Goal: Task Accomplishment & Management: Manage account settings

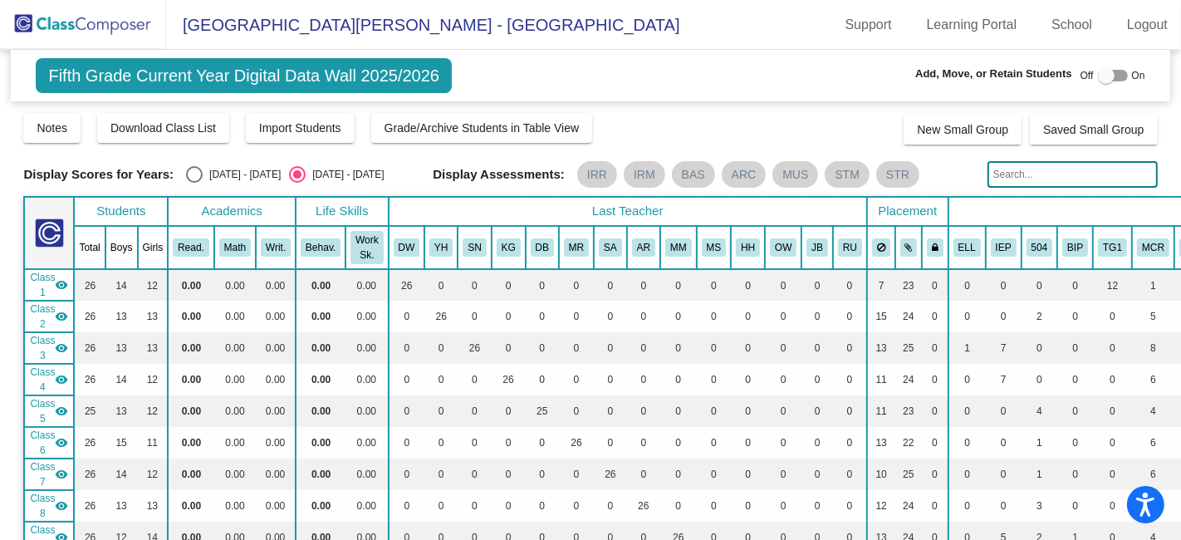
click at [102, 22] on img at bounding box center [83, 24] width 166 height 49
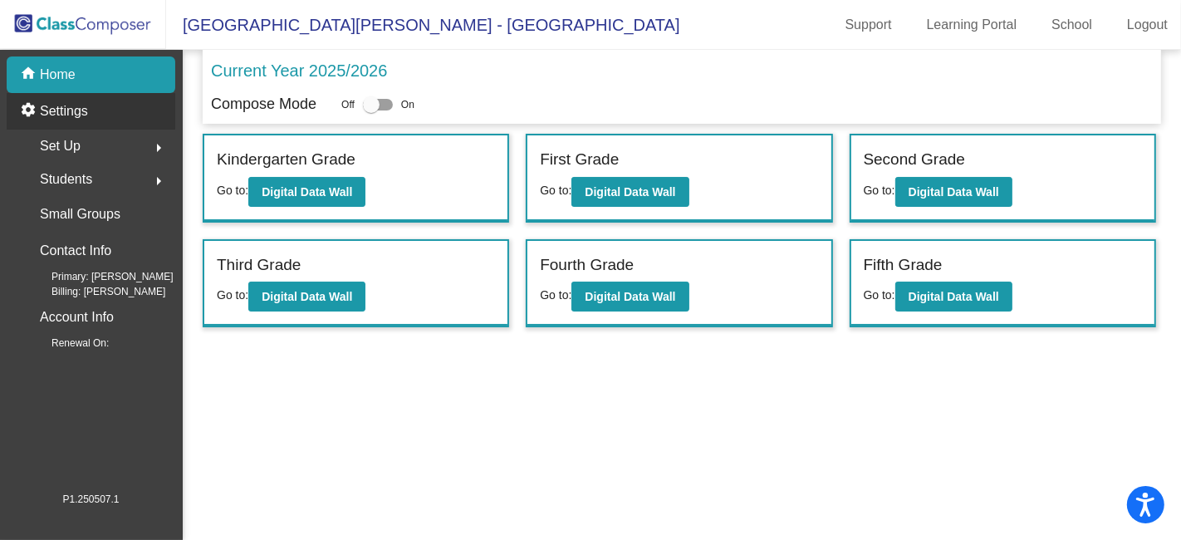
click at [86, 110] on p "Settings" at bounding box center [64, 111] width 48 height 20
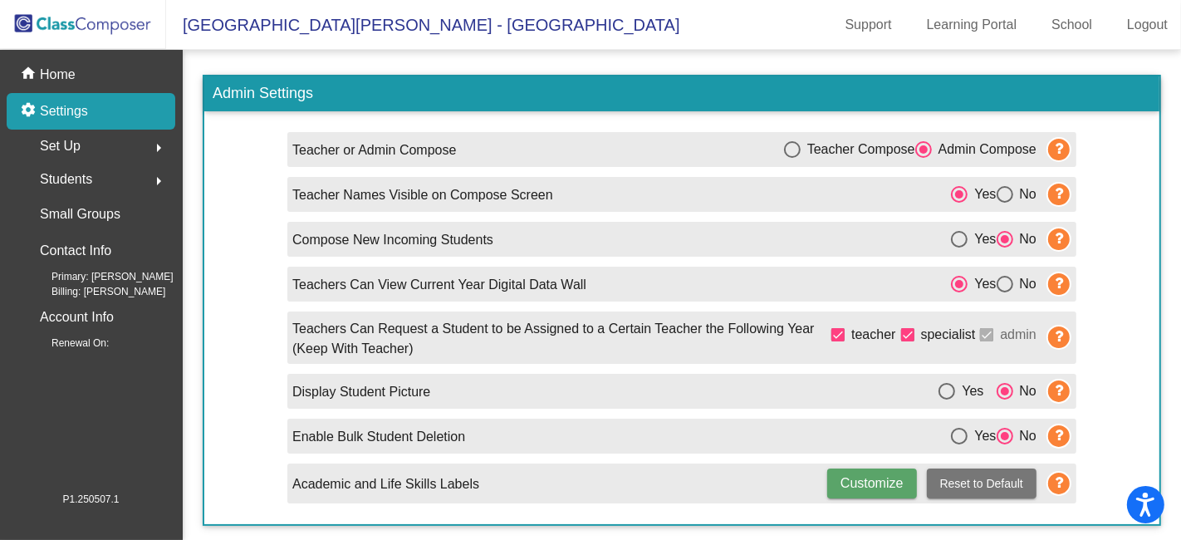
click at [81, 143] on div "Set Up arrow_right" at bounding box center [96, 146] width 159 height 33
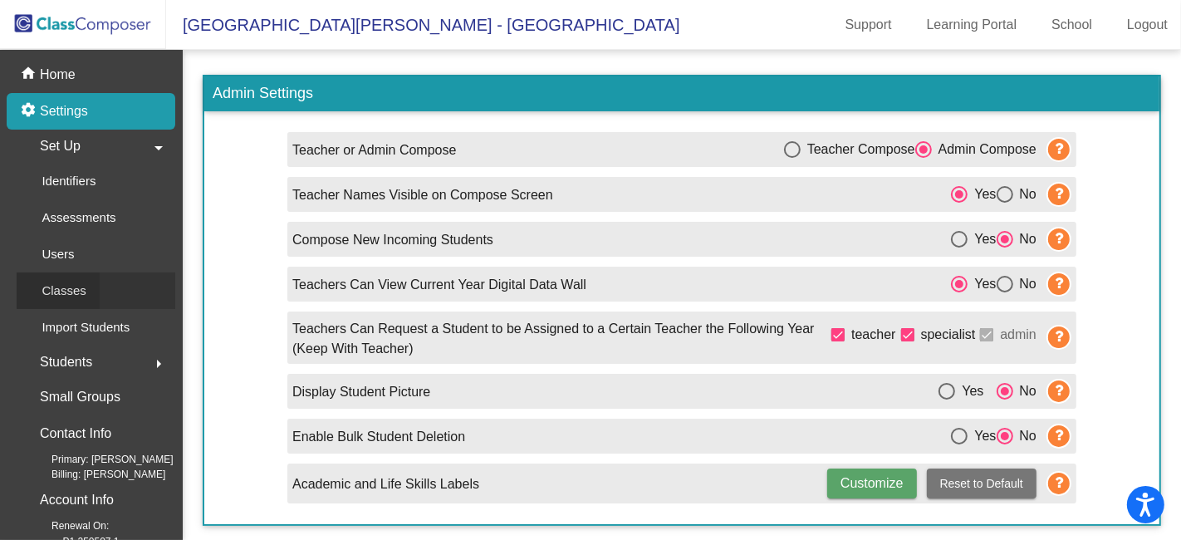
click at [85, 286] on p "Classes" at bounding box center [64, 291] width 44 height 20
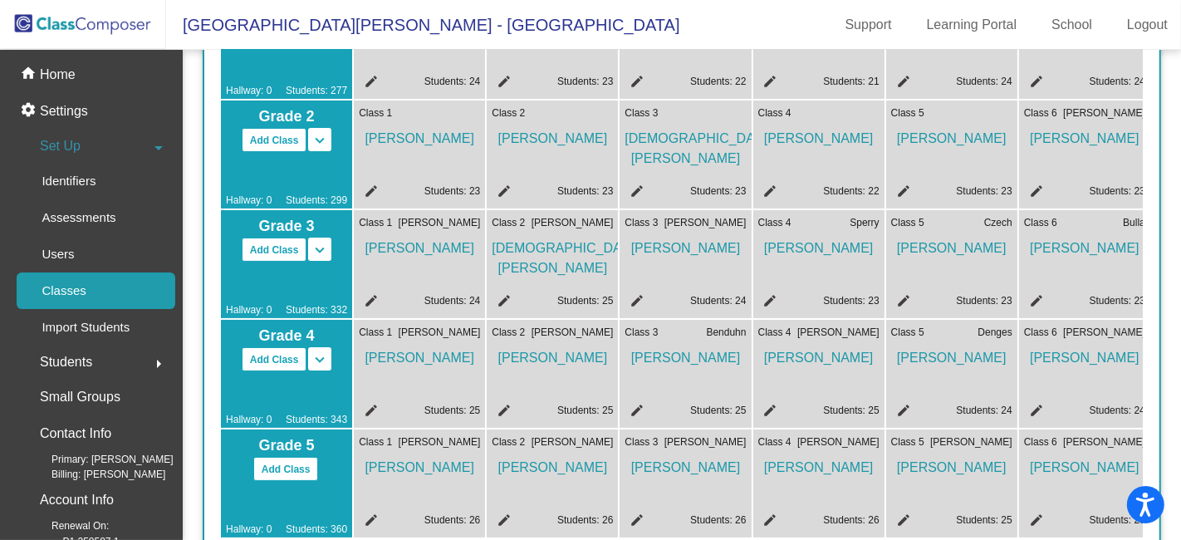
scroll to position [369, 0]
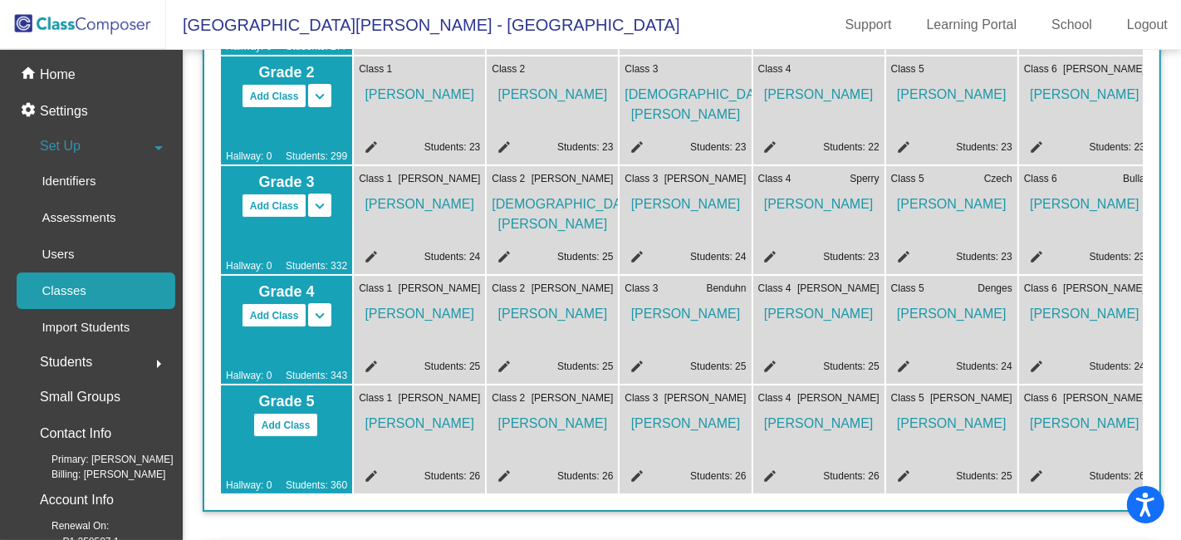
click at [901, 361] on mat-icon "edit" at bounding box center [901, 369] width 20 height 20
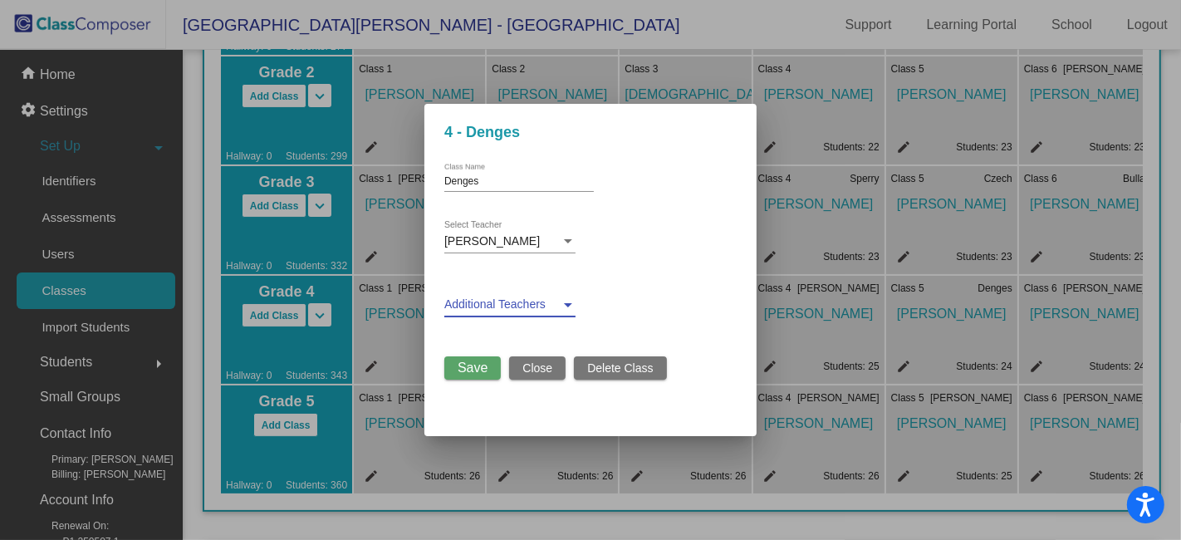
click at [570, 306] on div at bounding box center [568, 305] width 8 height 4
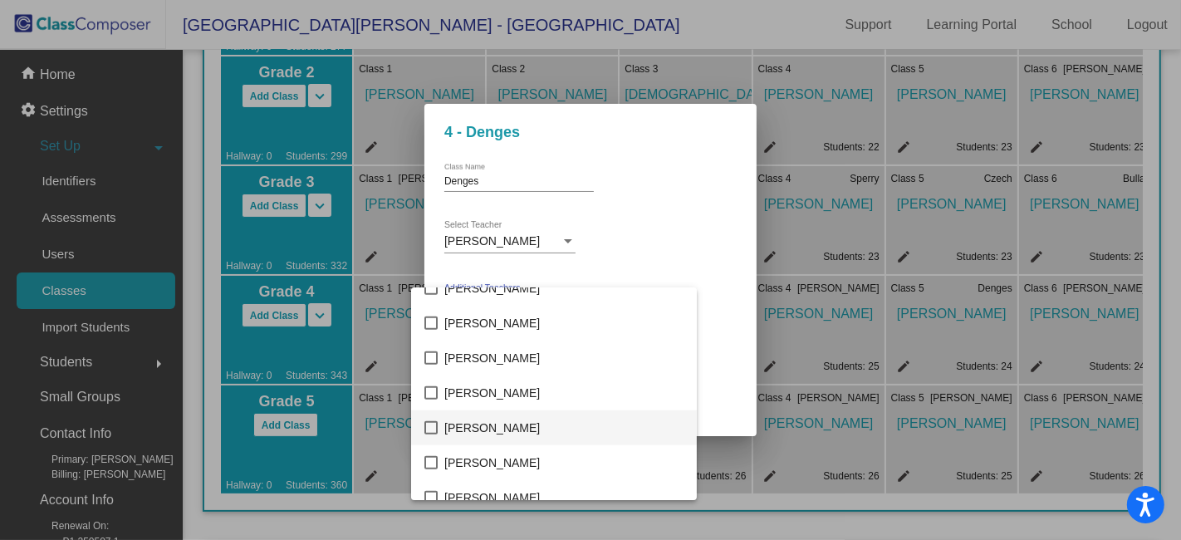
scroll to position [1344, 0]
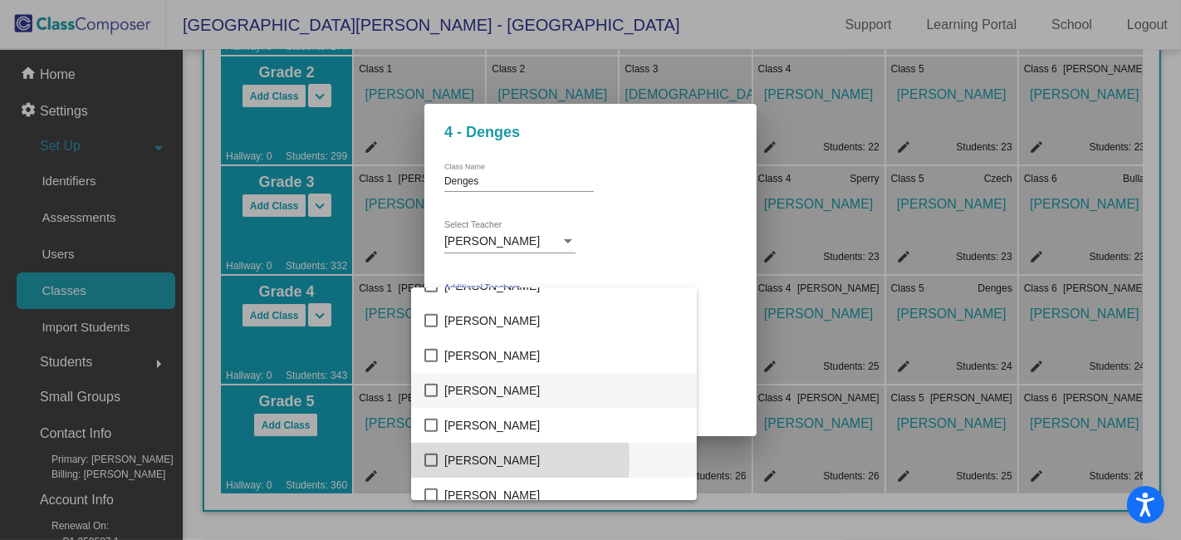
click at [428, 460] on mat-pseudo-checkbox at bounding box center [430, 459] width 13 height 13
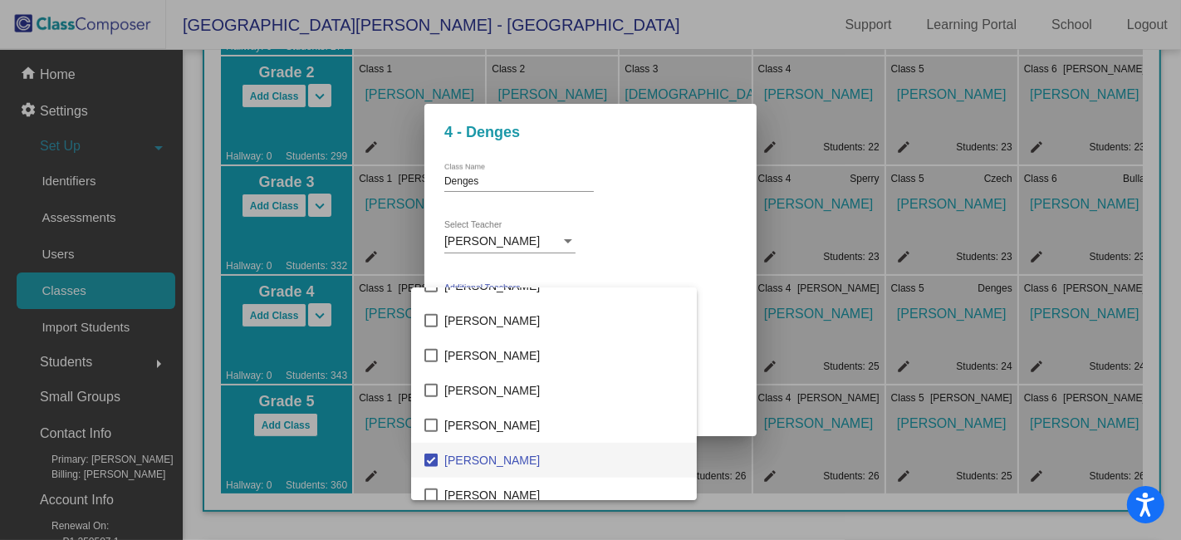
click at [690, 266] on div at bounding box center [590, 270] width 1181 height 540
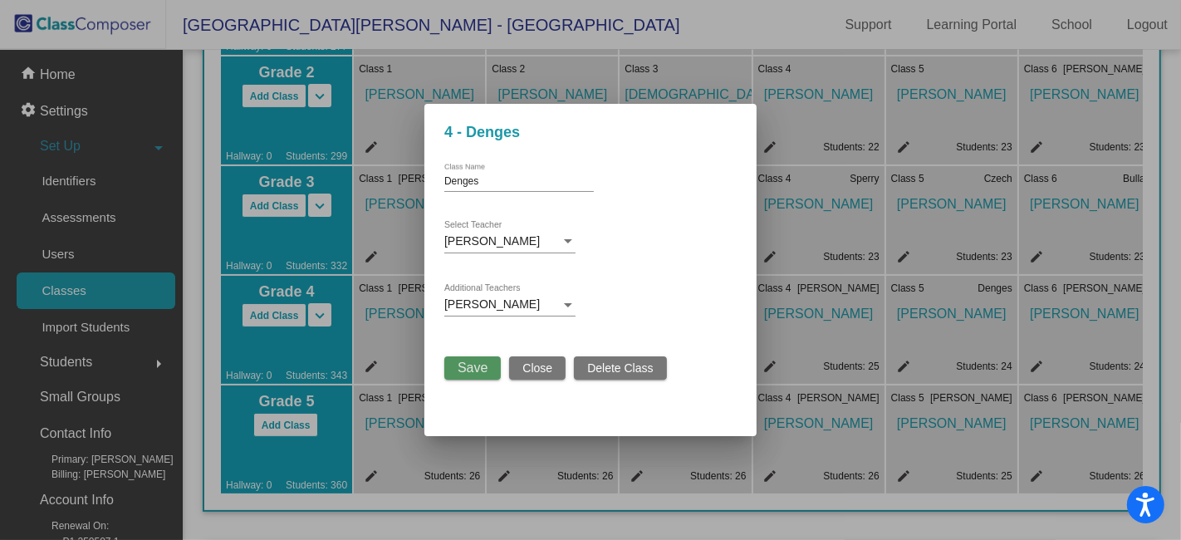
click at [469, 368] on span "Save" at bounding box center [472, 367] width 30 height 14
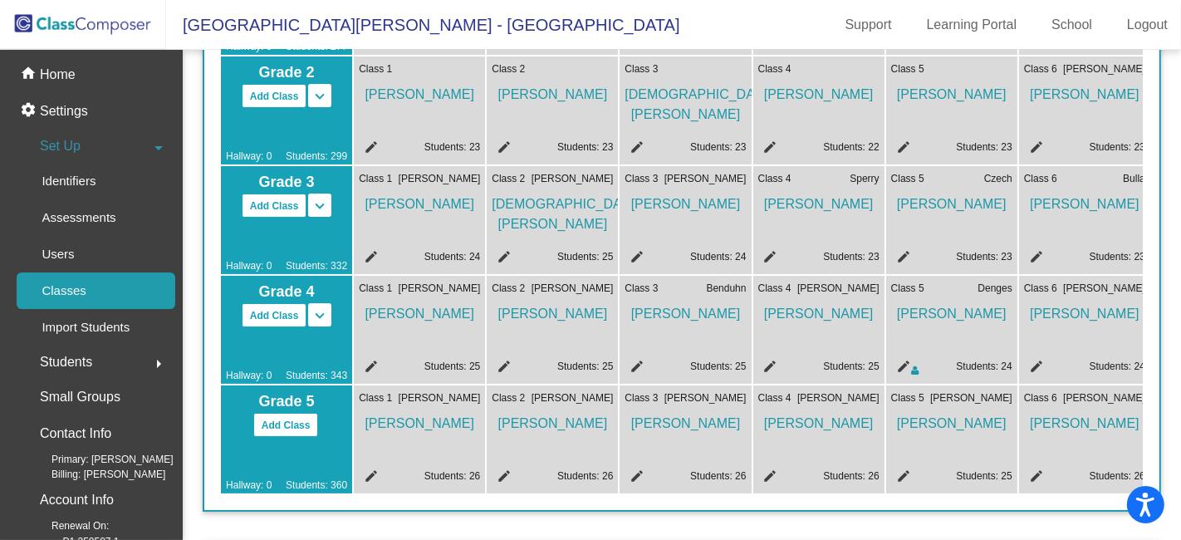
click at [1034, 364] on mat-icon "edit" at bounding box center [1034, 369] width 20 height 20
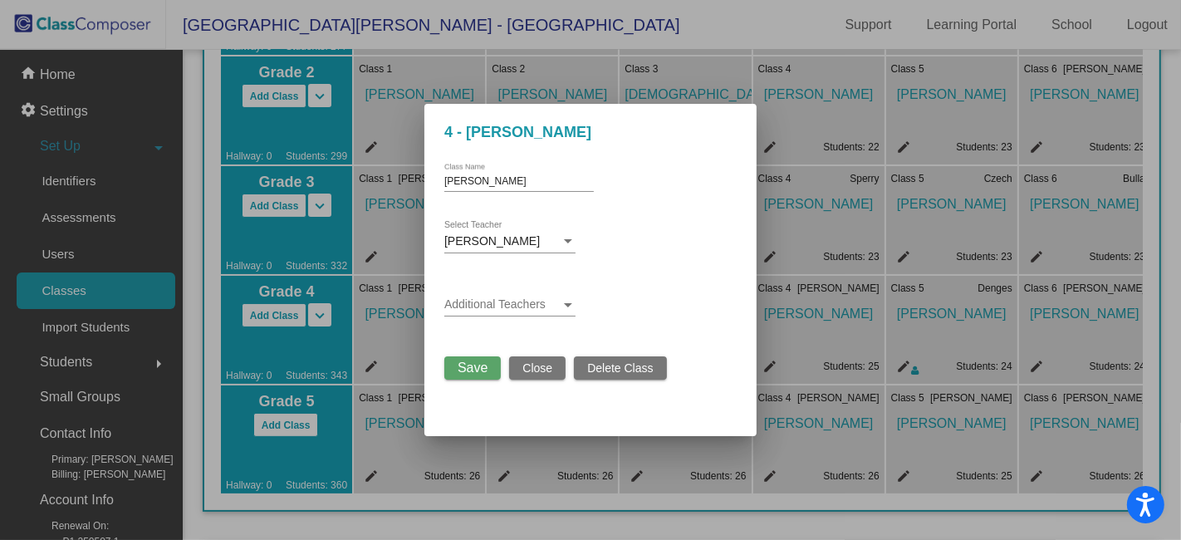
click at [571, 305] on div at bounding box center [568, 305] width 8 height 4
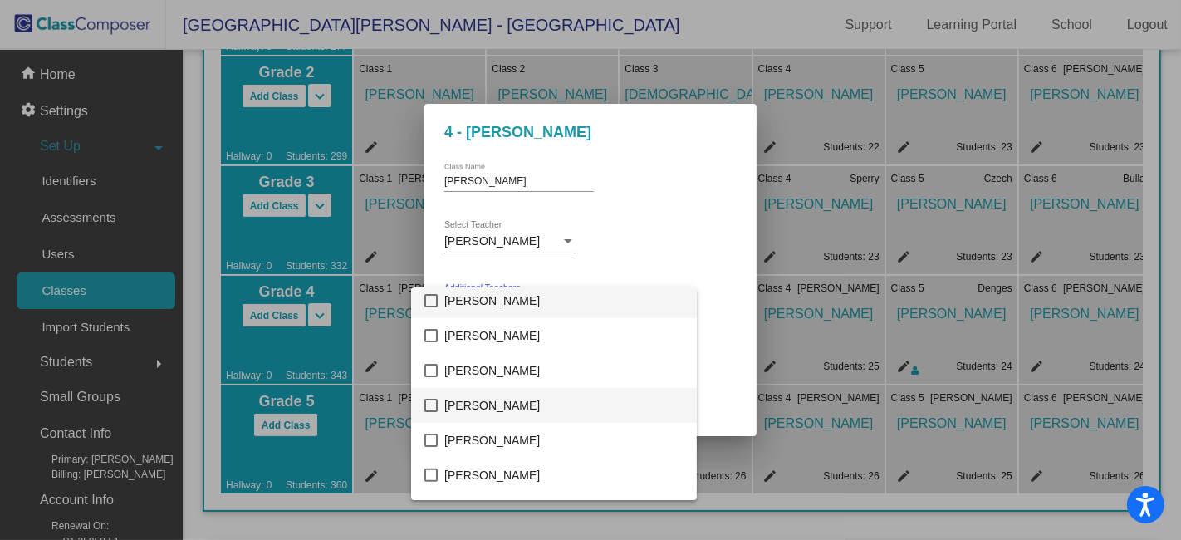
scroll to position [495, 0]
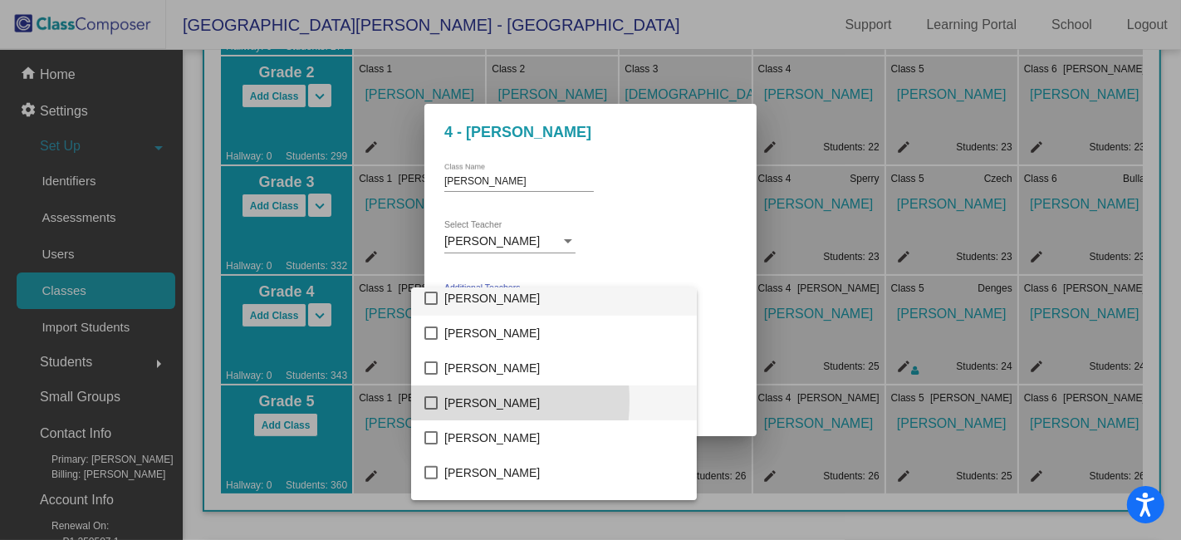
click at [430, 400] on mat-pseudo-checkbox at bounding box center [430, 402] width 13 height 13
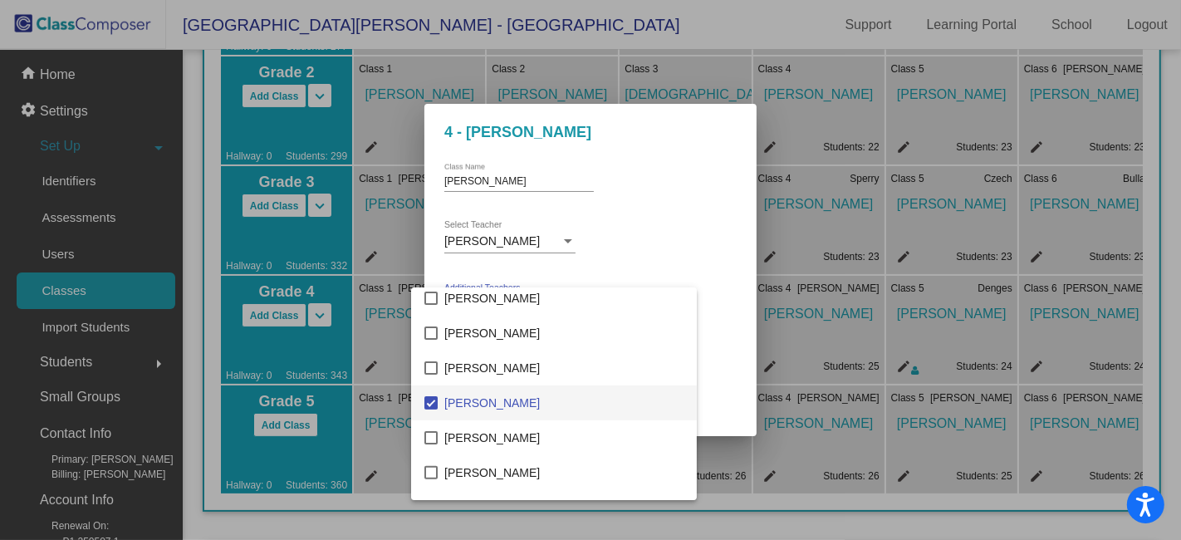
click at [682, 237] on div at bounding box center [590, 270] width 1181 height 540
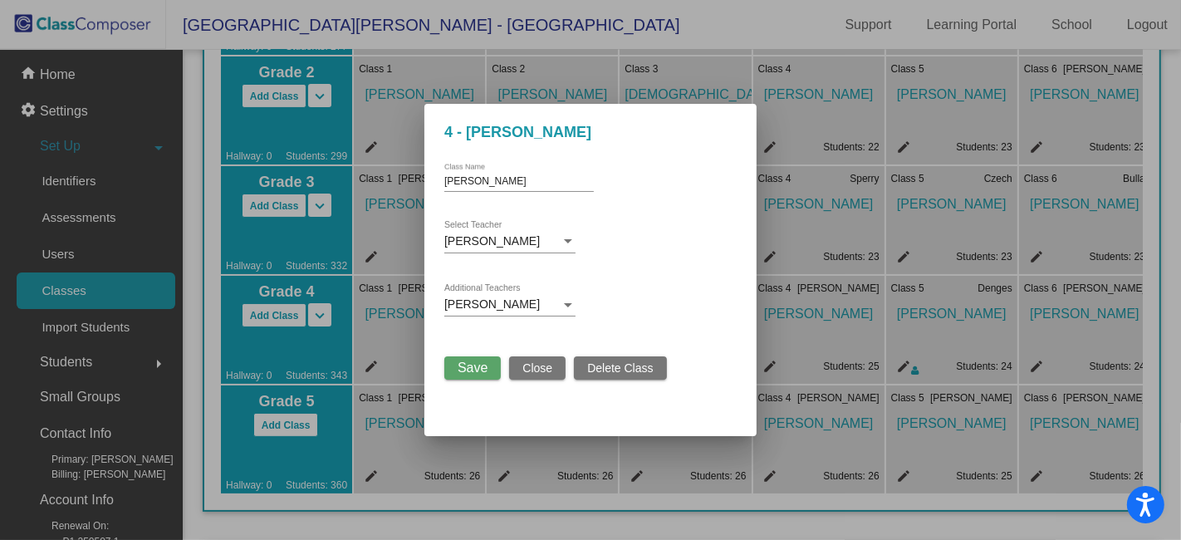
click at [474, 364] on span "Save" at bounding box center [472, 367] width 30 height 14
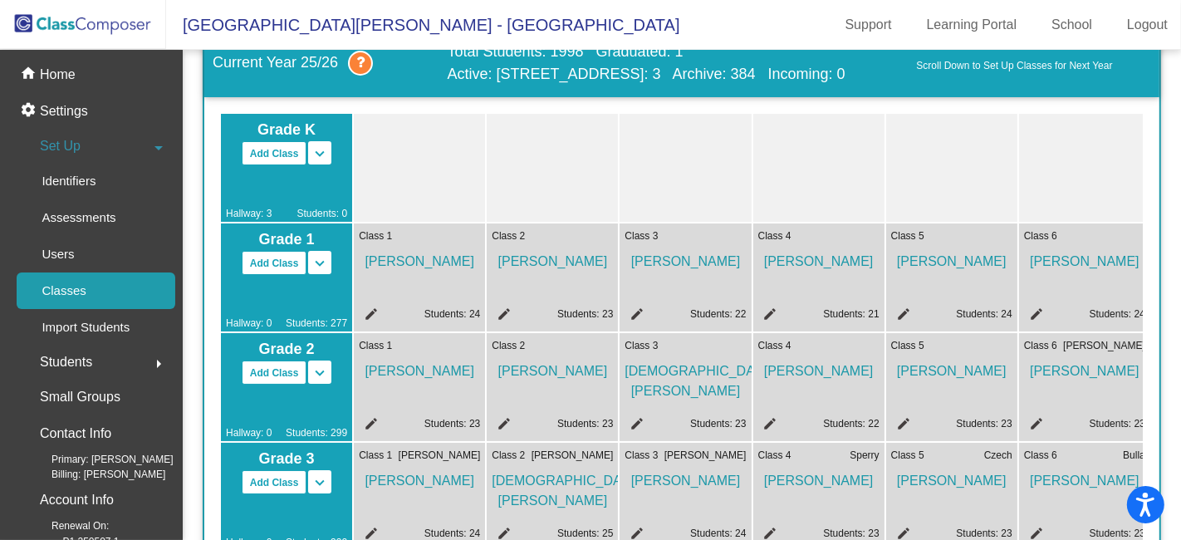
scroll to position [0, 0]
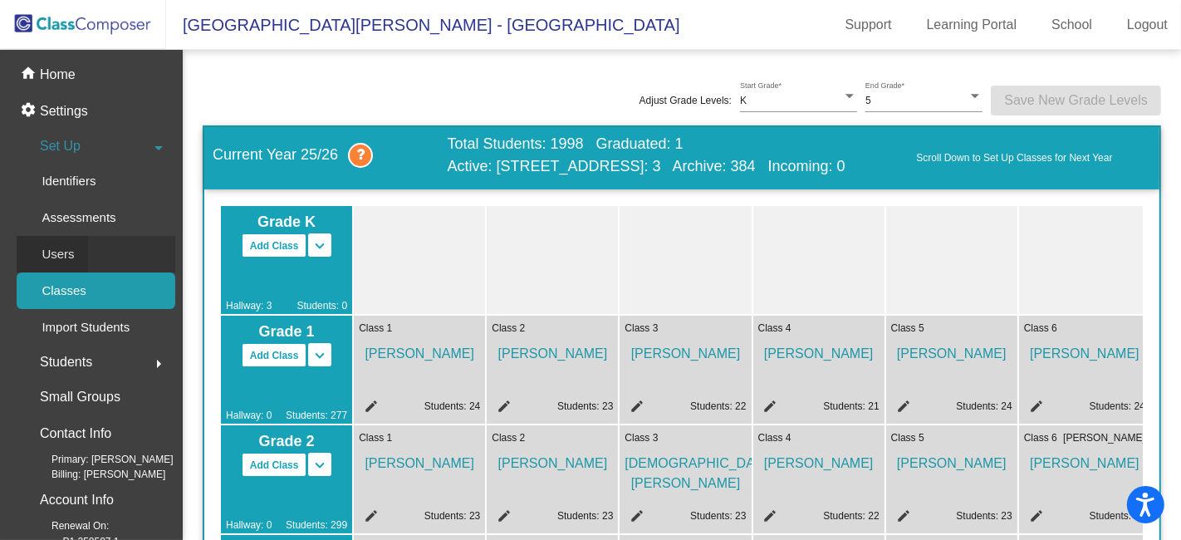
click at [78, 244] on div "Users" at bounding box center [52, 254] width 71 height 37
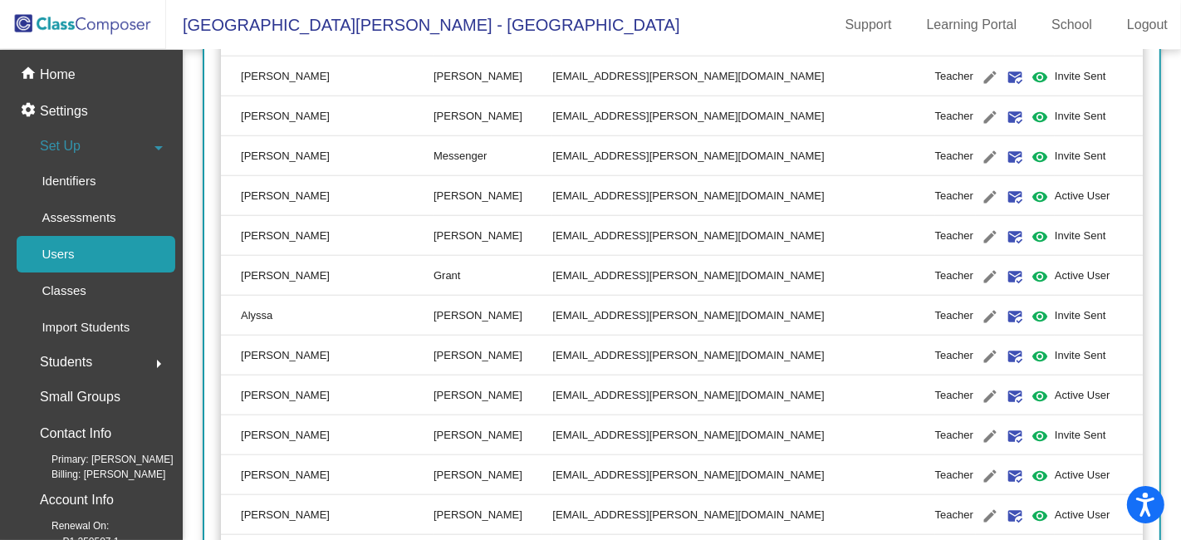
scroll to position [1383, 0]
click at [1029, 353] on mat-icon "visibility" at bounding box center [1039, 355] width 20 height 20
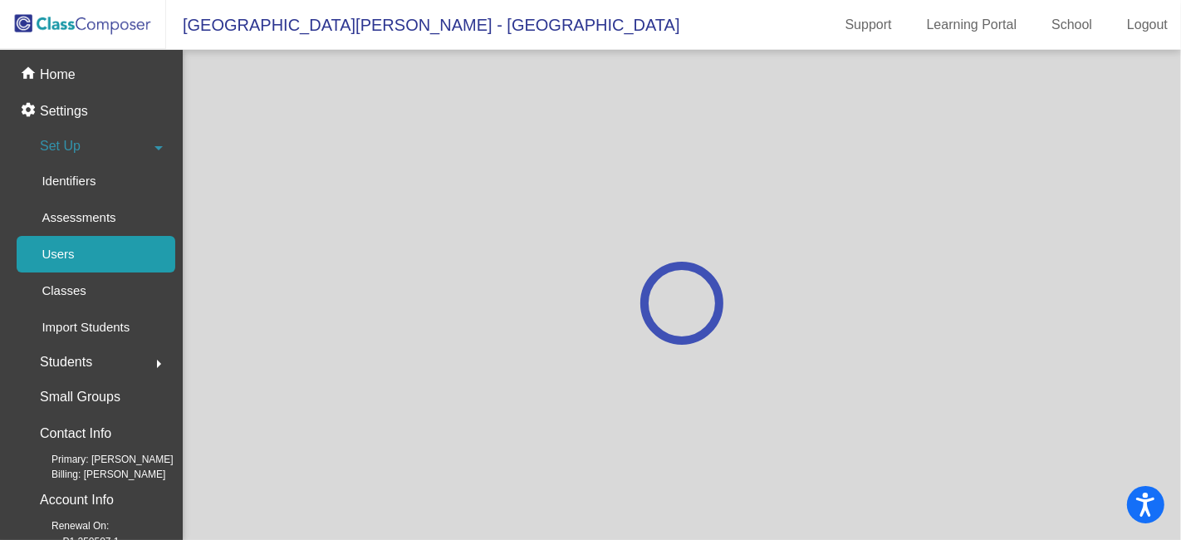
scroll to position [0, 0]
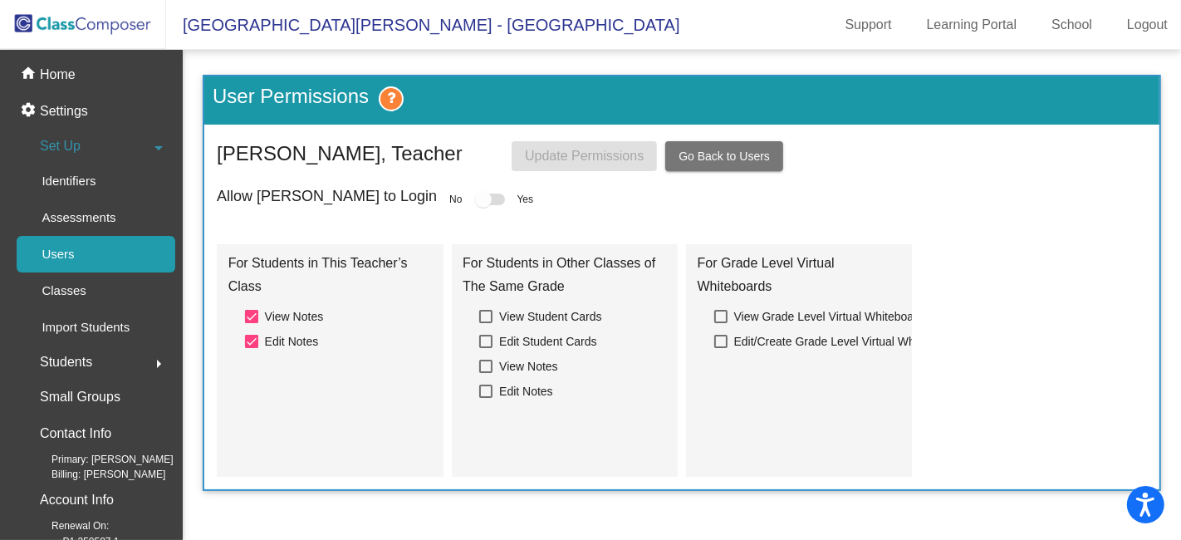
click at [475, 198] on div at bounding box center [490, 199] width 30 height 12
click at [252, 313] on div at bounding box center [251, 316] width 13 height 13
click at [252, 323] on input "View Notes" at bounding box center [251, 323] width 1 height 1
click at [475, 199] on div at bounding box center [490, 199] width 30 height 12
click at [252, 320] on div at bounding box center [251, 316] width 13 height 13
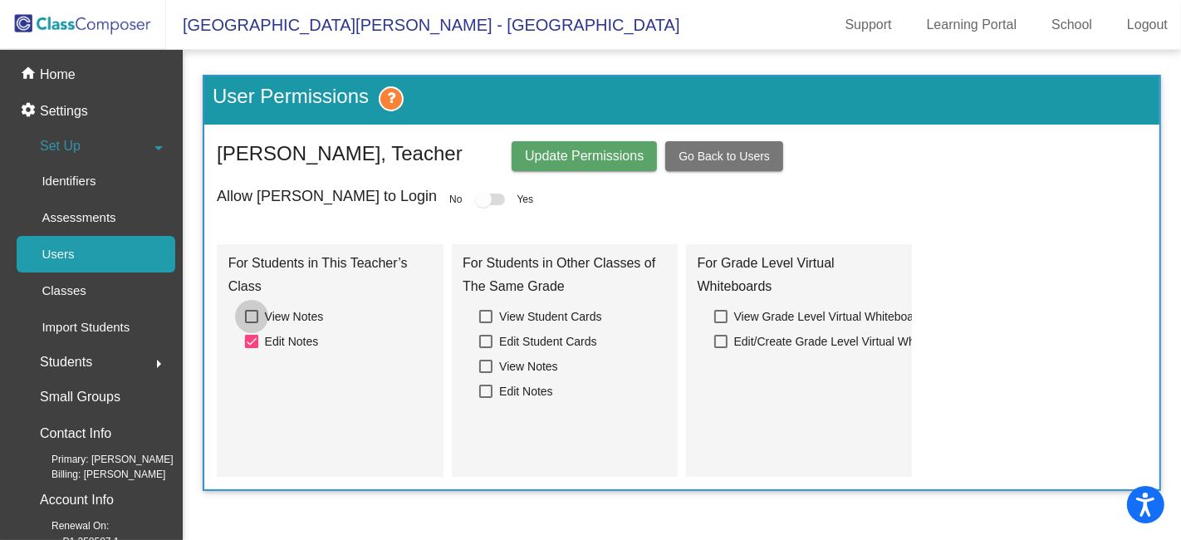
click at [252, 323] on input "View Notes" at bounding box center [251, 323] width 1 height 1
checkbox input "true"
click at [475, 198] on div at bounding box center [490, 199] width 30 height 12
click at [561, 154] on span "Update Permissions" at bounding box center [584, 156] width 119 height 14
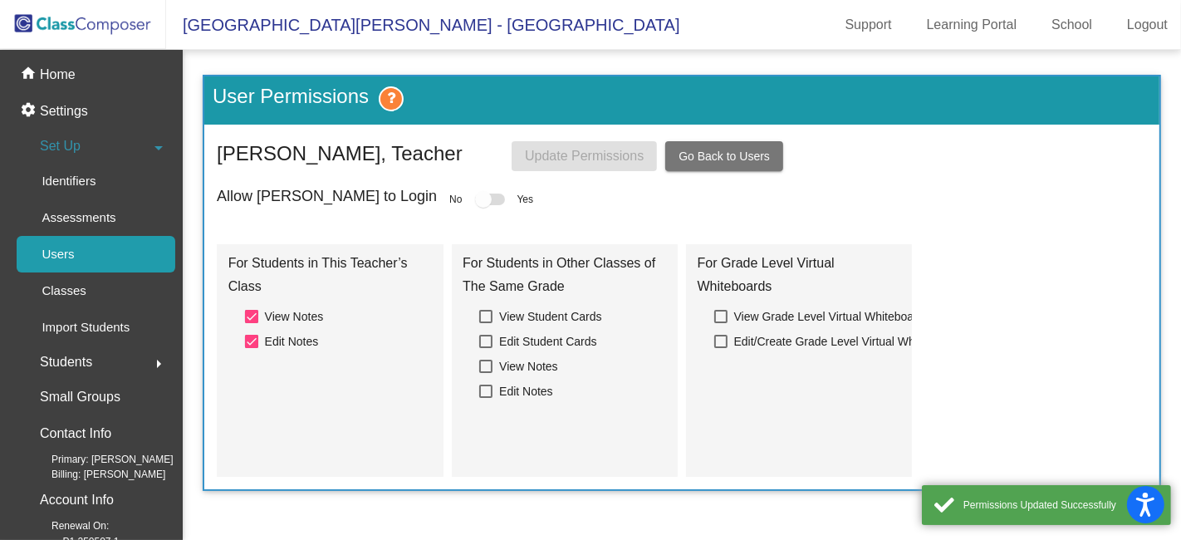
click at [475, 199] on div at bounding box center [490, 199] width 30 height 12
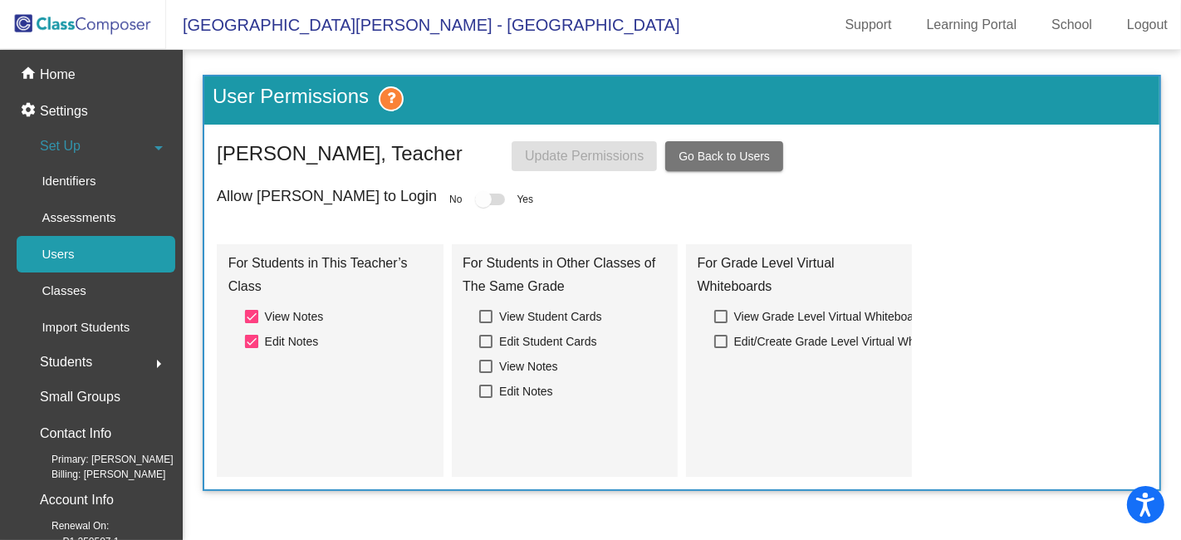
drag, startPoint x: 403, startPoint y: 199, endPoint x: 441, endPoint y: 200, distance: 38.2
click at [441, 200] on div "Allow [PERSON_NAME] to Login No Yes" at bounding box center [682, 199] width 930 height 23
click at [429, 208] on div "Allow [PERSON_NAME] to Login No Yes" at bounding box center [682, 199] width 930 height 23
click at [711, 151] on span "Go Back to Users" at bounding box center [723, 155] width 91 height 13
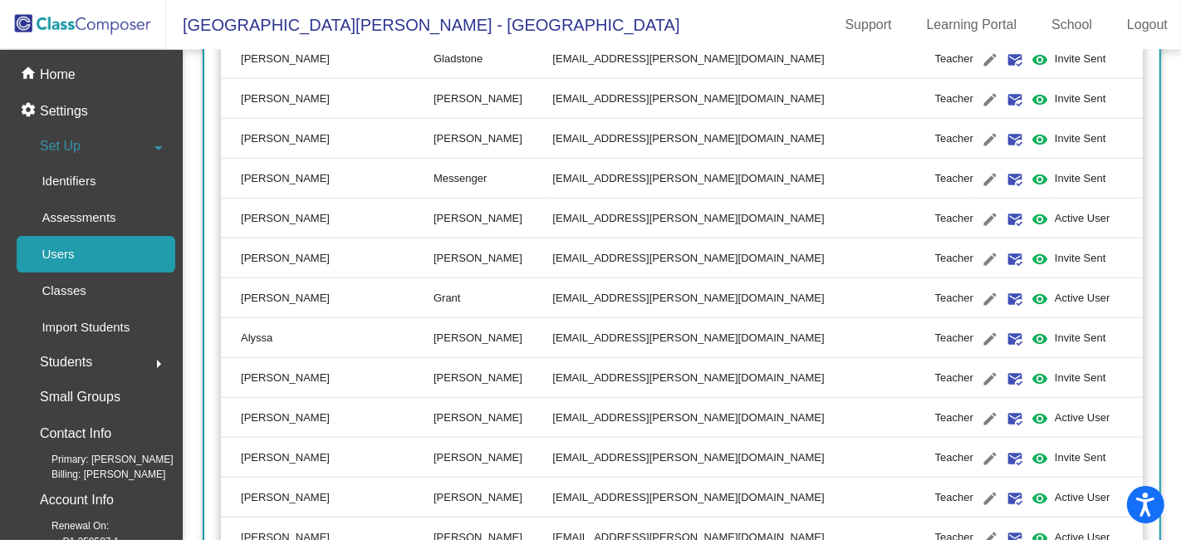
scroll to position [1383, 0]
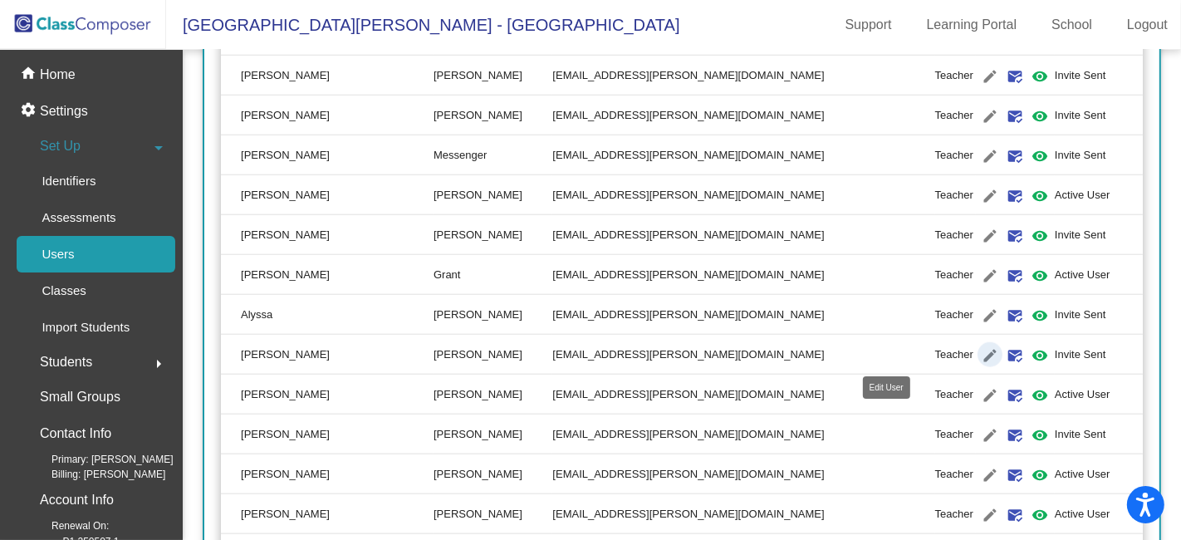
click at [980, 351] on mat-icon "edit" at bounding box center [990, 355] width 20 height 20
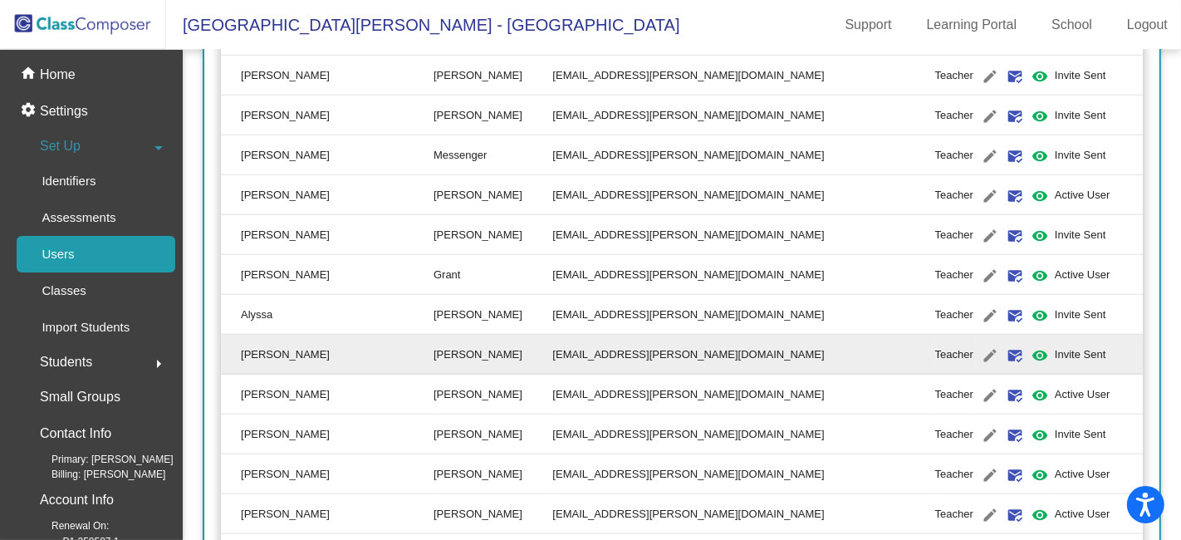
type input "[PERSON_NAME]"
type input "[EMAIL_ADDRESS][PERSON_NAME][DOMAIN_NAME]"
radio input "true"
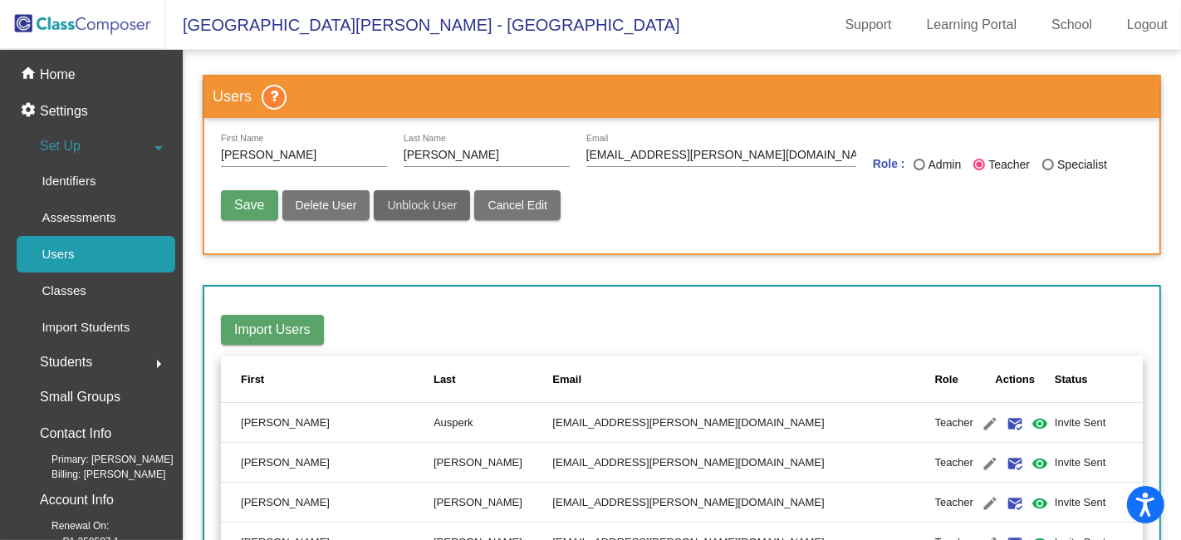
click at [434, 203] on span "Unblock User" at bounding box center [422, 204] width 70 height 13
radio input "false"
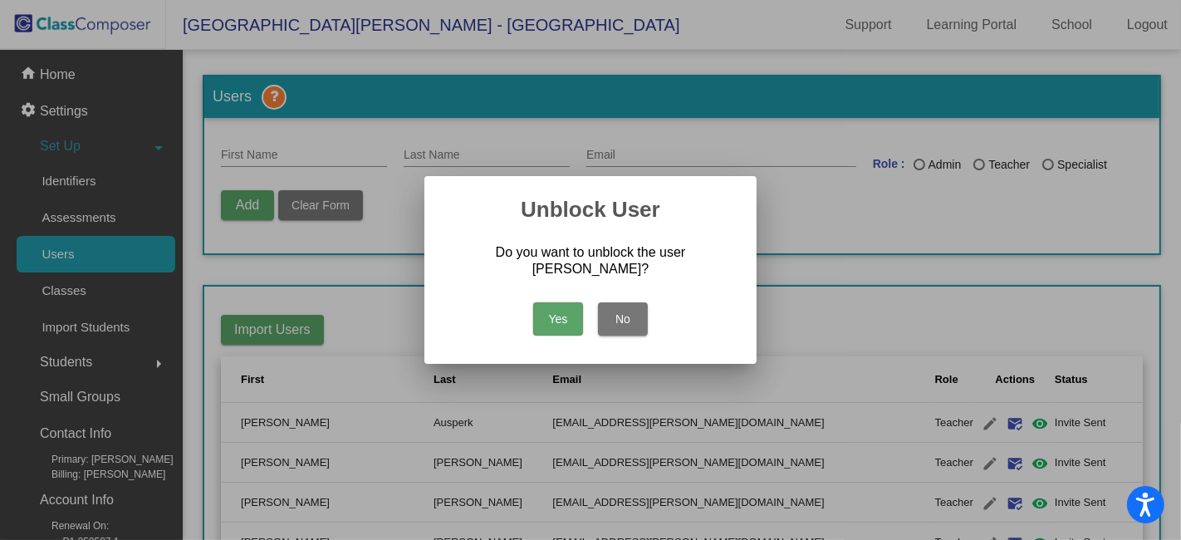
click at [565, 316] on button "Yes" at bounding box center [558, 318] width 50 height 33
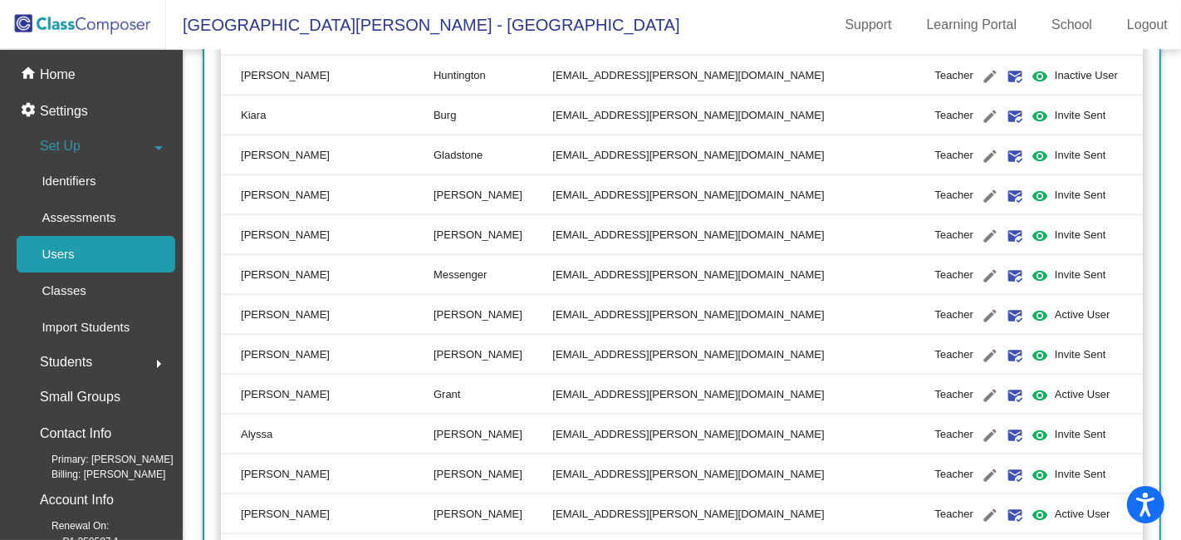
scroll to position [1291, 0]
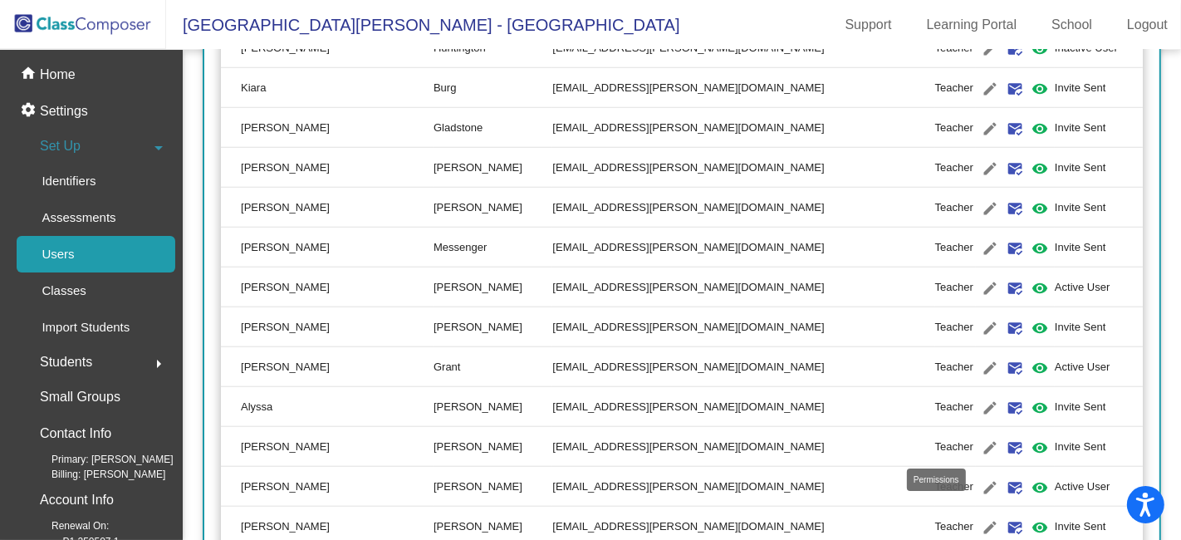
click at [1029, 442] on mat-icon "visibility" at bounding box center [1039, 448] width 20 height 20
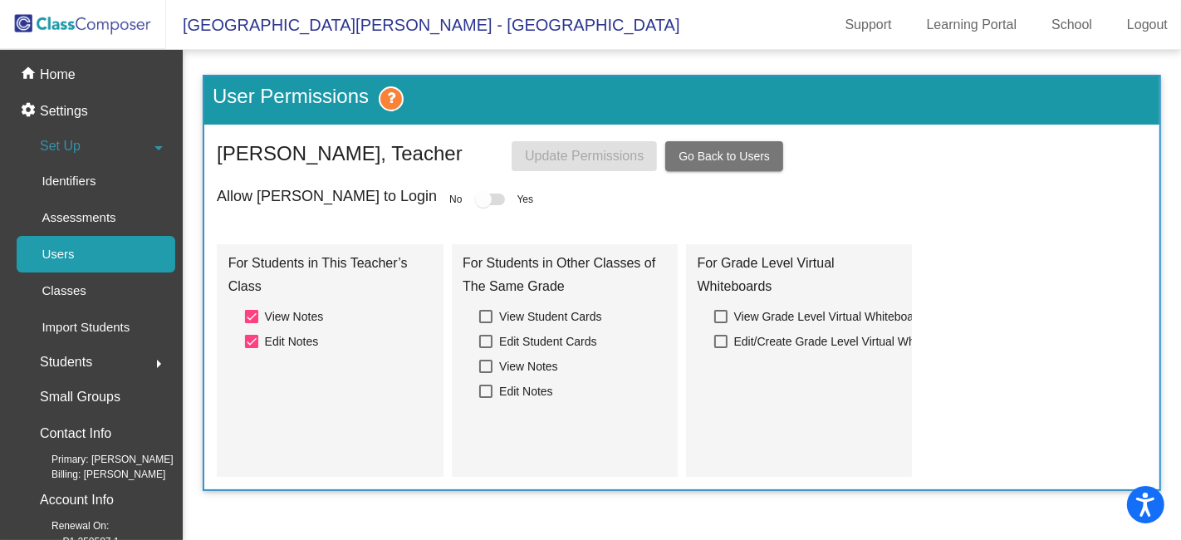
click at [475, 200] on div at bounding box center [490, 199] width 30 height 12
click at [741, 159] on span "Go Back to Users" at bounding box center [723, 155] width 91 height 13
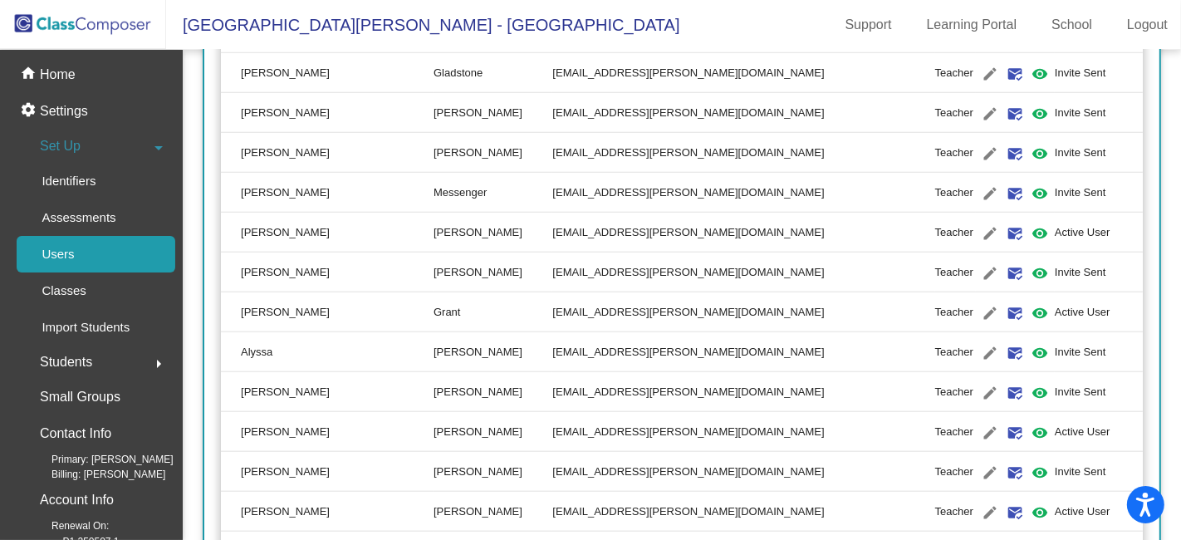
scroll to position [1383, 0]
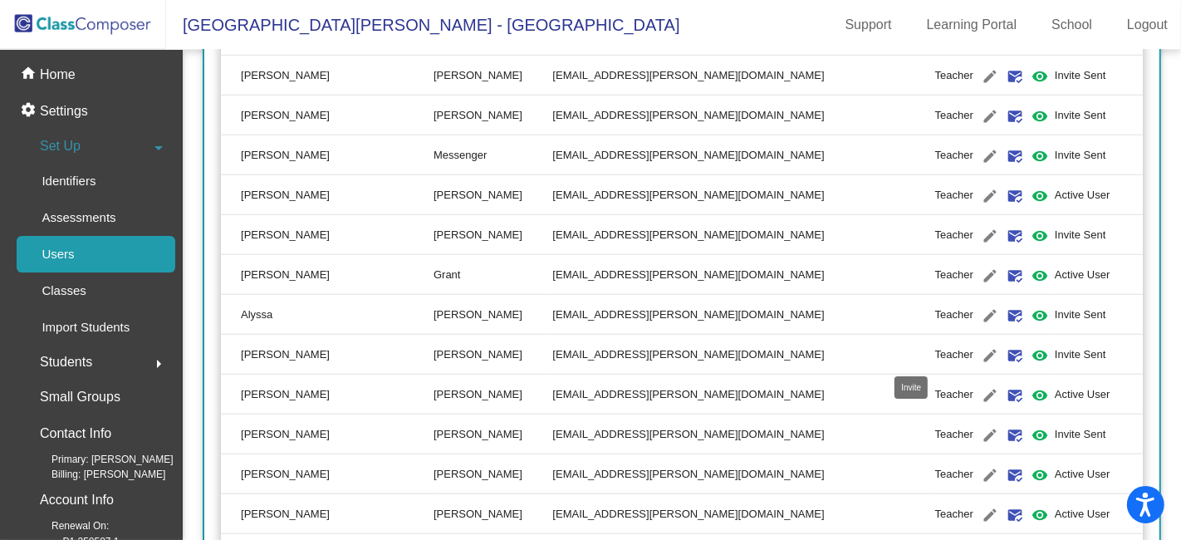
click at [1005, 350] on mat-icon "mark_email_read" at bounding box center [1015, 355] width 20 height 20
click at [1029, 347] on mat-icon "visibility" at bounding box center [1039, 355] width 20 height 20
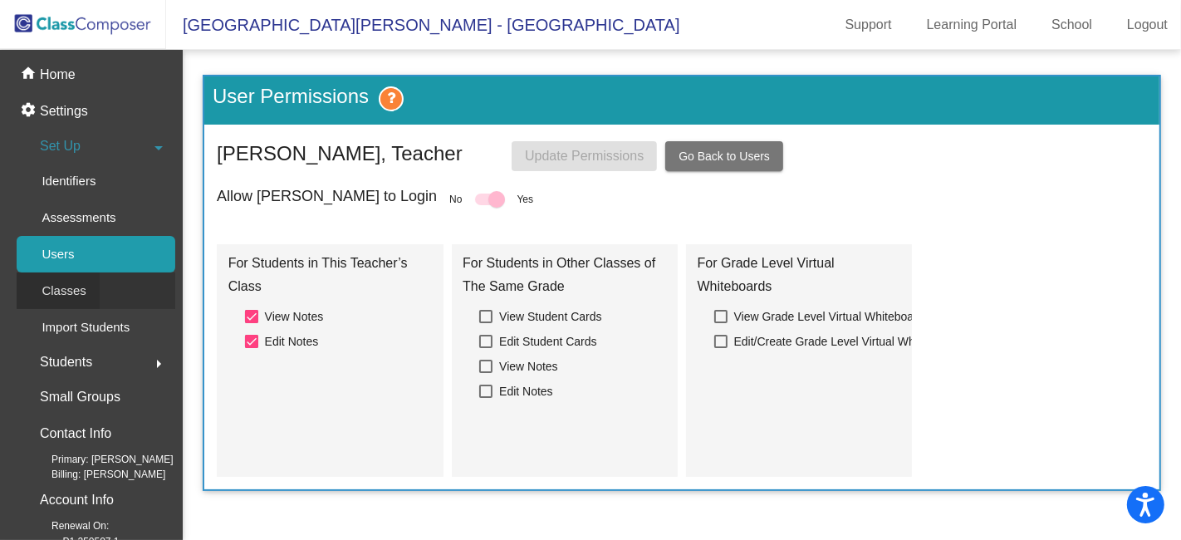
click at [68, 289] on p "Classes" at bounding box center [64, 291] width 44 height 20
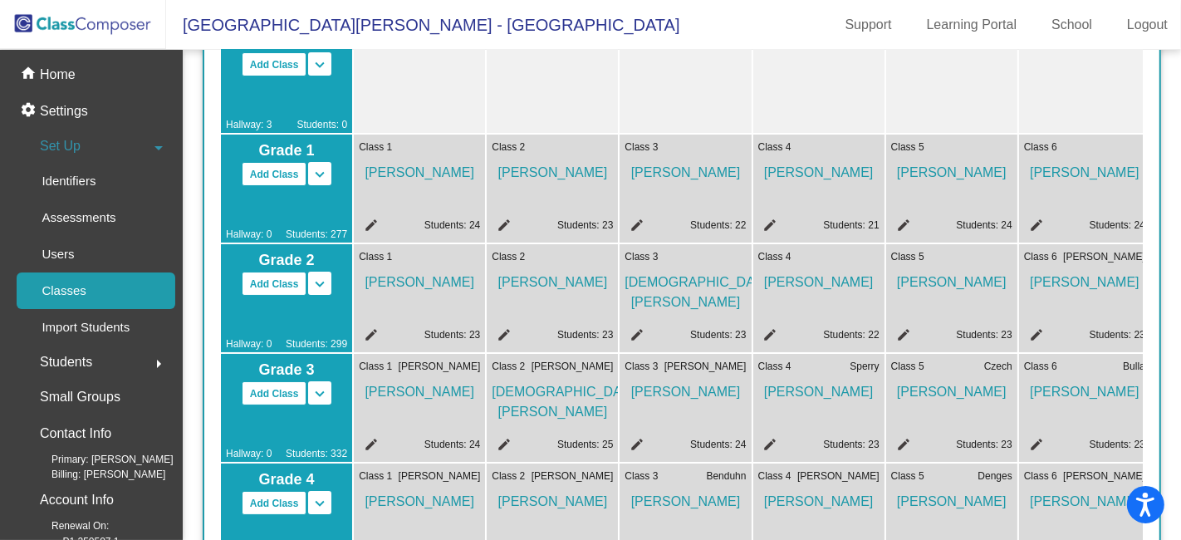
scroll to position [184, 0]
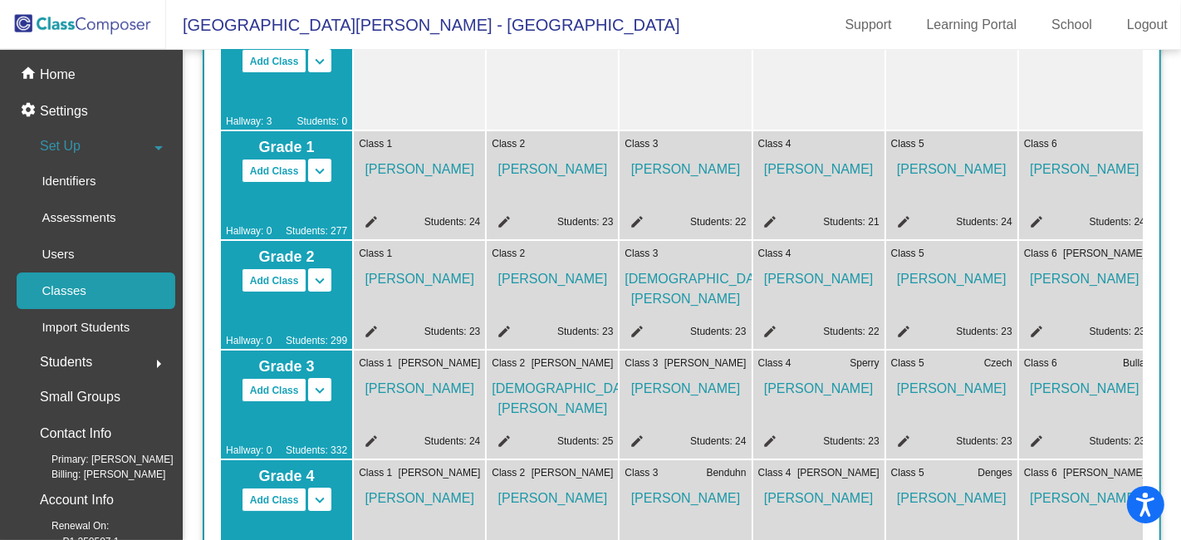
click at [901, 437] on mat-icon "edit" at bounding box center [901, 443] width 20 height 20
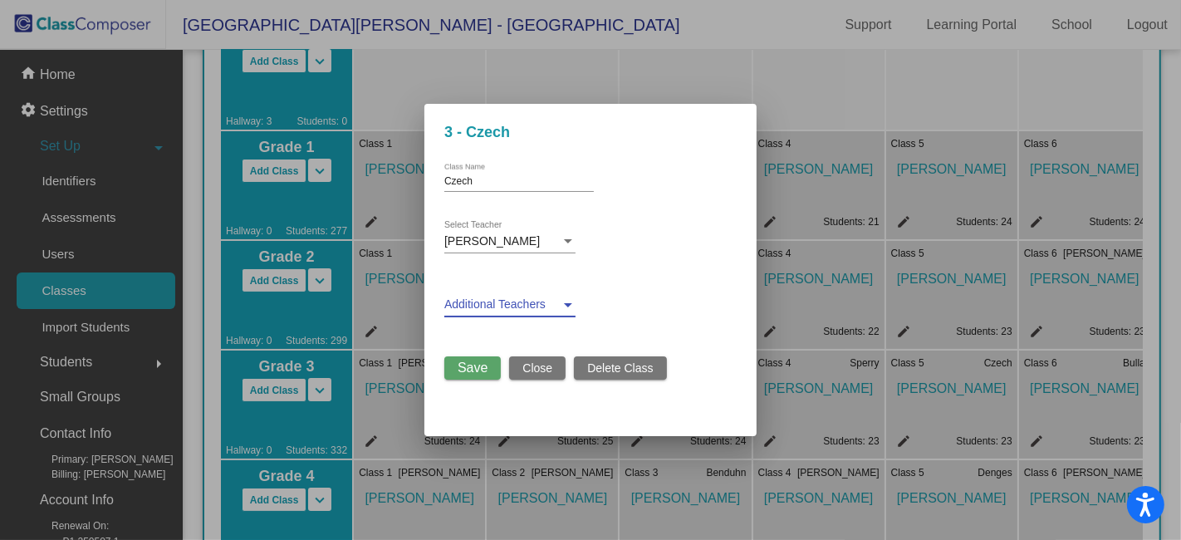
click at [569, 304] on div at bounding box center [568, 305] width 8 height 4
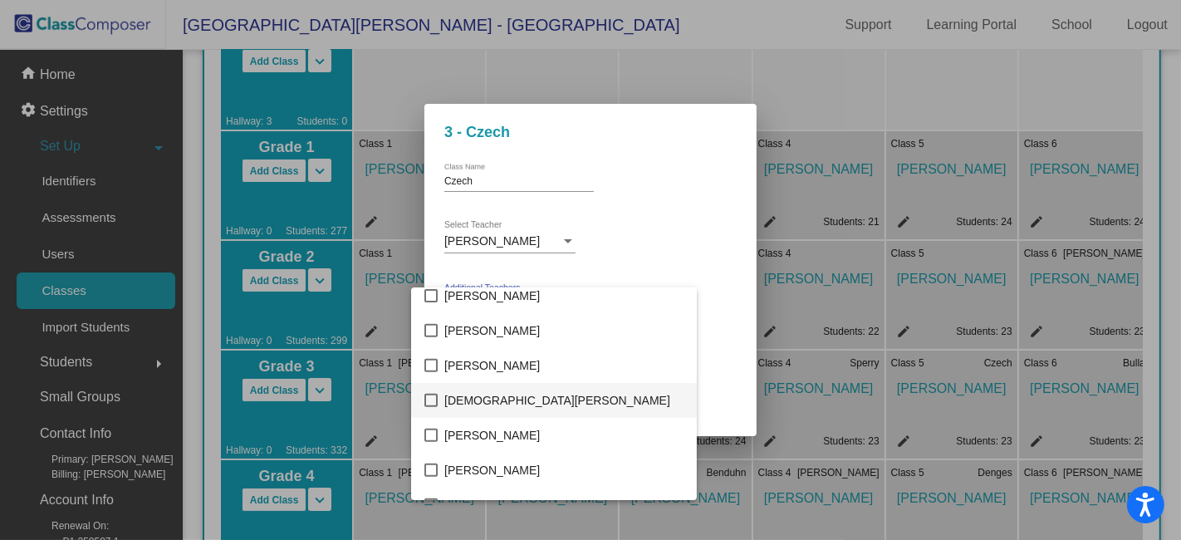
scroll to position [679, 0]
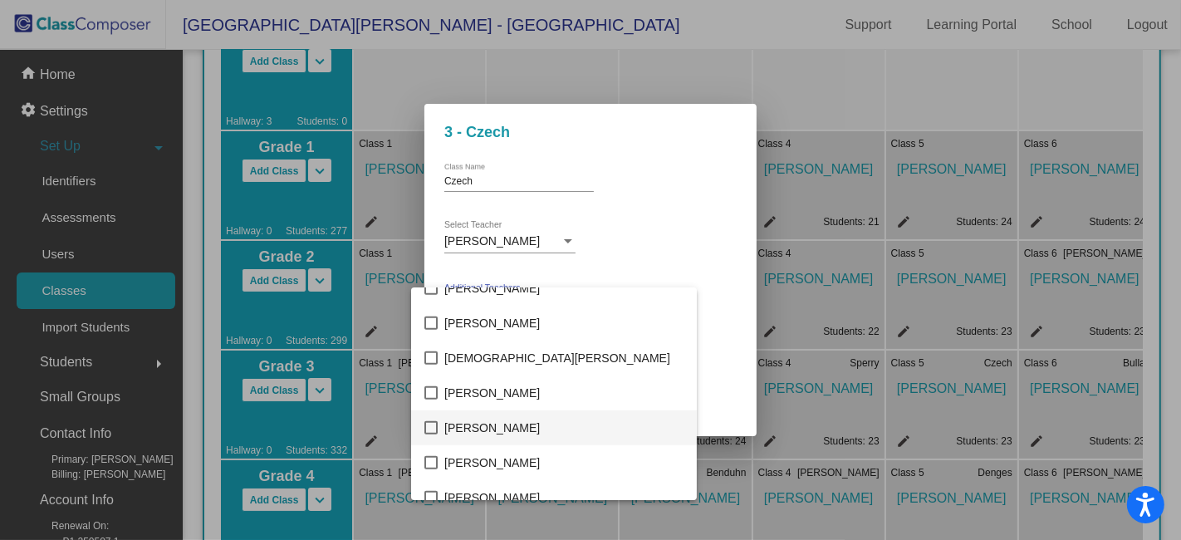
click at [432, 428] on mat-pseudo-checkbox at bounding box center [430, 427] width 13 height 13
click at [704, 265] on div at bounding box center [590, 270] width 1181 height 540
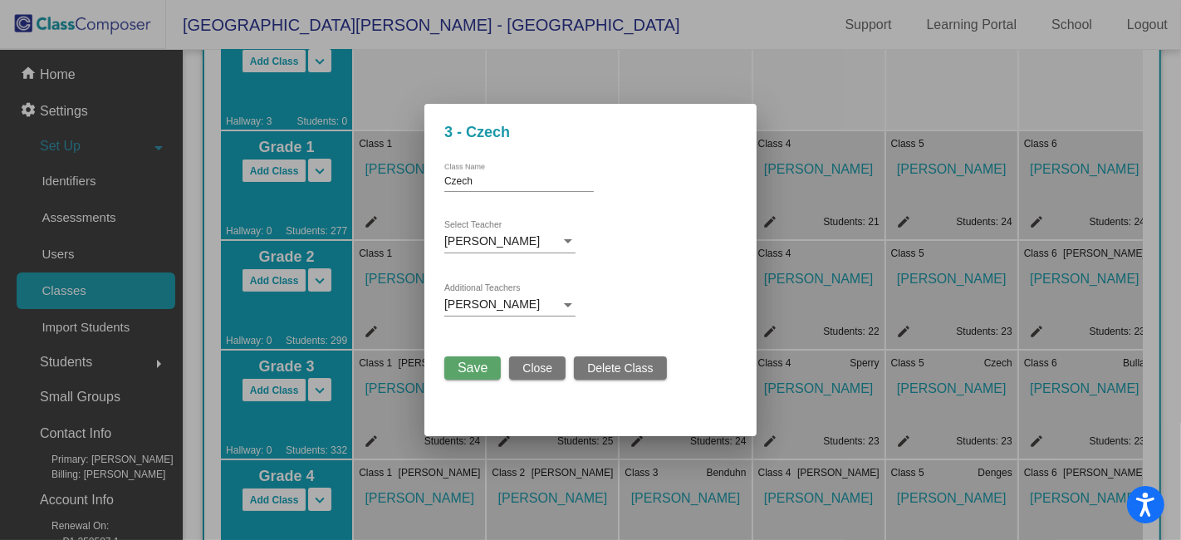
click at [482, 366] on span "Save" at bounding box center [472, 367] width 30 height 14
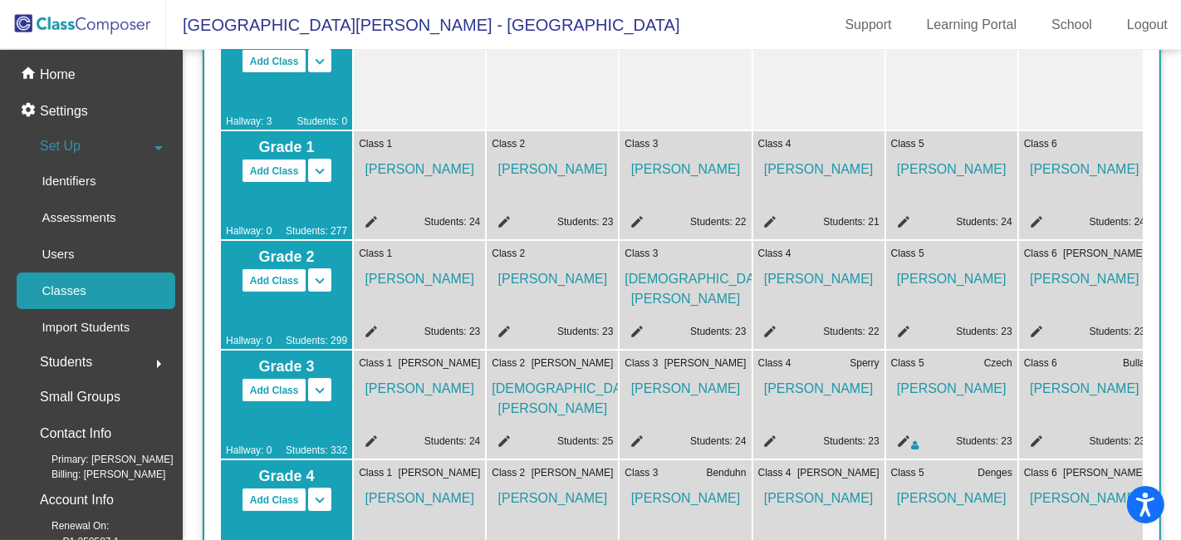
click at [1036, 437] on mat-icon "edit" at bounding box center [1034, 443] width 20 height 20
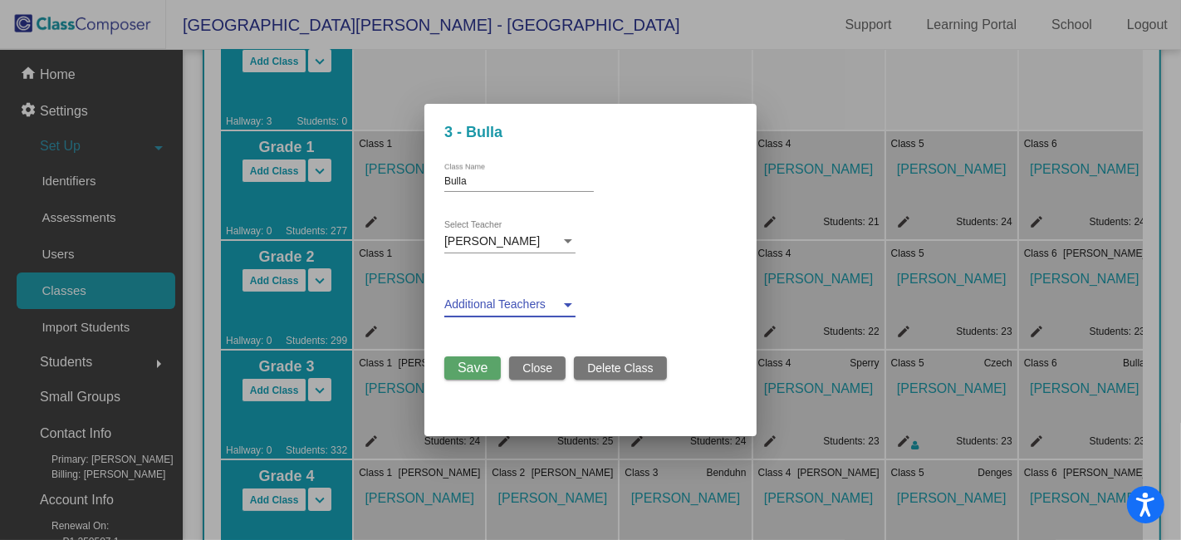
click at [570, 301] on div at bounding box center [567, 304] width 15 height 13
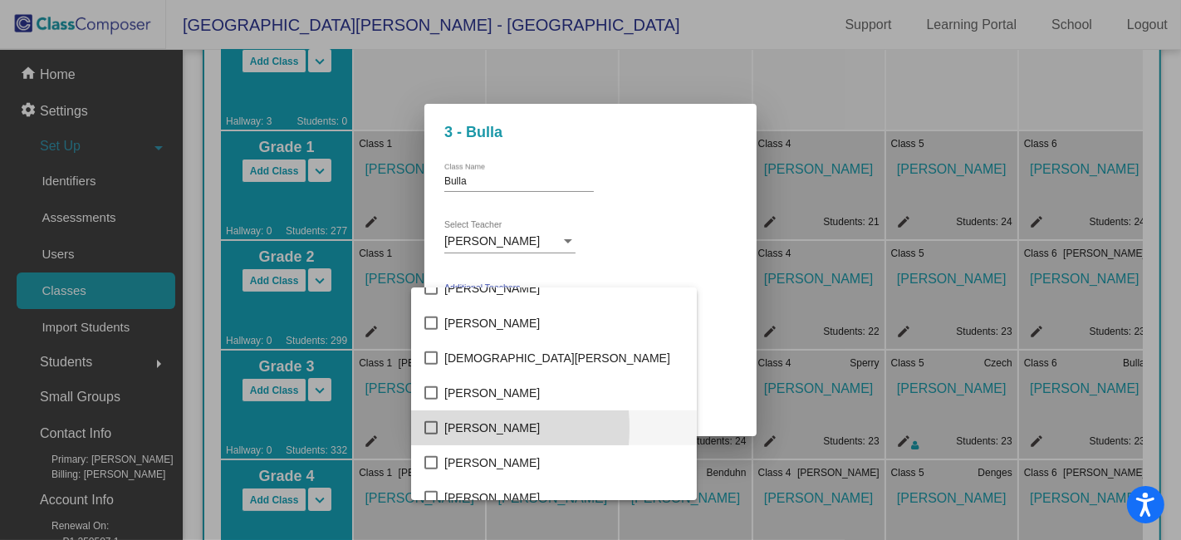
click at [434, 428] on mat-pseudo-checkbox at bounding box center [430, 427] width 13 height 13
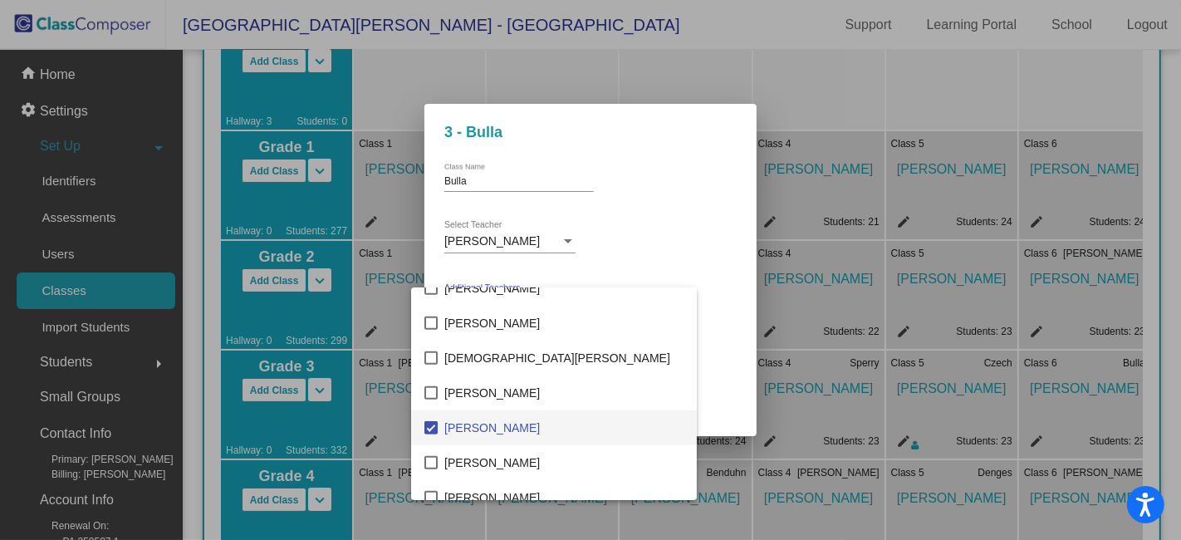
click at [707, 252] on div at bounding box center [590, 270] width 1181 height 540
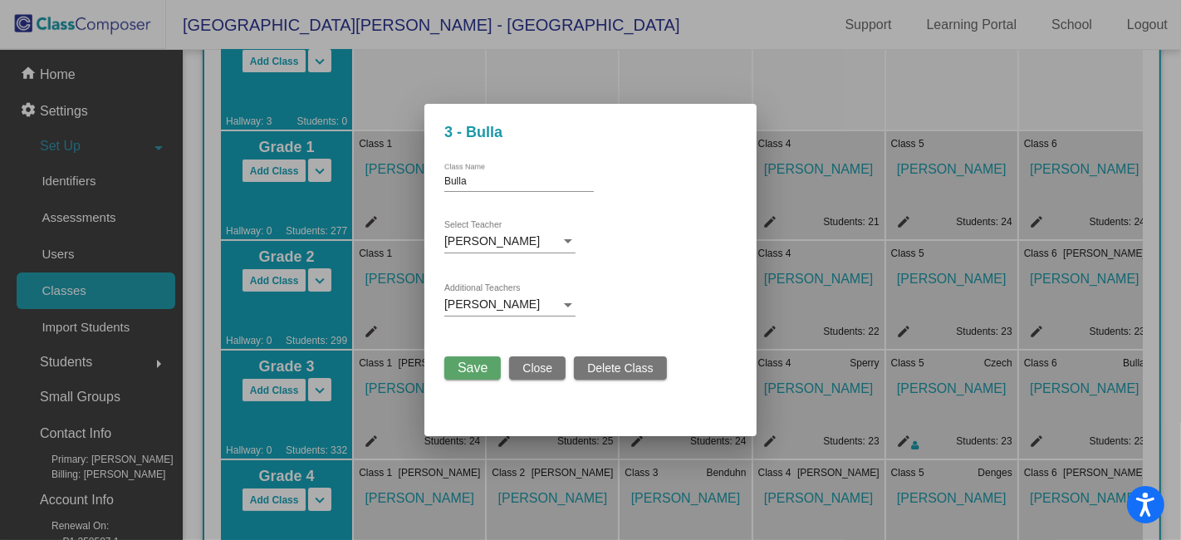
click at [472, 368] on span "Save" at bounding box center [472, 367] width 30 height 14
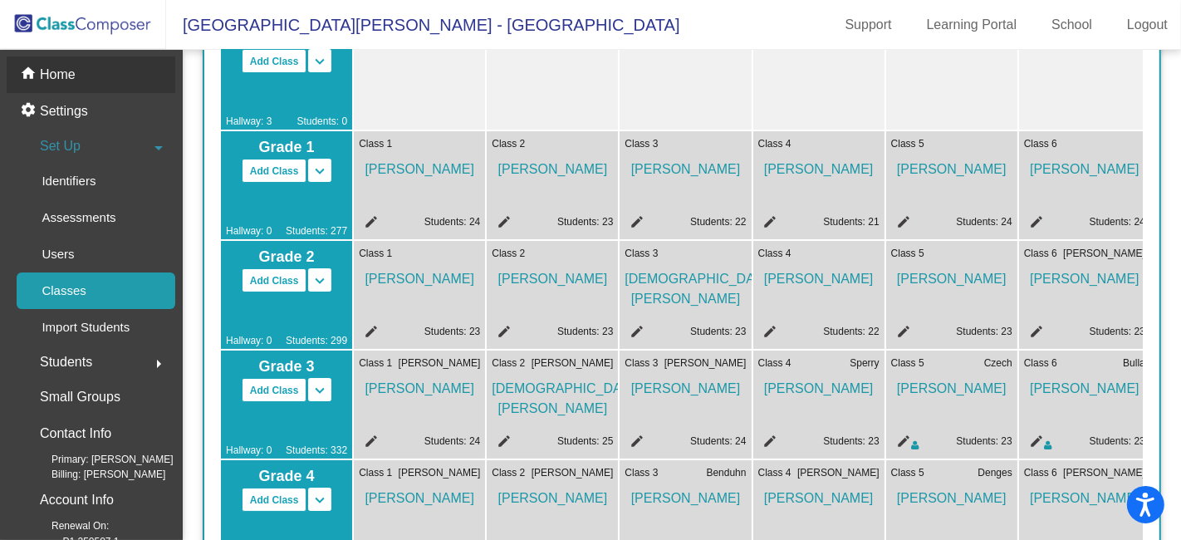
click at [66, 73] on p "Home" at bounding box center [58, 75] width 36 height 20
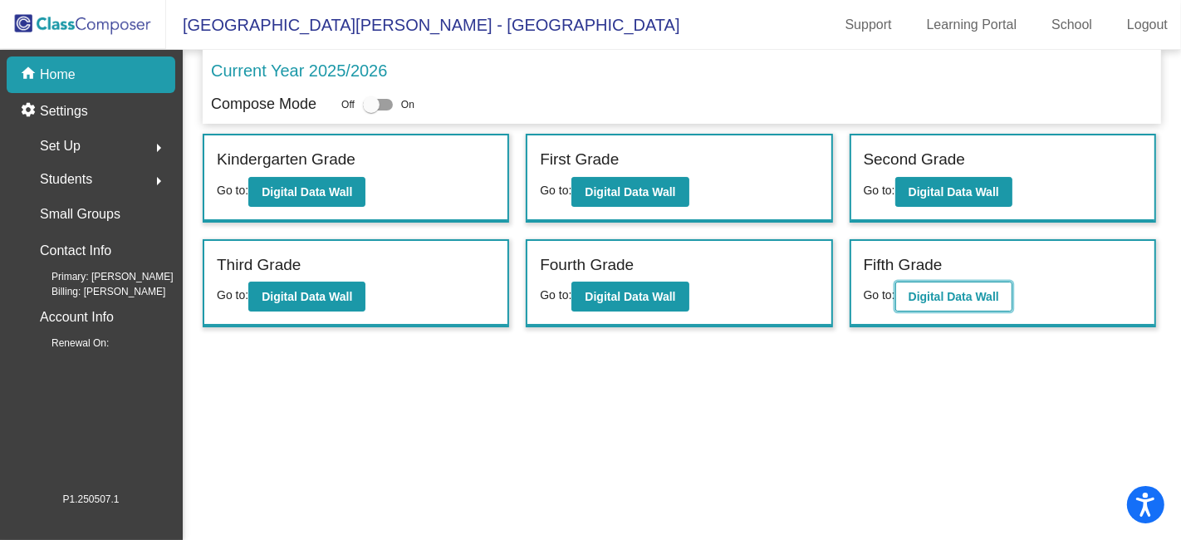
click at [943, 291] on b "Digital Data Wall" at bounding box center [953, 296] width 90 height 13
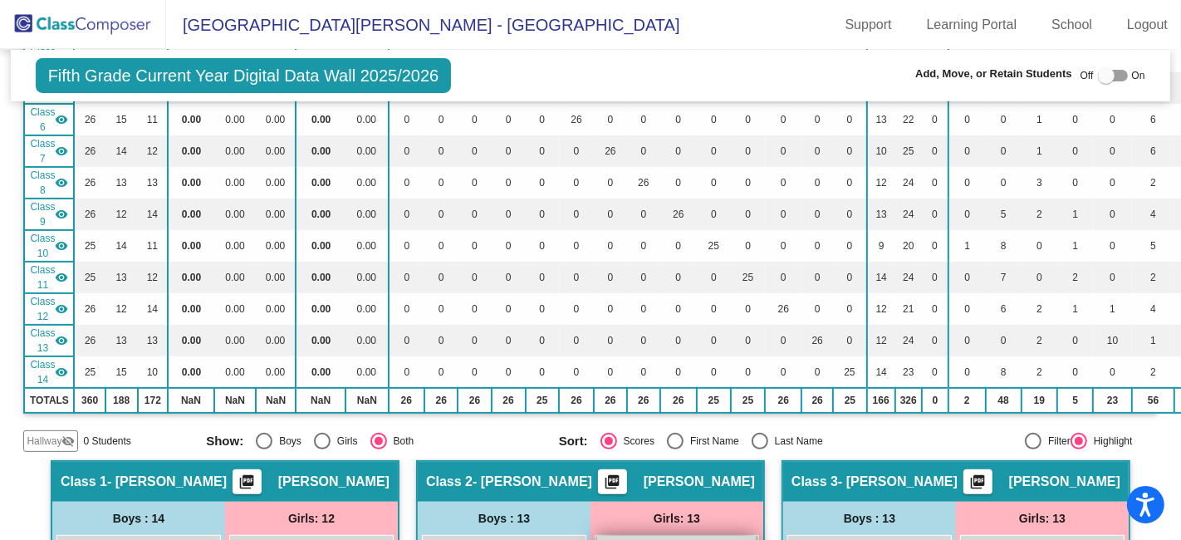
scroll to position [461, 0]
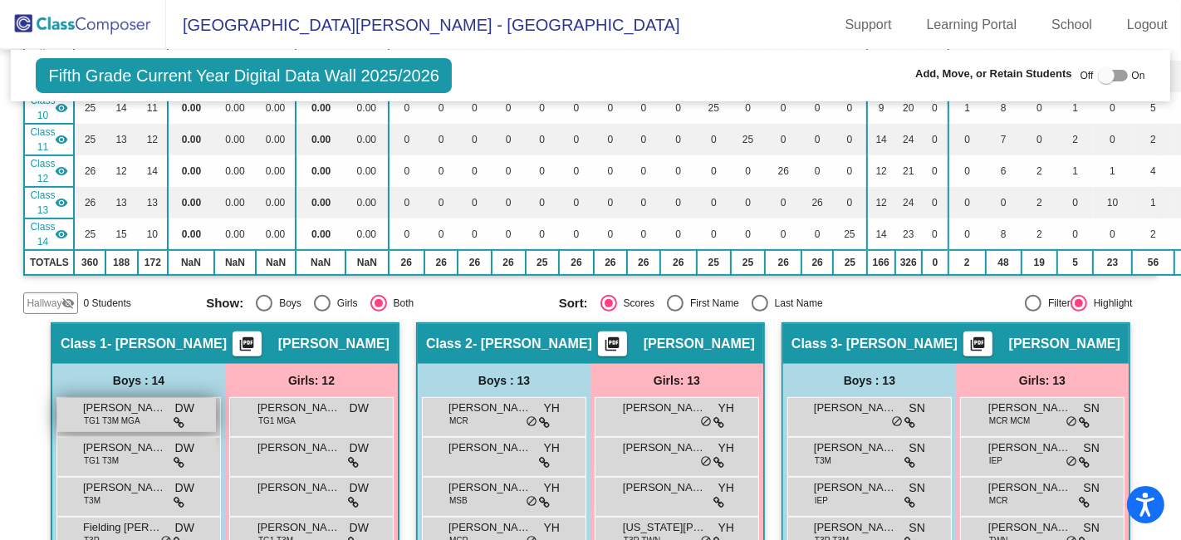
drag, startPoint x: 136, startPoint y: 407, endPoint x: 156, endPoint y: 397, distance: 22.3
click at [156, 398] on div "[PERSON_NAME] TG1 T3M MGA DW lock do_not_disturb_alt" at bounding box center [136, 415] width 159 height 34
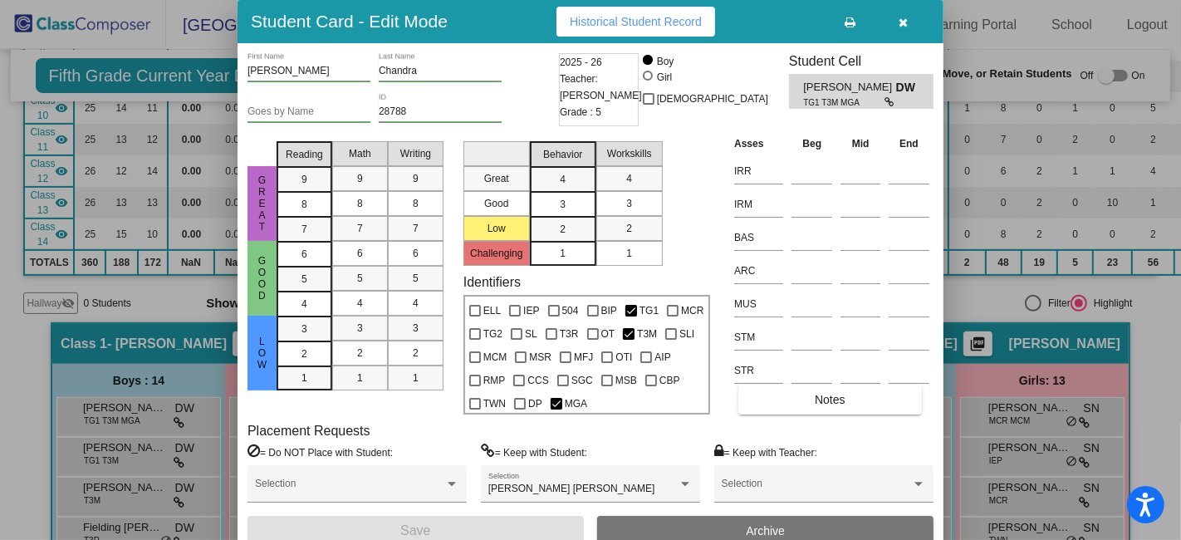
click at [902, 17] on icon "button" at bounding box center [903, 23] width 9 height 12
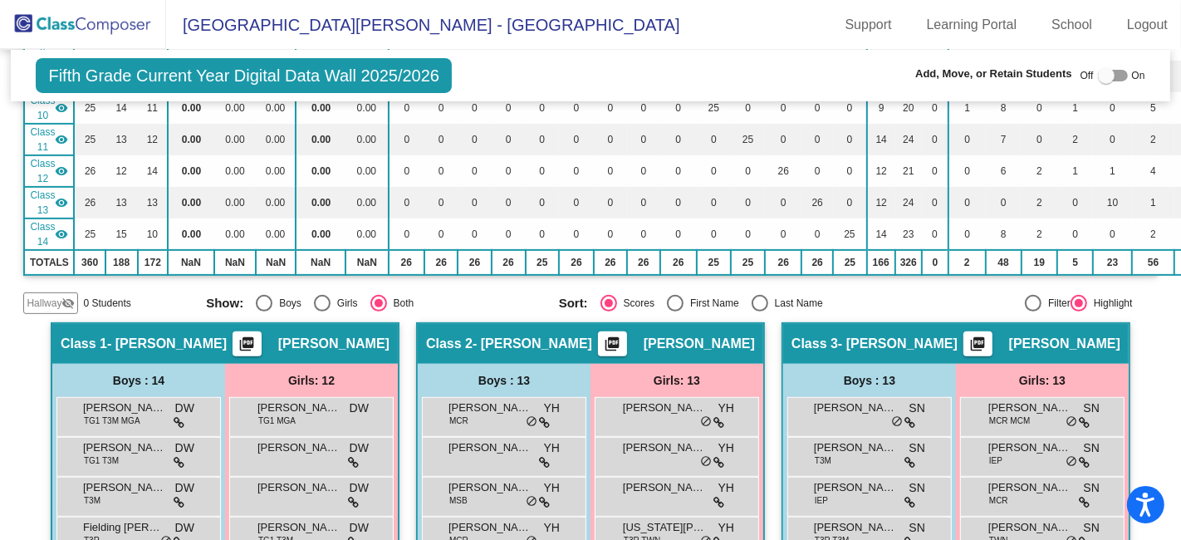
click at [871, 292] on div "Hallway visibility_off 0 Students Show: Boys Girls Both Sort: Scores First Name…" at bounding box center [589, 303] width 1133 height 22
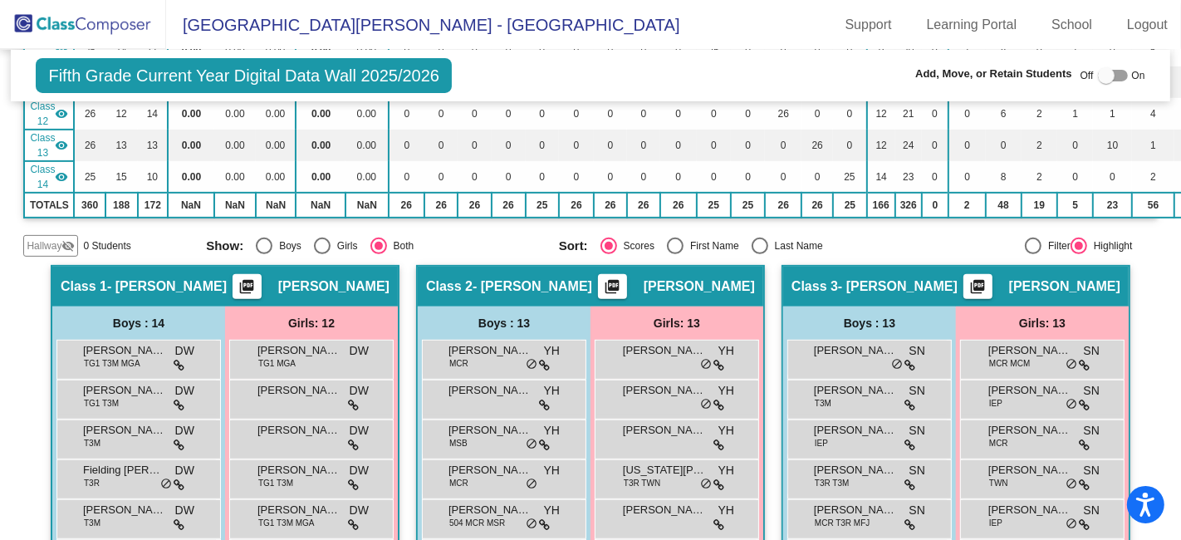
scroll to position [553, 0]
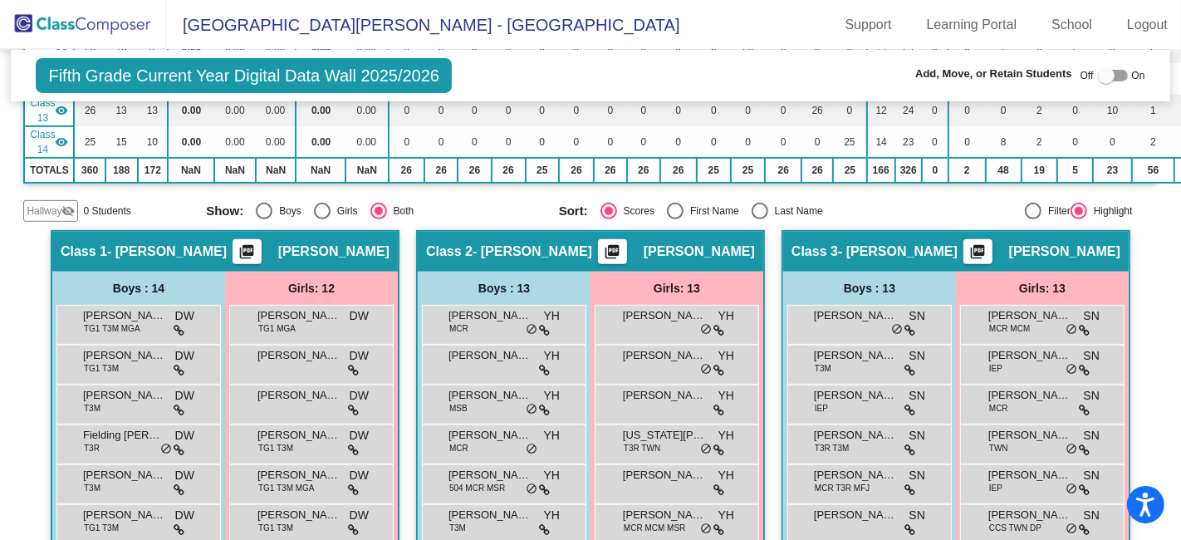
click at [1110, 73] on div at bounding box center [1112, 76] width 30 height 12
checkbox input "true"
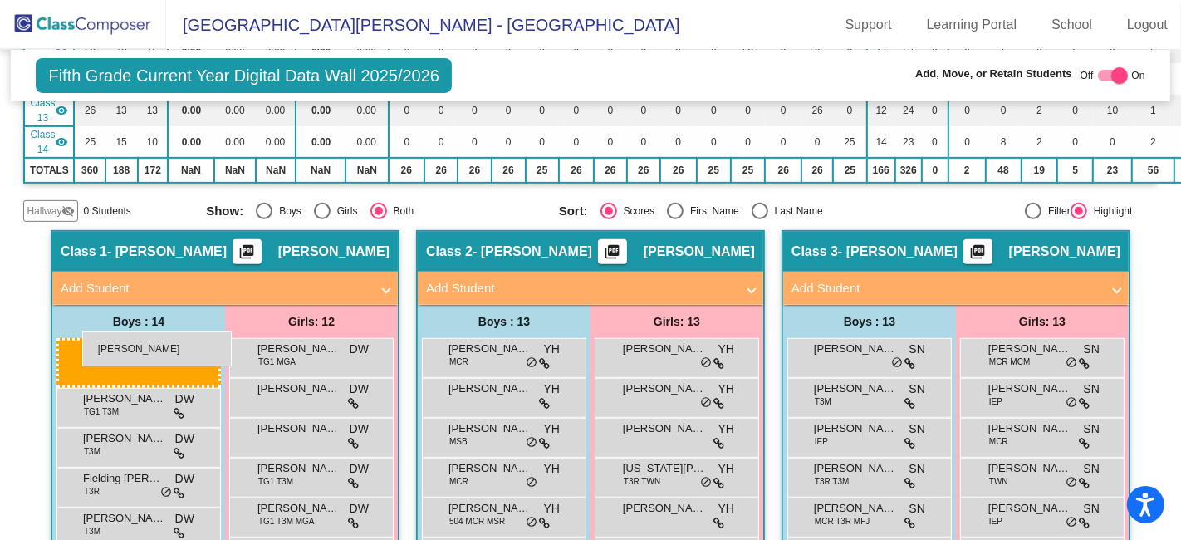
drag, startPoint x: 131, startPoint y: 347, endPoint x: 82, endPoint y: 331, distance: 51.5
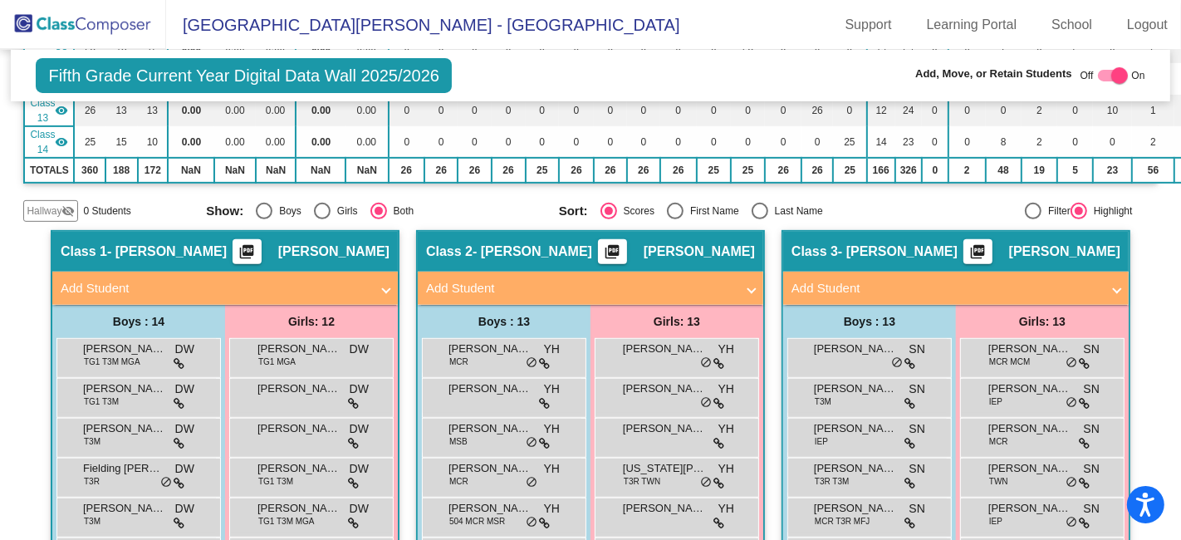
click at [83, 19] on img at bounding box center [83, 24] width 166 height 49
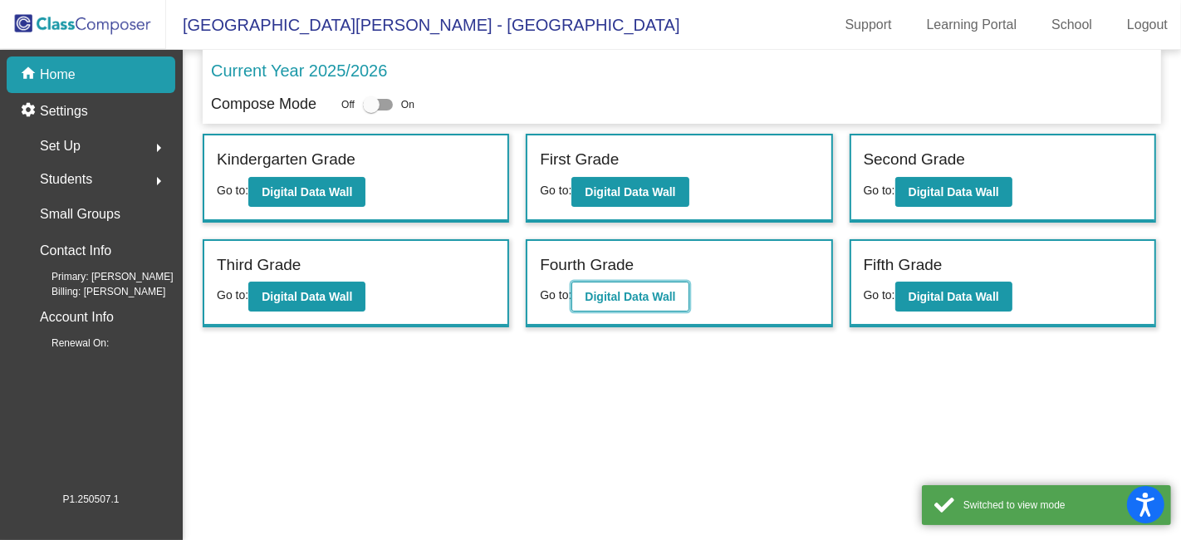
click at [606, 299] on b "Digital Data Wall" at bounding box center [629, 296] width 90 height 13
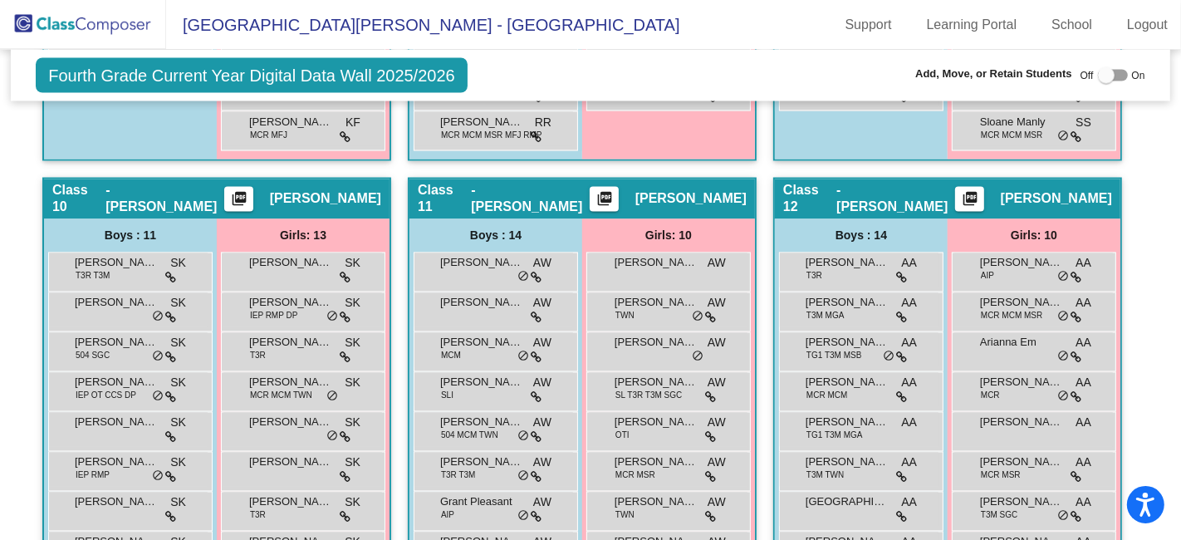
scroll to position [2583, 0]
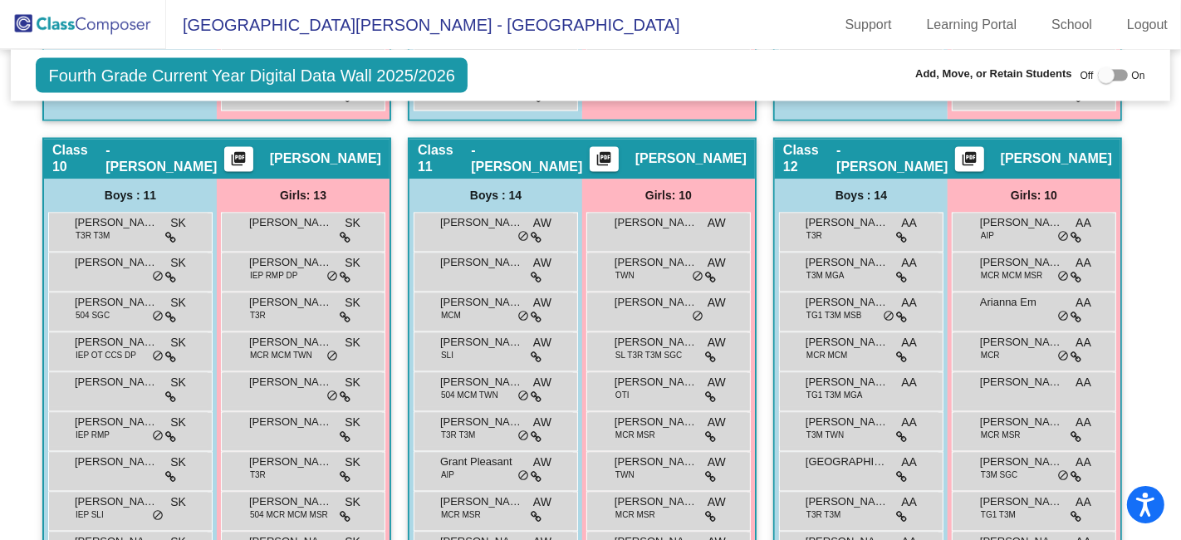
click at [1114, 76] on div at bounding box center [1112, 76] width 30 height 12
checkbox input "true"
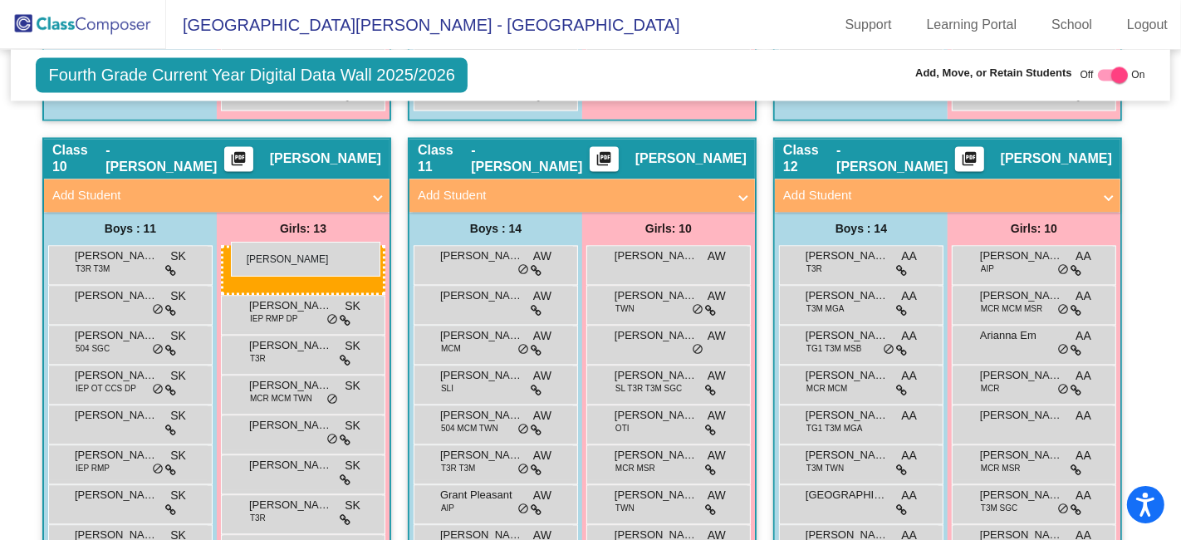
drag, startPoint x: 290, startPoint y: 256, endPoint x: 231, endPoint y: 242, distance: 60.6
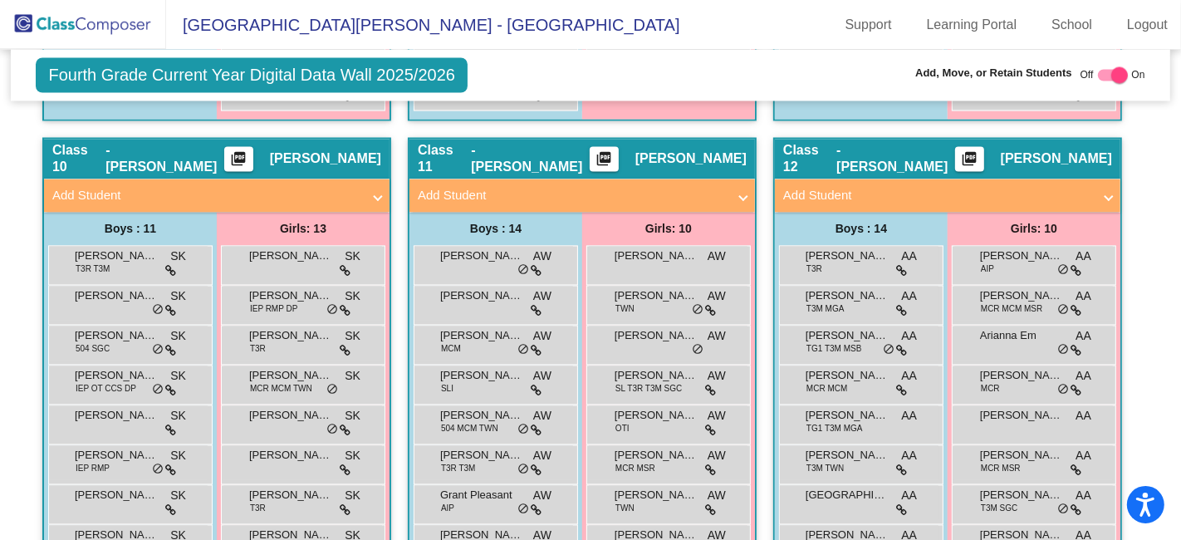
click at [90, 17] on img at bounding box center [83, 24] width 166 height 49
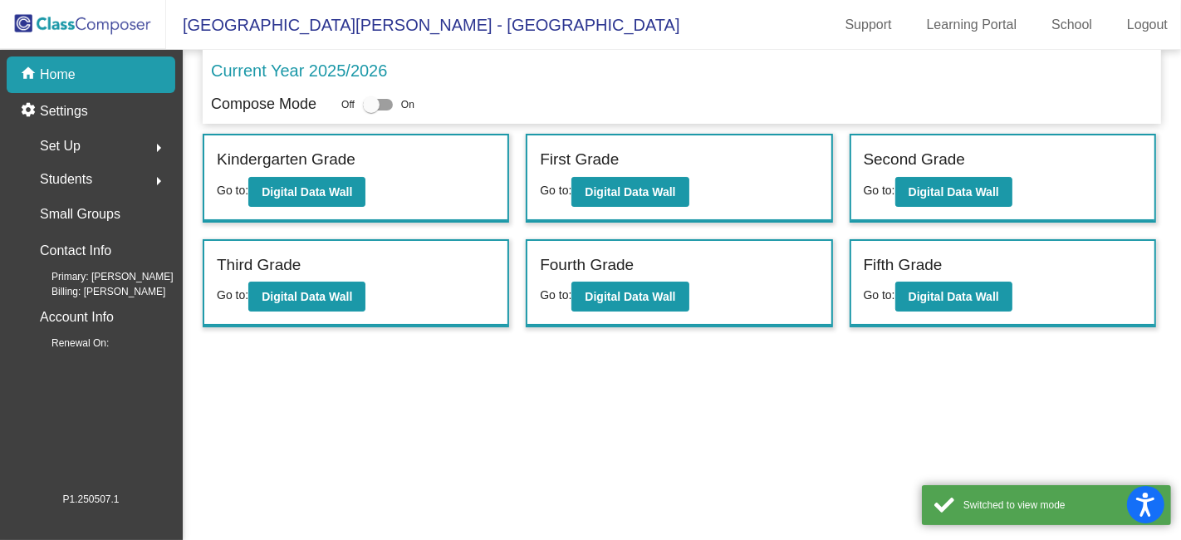
click at [77, 145] on span "Set Up" at bounding box center [60, 145] width 41 height 23
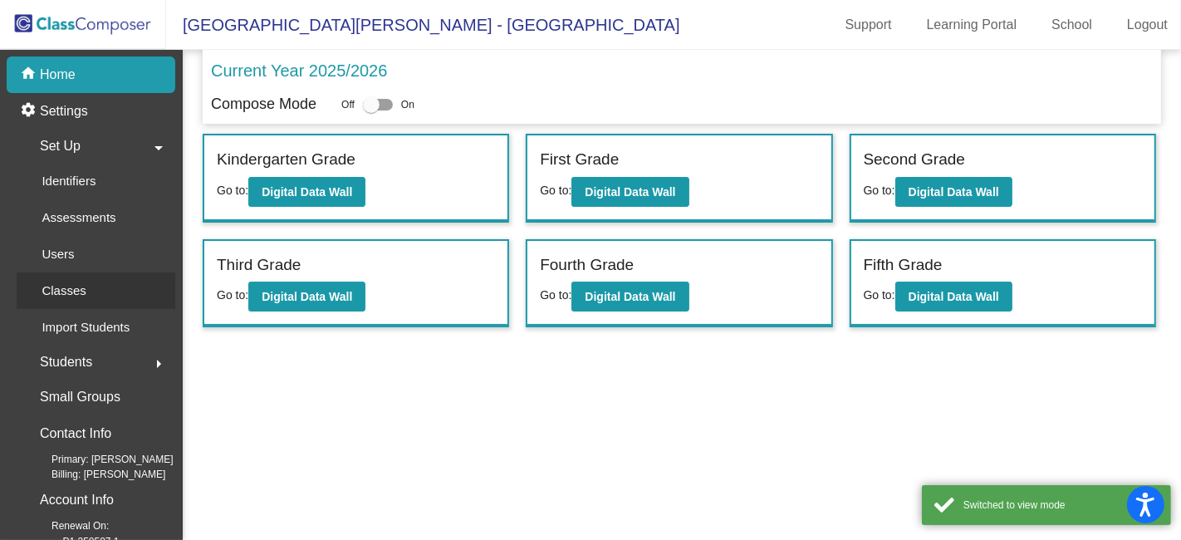
click at [78, 289] on p "Classes" at bounding box center [64, 291] width 44 height 20
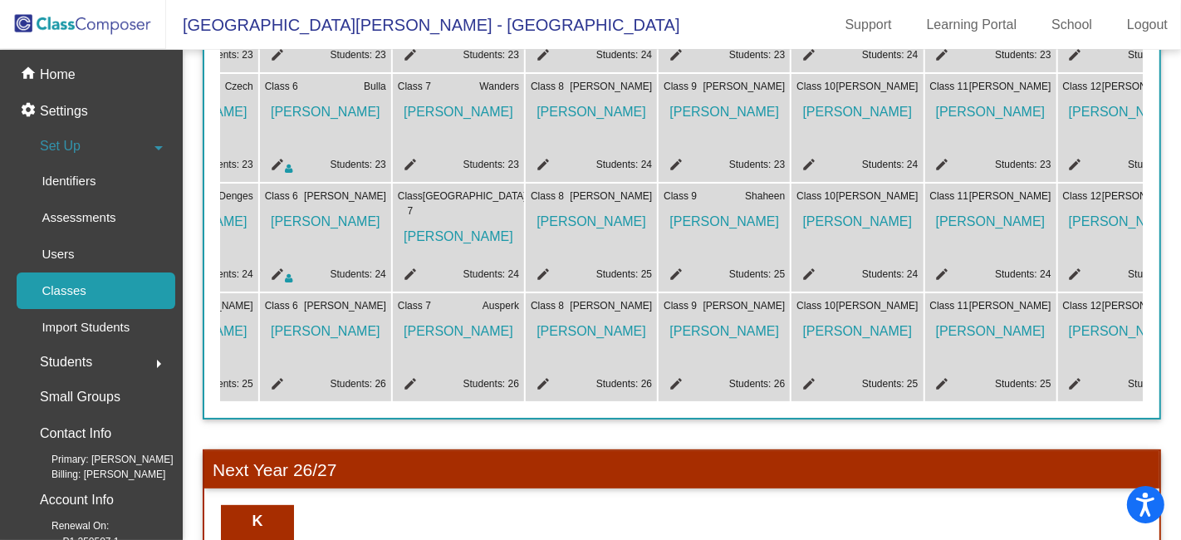
scroll to position [0, 808]
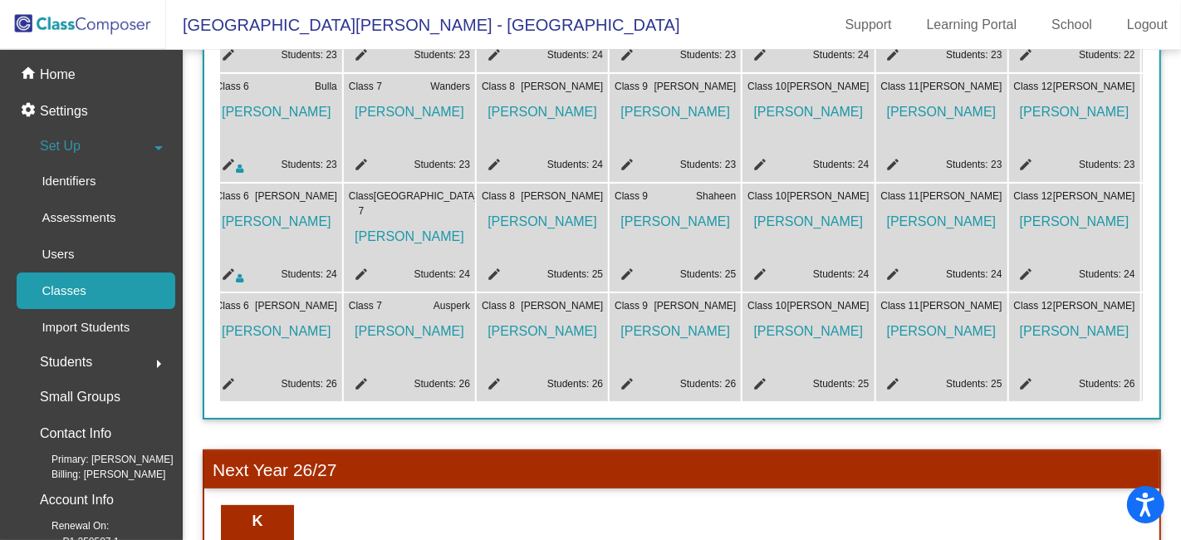
click at [623, 380] on mat-icon "edit" at bounding box center [624, 386] width 20 height 20
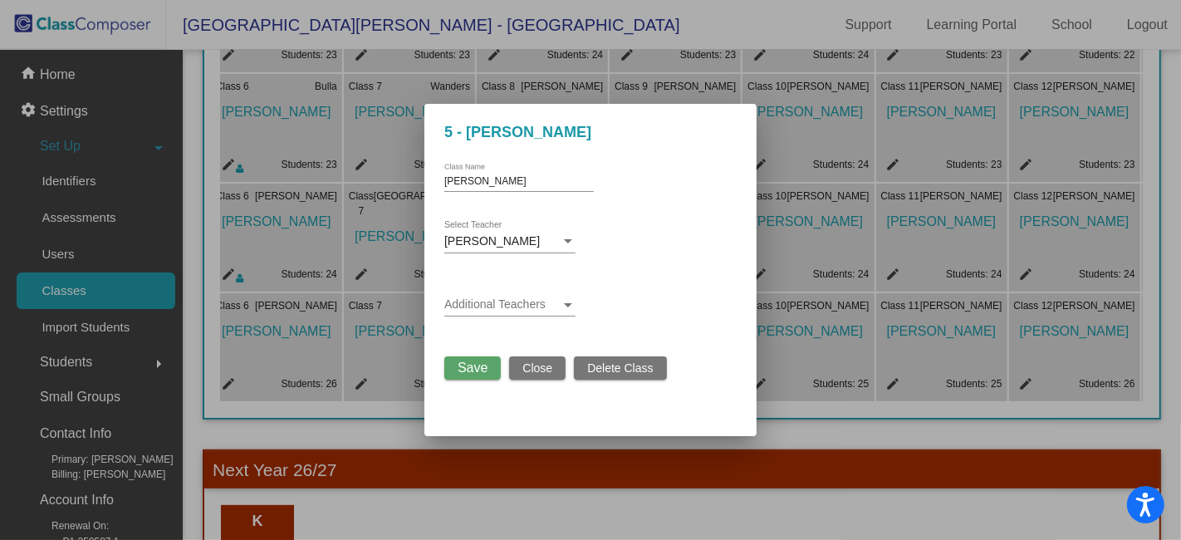
click at [570, 306] on div at bounding box center [568, 305] width 8 height 4
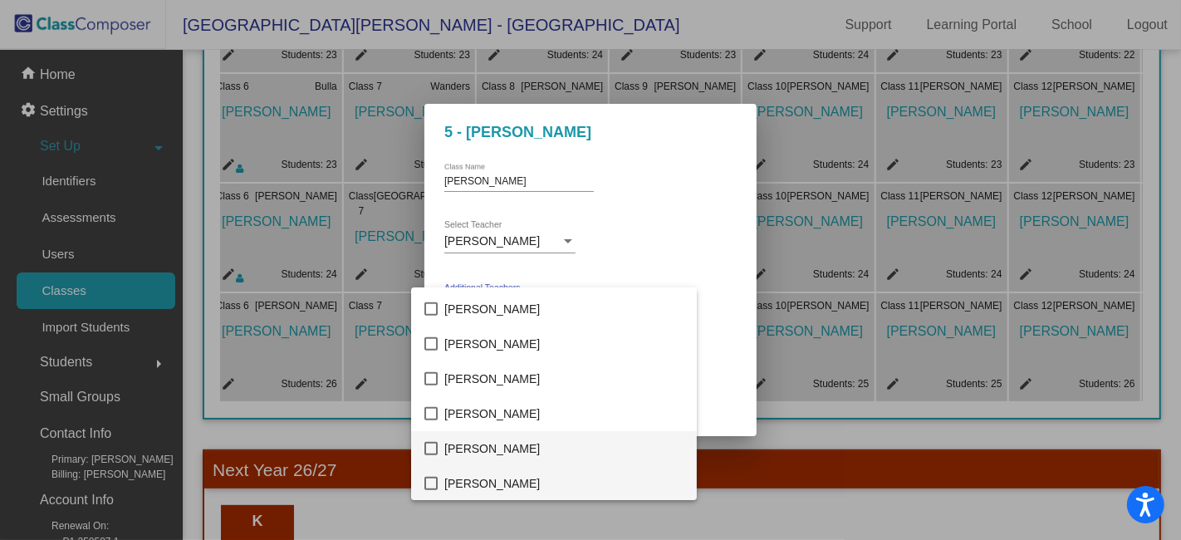
scroll to position [961, 0]
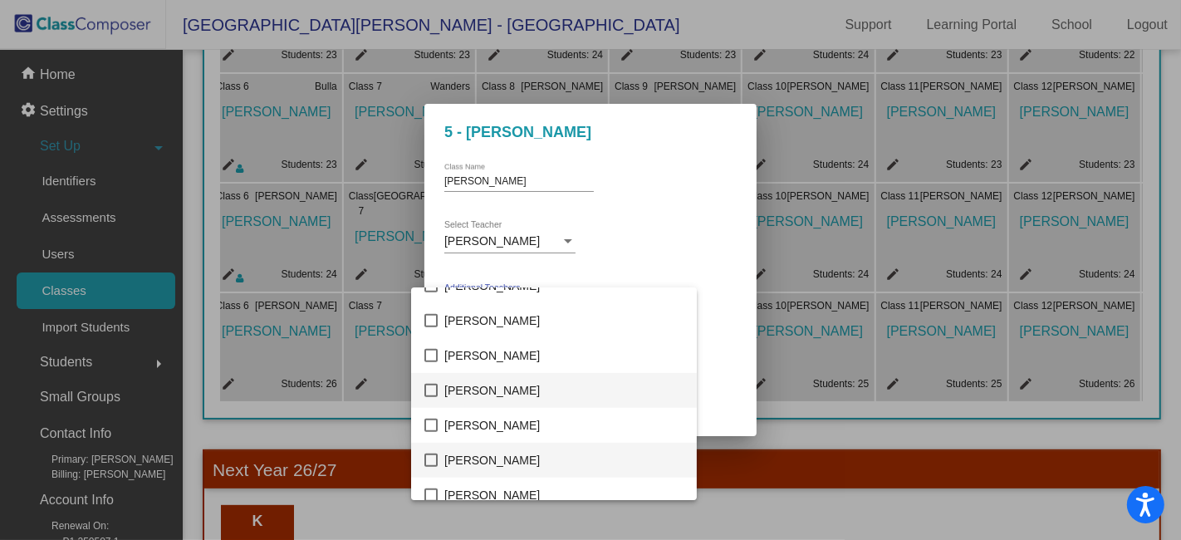
click at [430, 462] on mat-pseudo-checkbox at bounding box center [430, 459] width 13 height 13
click at [700, 297] on div at bounding box center [590, 270] width 1181 height 540
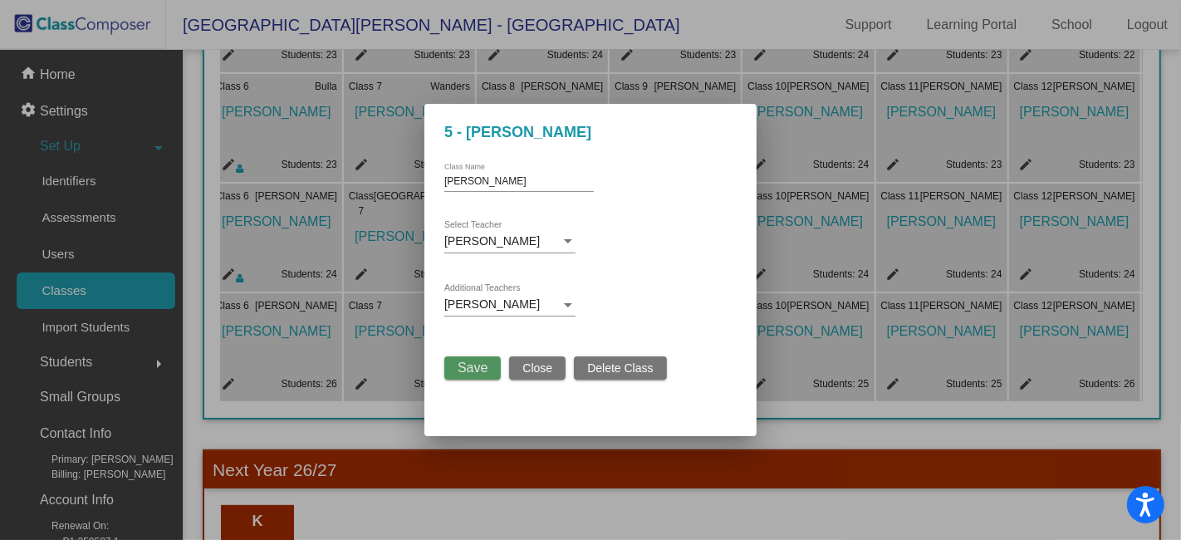
click at [481, 371] on span "Save" at bounding box center [472, 367] width 30 height 14
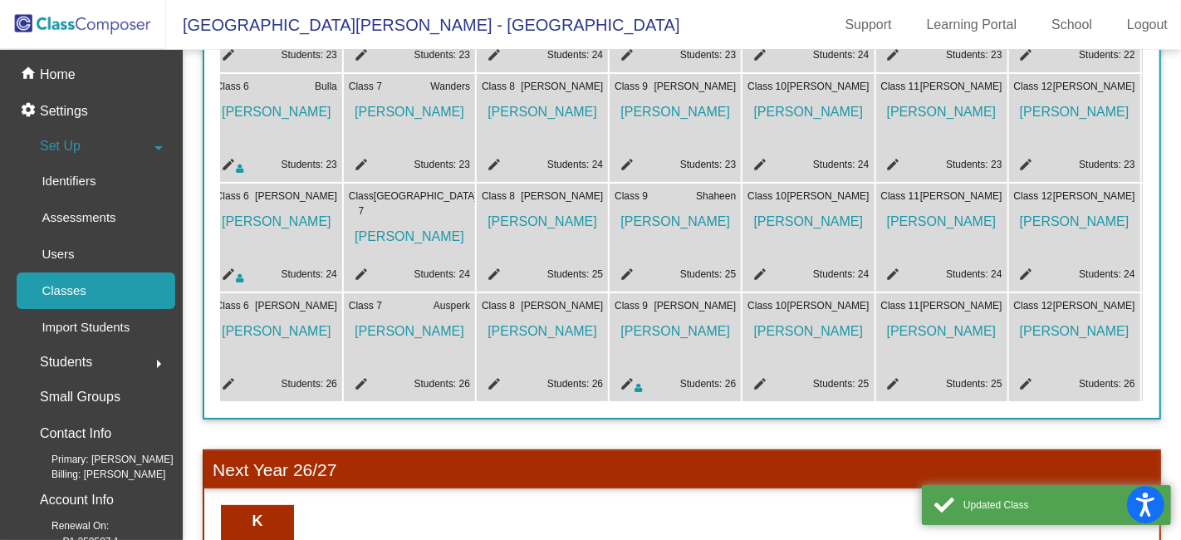
click at [760, 378] on mat-icon "edit" at bounding box center [757, 386] width 20 height 20
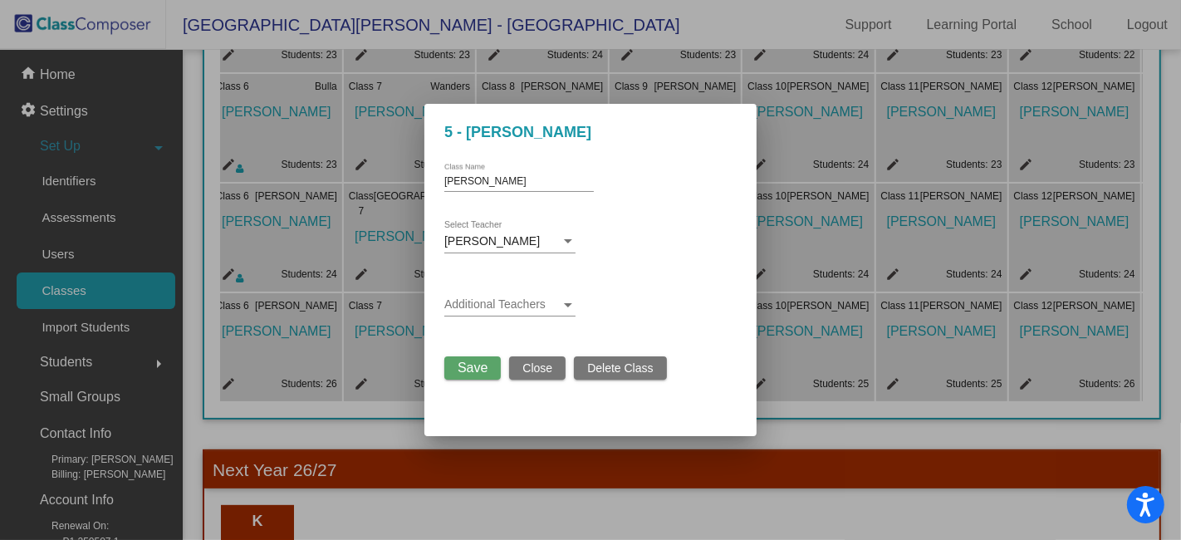
click at [570, 307] on div at bounding box center [567, 304] width 15 height 13
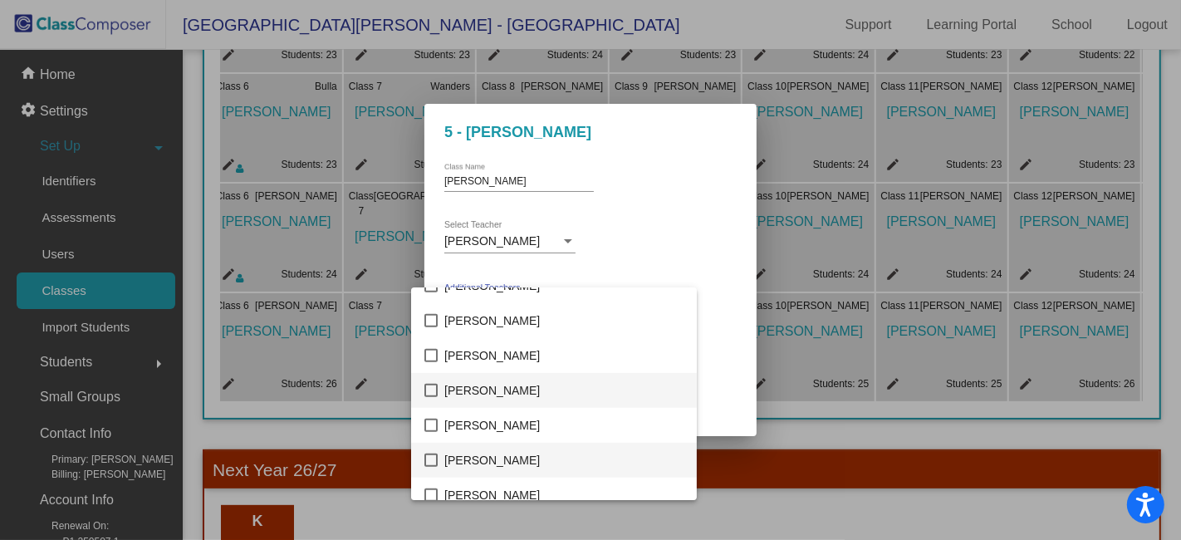
click at [433, 458] on mat-pseudo-checkbox at bounding box center [430, 459] width 13 height 13
click at [670, 264] on div at bounding box center [590, 270] width 1181 height 540
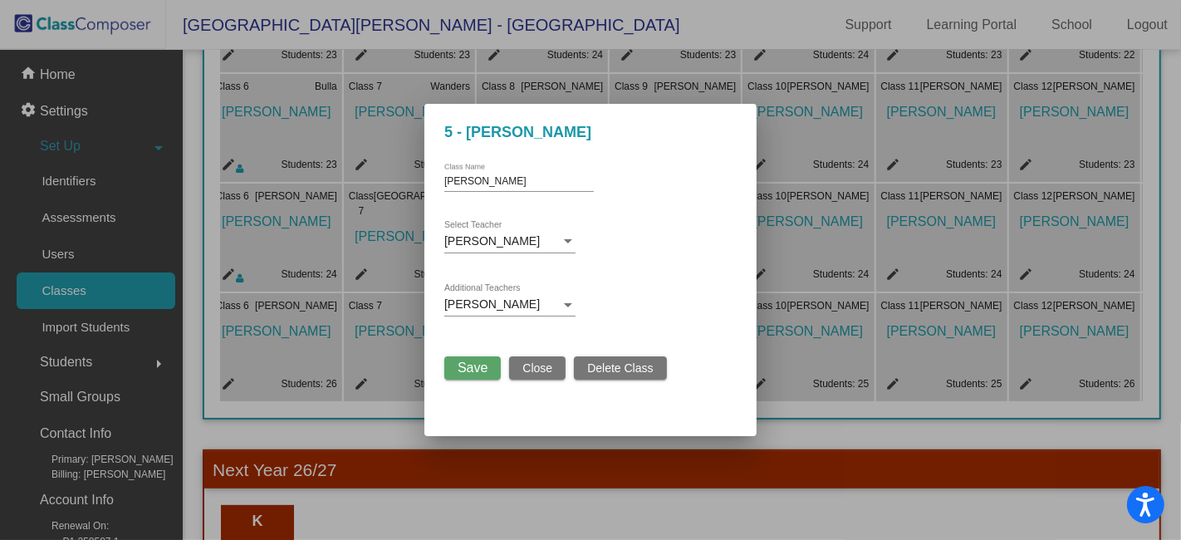
click at [462, 369] on span "Save" at bounding box center [472, 367] width 30 height 14
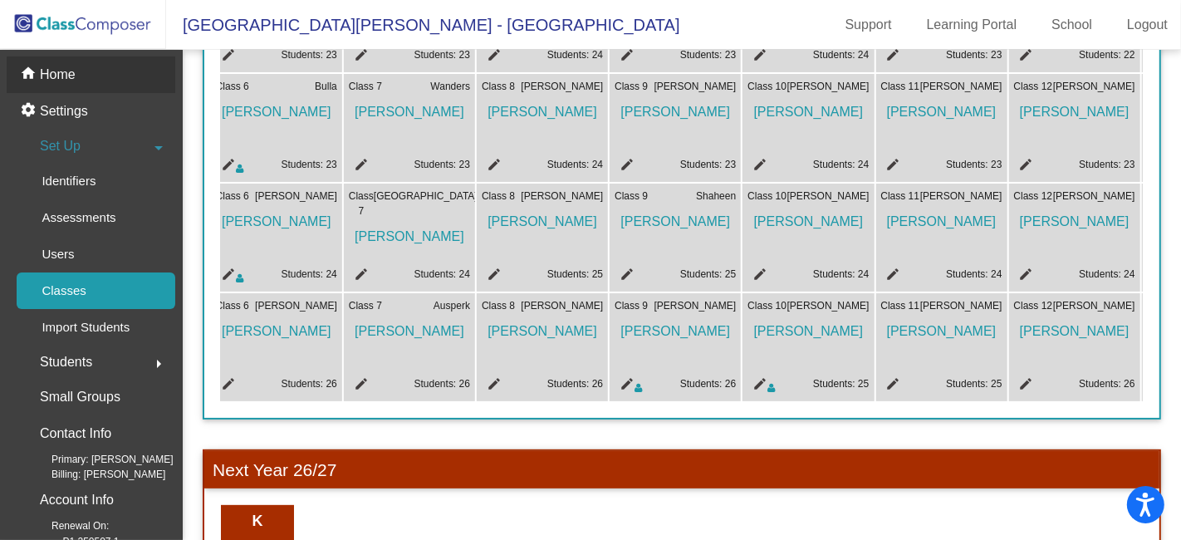
click at [82, 72] on div "home Home" at bounding box center [91, 74] width 169 height 37
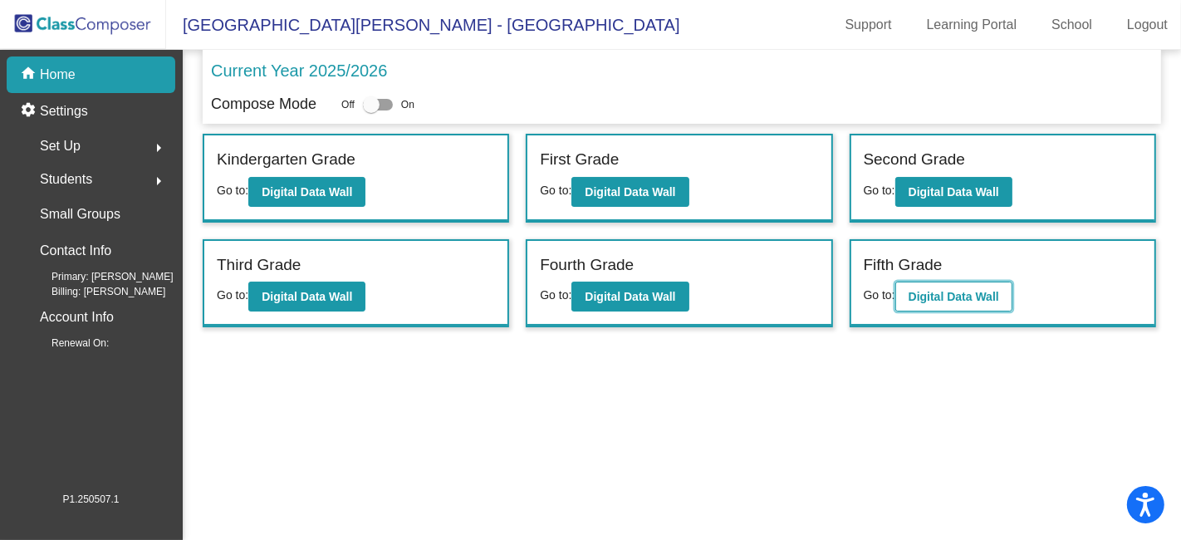
click at [961, 291] on b "Digital Data Wall" at bounding box center [953, 296] width 90 height 13
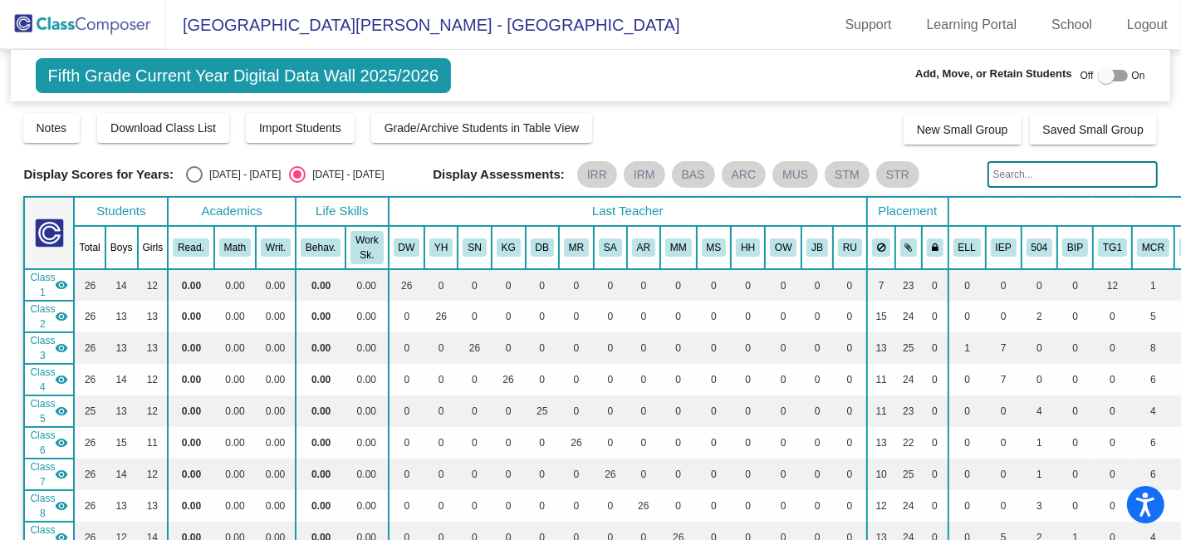
click at [1112, 71] on div at bounding box center [1112, 76] width 30 height 12
checkbox input "true"
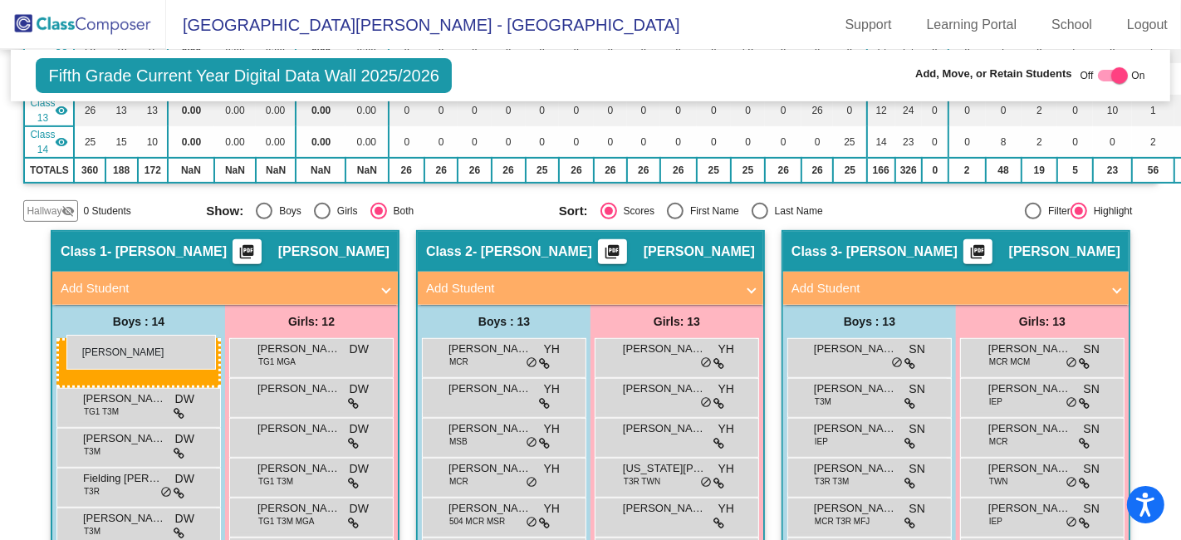
drag, startPoint x: 170, startPoint y: 346, endPoint x: 66, endPoint y: 335, distance: 104.4
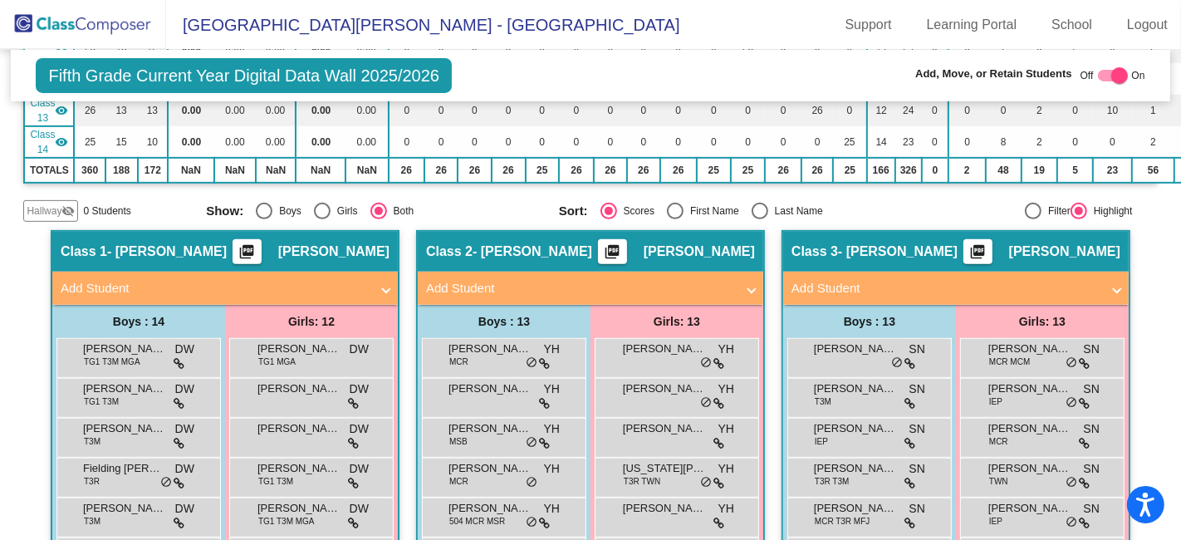
click at [73, 29] on img at bounding box center [83, 24] width 166 height 49
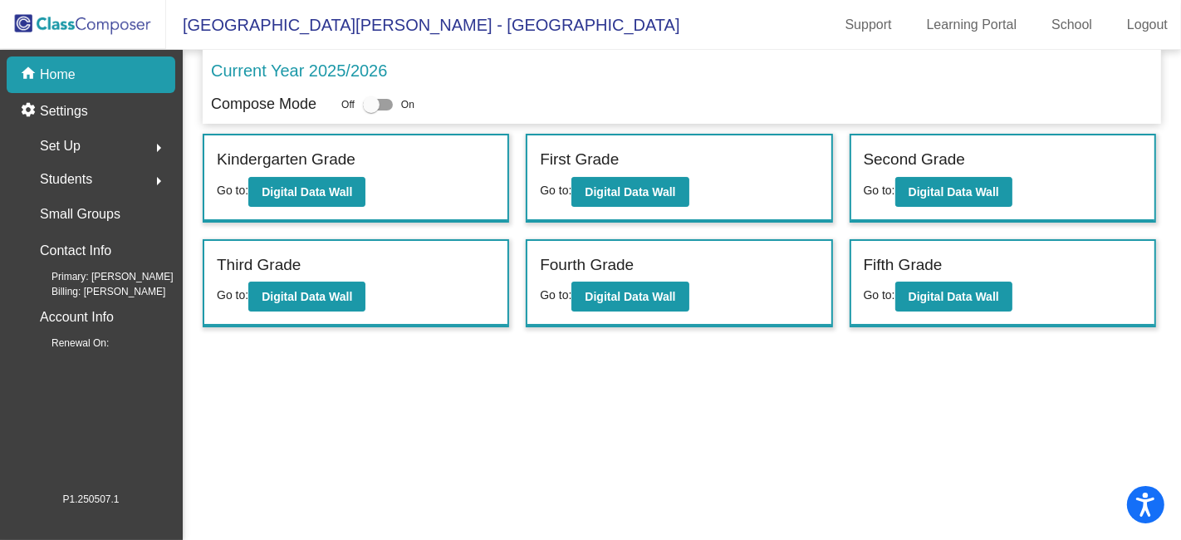
click at [81, 144] on div "Set Up arrow_right" at bounding box center [96, 146] width 159 height 33
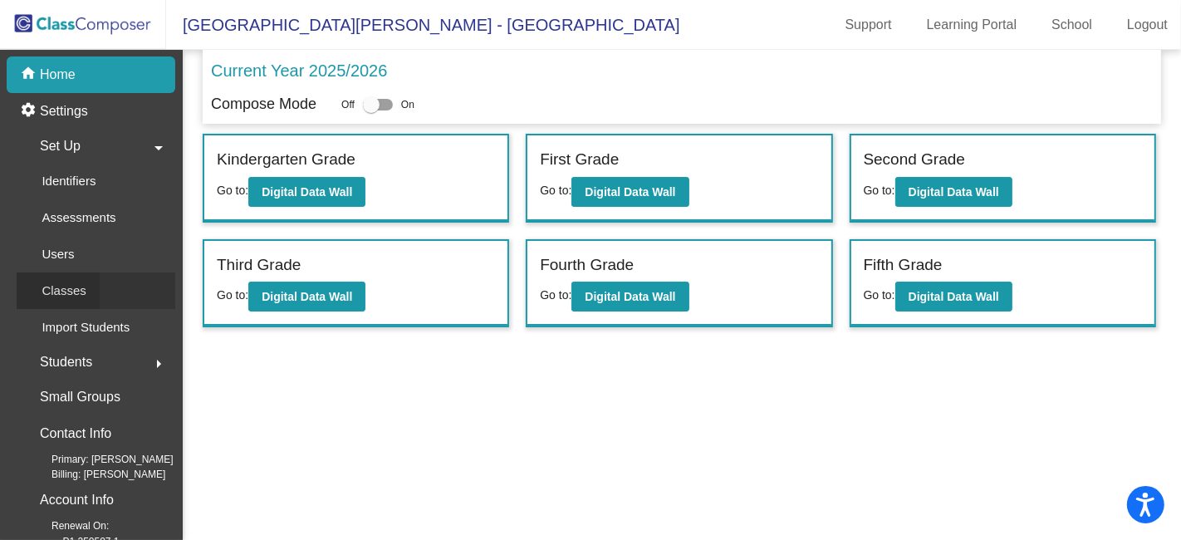
click at [81, 291] on p "Classes" at bounding box center [64, 291] width 44 height 20
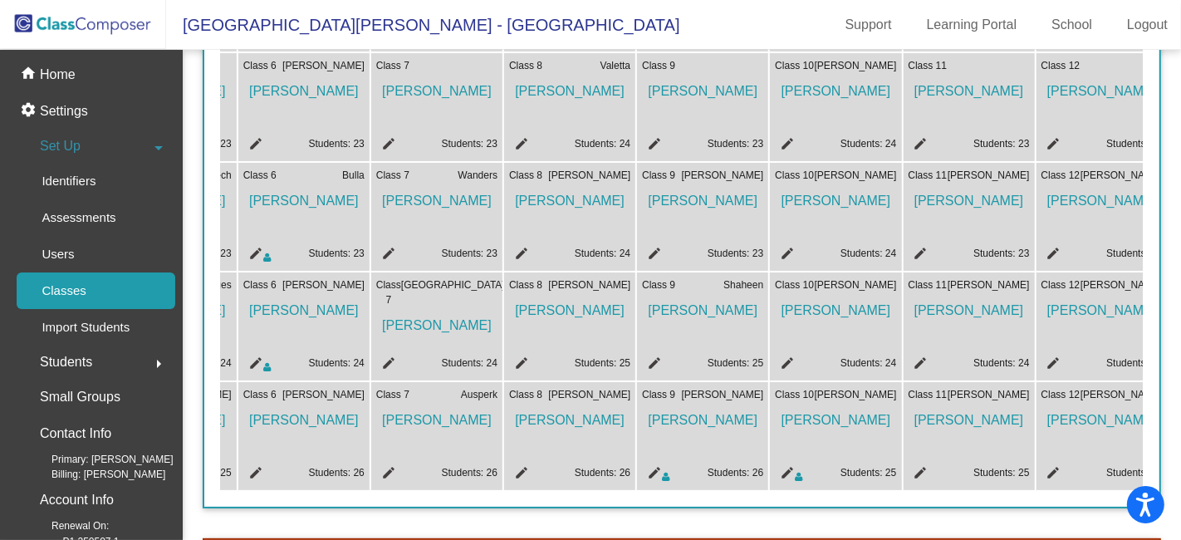
scroll to position [0, 785]
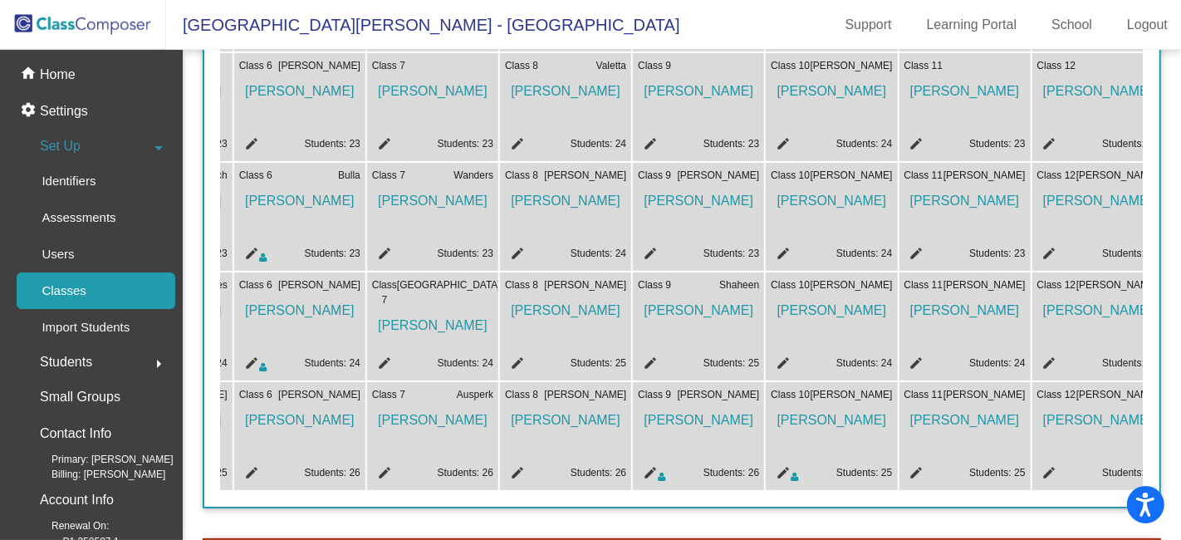
click at [780, 252] on mat-icon "edit" at bounding box center [780, 256] width 20 height 20
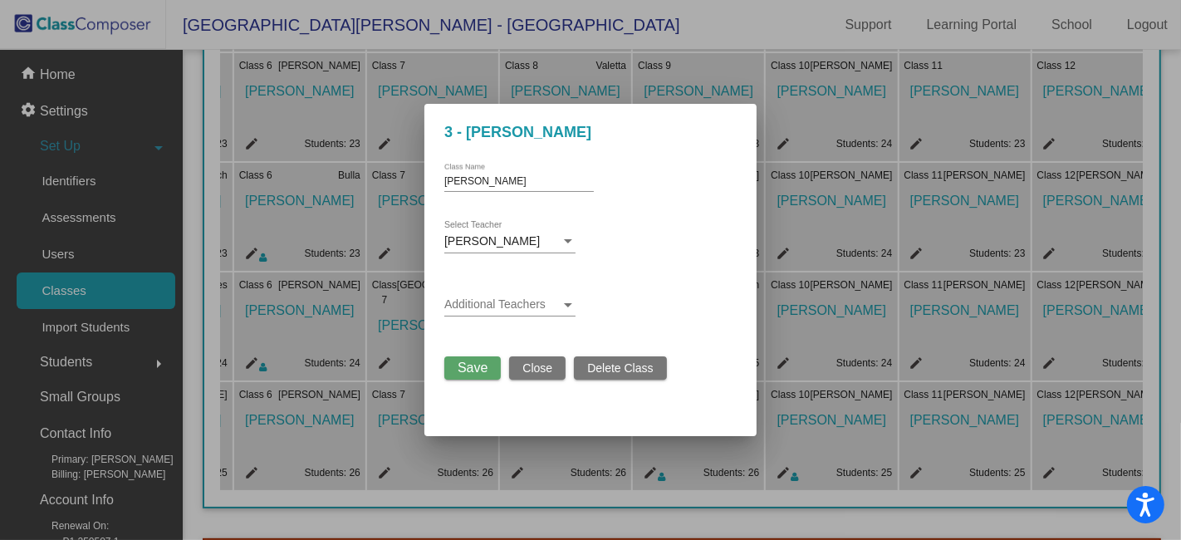
click at [566, 304] on div at bounding box center [568, 305] width 8 height 4
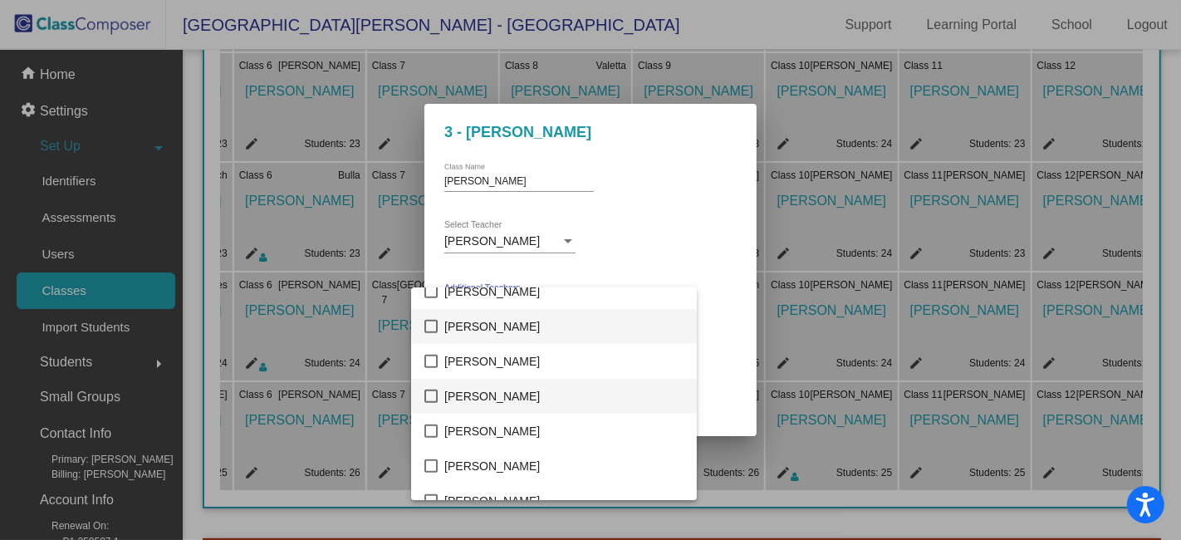
scroll to position [843, 0]
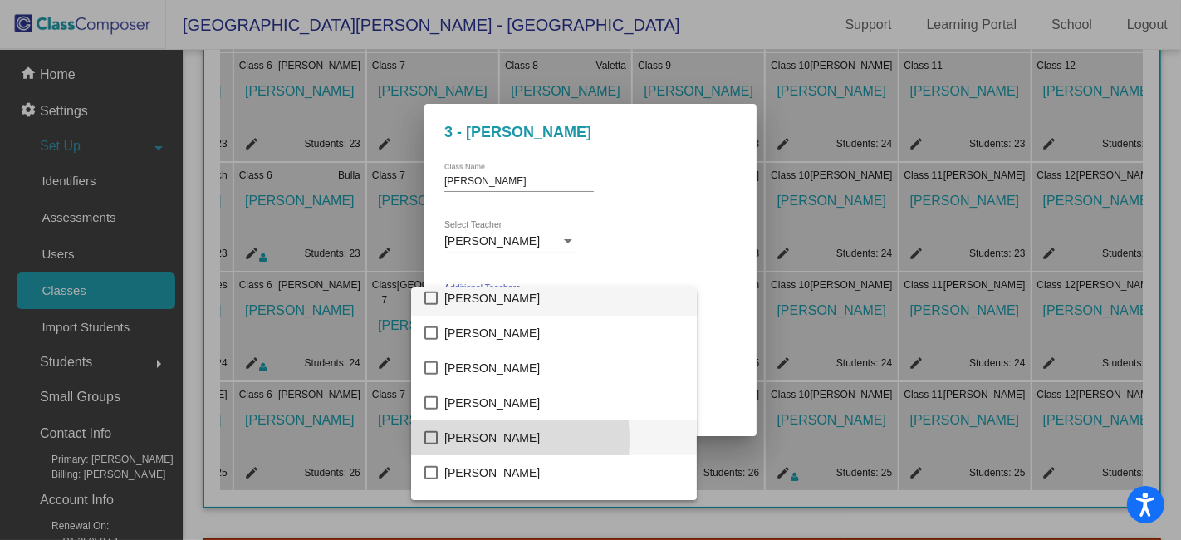
click at [434, 439] on mat-pseudo-checkbox at bounding box center [430, 437] width 13 height 13
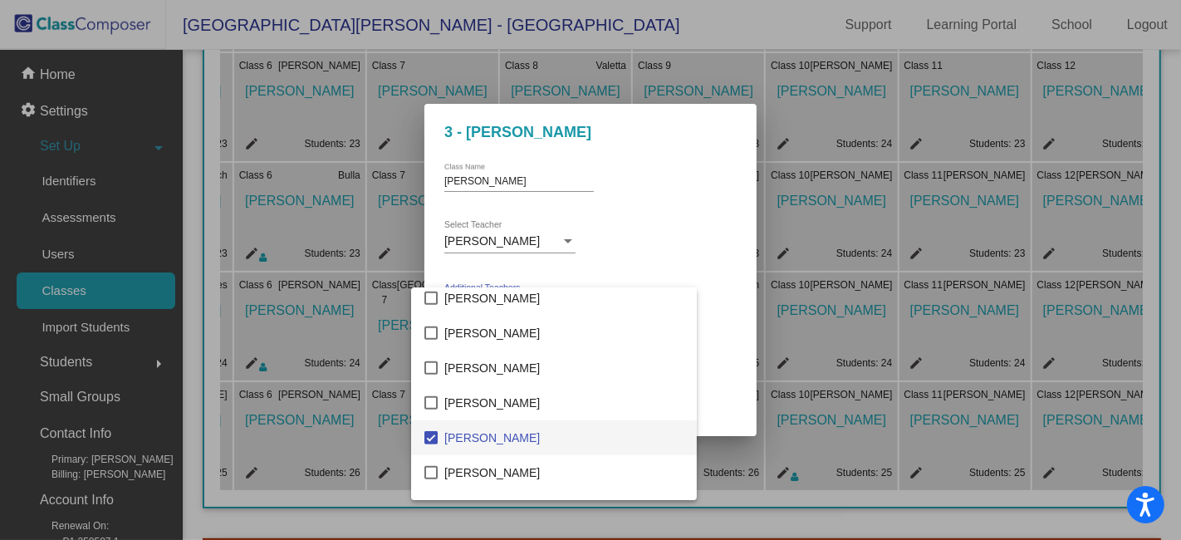
click at [728, 252] on div at bounding box center [590, 270] width 1181 height 540
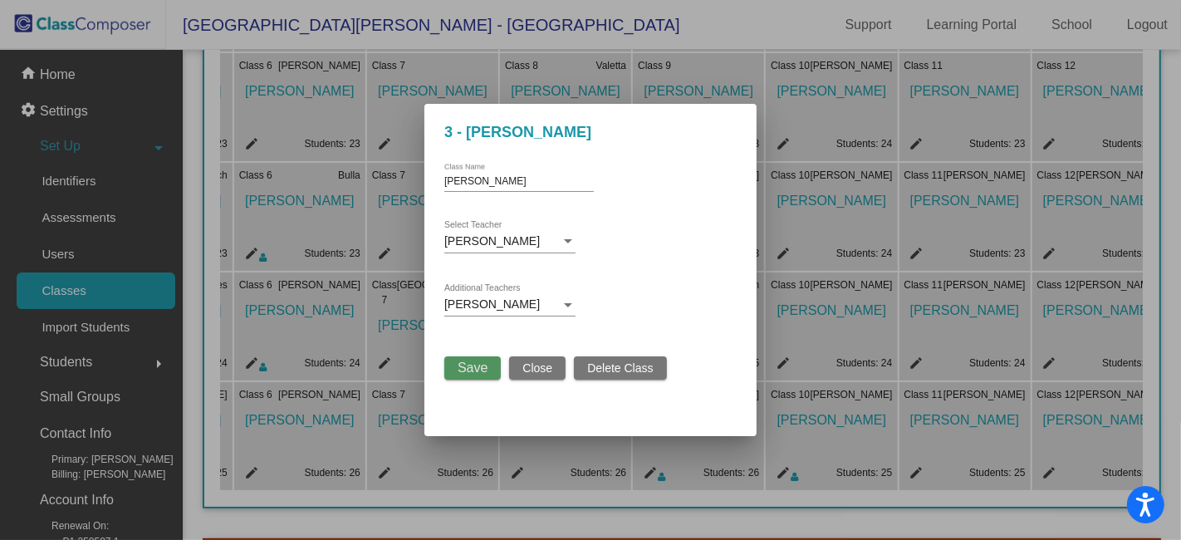
click at [471, 364] on span "Save" at bounding box center [472, 367] width 30 height 14
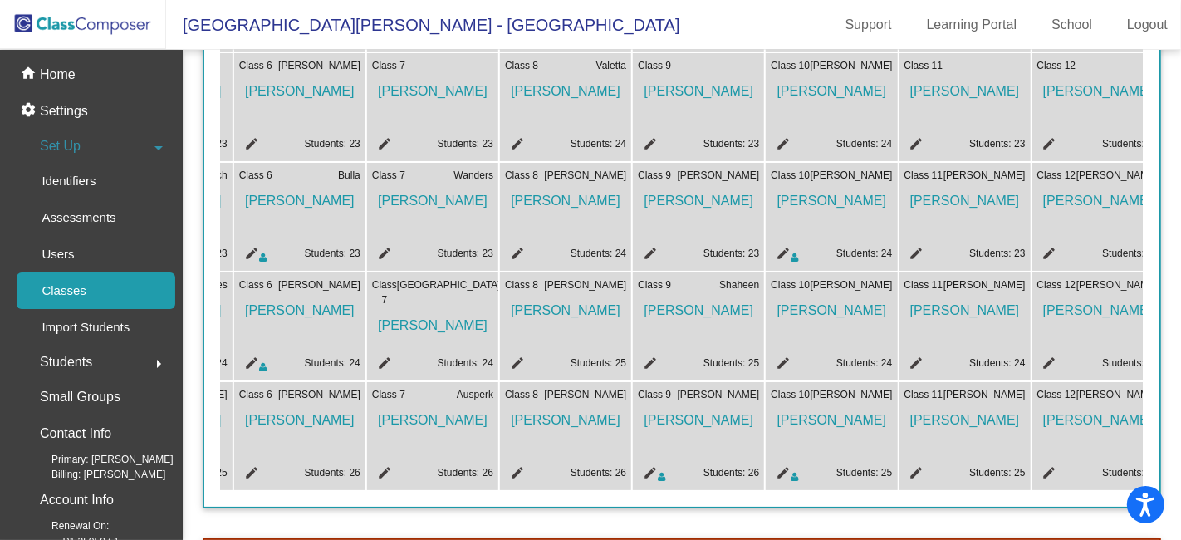
click at [916, 250] on mat-icon "edit" at bounding box center [914, 256] width 20 height 20
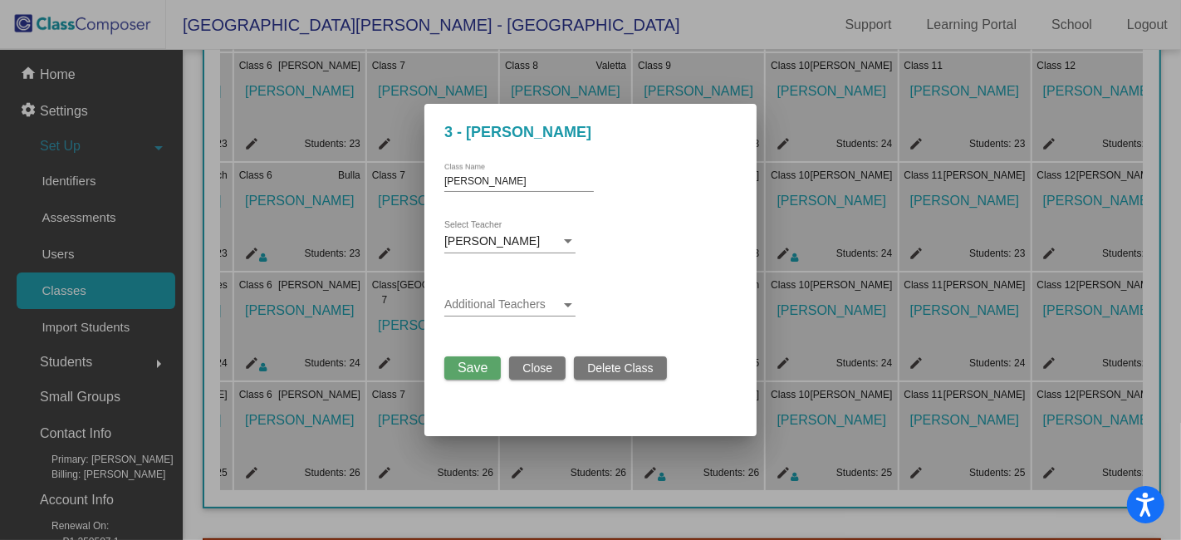
click at [572, 306] on div at bounding box center [567, 304] width 15 height 13
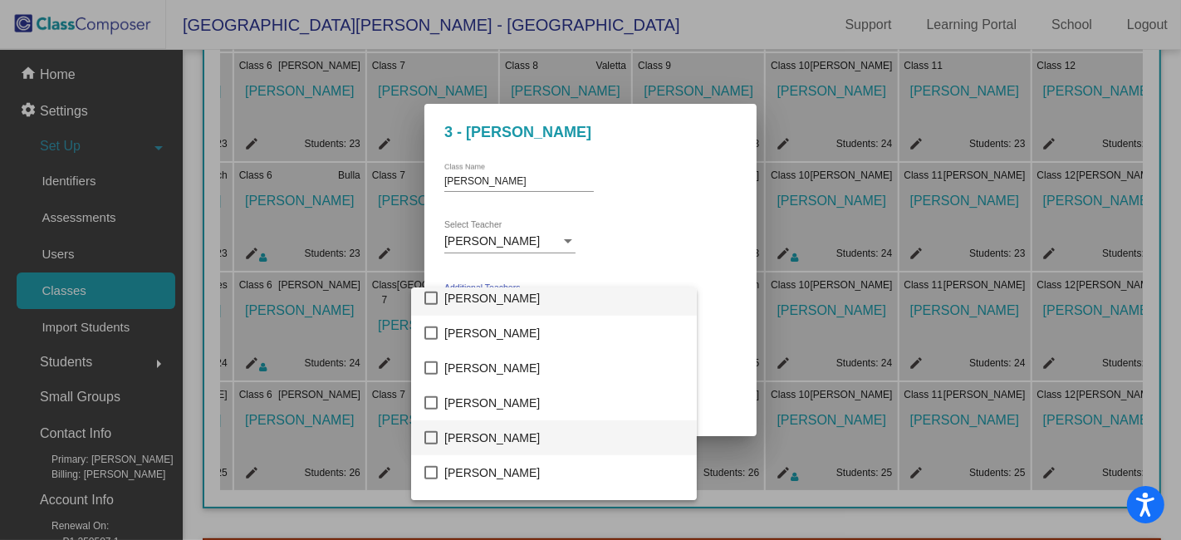
click at [432, 438] on mat-pseudo-checkbox at bounding box center [430, 437] width 13 height 13
click at [692, 216] on div at bounding box center [590, 270] width 1181 height 540
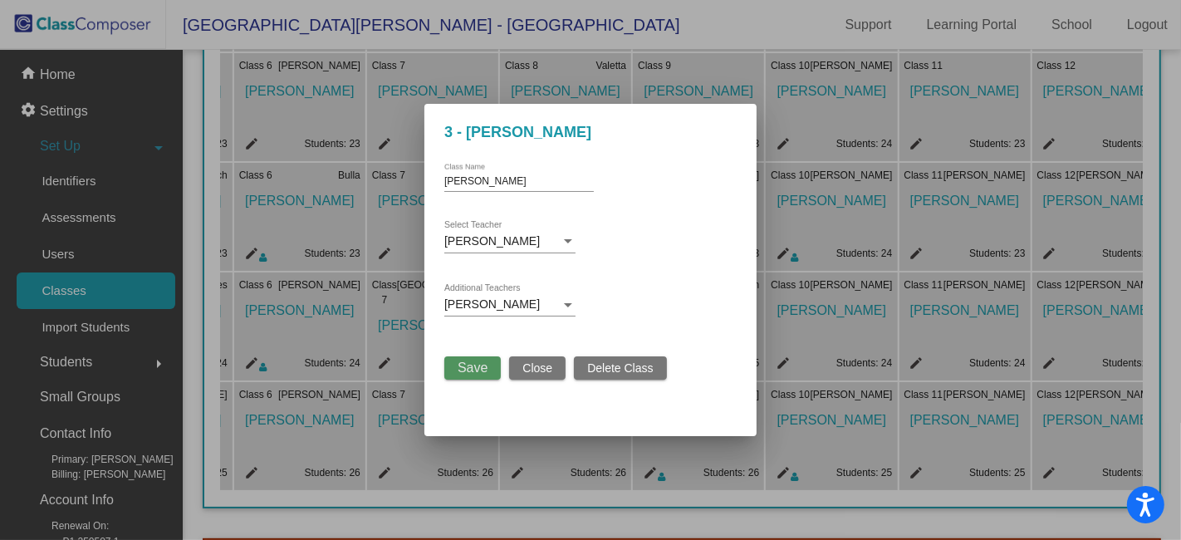
click at [472, 367] on span "Save" at bounding box center [472, 367] width 30 height 14
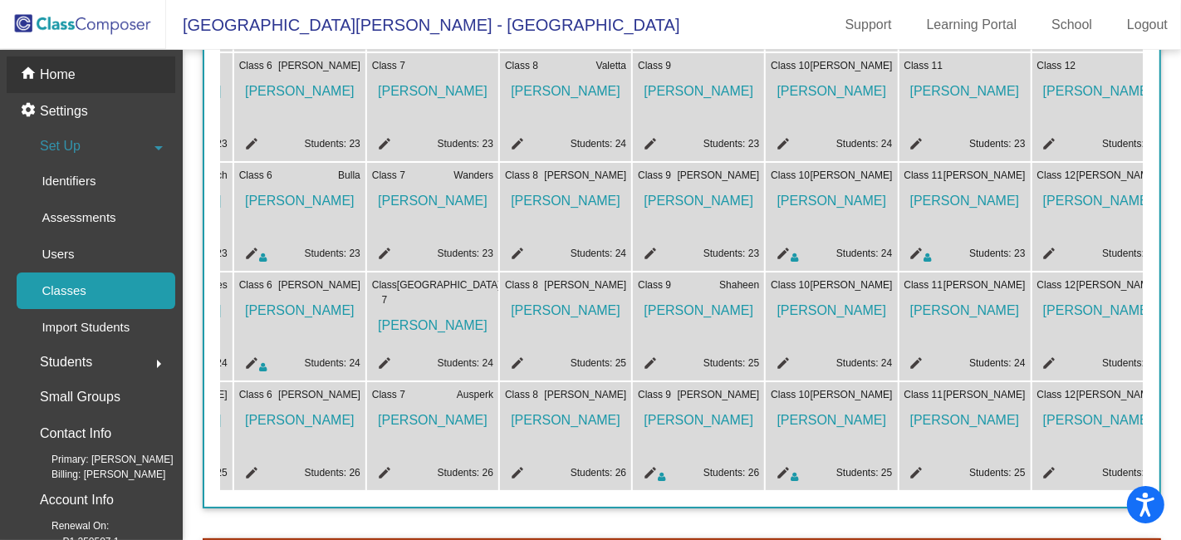
click at [69, 77] on p "Home" at bounding box center [58, 75] width 36 height 20
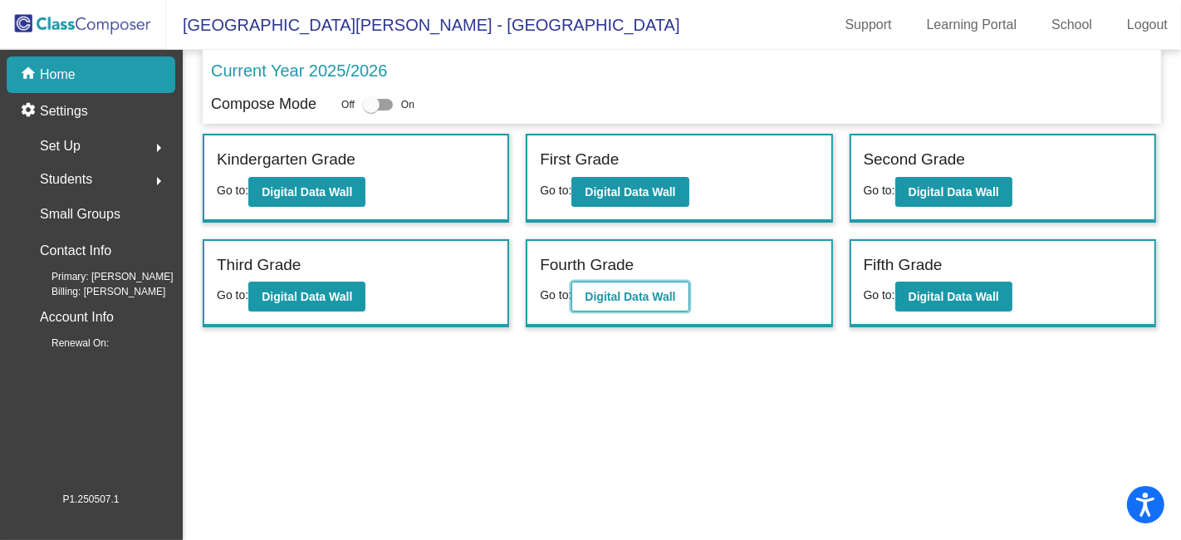
click at [657, 296] on b "Digital Data Wall" at bounding box center [629, 296] width 90 height 13
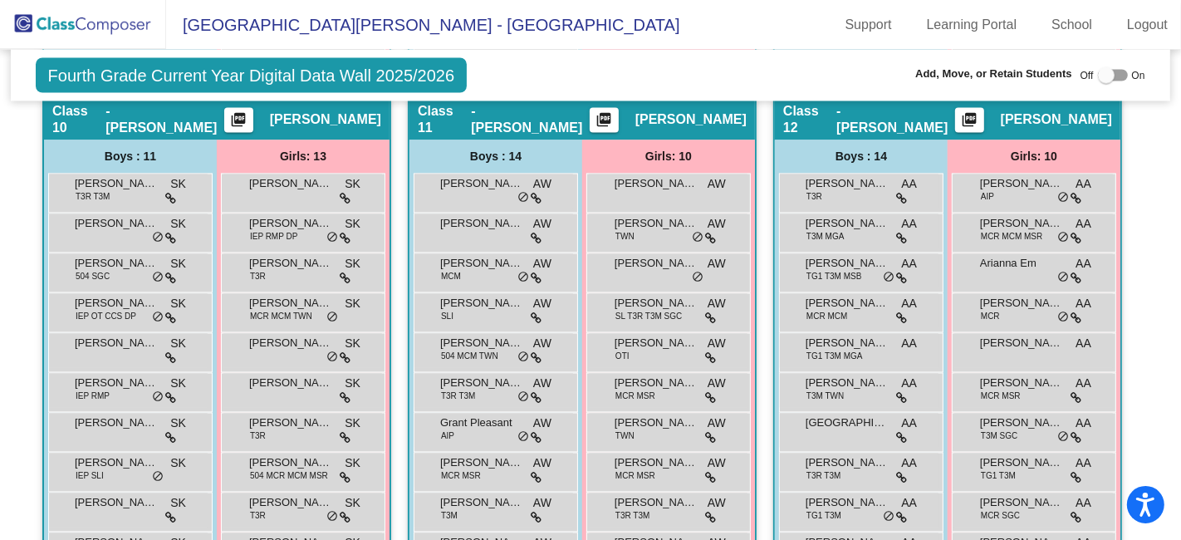
scroll to position [2583, 0]
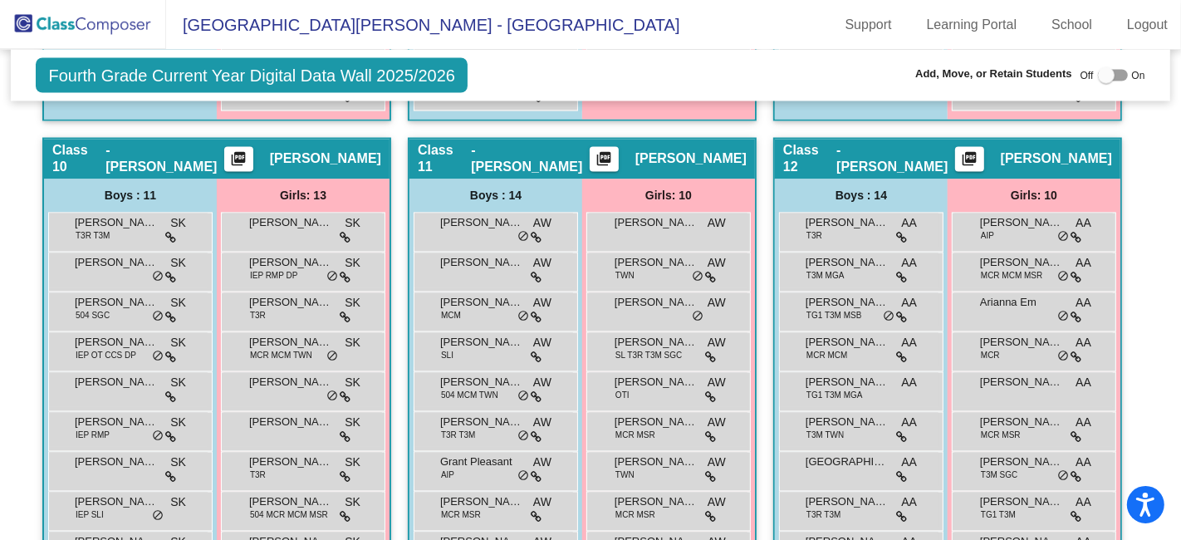
drag, startPoint x: 474, startPoint y: 219, endPoint x: 765, endPoint y: 214, distance: 291.4
click at [1115, 74] on div at bounding box center [1112, 76] width 30 height 12
checkbox input "true"
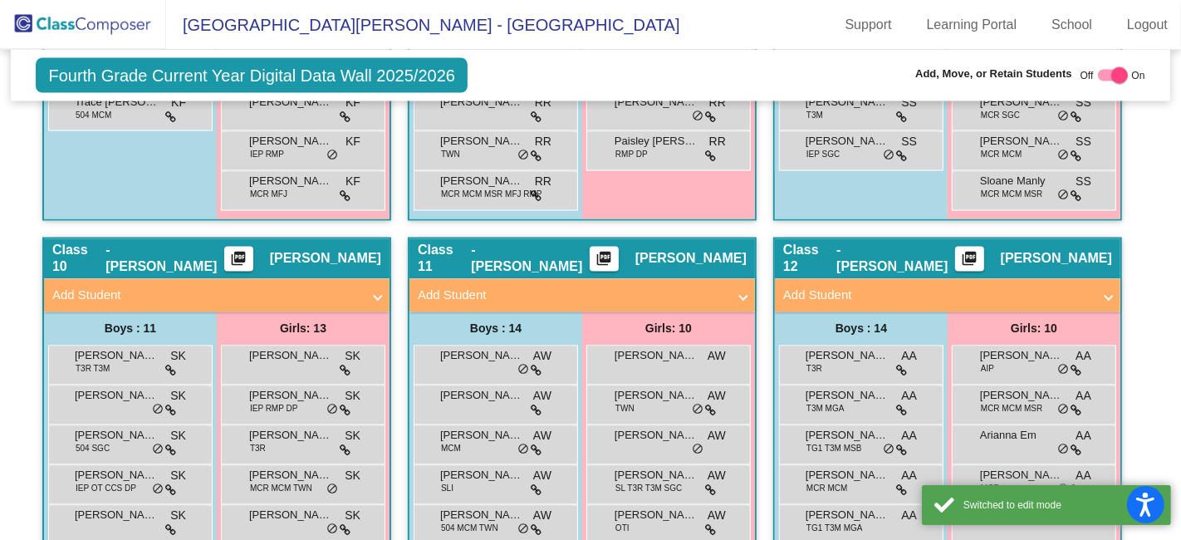
scroll to position [2682, 0]
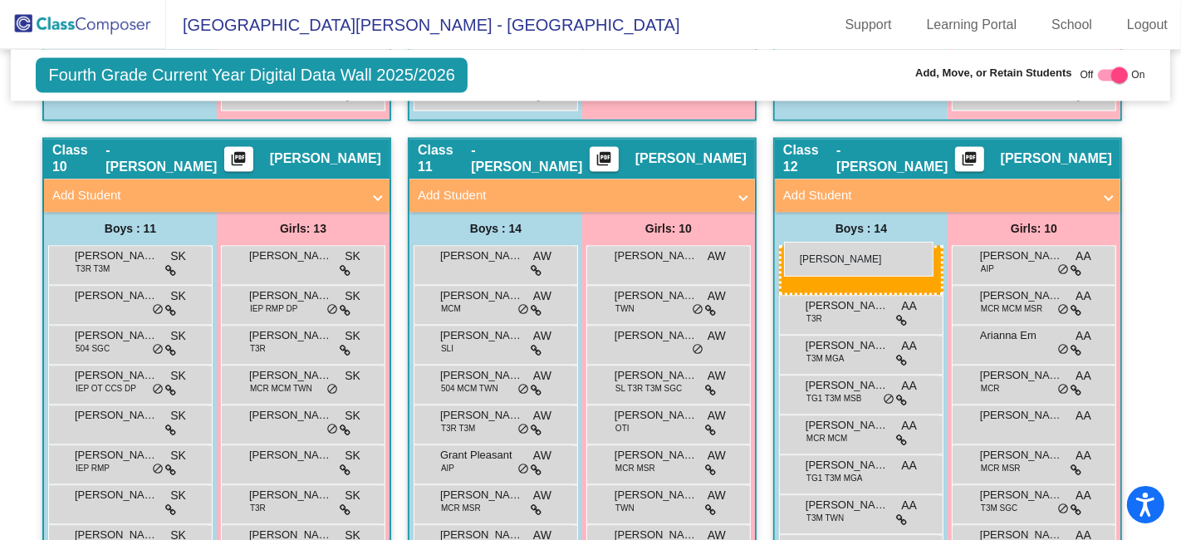
drag, startPoint x: 467, startPoint y: 252, endPoint x: 784, endPoint y: 242, distance: 316.5
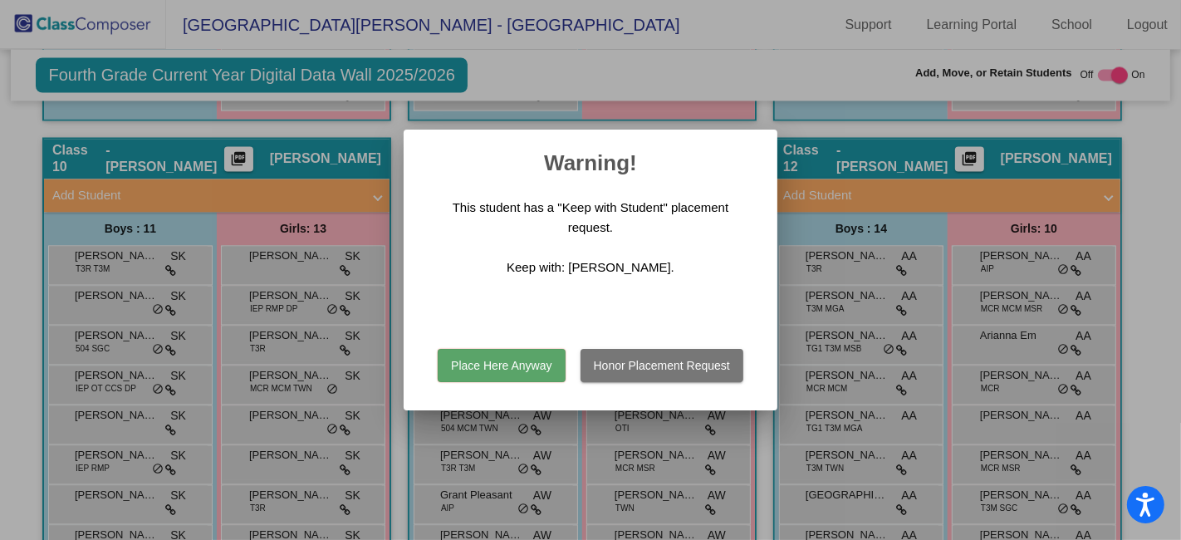
click at [475, 364] on button "Place Here Anyway" at bounding box center [501, 365] width 127 height 33
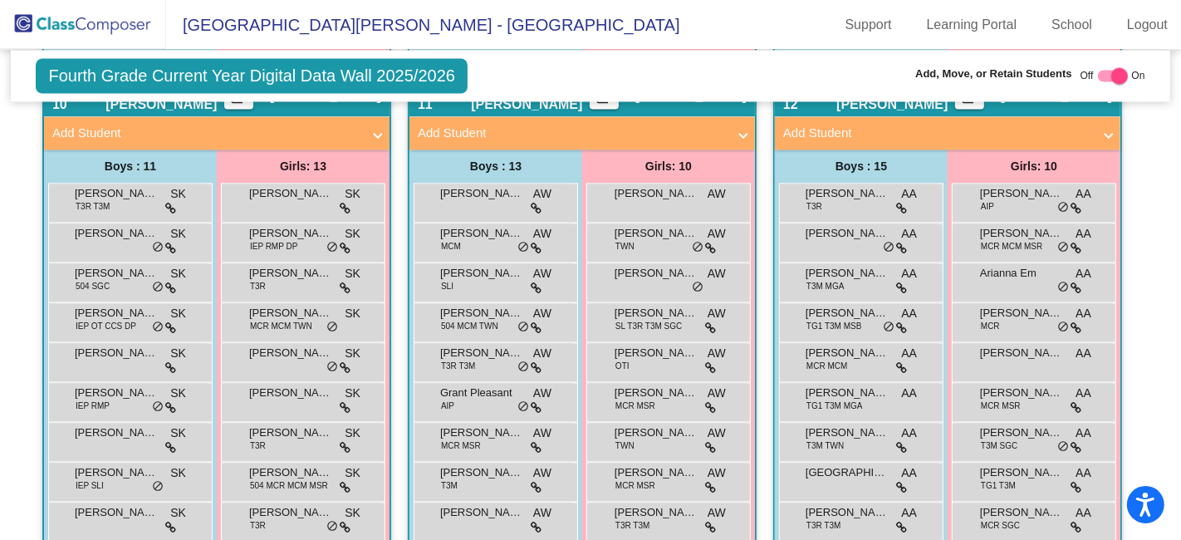
scroll to position [2774, 0]
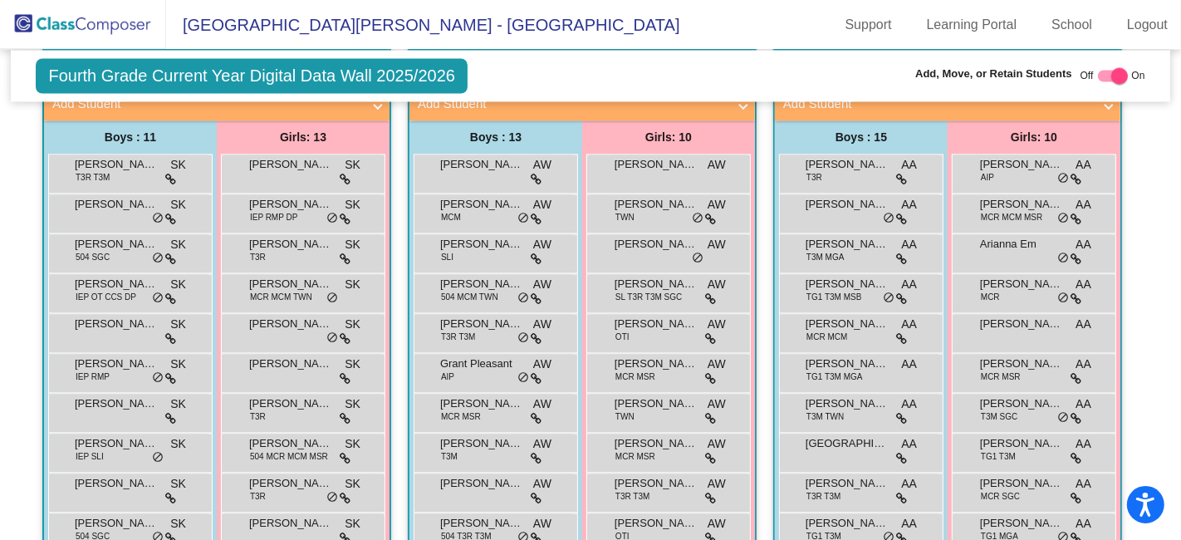
click at [76, 27] on img at bounding box center [83, 24] width 166 height 49
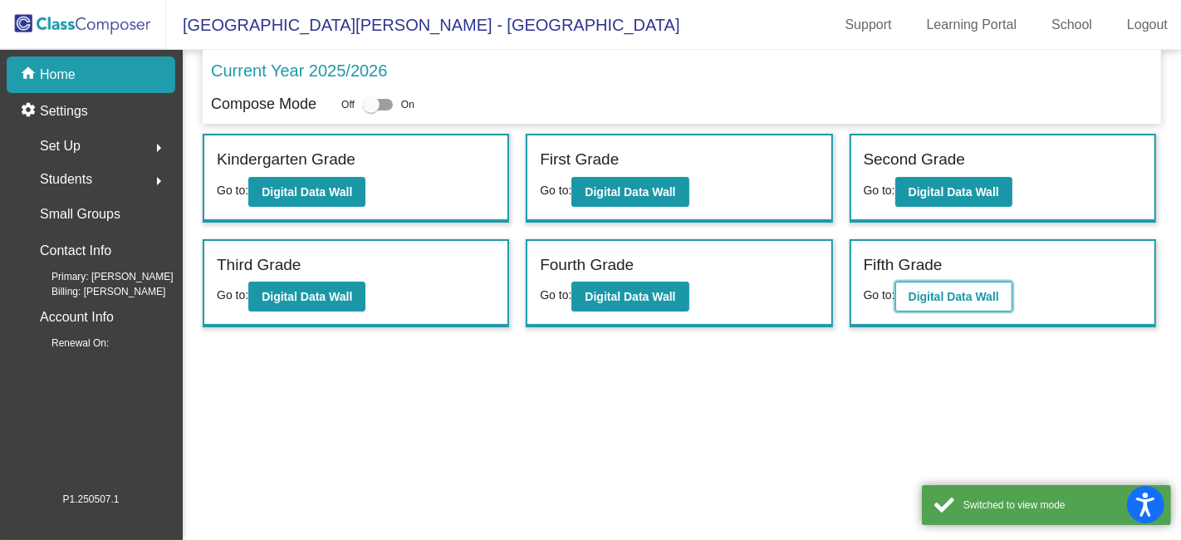
click at [975, 291] on b "Digital Data Wall" at bounding box center [953, 296] width 90 height 13
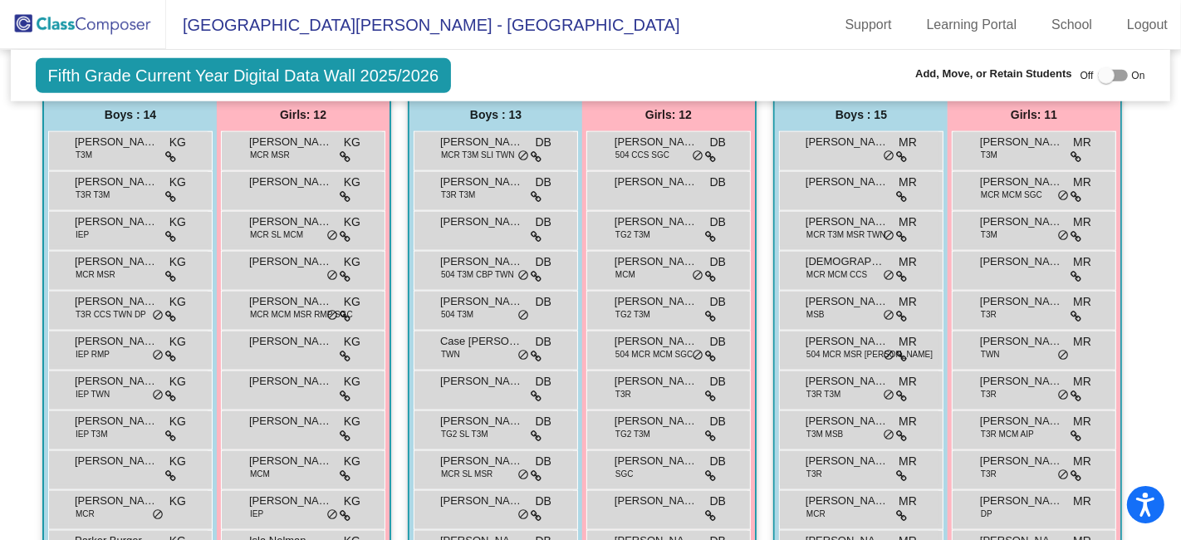
scroll to position [1383, 0]
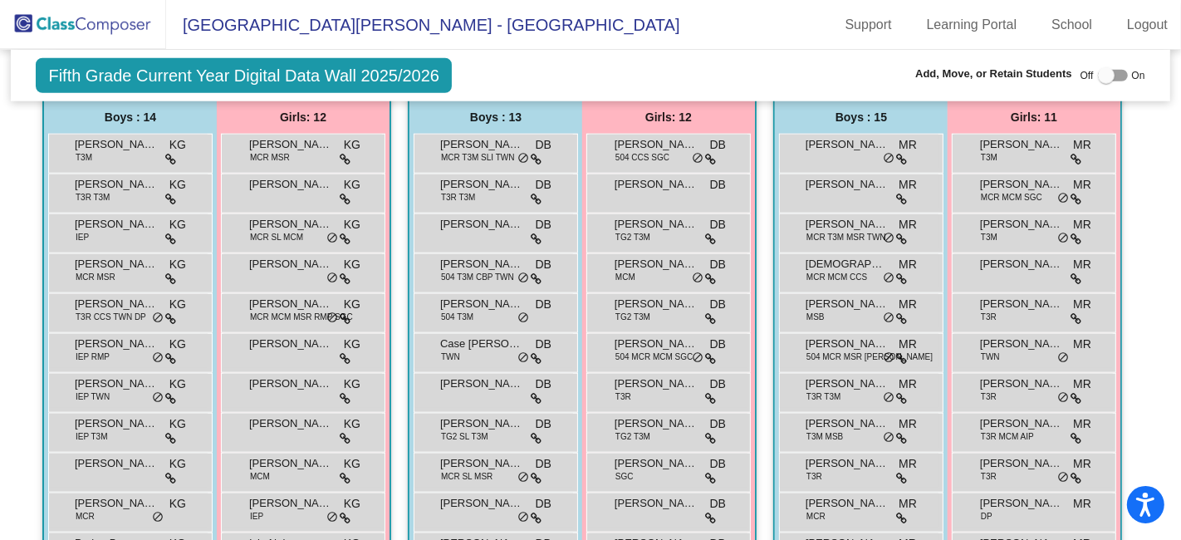
click at [76, 22] on img at bounding box center [83, 24] width 166 height 49
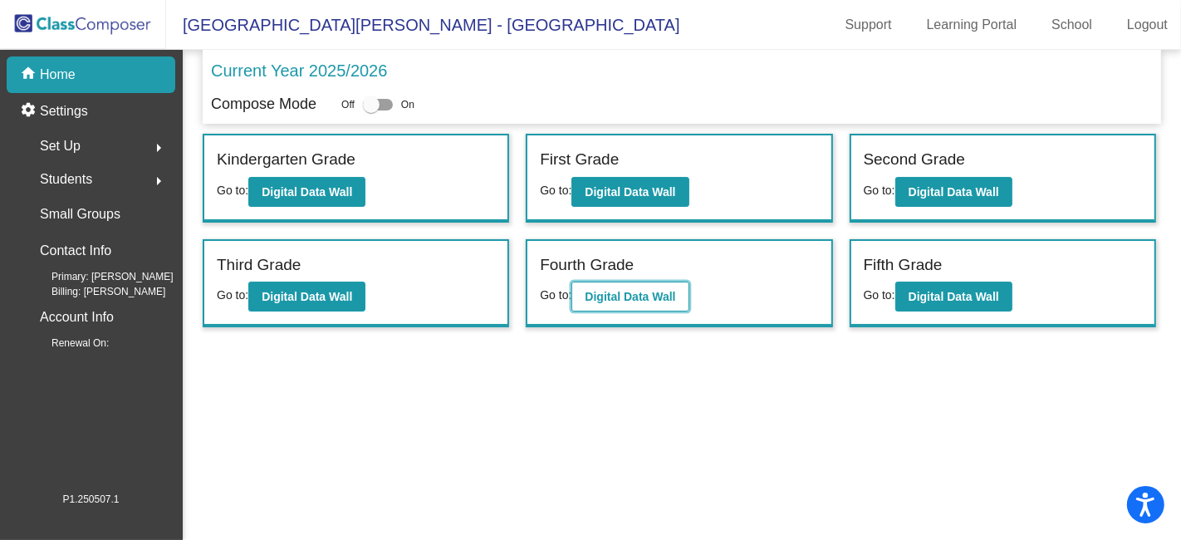
click at [657, 291] on b "Digital Data Wall" at bounding box center [629, 296] width 90 height 13
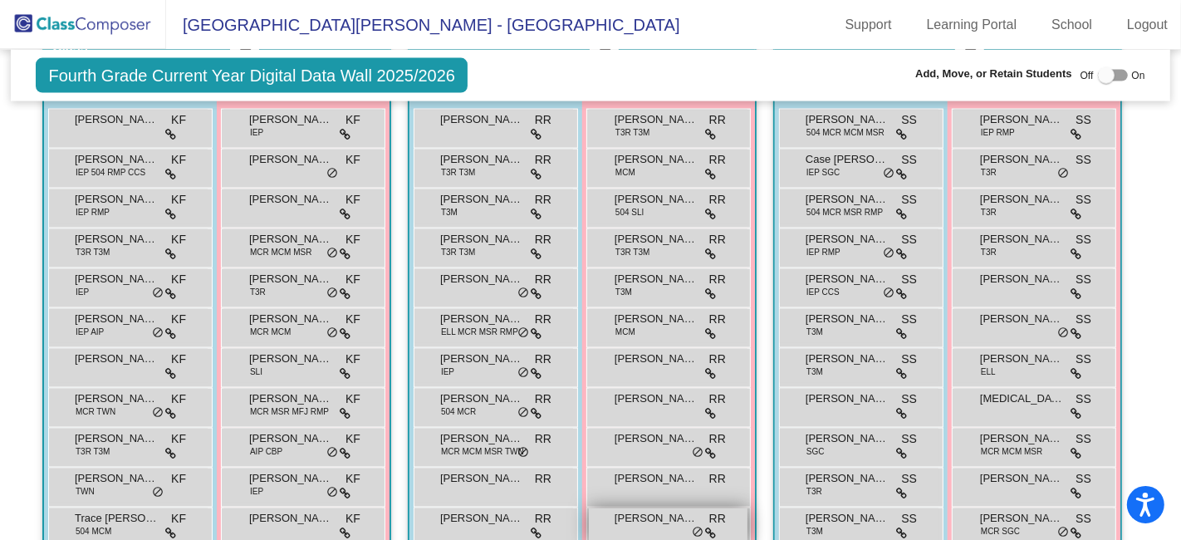
scroll to position [2121, 0]
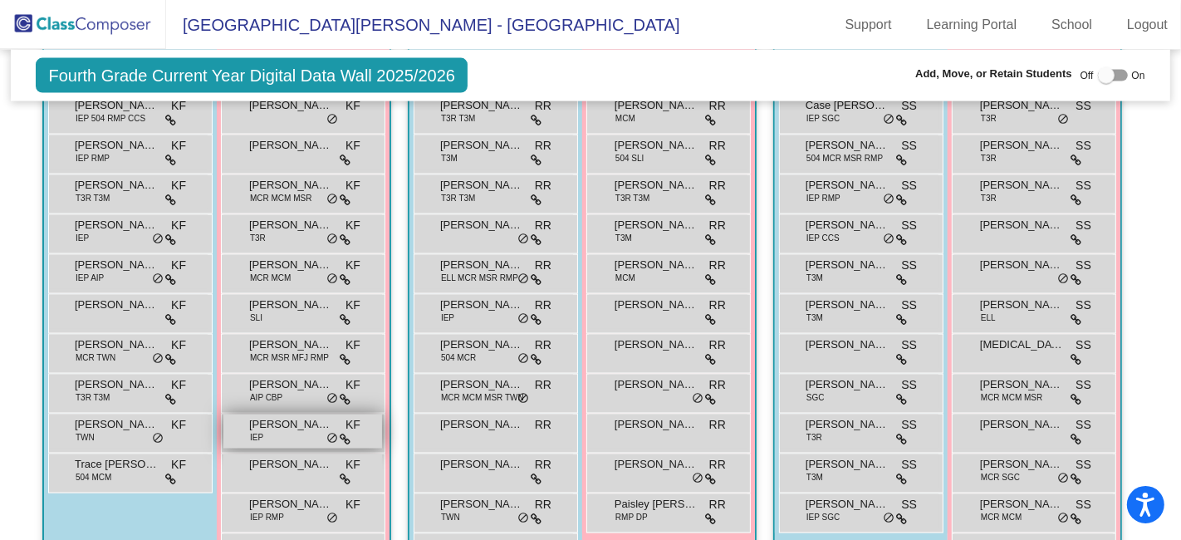
drag, startPoint x: 633, startPoint y: 456, endPoint x: 357, endPoint y: 408, distance: 280.5
click at [323, 412] on div "Hallway - Hallway Class picture_as_pdf Add Student First Name Last Name Student…" at bounding box center [589, 290] width 1133 height 3256
click at [400, 407] on div "Hallway - Hallway Class picture_as_pdf Add Student First Name Last Name Student…" at bounding box center [589, 290] width 1133 height 3256
click at [1105, 75] on div at bounding box center [1105, 75] width 17 height 17
checkbox input "true"
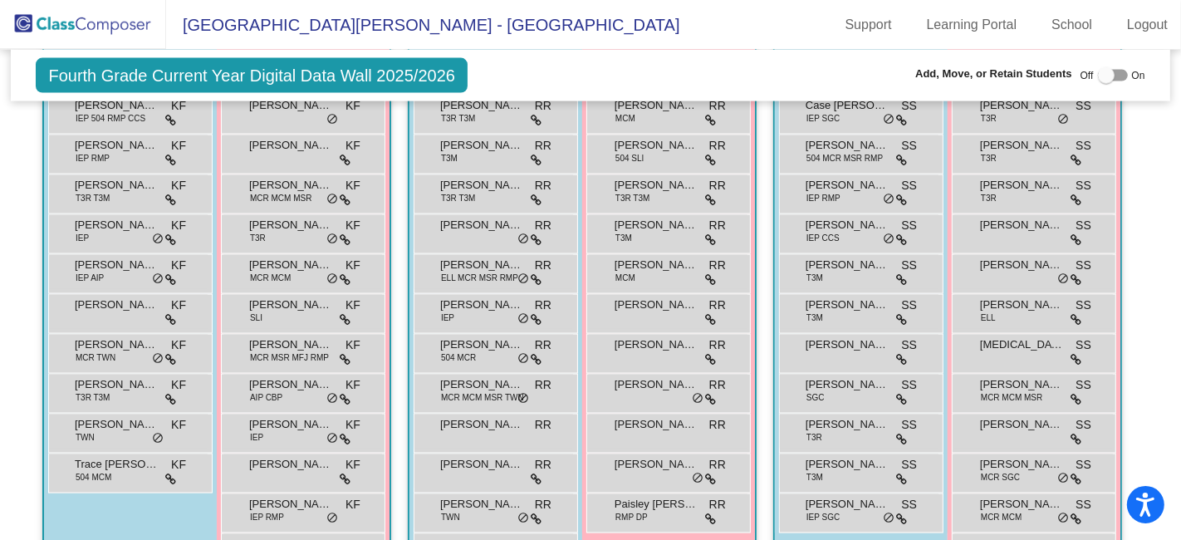
scroll to position [2220, 0]
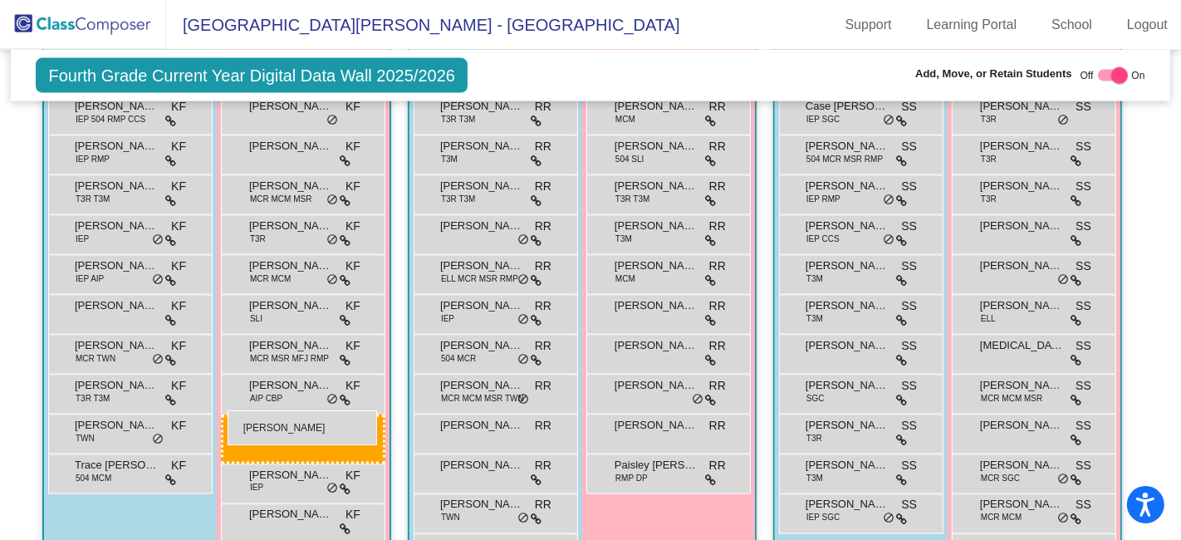
drag, startPoint x: 631, startPoint y: 459, endPoint x: 227, endPoint y: 410, distance: 406.4
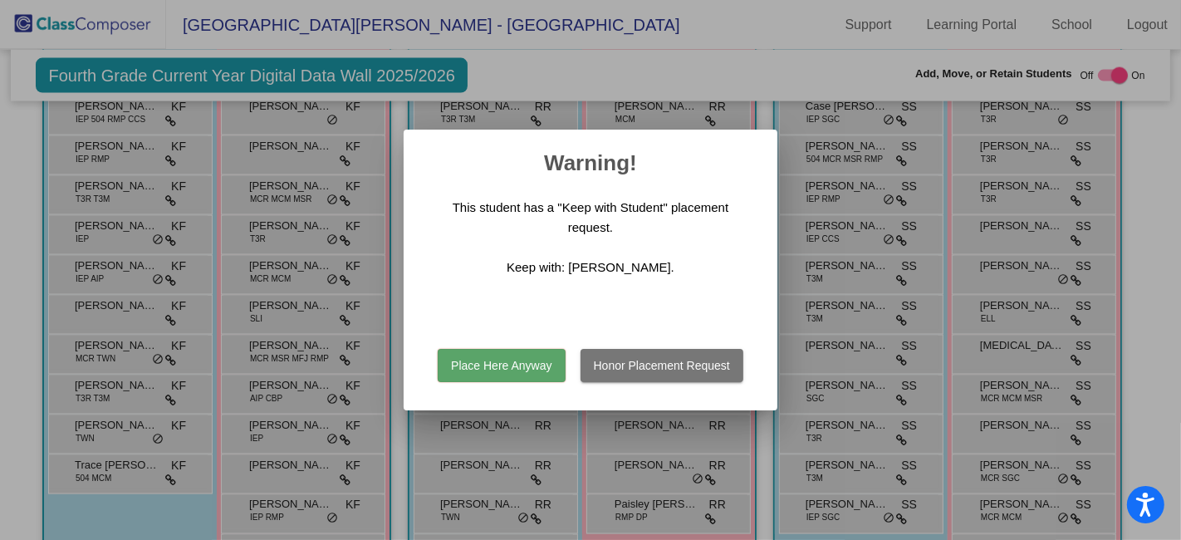
click at [486, 364] on button "Place Here Anyway" at bounding box center [501, 365] width 127 height 33
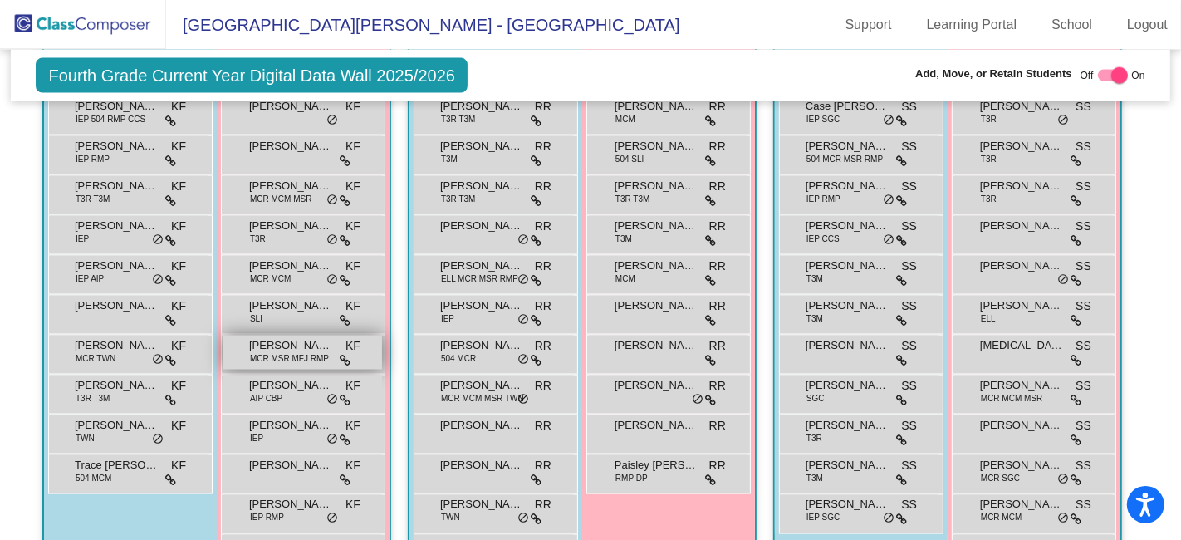
scroll to position [2312, 0]
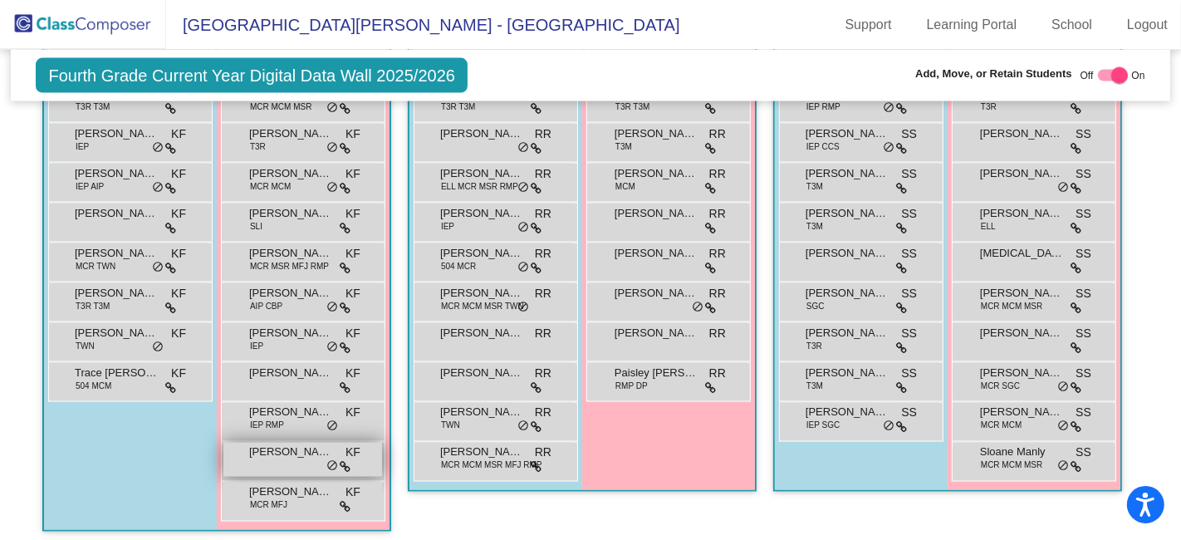
click at [283, 449] on div "[PERSON_NAME] KF lock do_not_disturb_alt" at bounding box center [302, 459] width 159 height 34
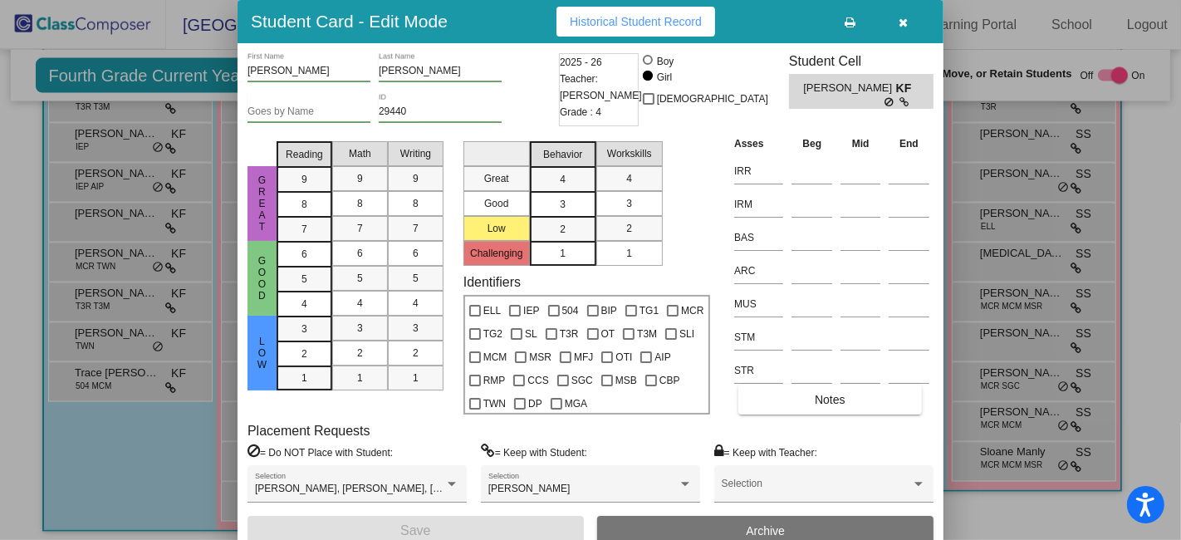
click at [906, 19] on icon "button" at bounding box center [903, 23] width 9 height 12
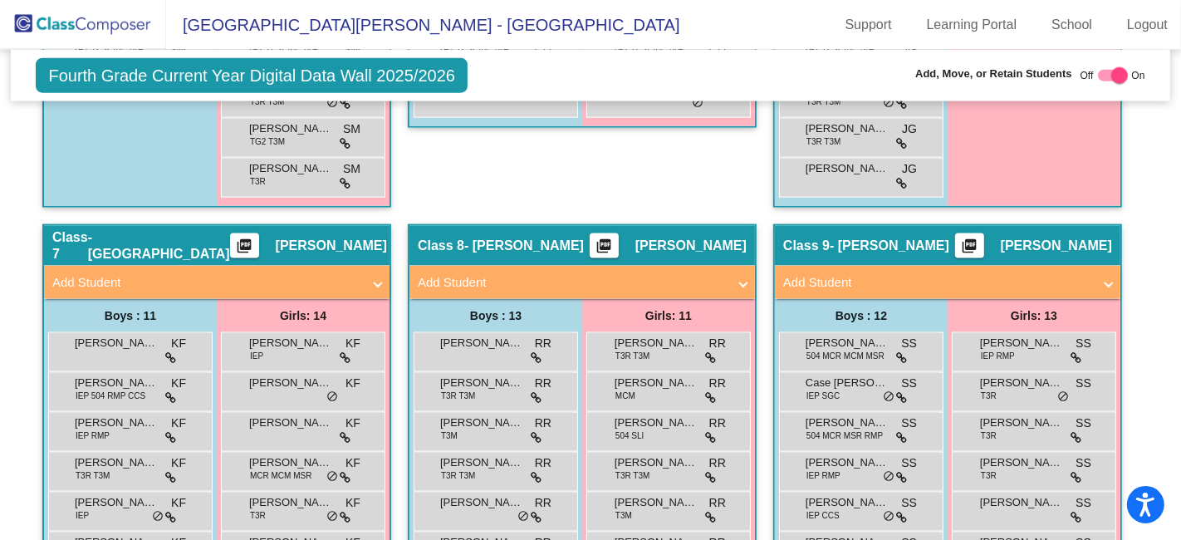
scroll to position [1851, 0]
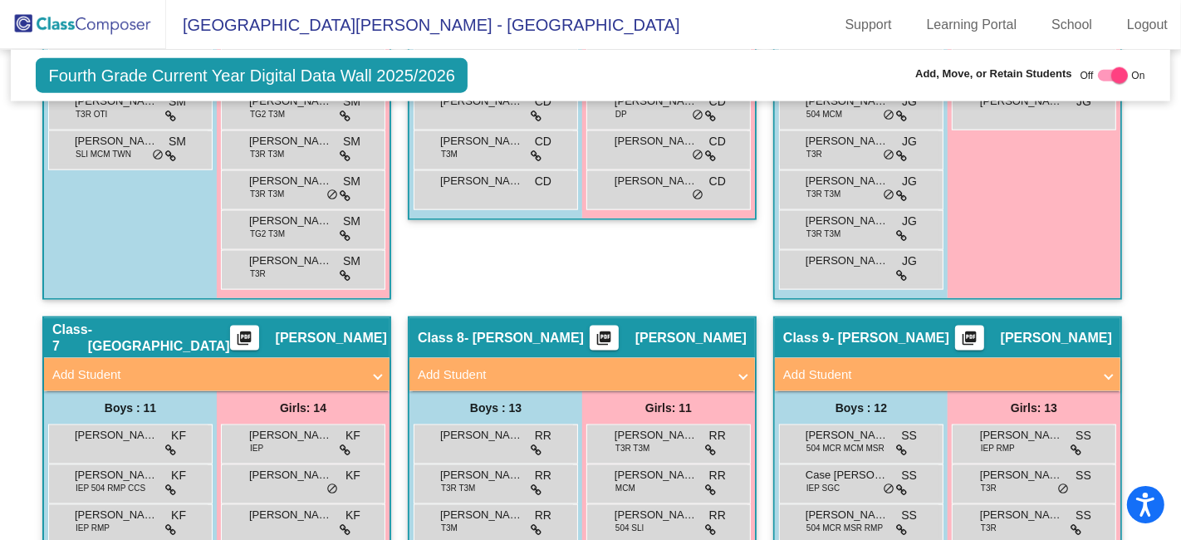
click at [115, 19] on img at bounding box center [83, 24] width 166 height 49
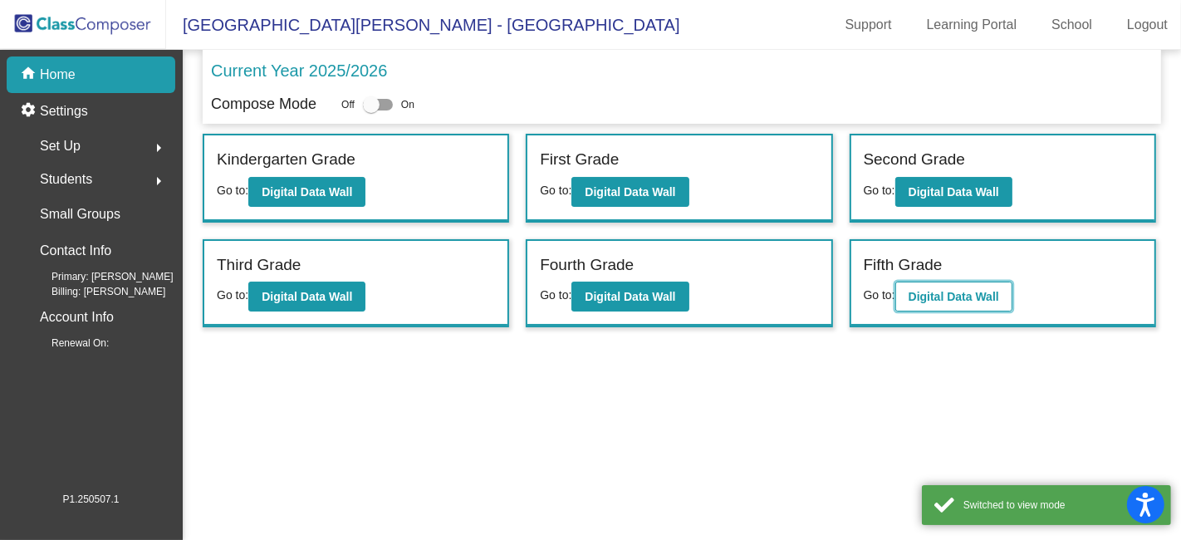
click at [935, 296] on b "Digital Data Wall" at bounding box center [953, 296] width 90 height 13
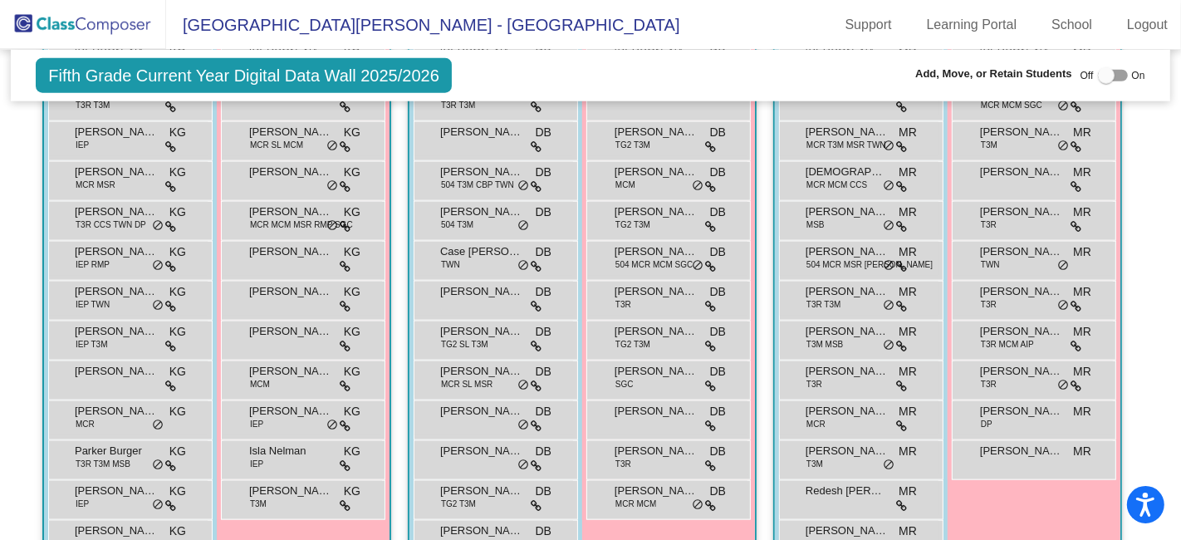
scroll to position [1291, 0]
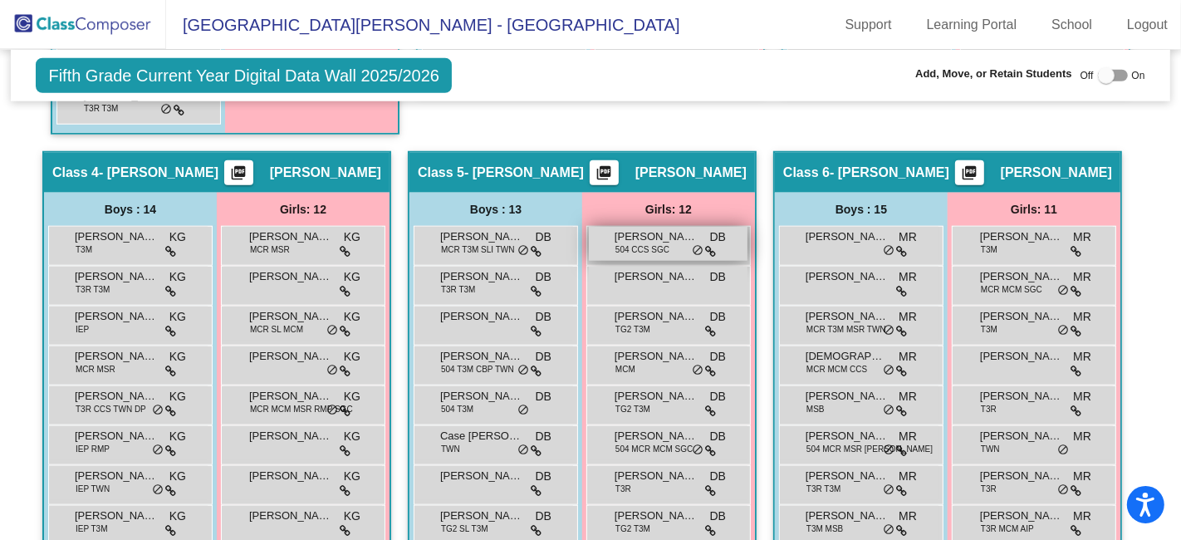
click at [643, 243] on span "504 CCS SGC" at bounding box center [642, 249] width 54 height 12
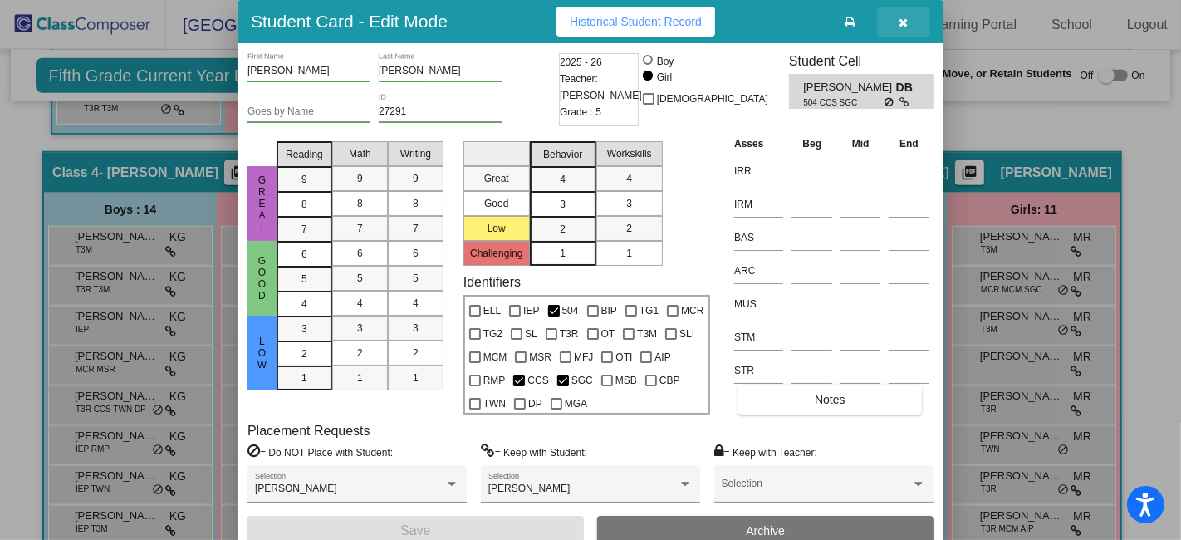
click at [901, 20] on icon "button" at bounding box center [903, 23] width 9 height 12
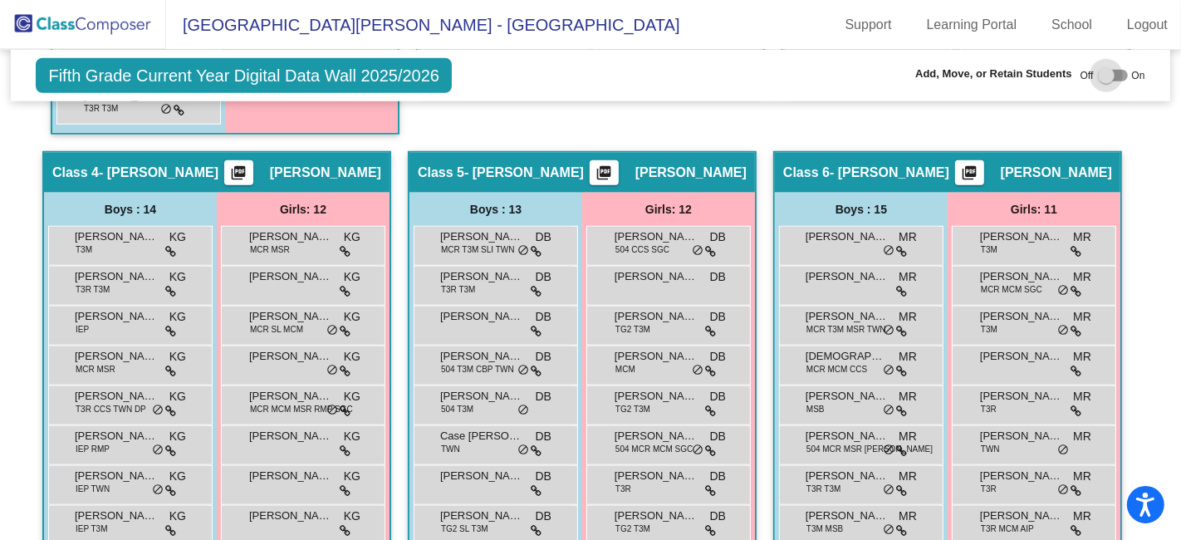
click at [1114, 76] on div at bounding box center [1112, 76] width 30 height 12
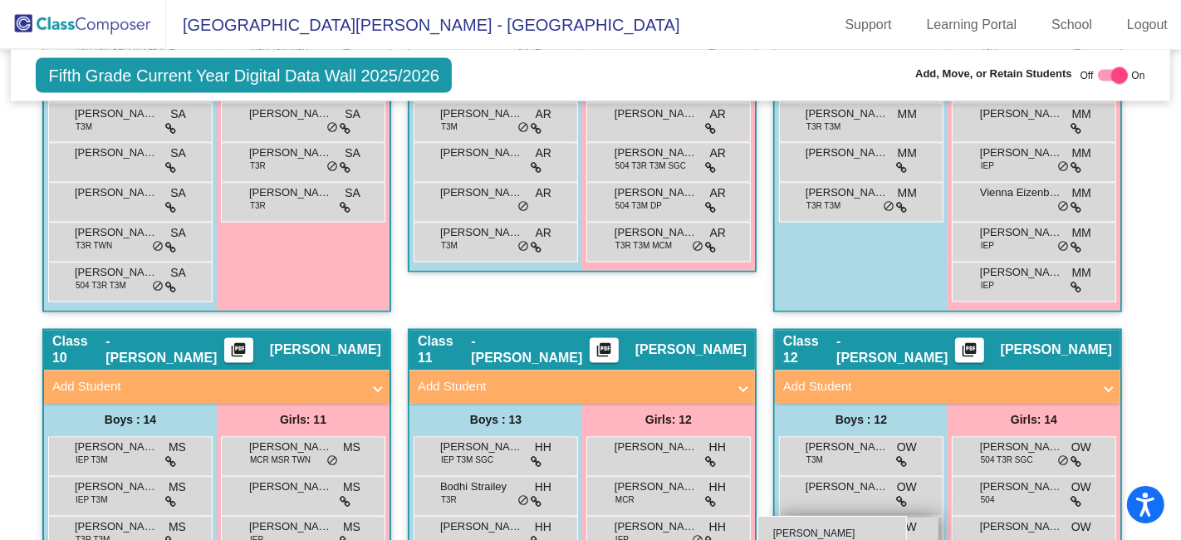
scroll to position [2575, 0]
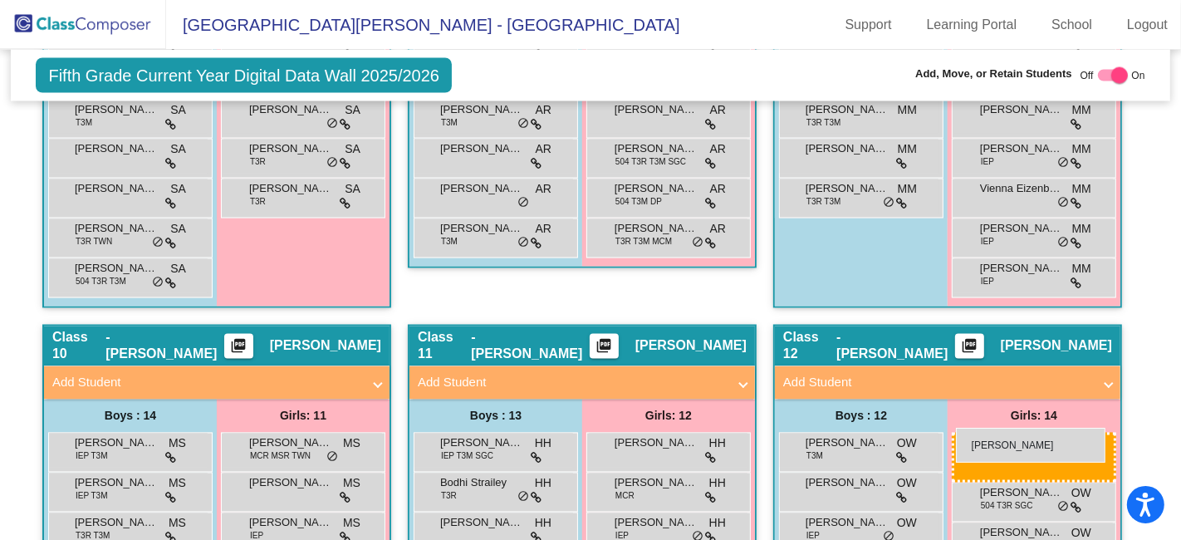
drag, startPoint x: 654, startPoint y: 269, endPoint x: 956, endPoint y: 428, distance: 340.5
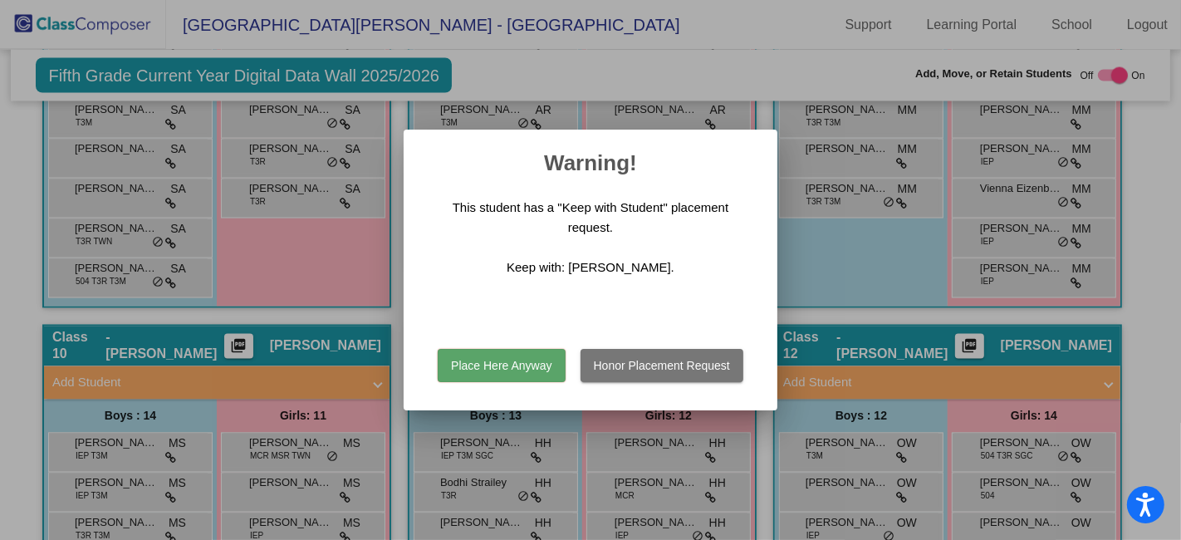
click at [492, 364] on button "Place Here Anyway" at bounding box center [501, 365] width 127 height 33
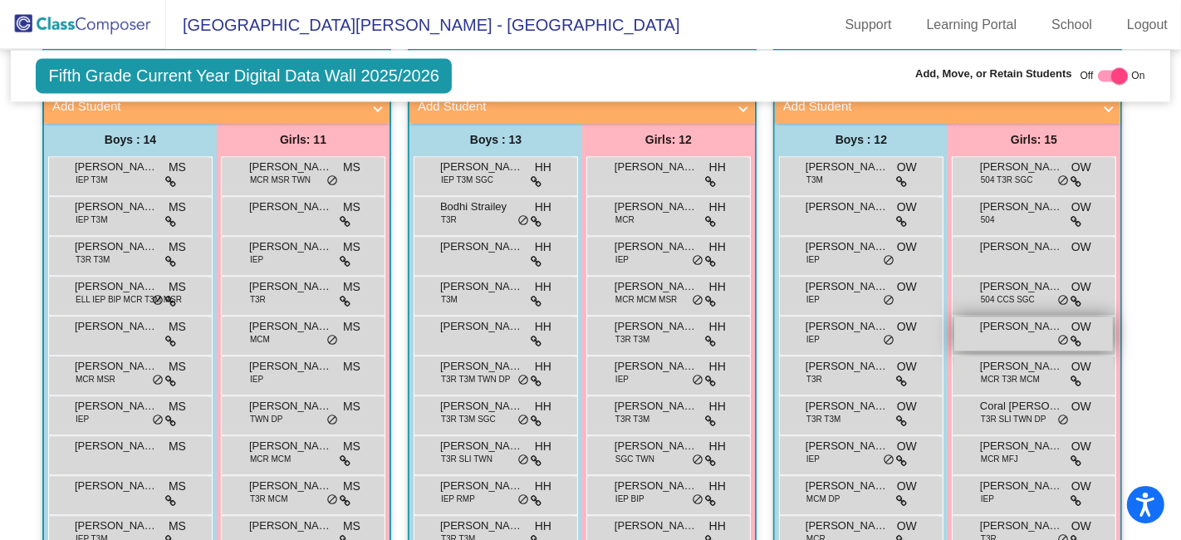
scroll to position [2944, 0]
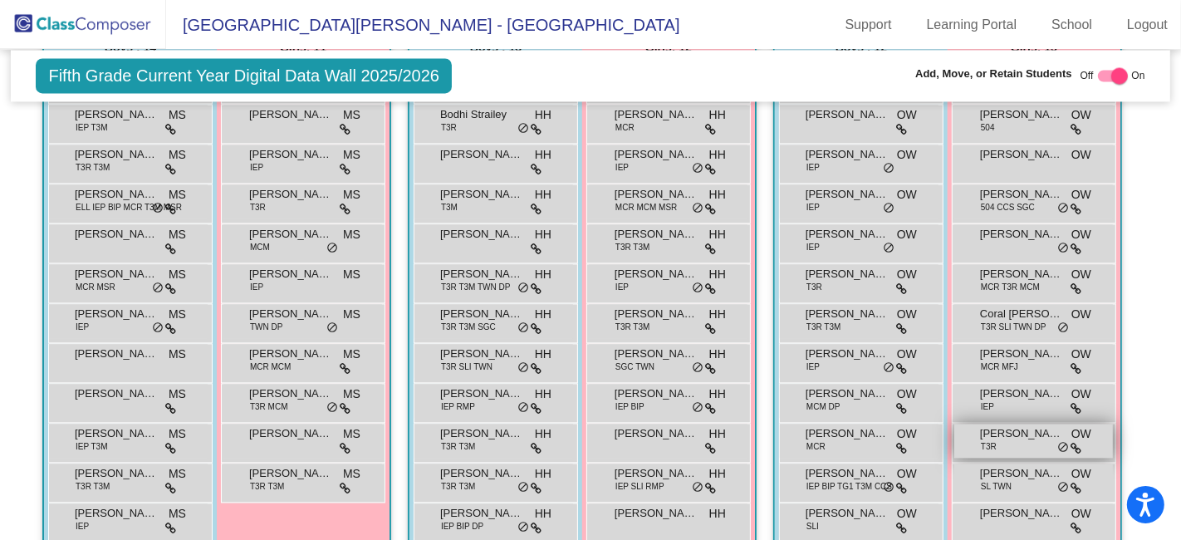
click at [985, 425] on span "[PERSON_NAME]" at bounding box center [1021, 433] width 83 height 17
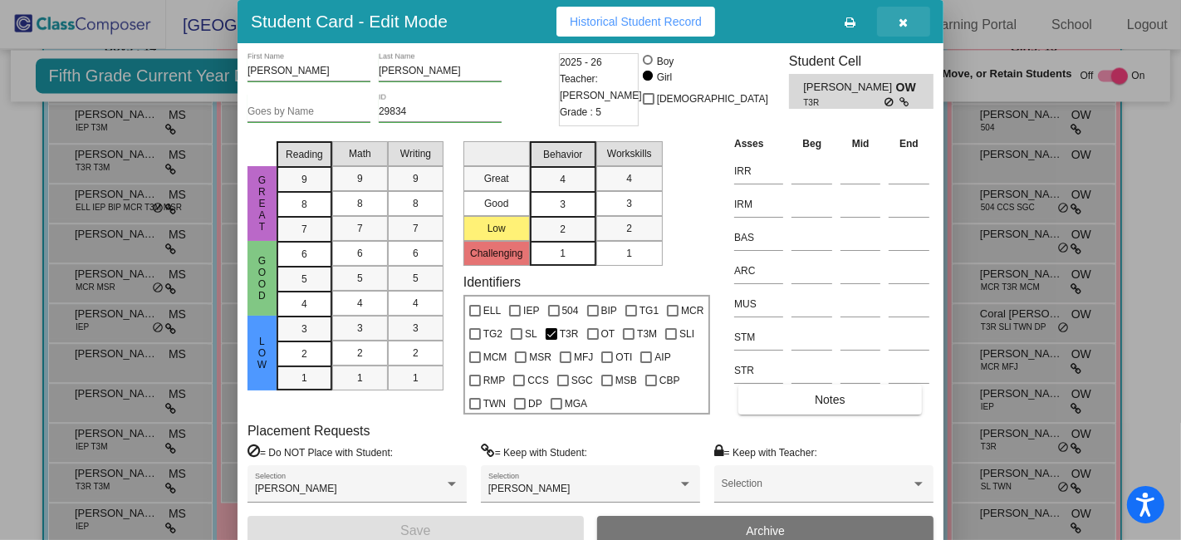
click at [903, 20] on icon "button" at bounding box center [903, 23] width 9 height 12
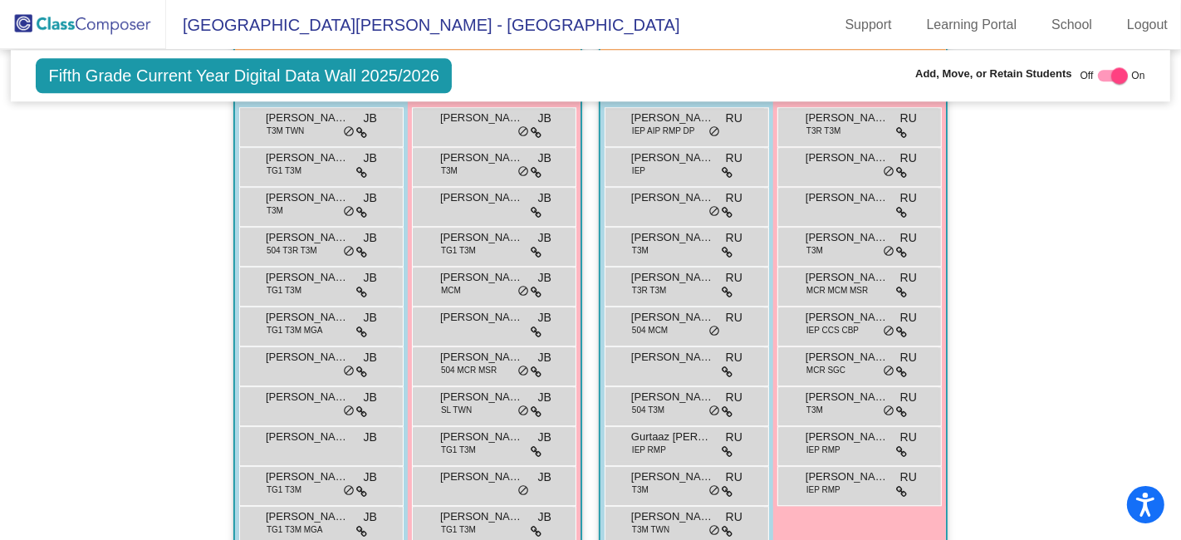
scroll to position [3638, 0]
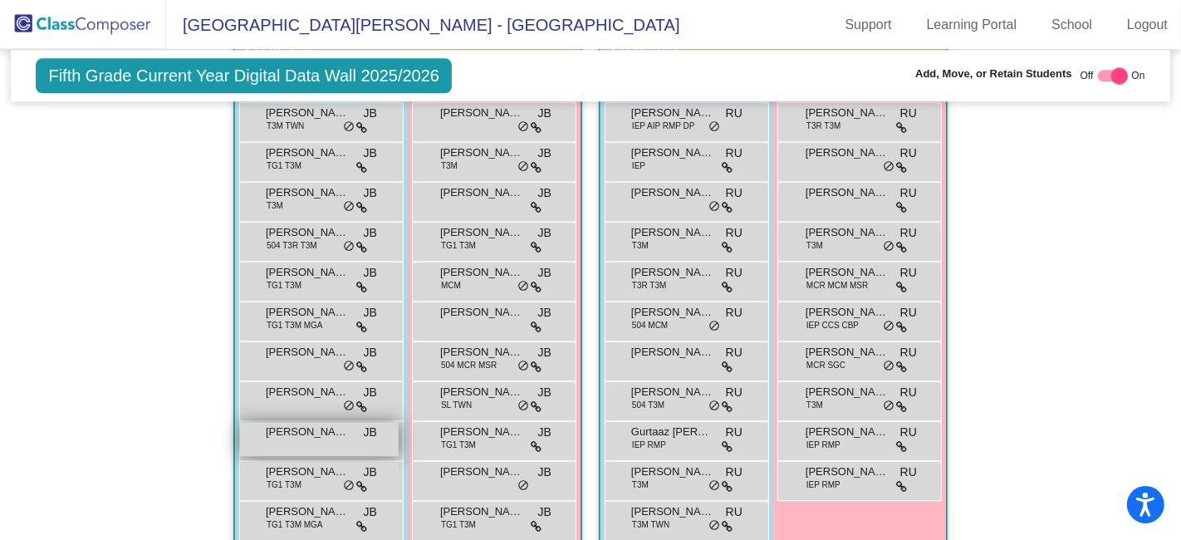
click at [319, 430] on div "[PERSON_NAME] Null JB lock do_not_disturb_alt" at bounding box center [319, 439] width 159 height 34
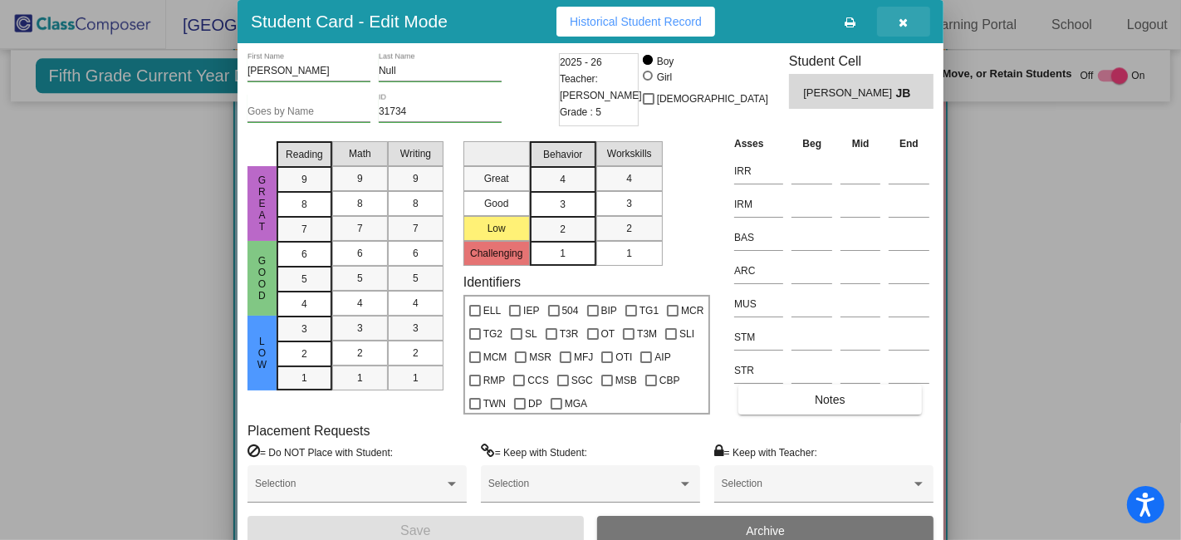
click at [904, 21] on icon "button" at bounding box center [903, 23] width 9 height 12
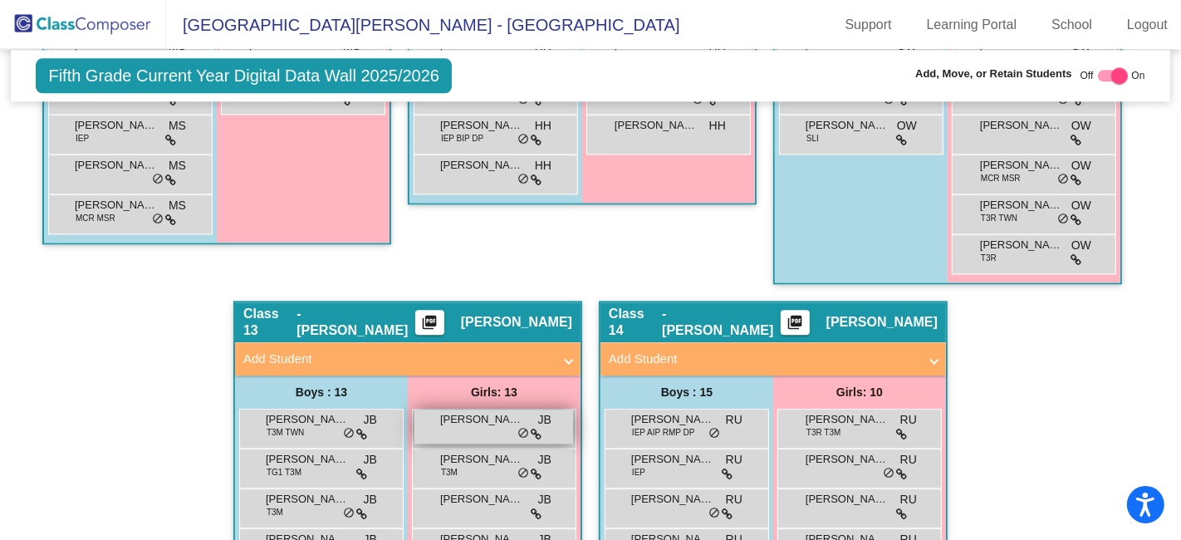
scroll to position [3361, 0]
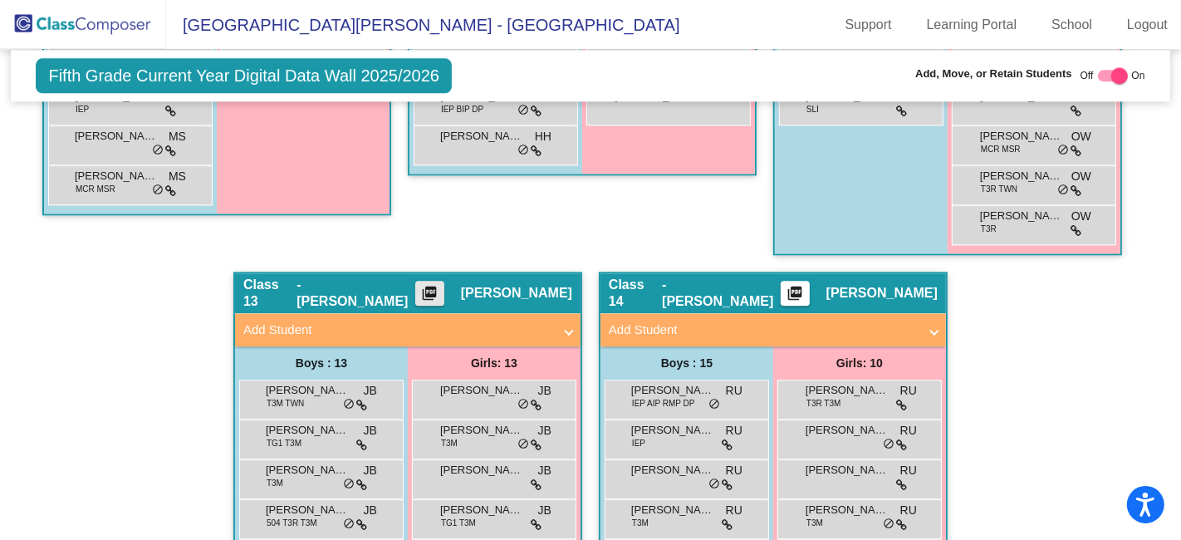
click at [435, 285] on mat-icon "picture_as_pdf" at bounding box center [429, 296] width 20 height 23
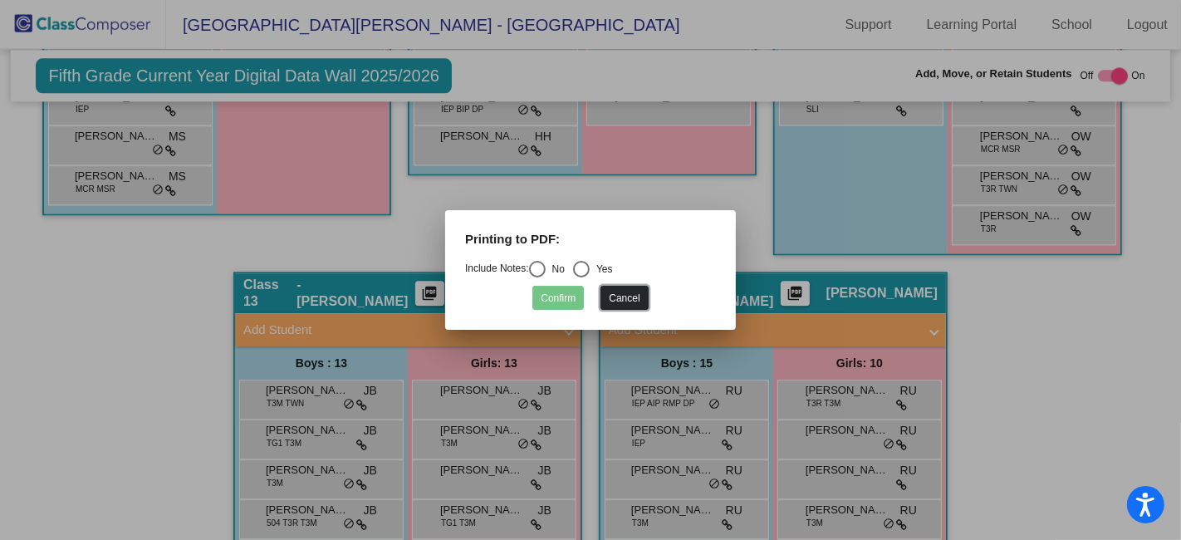
click at [608, 295] on button "Cancel" at bounding box center [623, 298] width 47 height 24
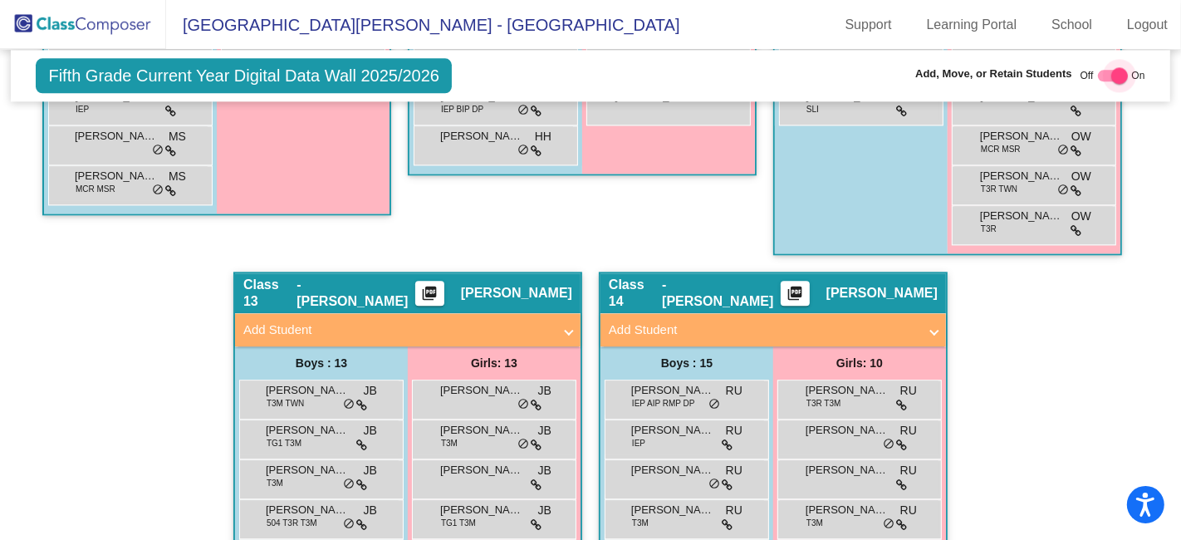
click at [1097, 76] on div at bounding box center [1112, 76] width 30 height 12
checkbox input "false"
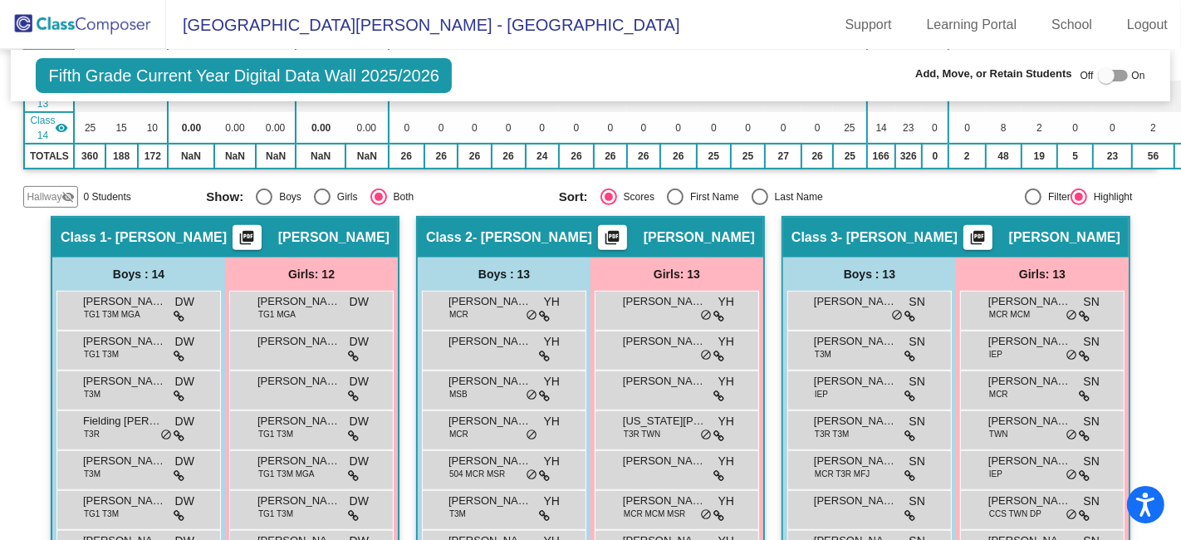
scroll to position [553, 0]
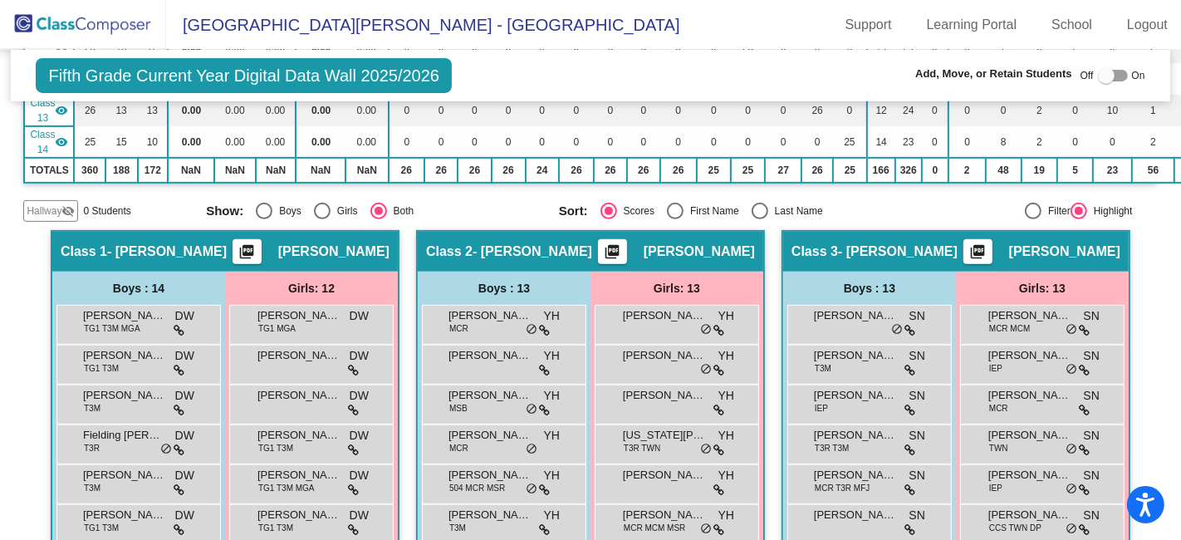
click at [51, 26] on img at bounding box center [83, 24] width 166 height 49
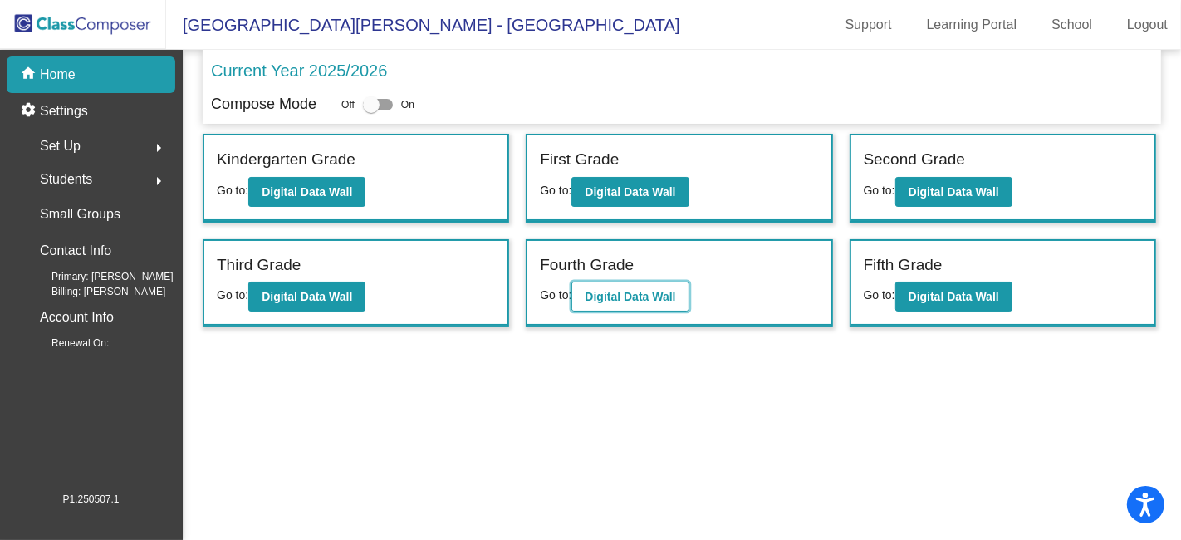
click at [638, 296] on b "Digital Data Wall" at bounding box center [629, 296] width 90 height 13
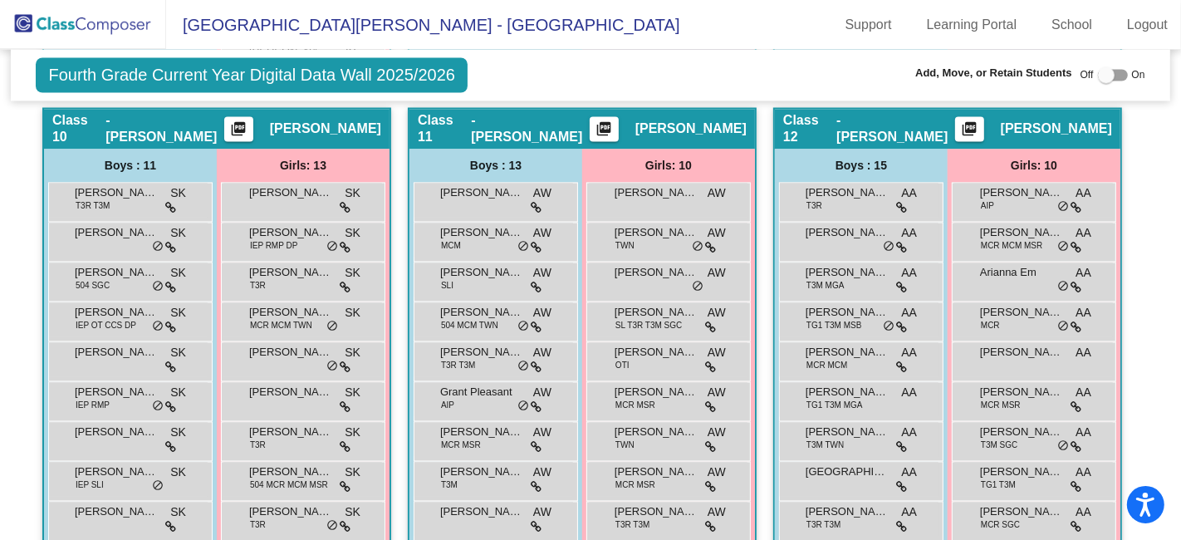
scroll to position [2647, 0]
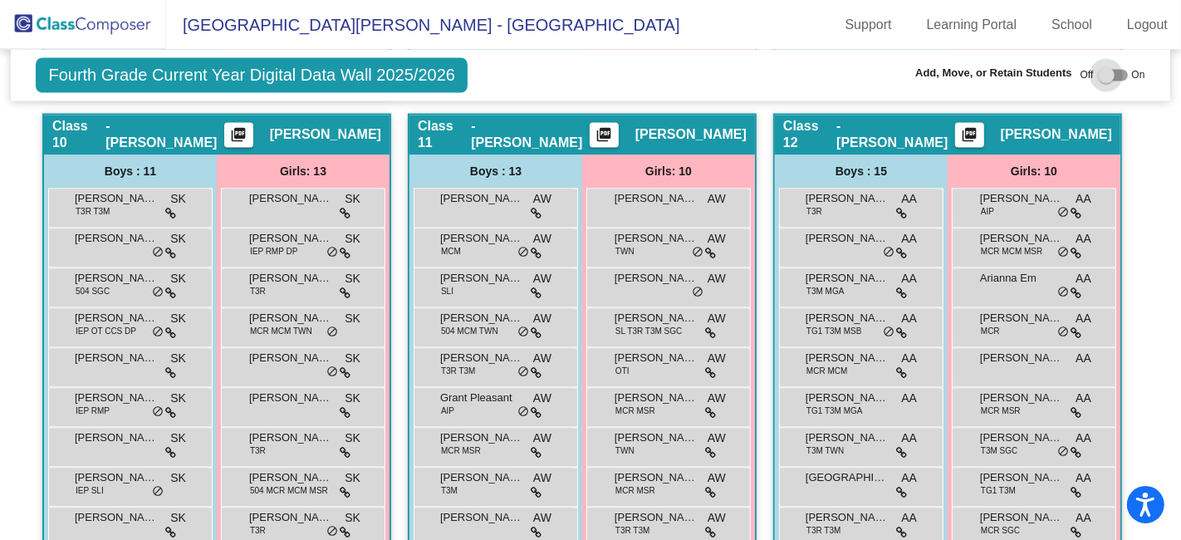
click at [1112, 76] on div at bounding box center [1112, 76] width 30 height 12
checkbox input "true"
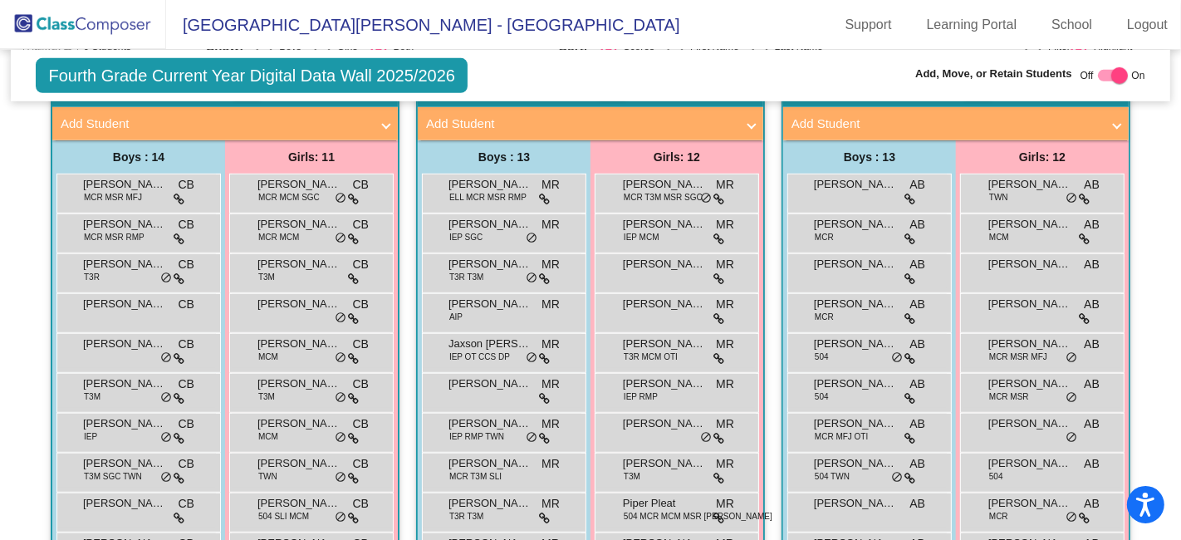
scroll to position [625, 0]
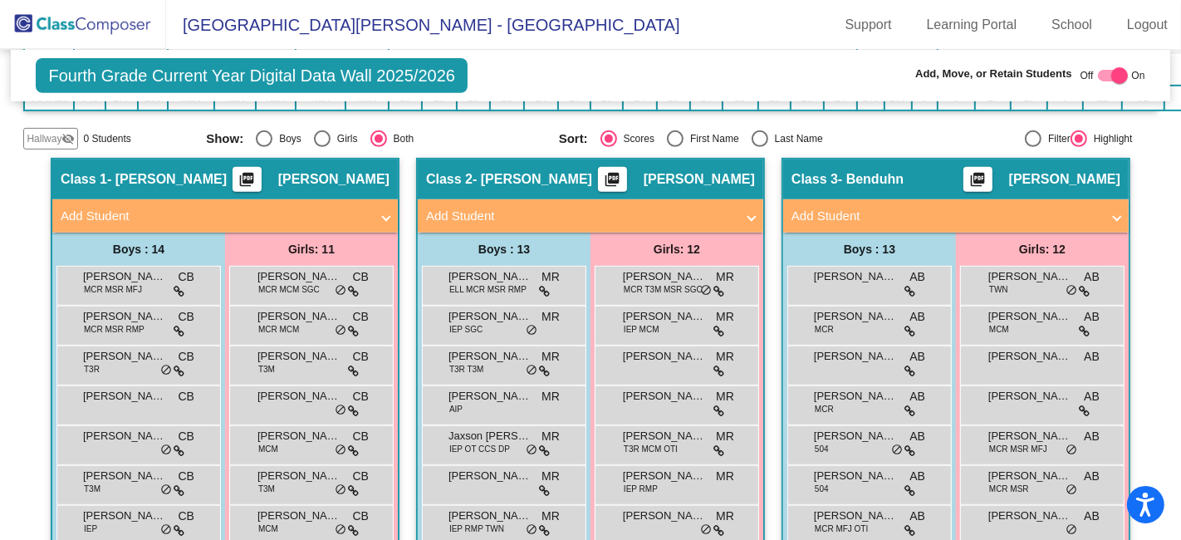
click at [97, 22] on img at bounding box center [83, 24] width 166 height 49
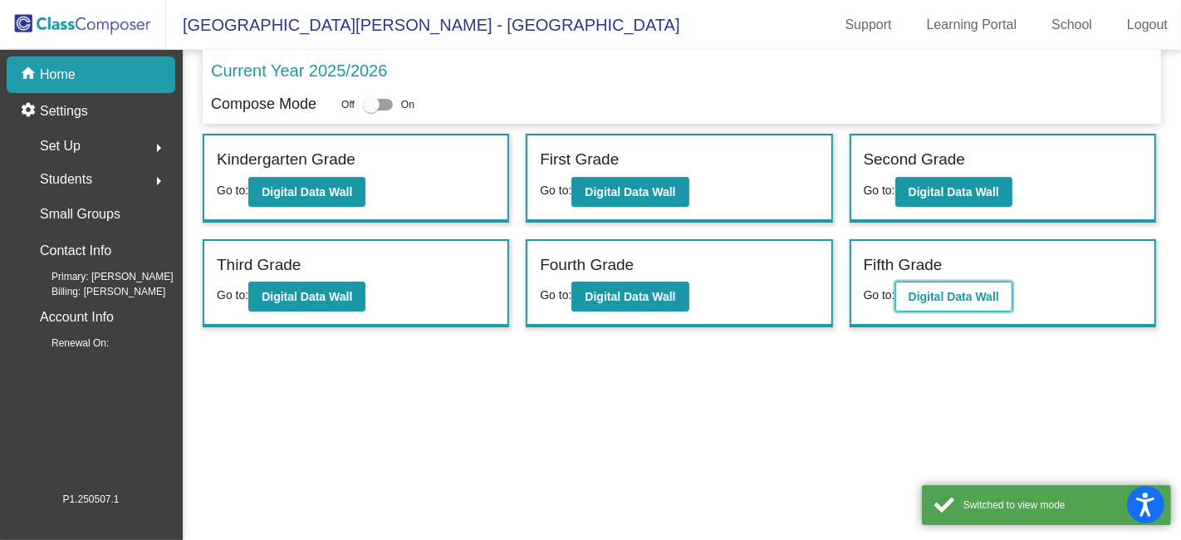
click at [957, 290] on b "Digital Data Wall" at bounding box center [953, 296] width 90 height 13
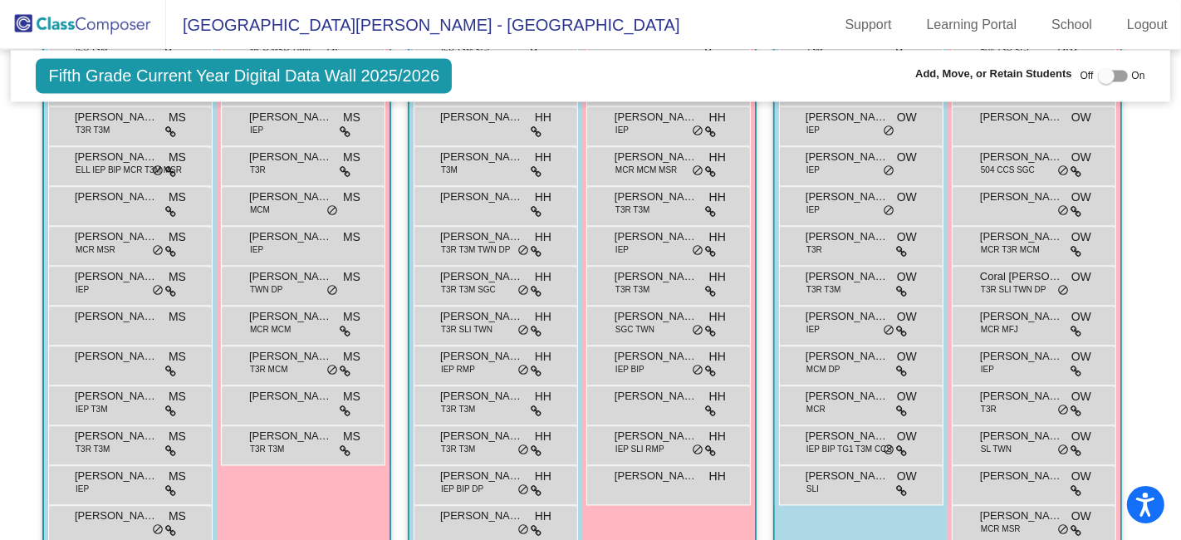
scroll to position [2859, 0]
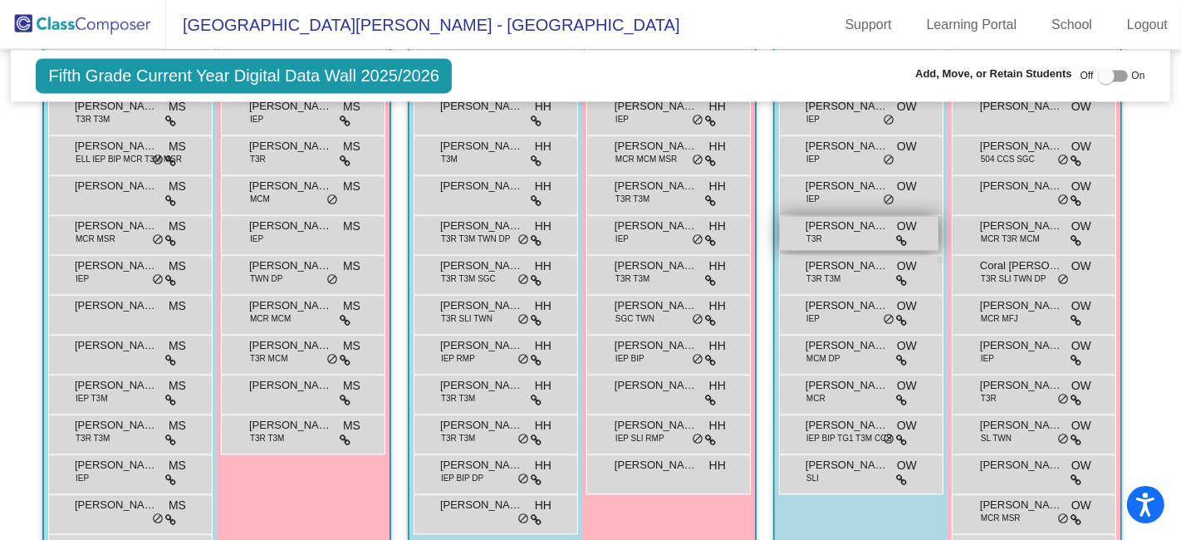
drag, startPoint x: 1000, startPoint y: 387, endPoint x: 779, endPoint y: 203, distance: 288.3
click at [1107, 78] on div at bounding box center [1112, 76] width 30 height 12
checkbox input "true"
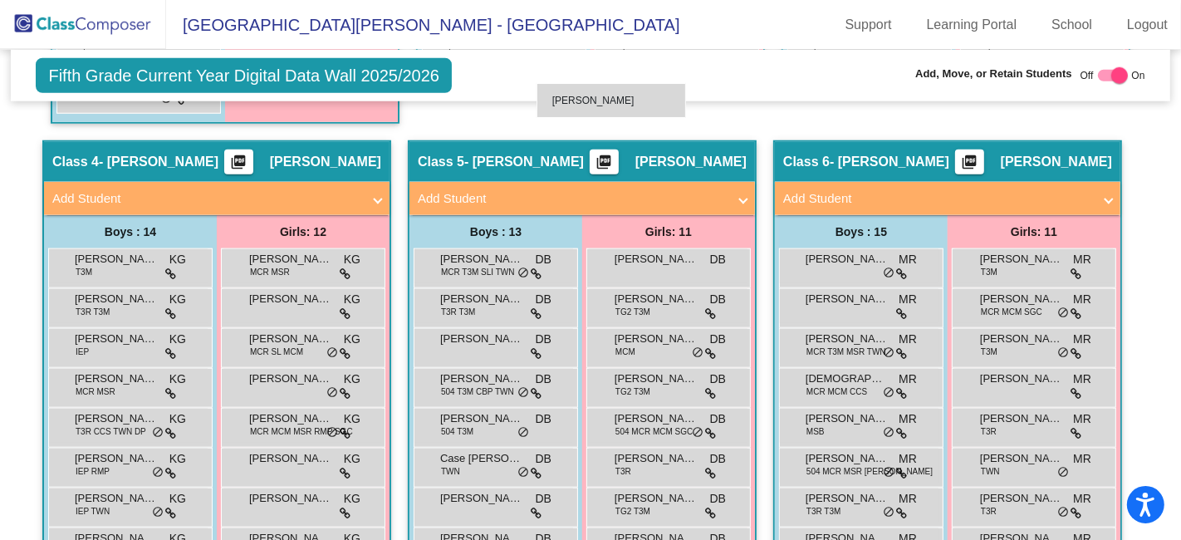
scroll to position [1327, 0]
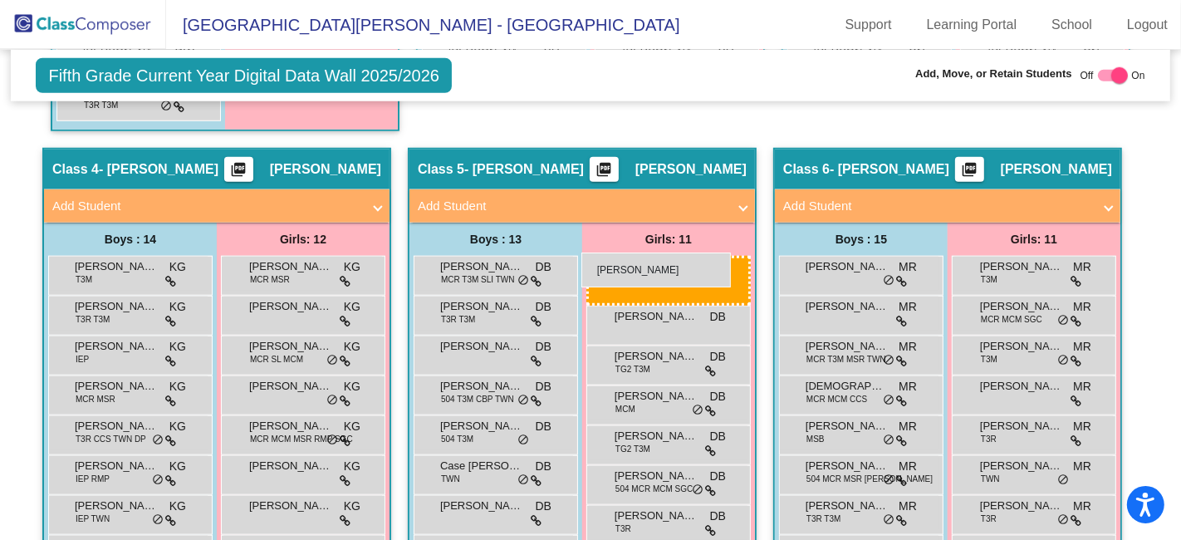
drag, startPoint x: 1022, startPoint y: 378, endPoint x: 581, endPoint y: 252, distance: 458.3
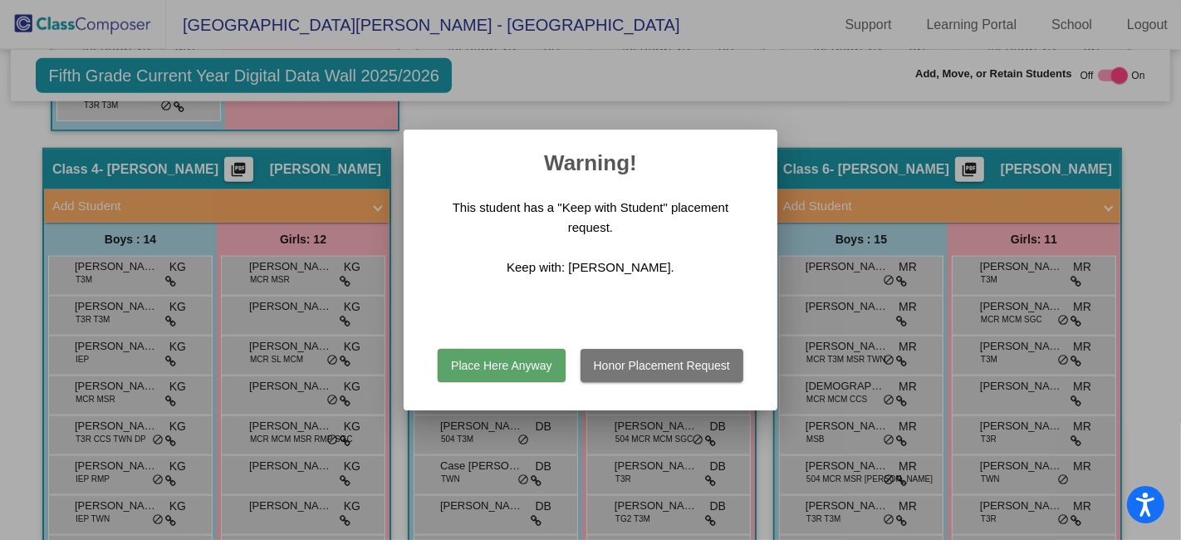
click at [502, 359] on button "Place Here Anyway" at bounding box center [501, 365] width 127 height 33
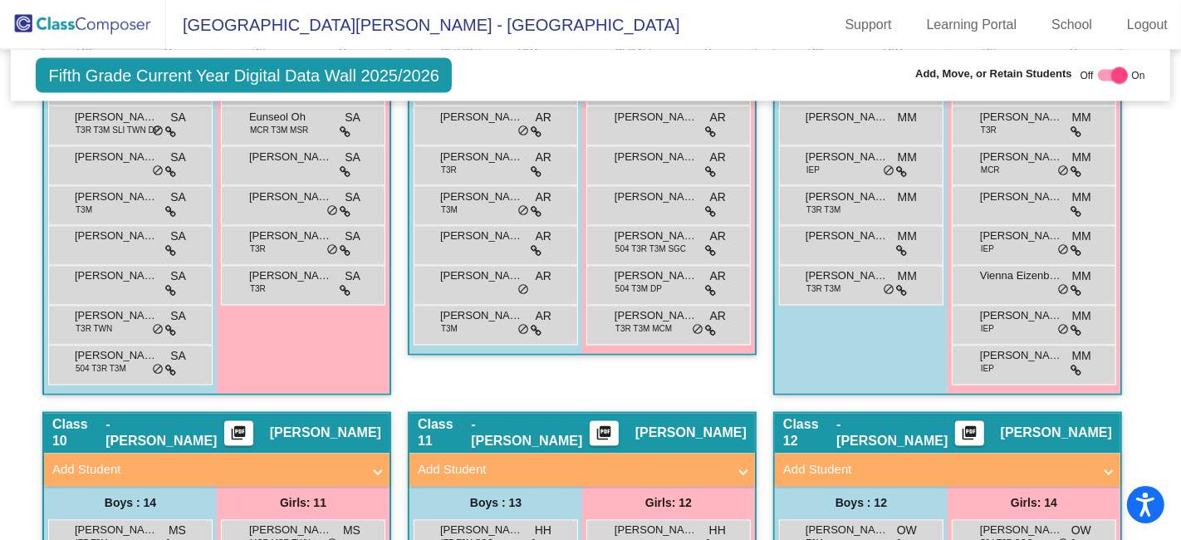
scroll to position [2526, 0]
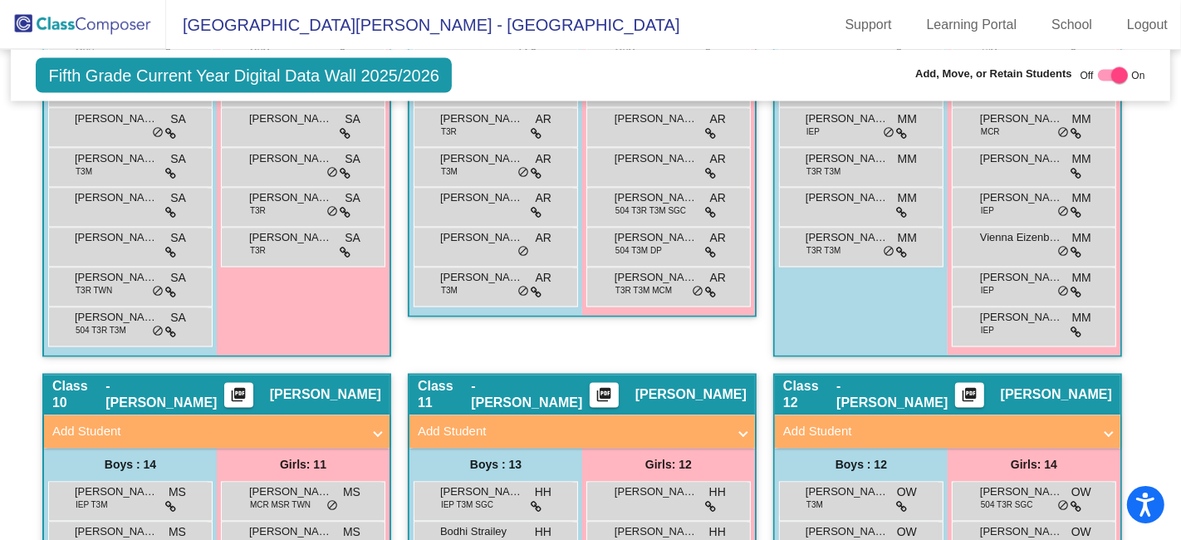
click at [100, 22] on img at bounding box center [83, 24] width 166 height 49
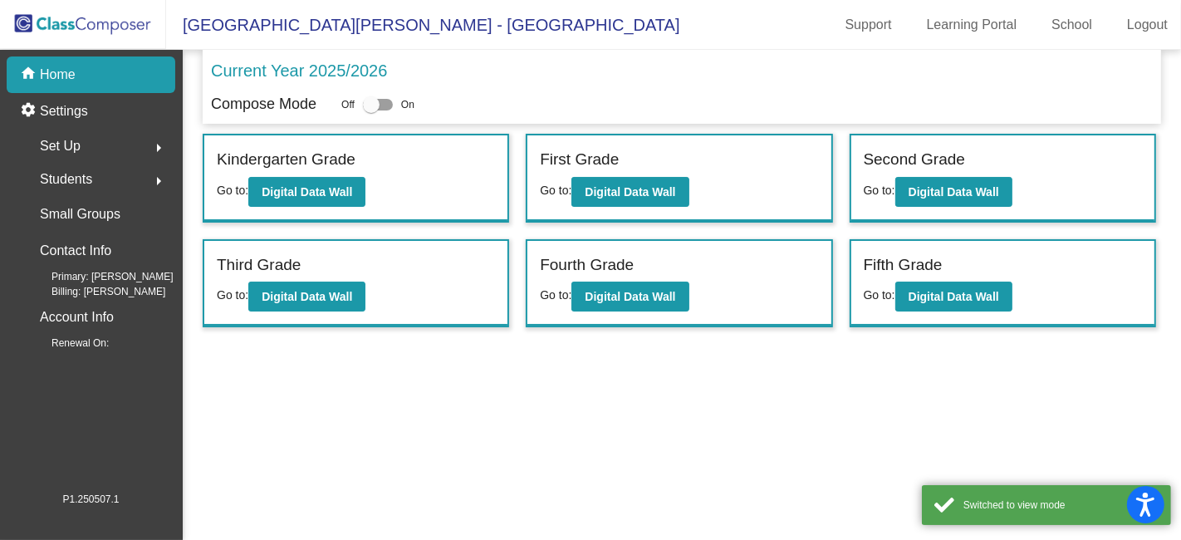
click at [104, 147] on div "Set Up arrow_right" at bounding box center [96, 146] width 159 height 33
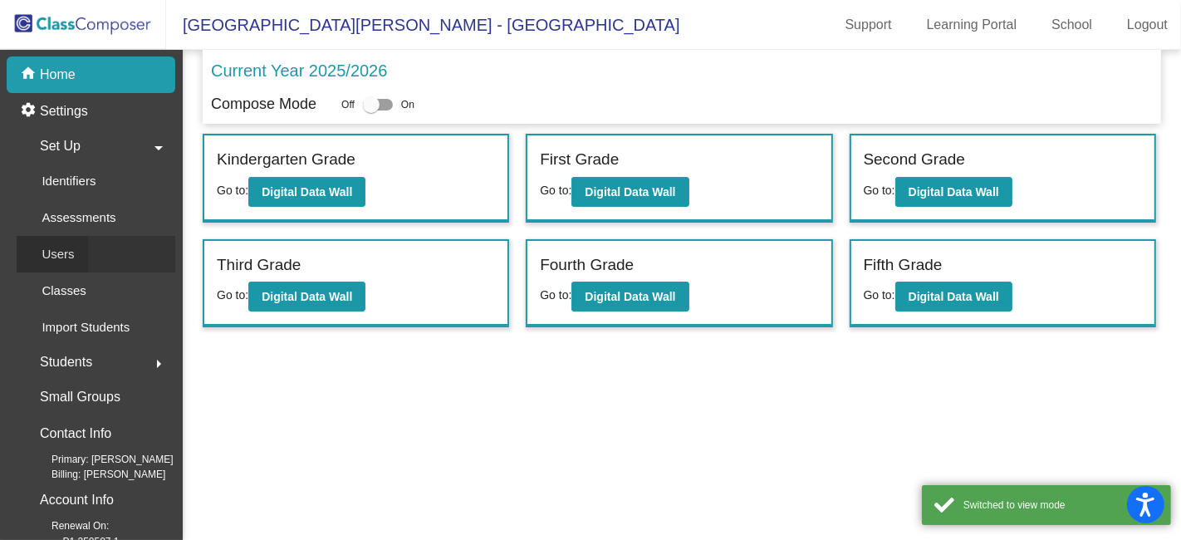
click at [78, 257] on div "Users" at bounding box center [52, 254] width 71 height 37
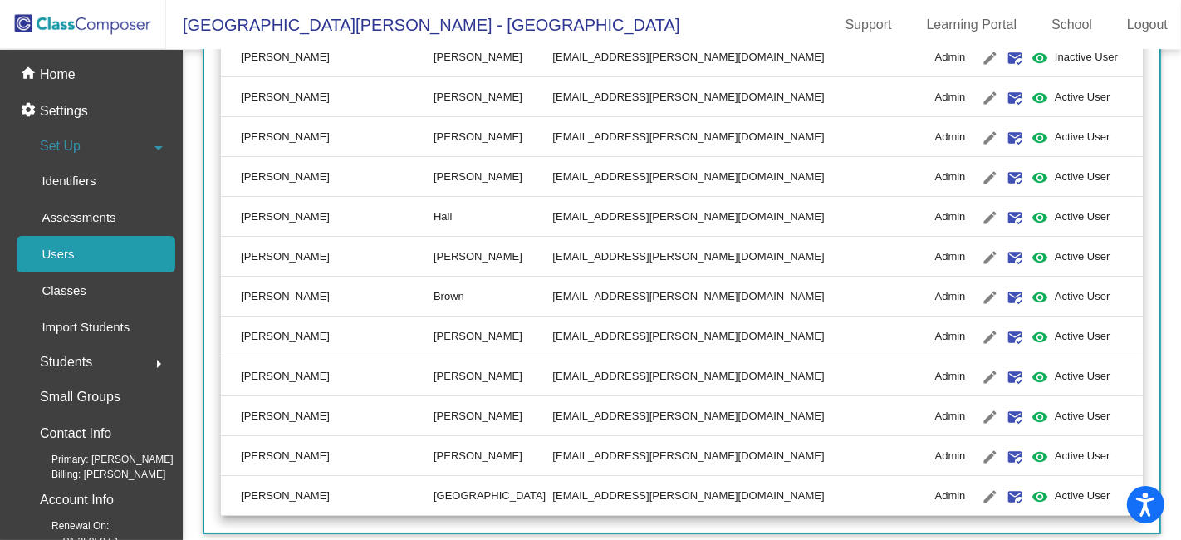
scroll to position [5209, 0]
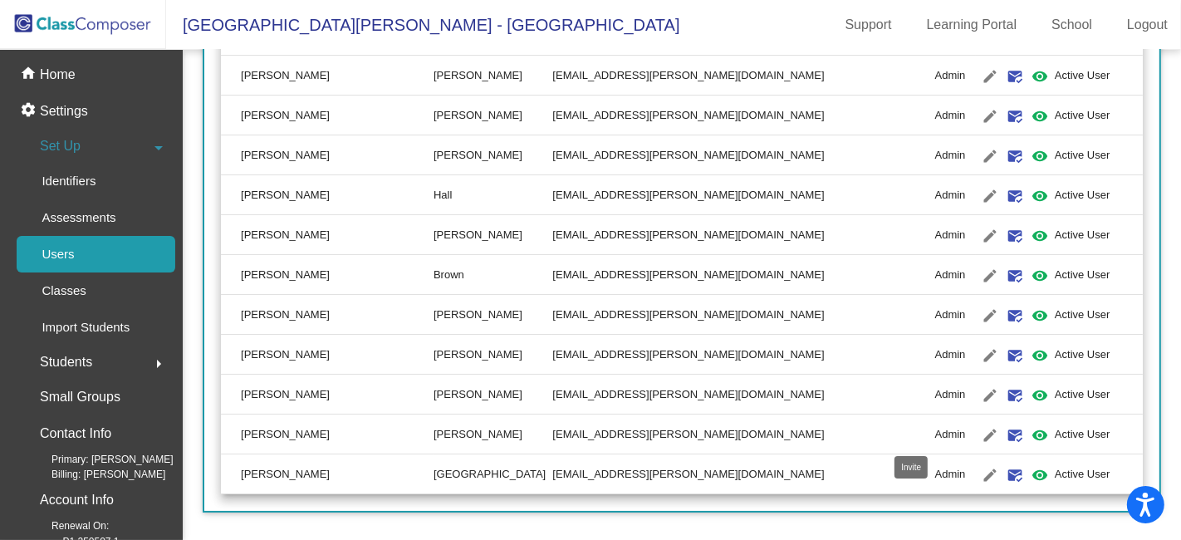
click at [1005, 431] on mat-icon "mark_email_read" at bounding box center [1015, 435] width 20 height 20
click at [980, 433] on mat-icon "edit" at bounding box center [990, 435] width 20 height 20
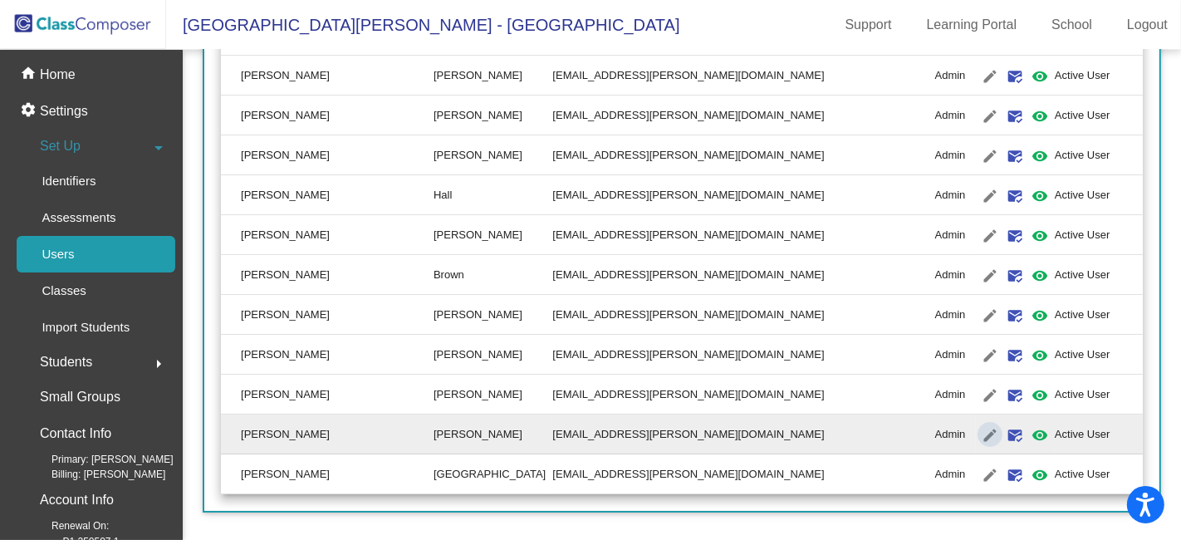
type input "[PERSON_NAME]"
type input "[EMAIL_ADDRESS][PERSON_NAME][DOMAIN_NAME]"
radio input "true"
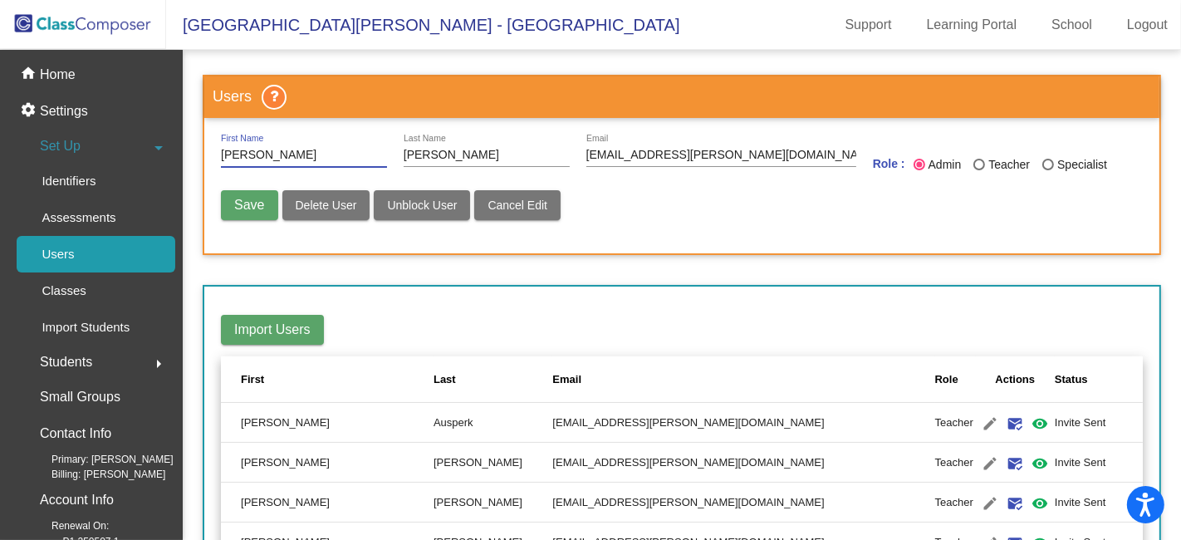
click at [418, 203] on span "Unblock User" at bounding box center [422, 204] width 70 height 13
radio input "false"
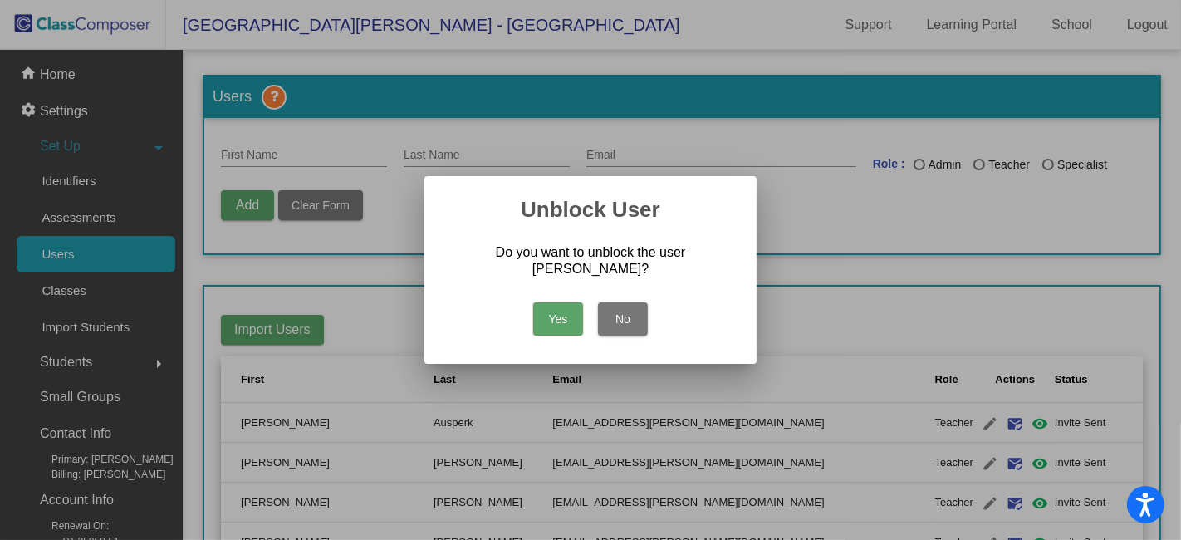
click at [550, 315] on button "Yes" at bounding box center [558, 318] width 50 height 33
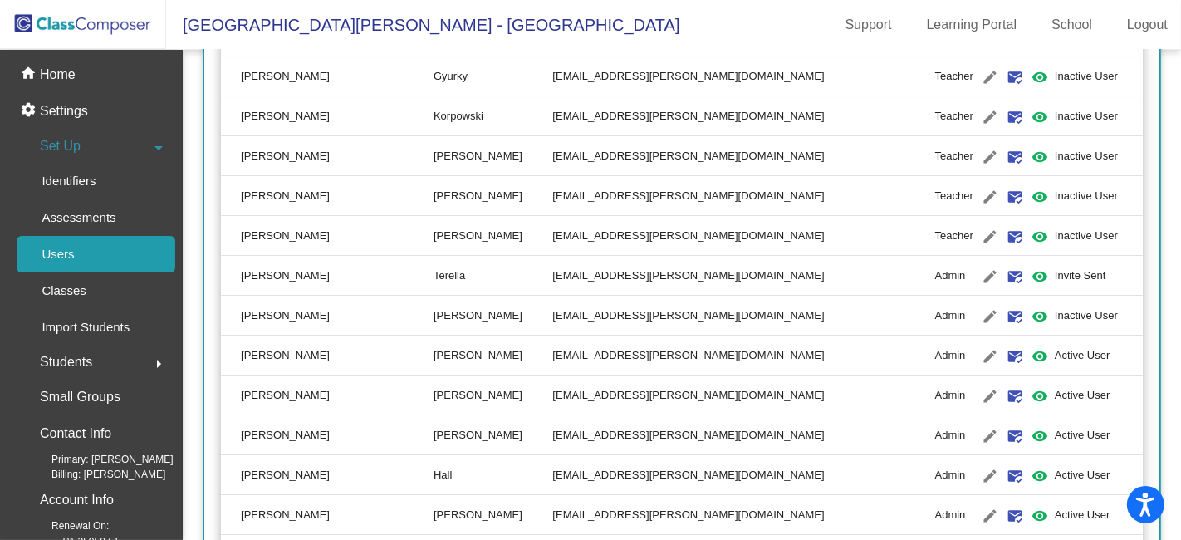
scroll to position [5209, 0]
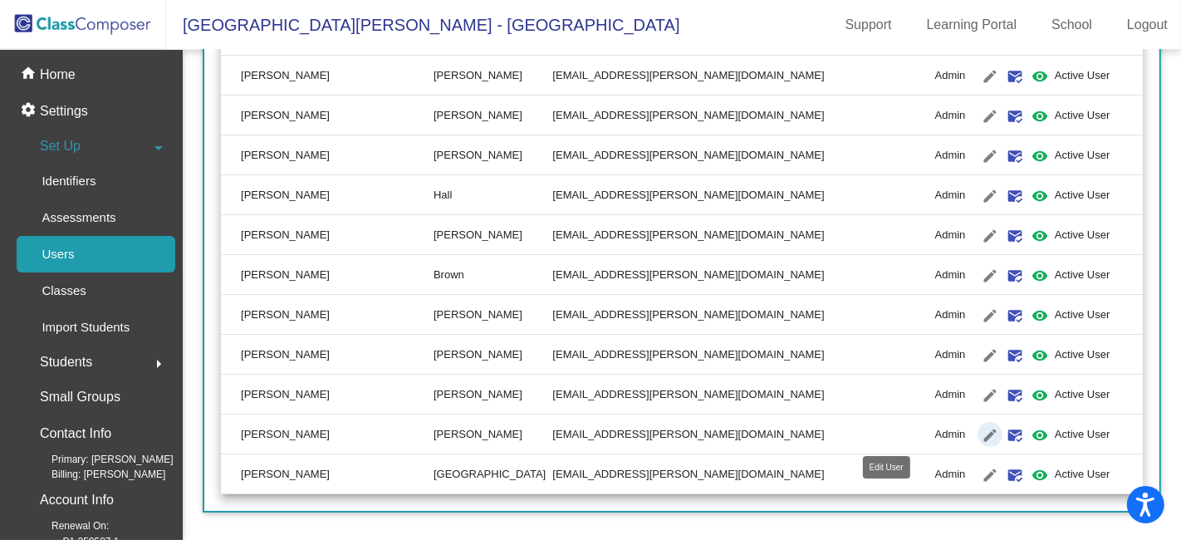
click at [980, 428] on mat-icon "edit" at bounding box center [990, 435] width 20 height 20
type input "[PERSON_NAME]"
type input "[EMAIL_ADDRESS][PERSON_NAME][DOMAIN_NAME]"
radio input "true"
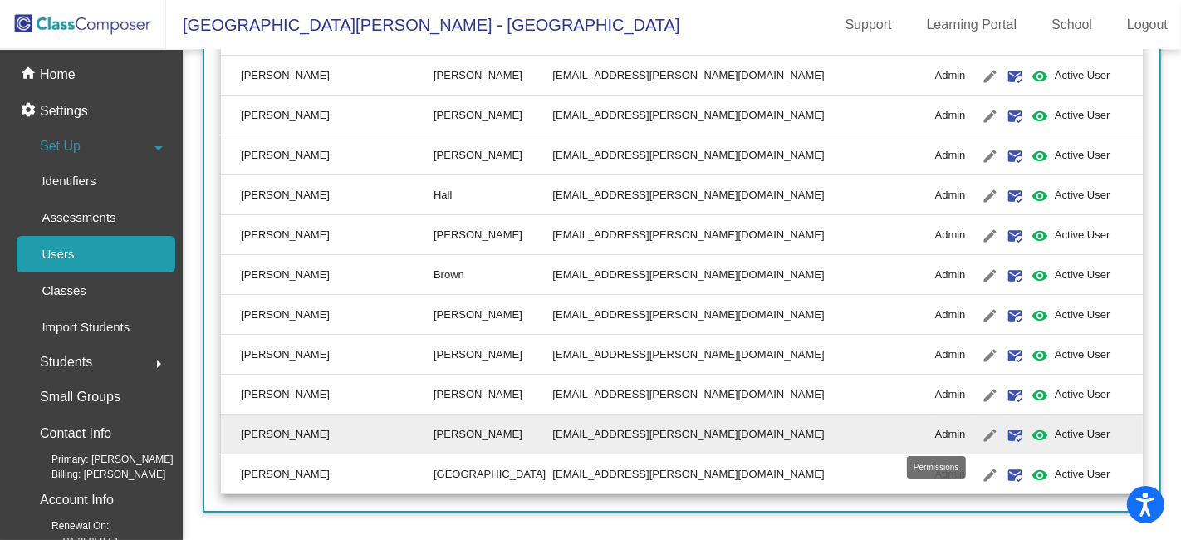
click at [1029, 430] on mat-icon "visibility" at bounding box center [1039, 435] width 20 height 20
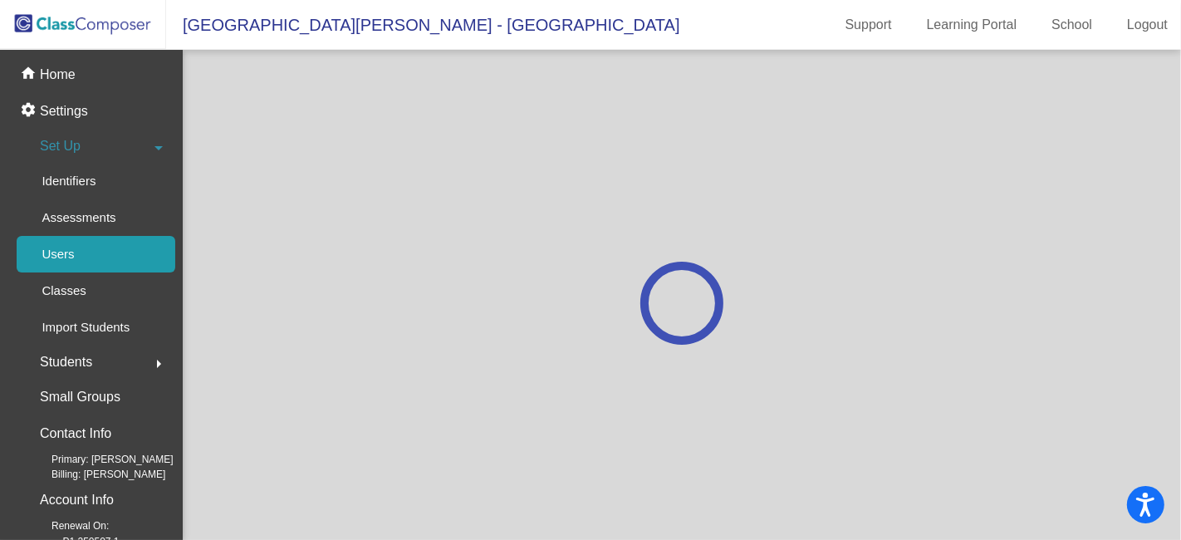
scroll to position [0, 0]
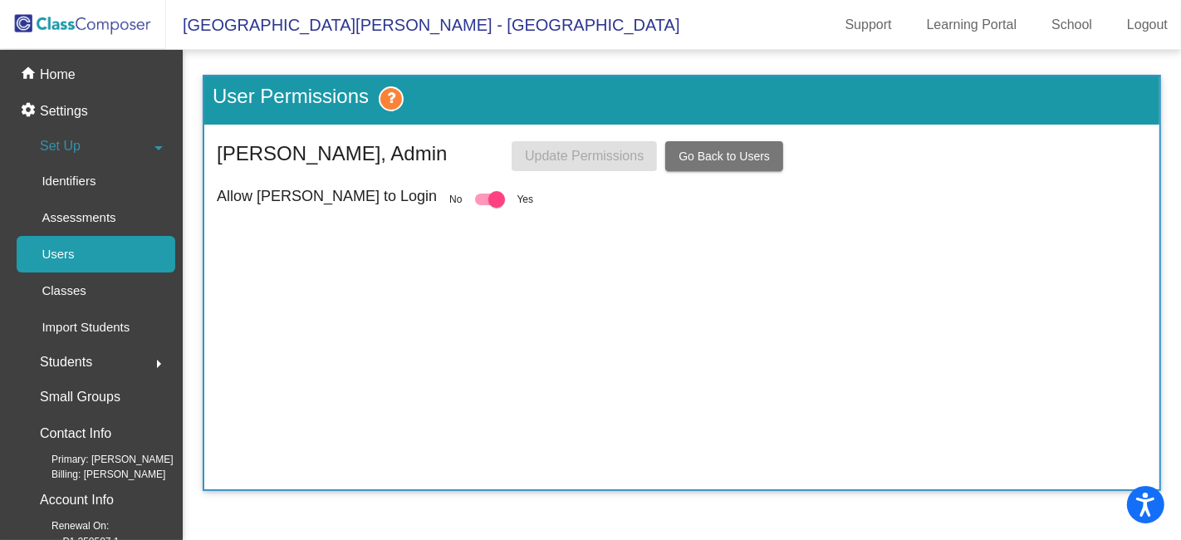
click at [681, 158] on span "Go Back to Users" at bounding box center [723, 155] width 91 height 13
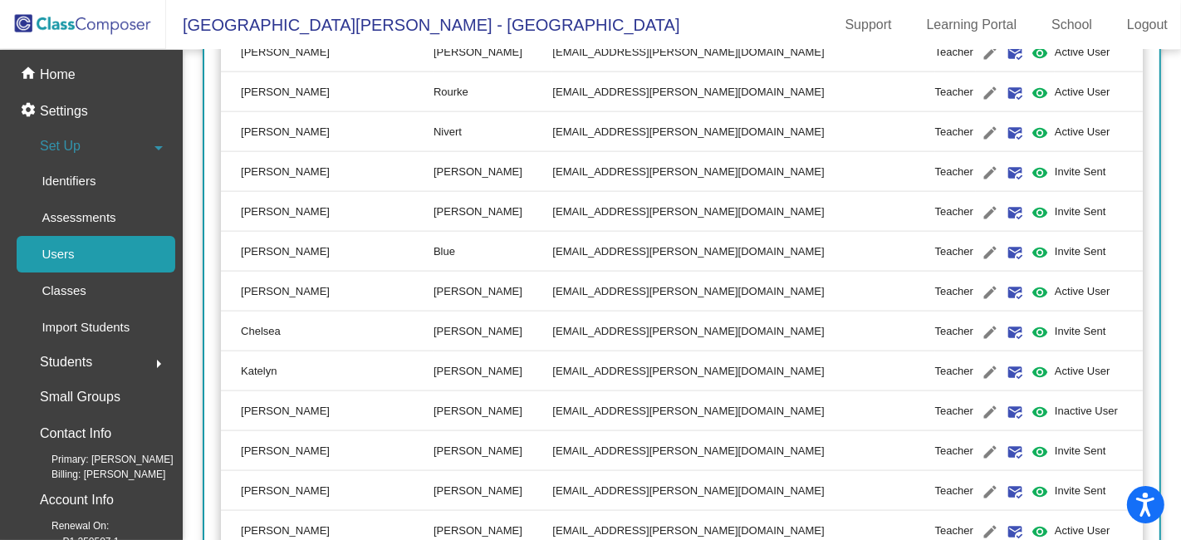
scroll to position [1753, 0]
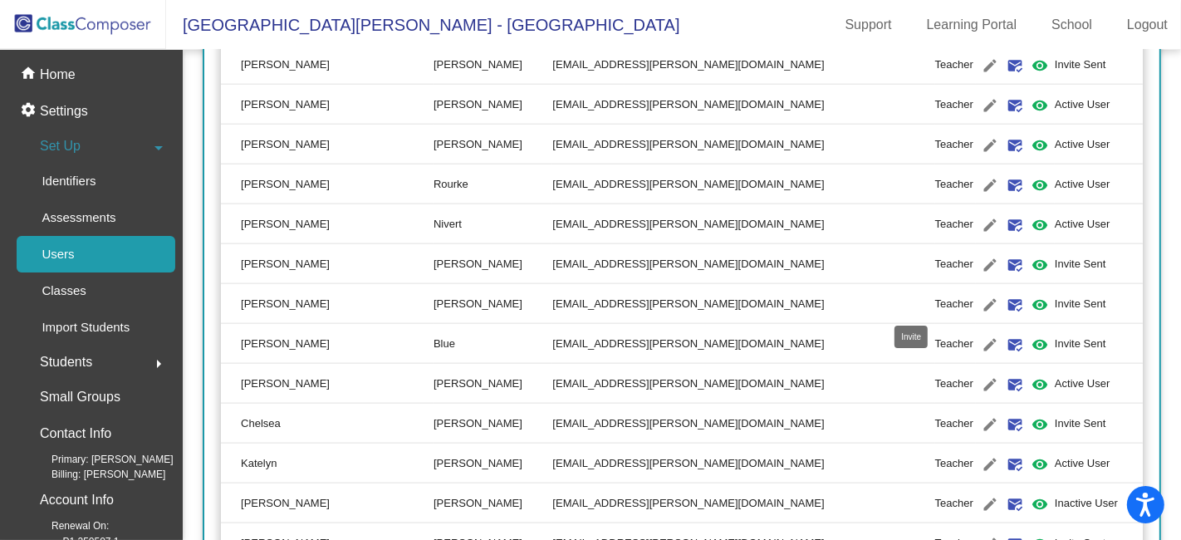
click at [1005, 301] on mat-icon "mark_email_read" at bounding box center [1015, 305] width 20 height 20
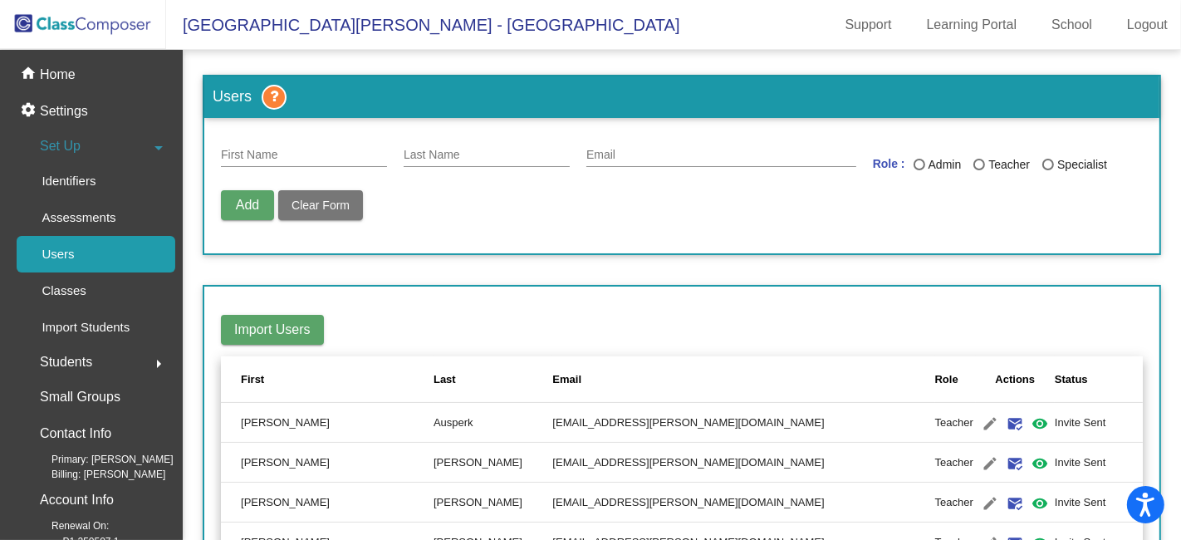
scroll to position [0, 0]
click at [61, 22] on img at bounding box center [83, 24] width 166 height 49
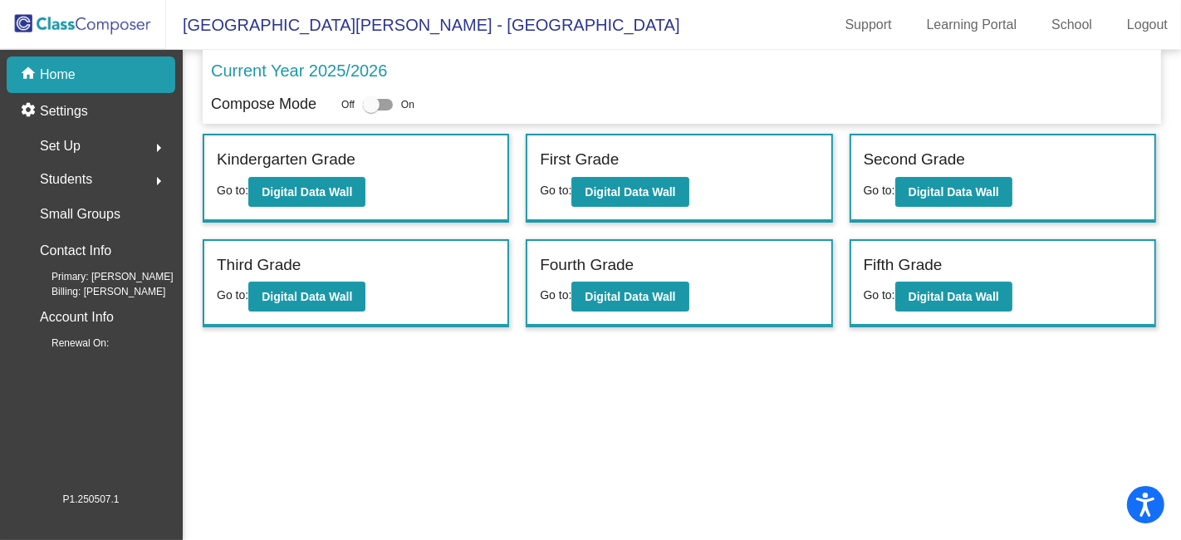
click at [72, 147] on span "Set Up" at bounding box center [60, 145] width 41 height 23
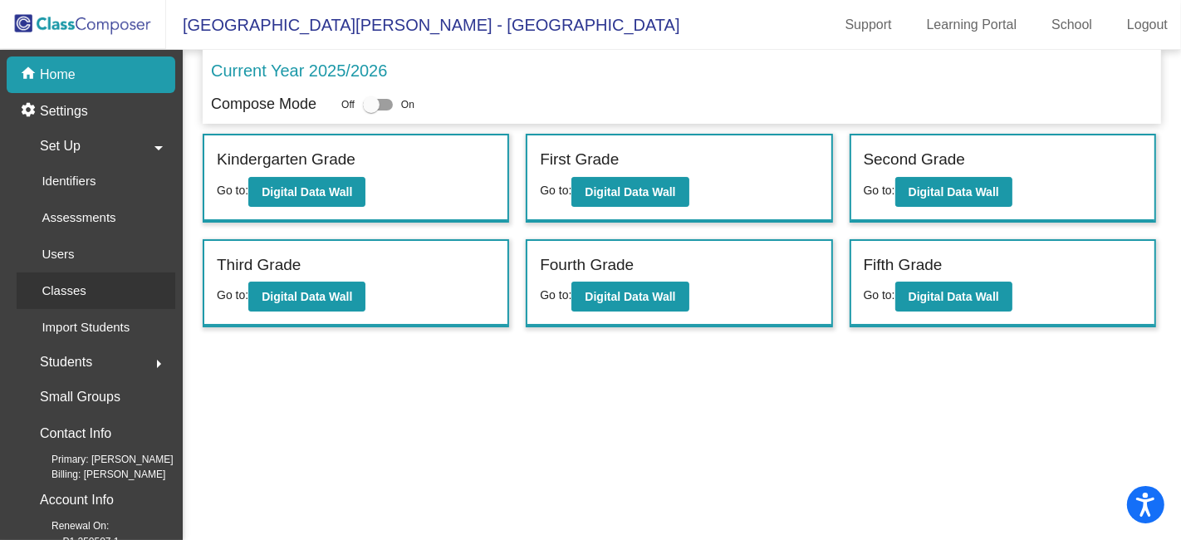
click at [73, 287] on p "Classes" at bounding box center [64, 291] width 44 height 20
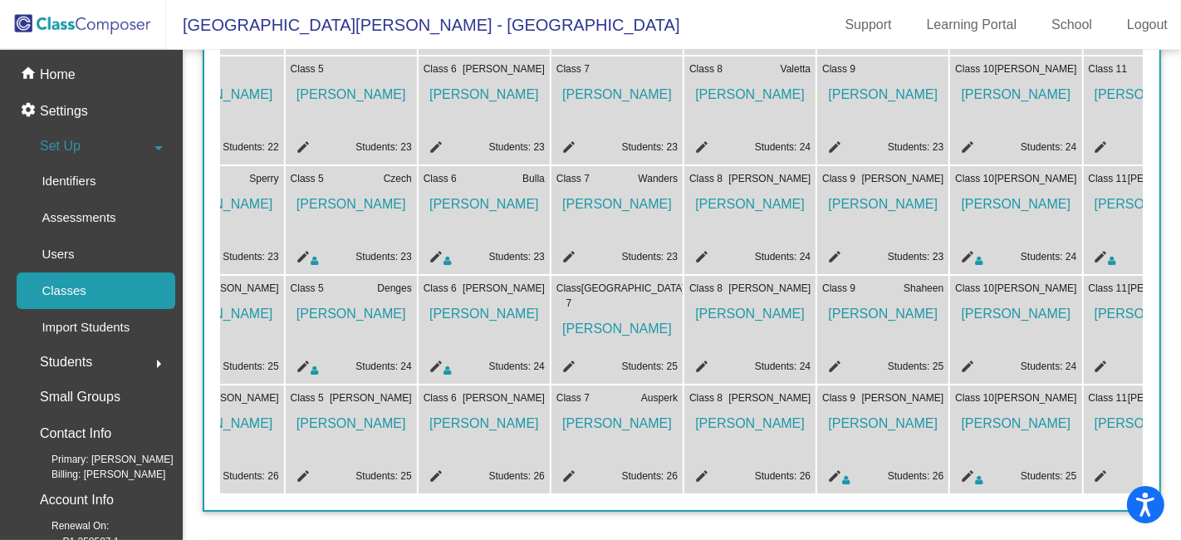
scroll to position [0, 606]
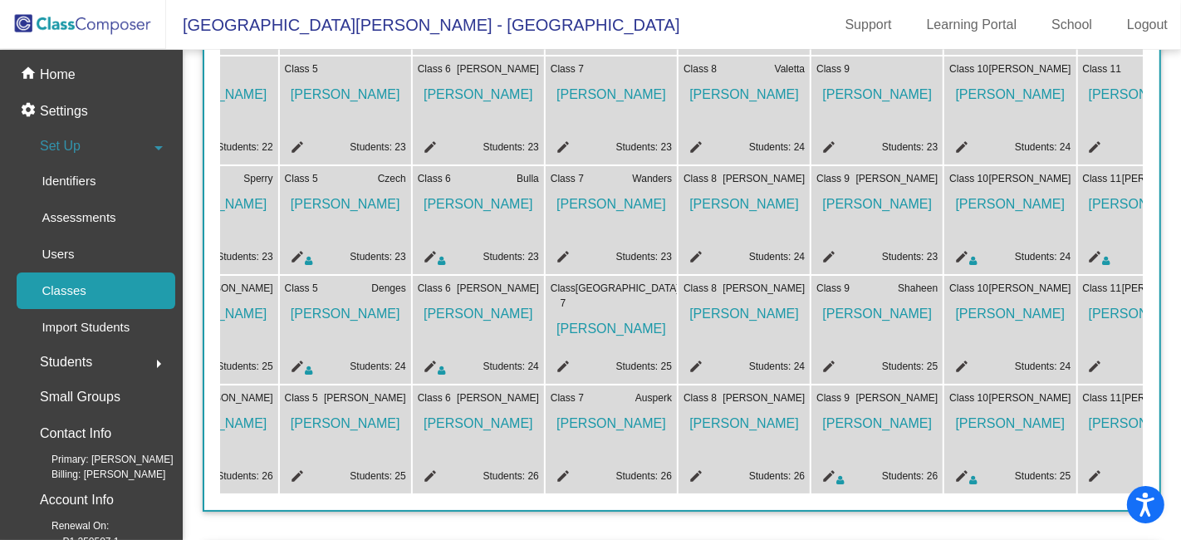
click at [562, 360] on mat-icon "edit" at bounding box center [560, 369] width 20 height 20
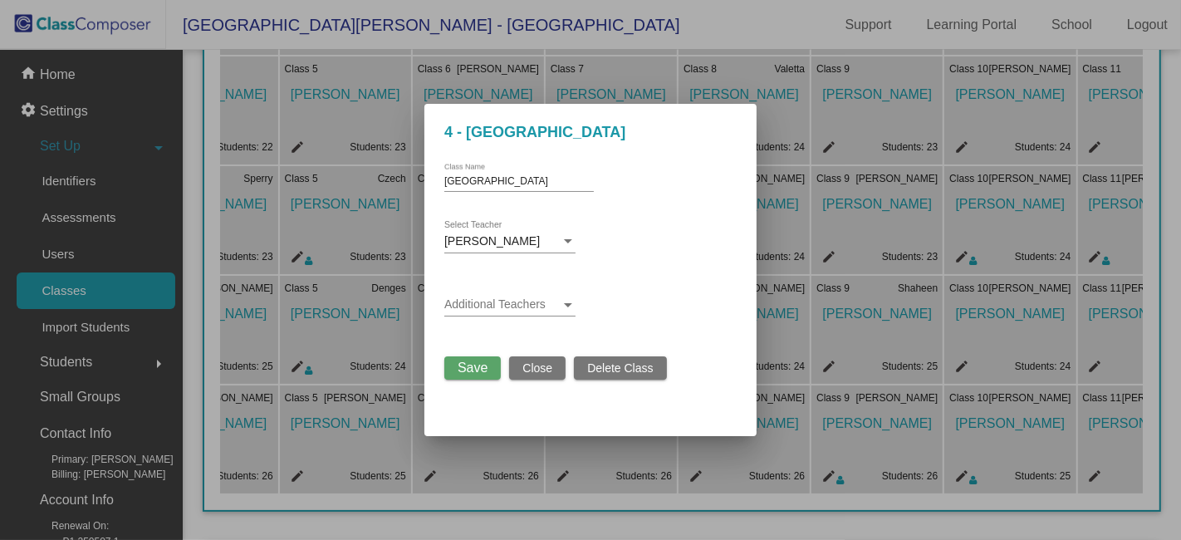
click at [568, 305] on div at bounding box center [568, 305] width 8 height 4
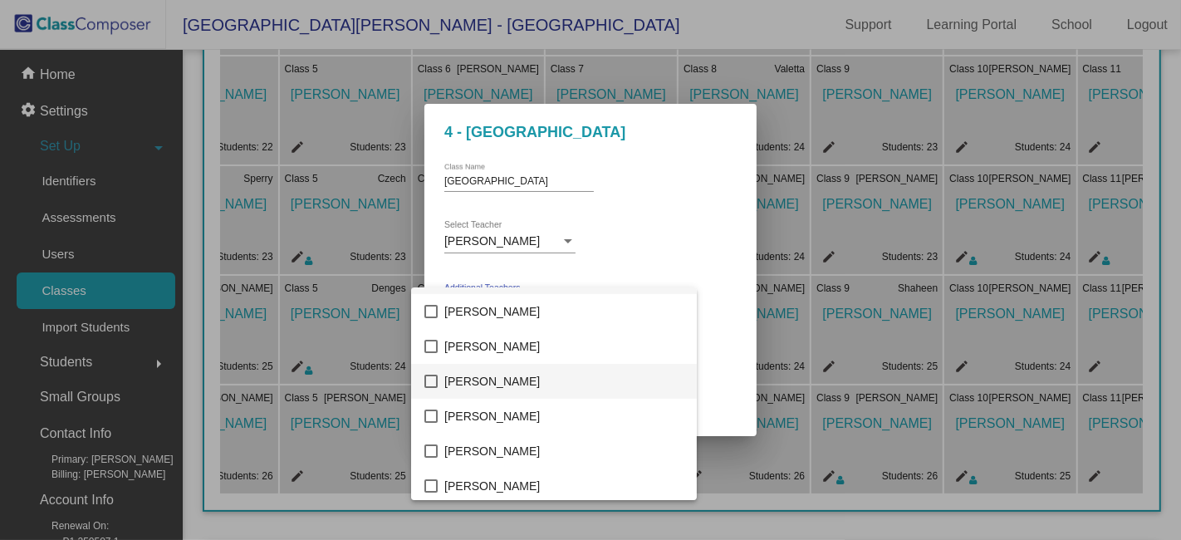
scroll to position [92, 0]
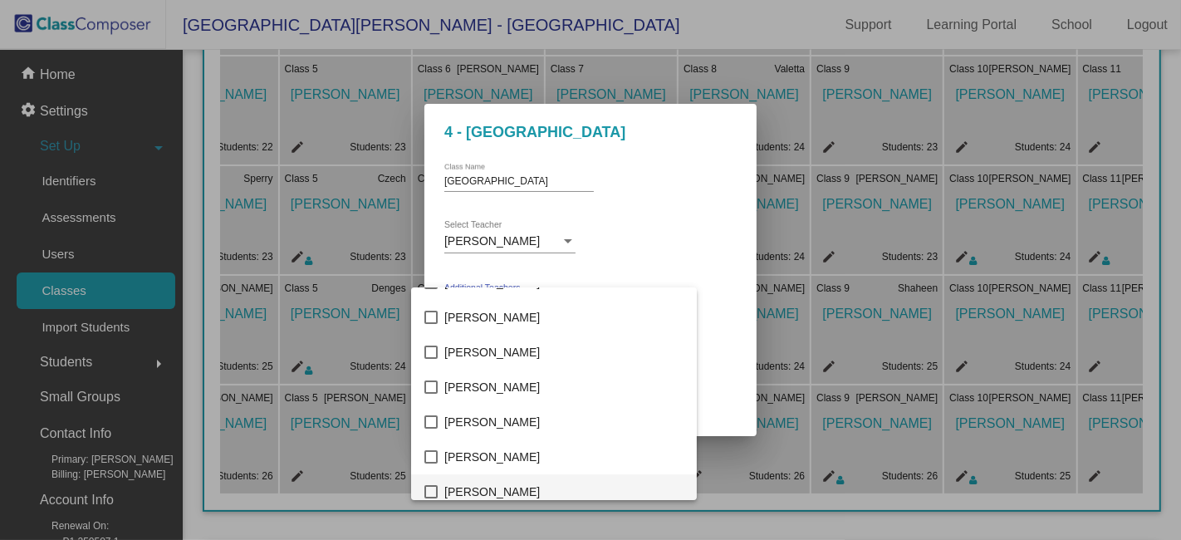
click at [433, 491] on mat-pseudo-checkbox at bounding box center [430, 491] width 13 height 13
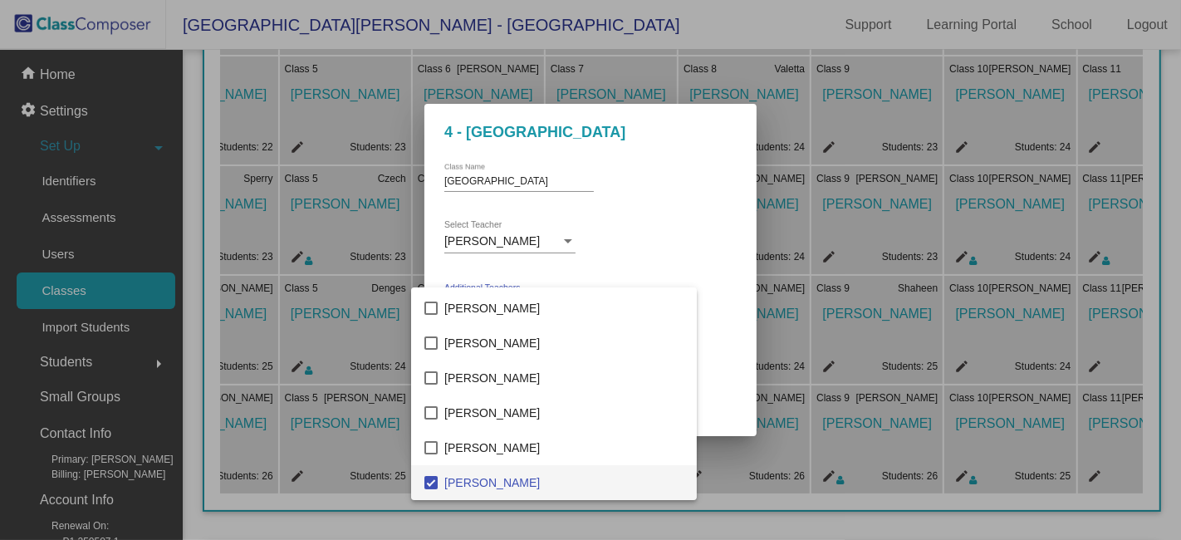
click at [691, 294] on div at bounding box center [590, 270] width 1181 height 540
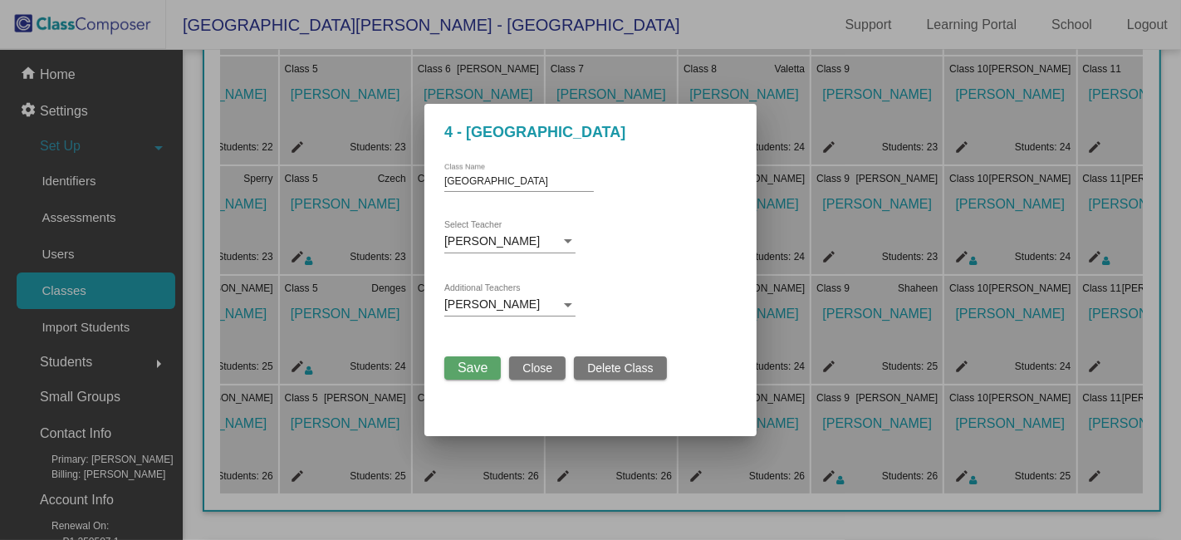
click at [472, 368] on span "Save" at bounding box center [472, 367] width 30 height 14
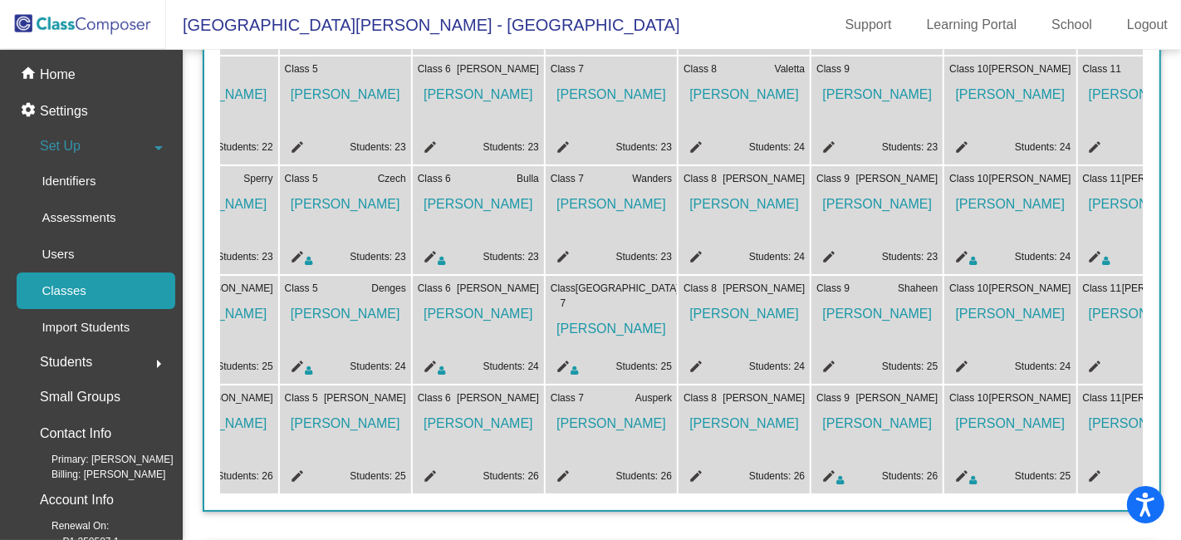
click at [695, 364] on mat-icon "edit" at bounding box center [693, 369] width 20 height 20
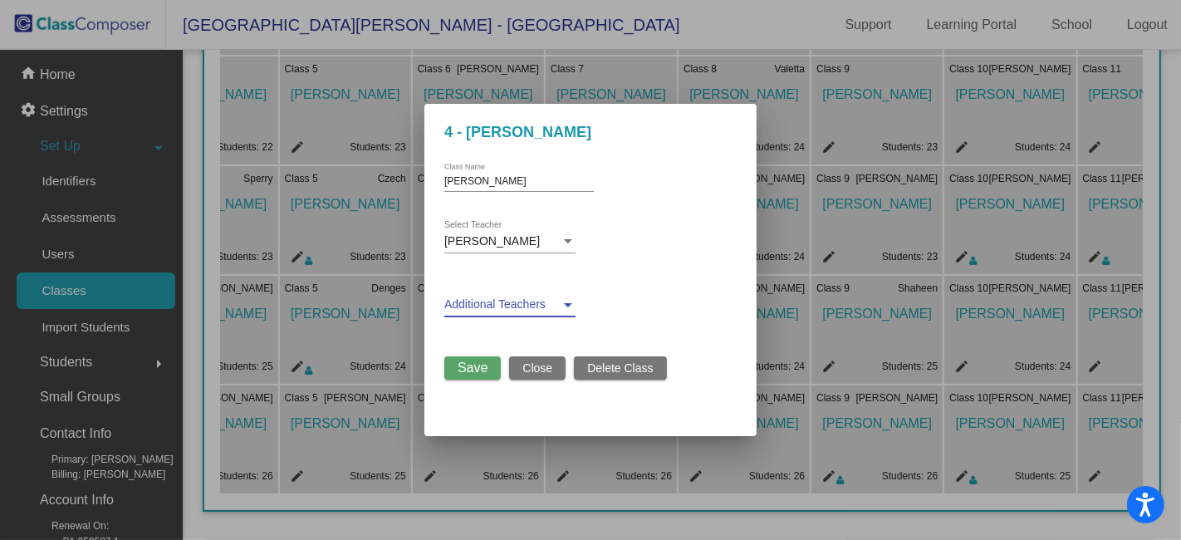
click at [569, 305] on div at bounding box center [568, 305] width 8 height 4
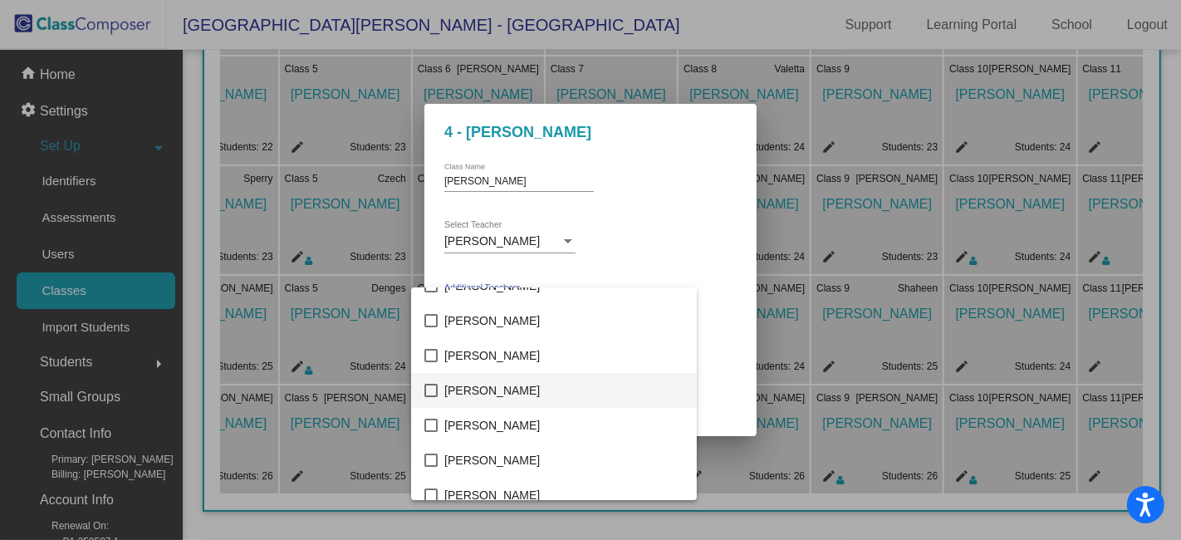
scroll to position [92, 0]
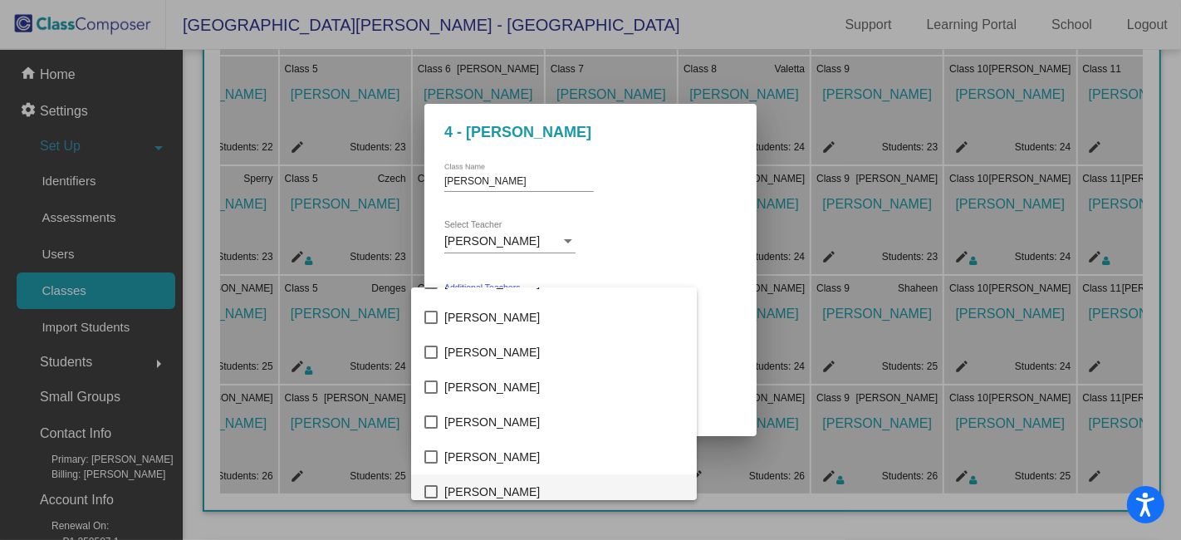
click at [430, 491] on mat-pseudo-checkbox at bounding box center [430, 491] width 13 height 13
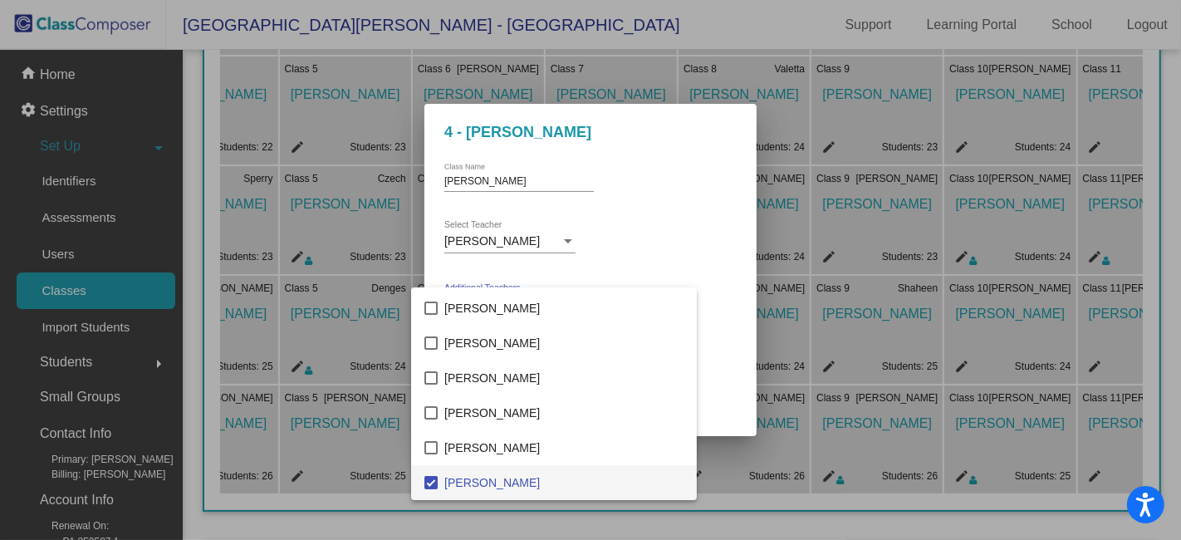
click at [709, 286] on div at bounding box center [590, 270] width 1181 height 540
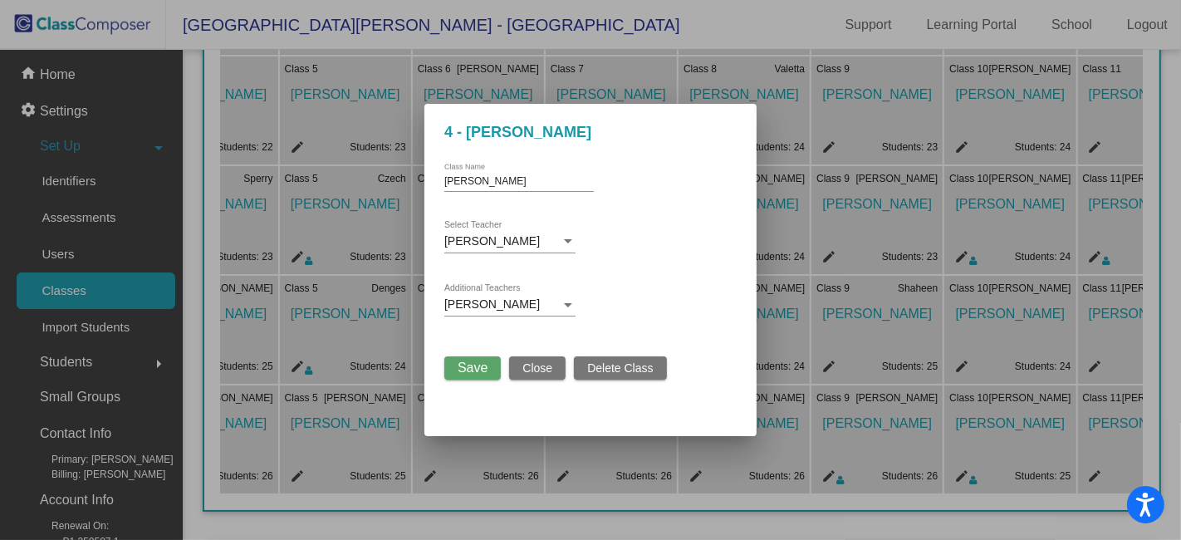
click at [474, 364] on span "Save" at bounding box center [472, 367] width 30 height 14
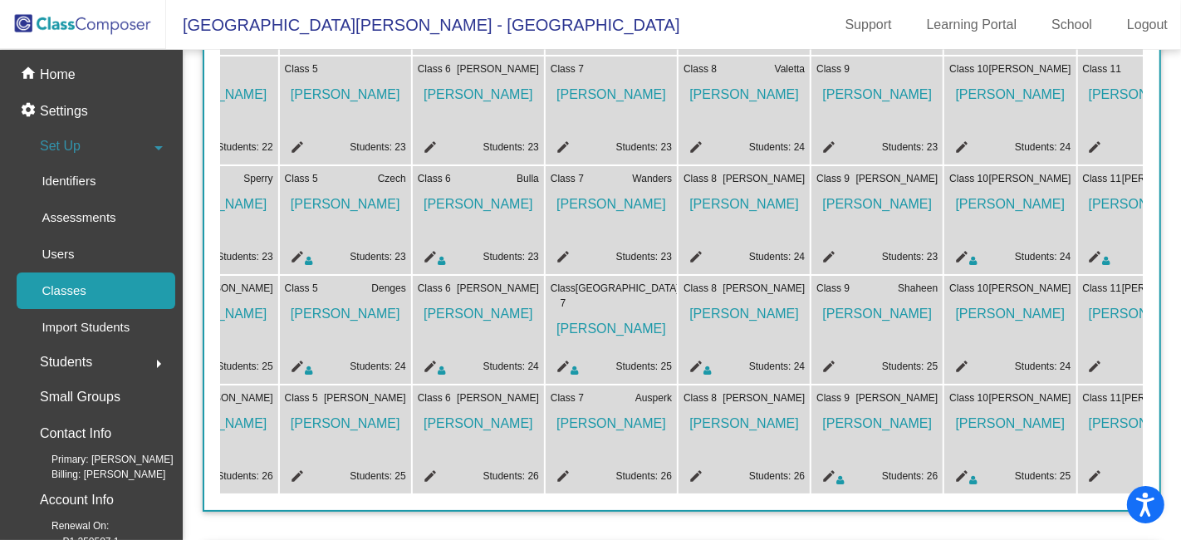
click at [829, 361] on mat-icon "edit" at bounding box center [826, 369] width 20 height 20
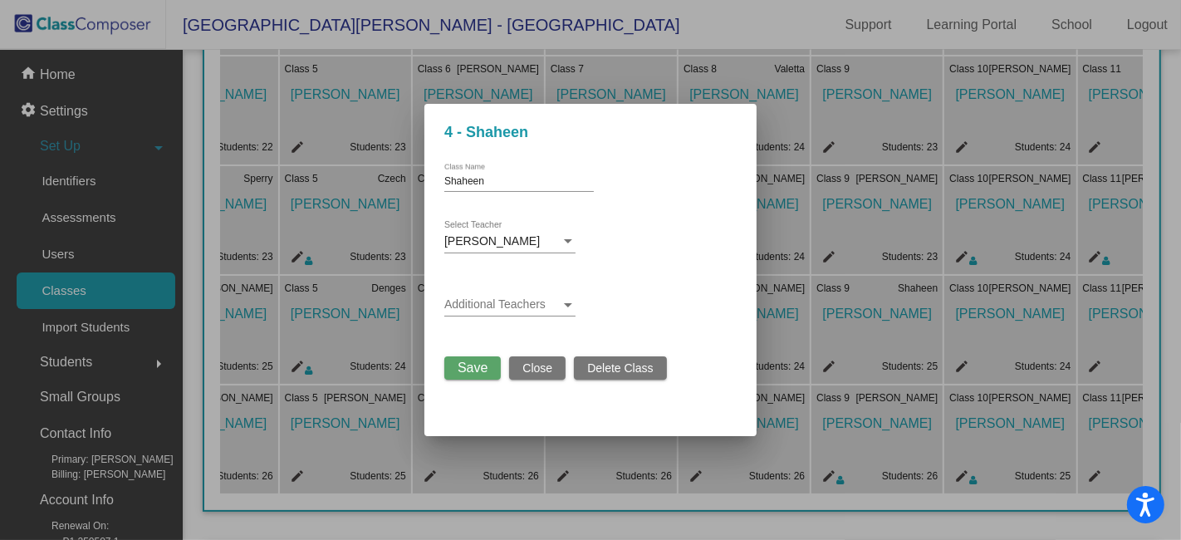
click at [571, 305] on div at bounding box center [568, 305] width 8 height 4
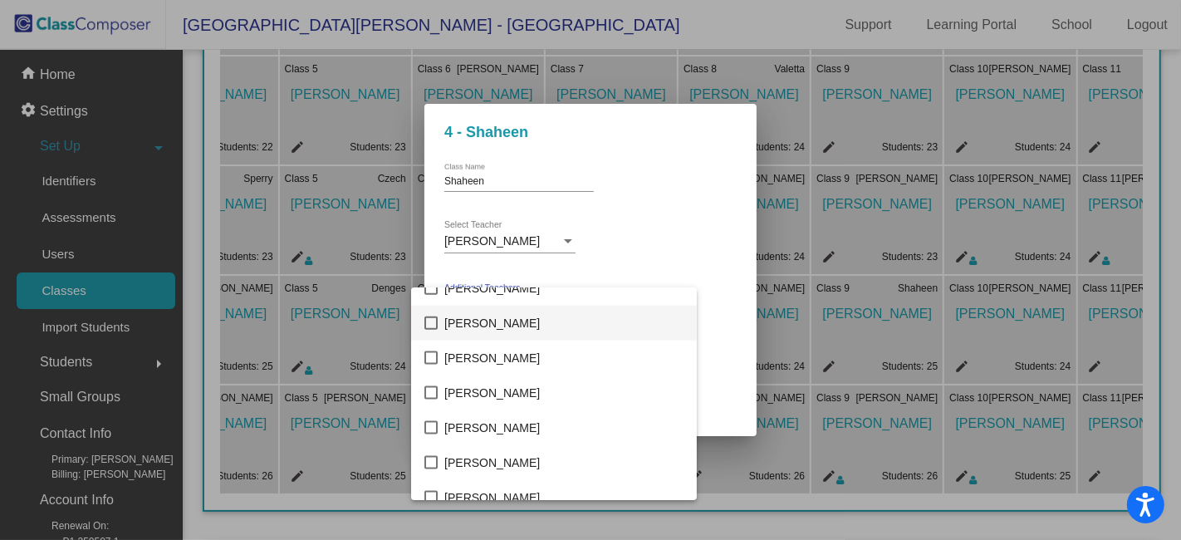
scroll to position [2026, 0]
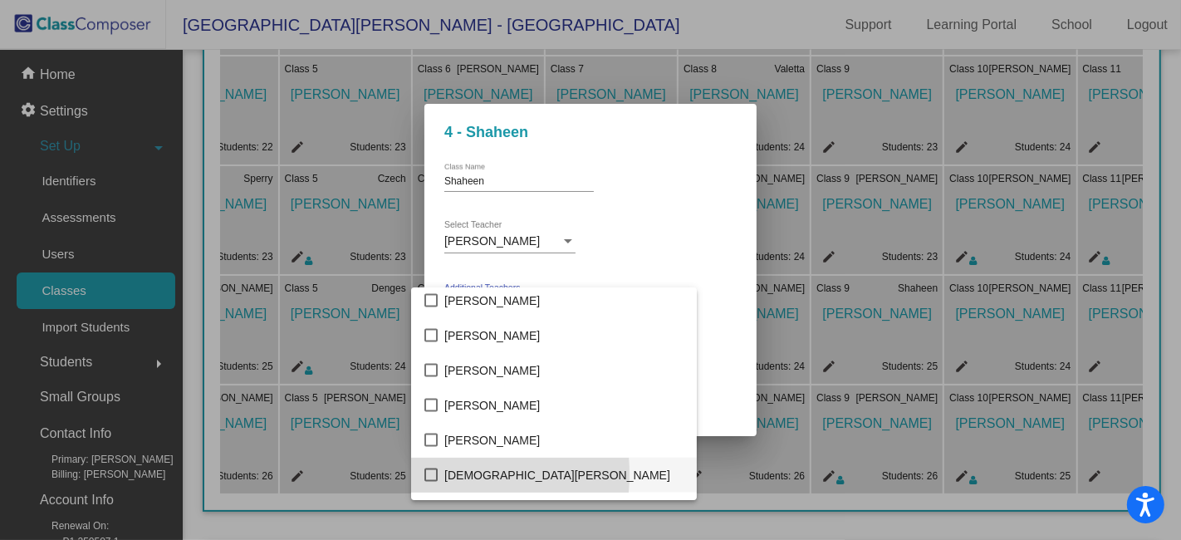
click at [430, 473] on mat-pseudo-checkbox at bounding box center [430, 474] width 13 height 13
click at [692, 250] on div at bounding box center [590, 270] width 1181 height 540
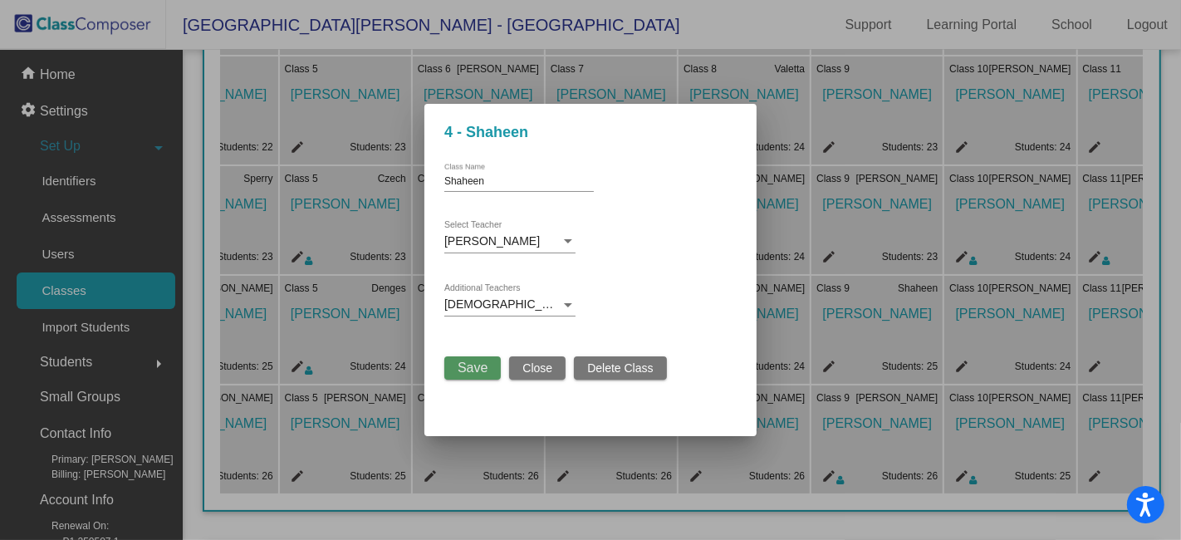
click at [474, 368] on span "Save" at bounding box center [472, 367] width 30 height 14
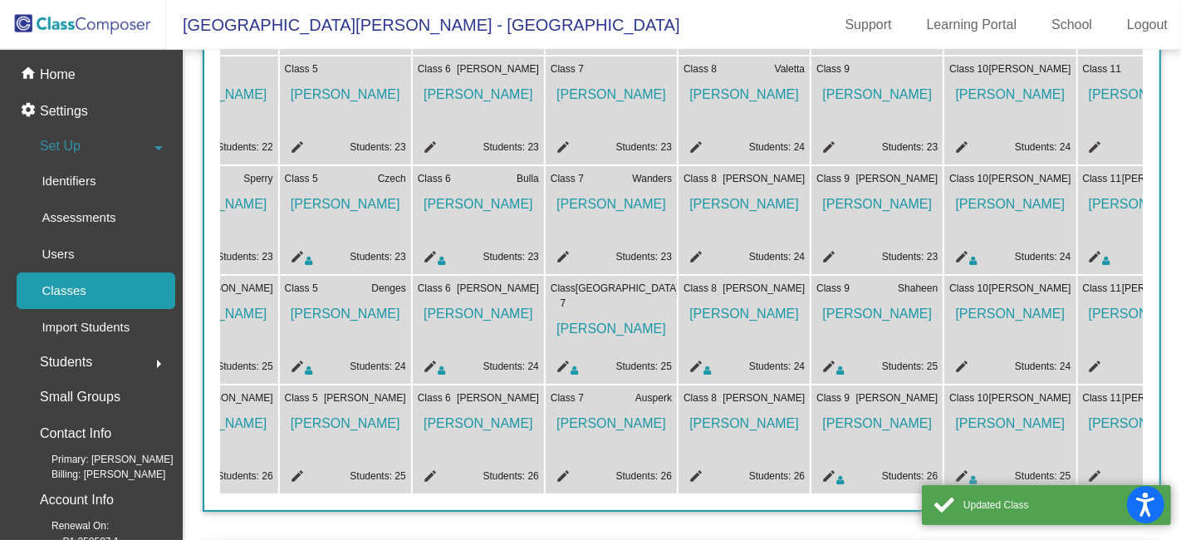
click at [961, 361] on mat-icon "edit" at bounding box center [959, 369] width 20 height 20
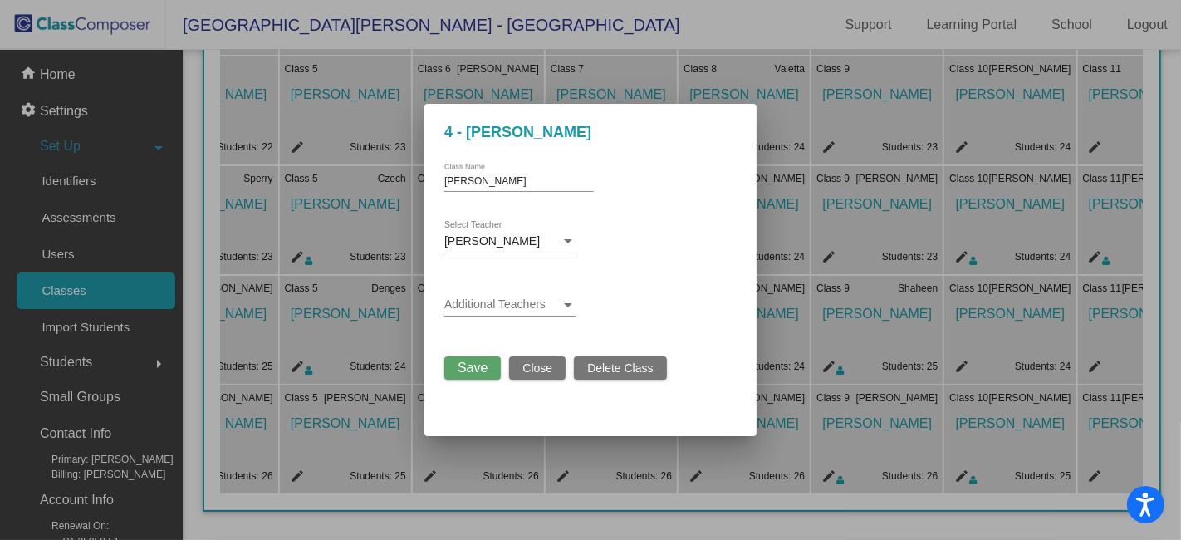
click at [571, 306] on div at bounding box center [568, 305] width 8 height 4
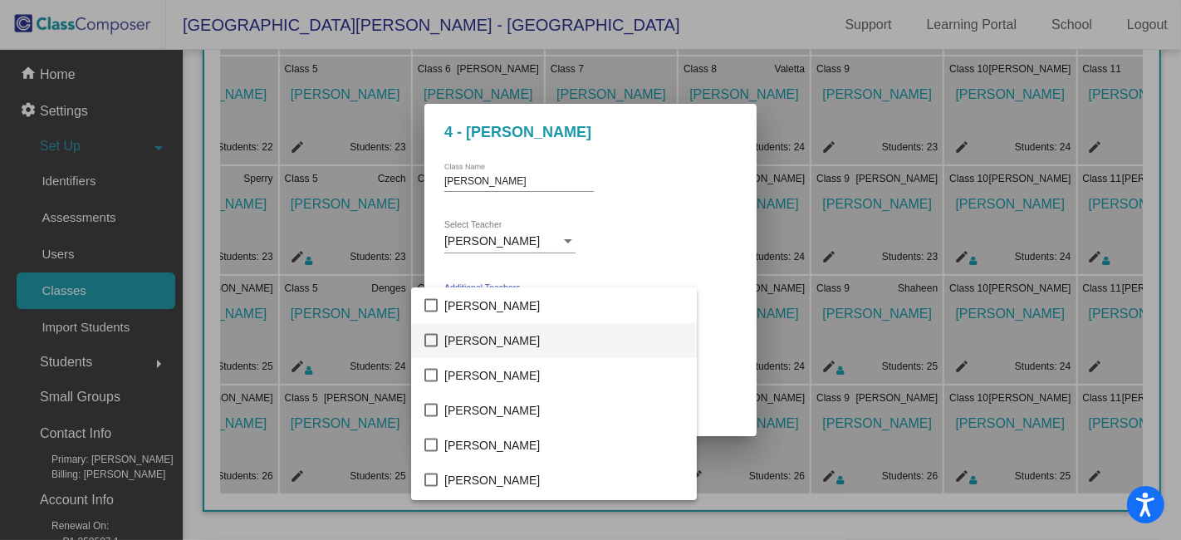
scroll to position [2119, 0]
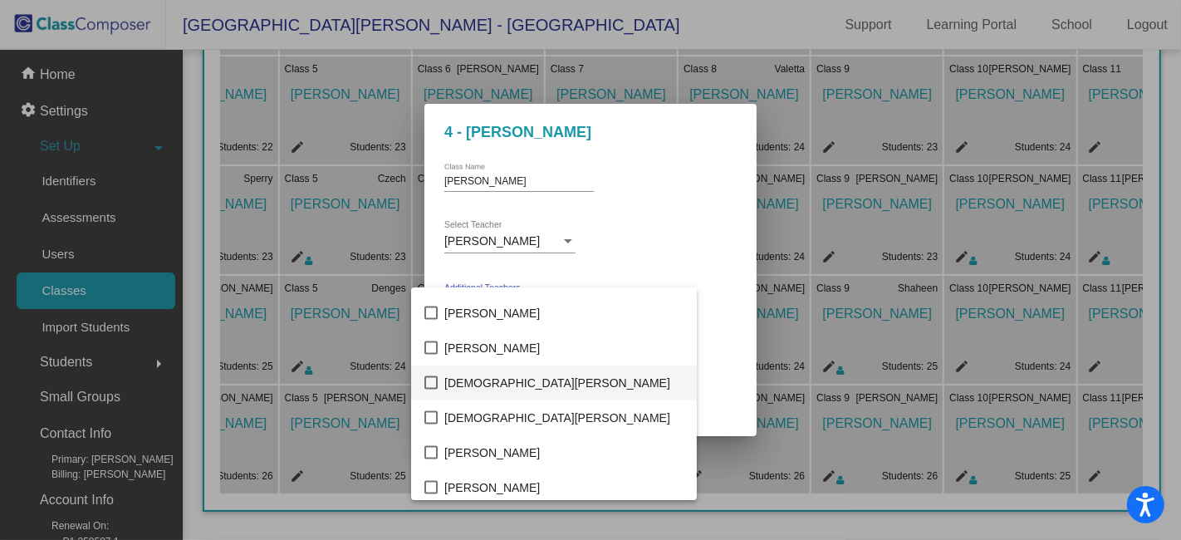
click at [435, 384] on mat-pseudo-checkbox at bounding box center [430, 382] width 13 height 13
click at [689, 242] on div at bounding box center [590, 270] width 1181 height 540
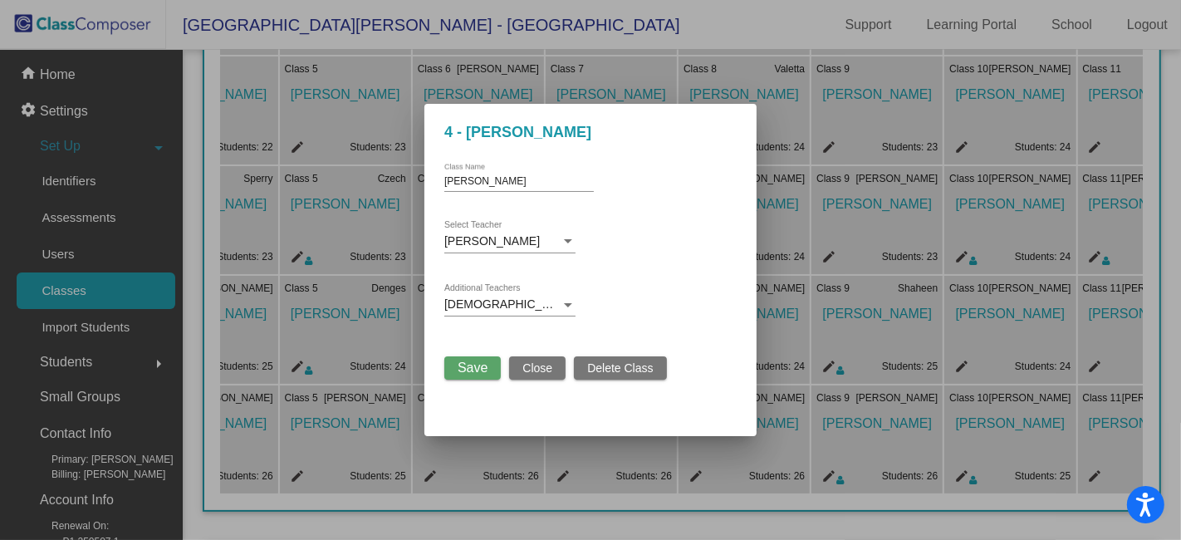
click at [482, 372] on span "Save" at bounding box center [472, 367] width 30 height 14
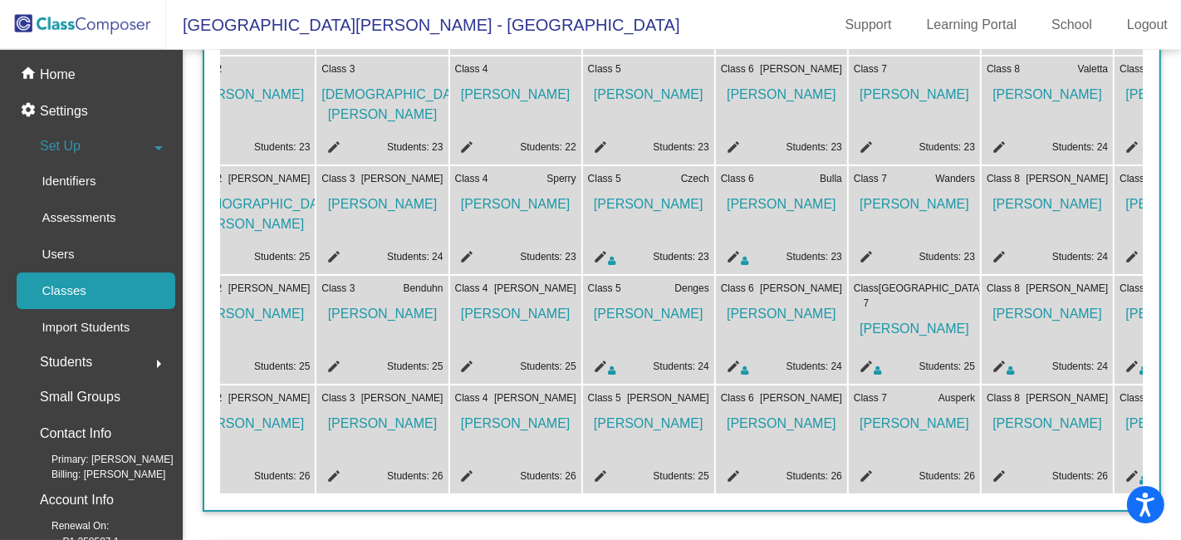
scroll to position [0, 283]
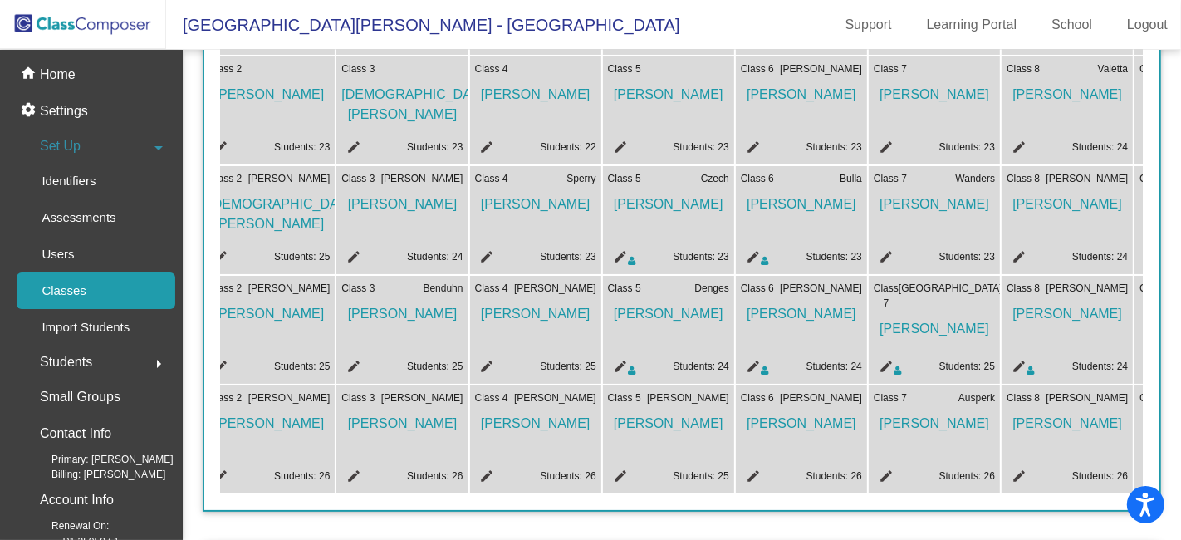
click at [353, 473] on mat-icon "edit" at bounding box center [351, 478] width 20 height 20
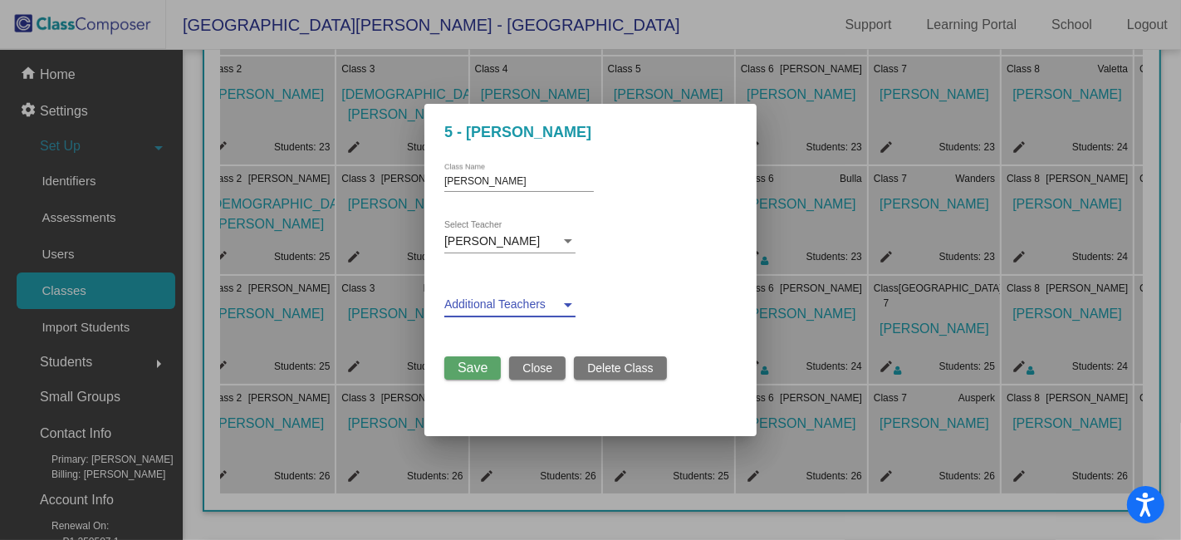
click at [568, 306] on div at bounding box center [567, 304] width 15 height 13
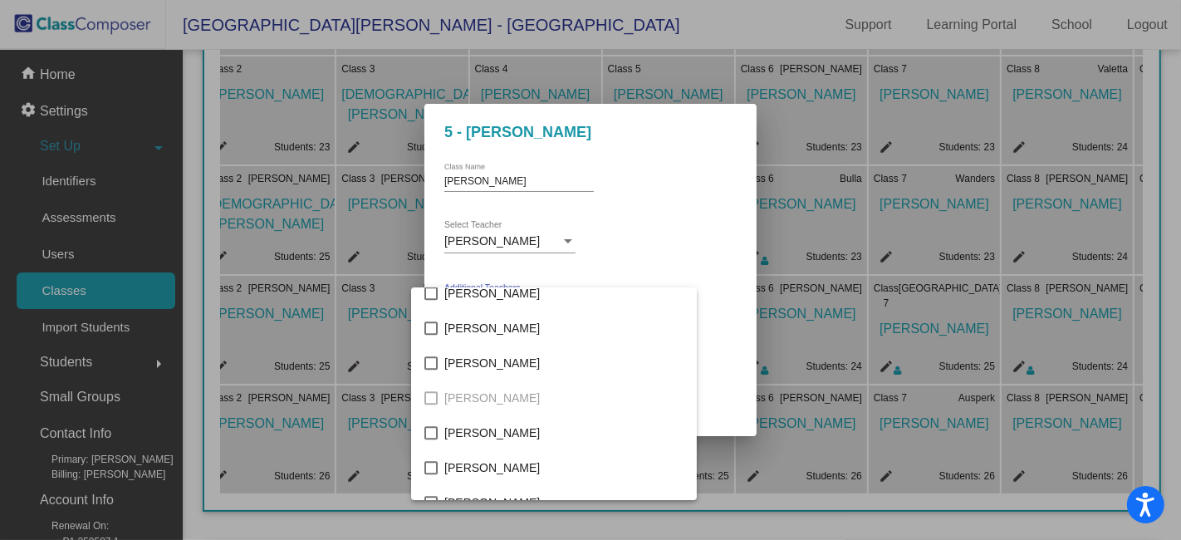
scroll to position [3522, 0]
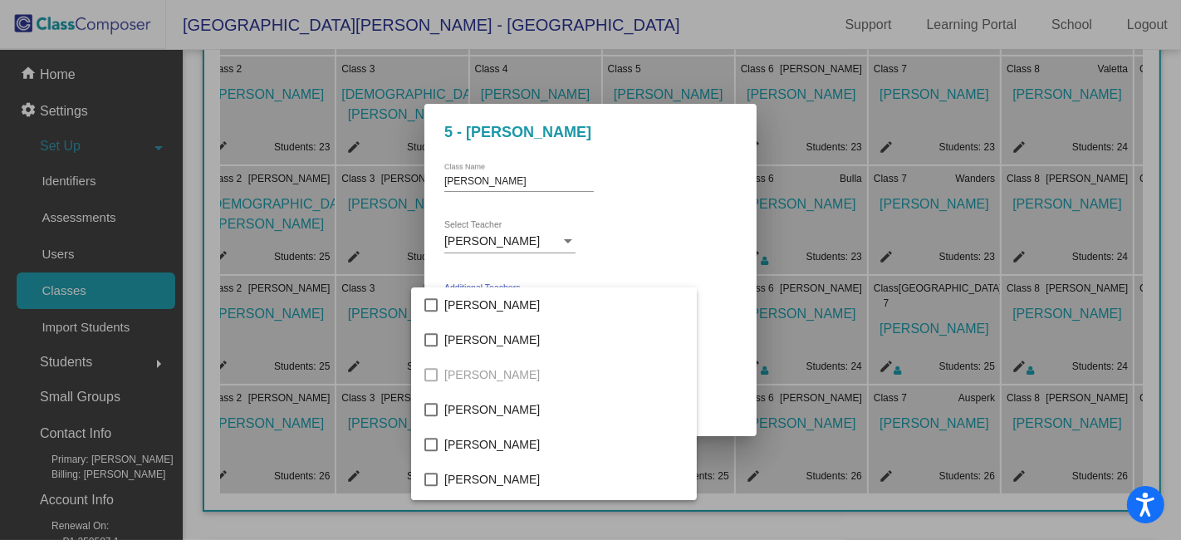
click at [579, 13] on div at bounding box center [590, 270] width 1181 height 540
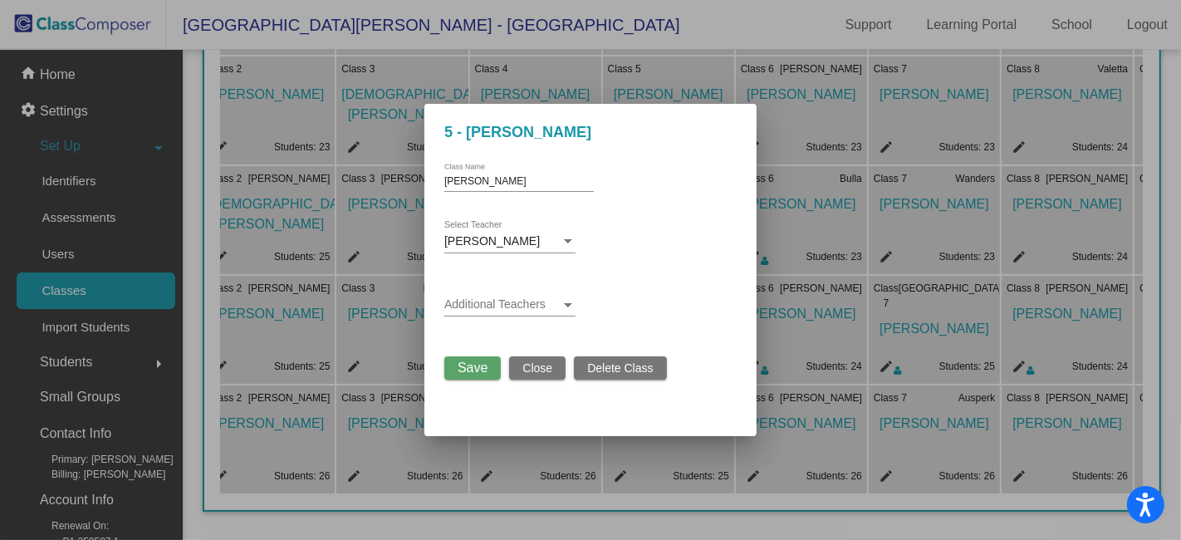
click at [544, 369] on span "Close" at bounding box center [537, 367] width 30 height 13
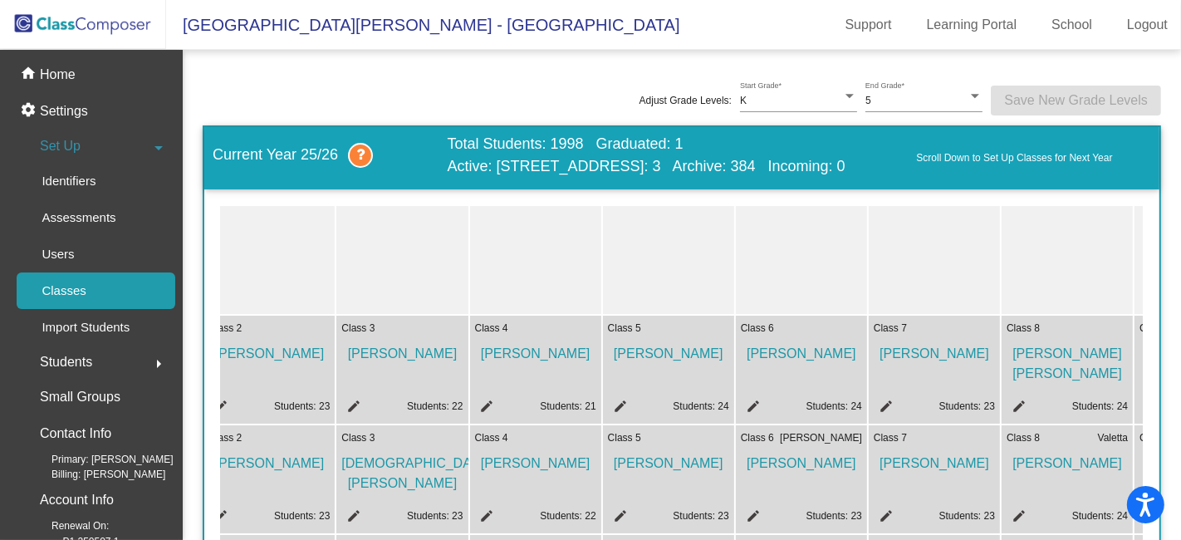
scroll to position [0, 0]
click at [81, 256] on div "Users" at bounding box center [52, 254] width 71 height 37
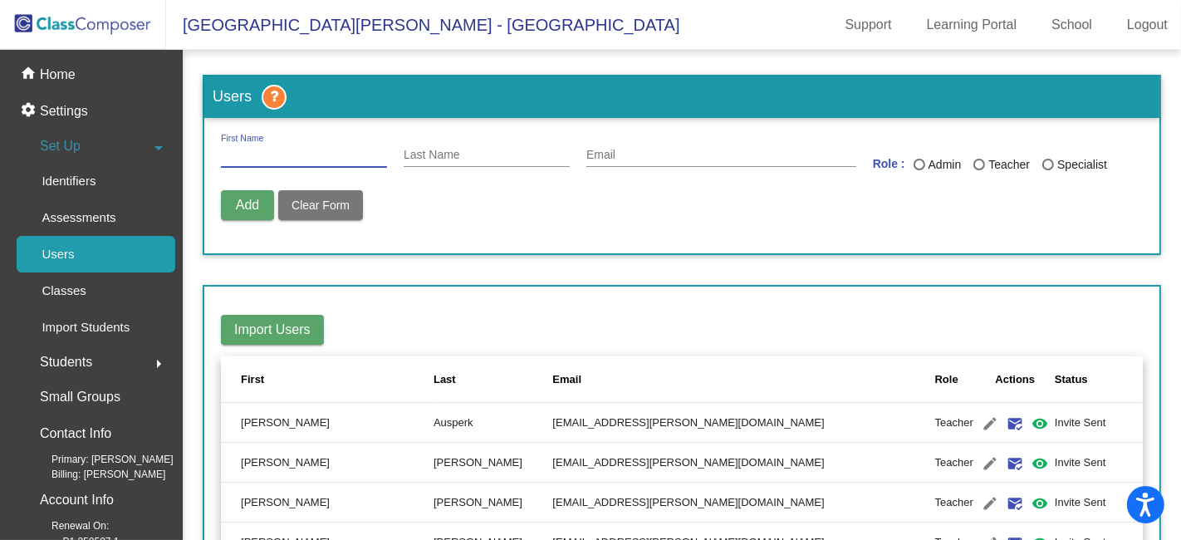
click at [284, 154] on input "First Name" at bounding box center [304, 155] width 166 height 13
type input "Molly"
type input "May"
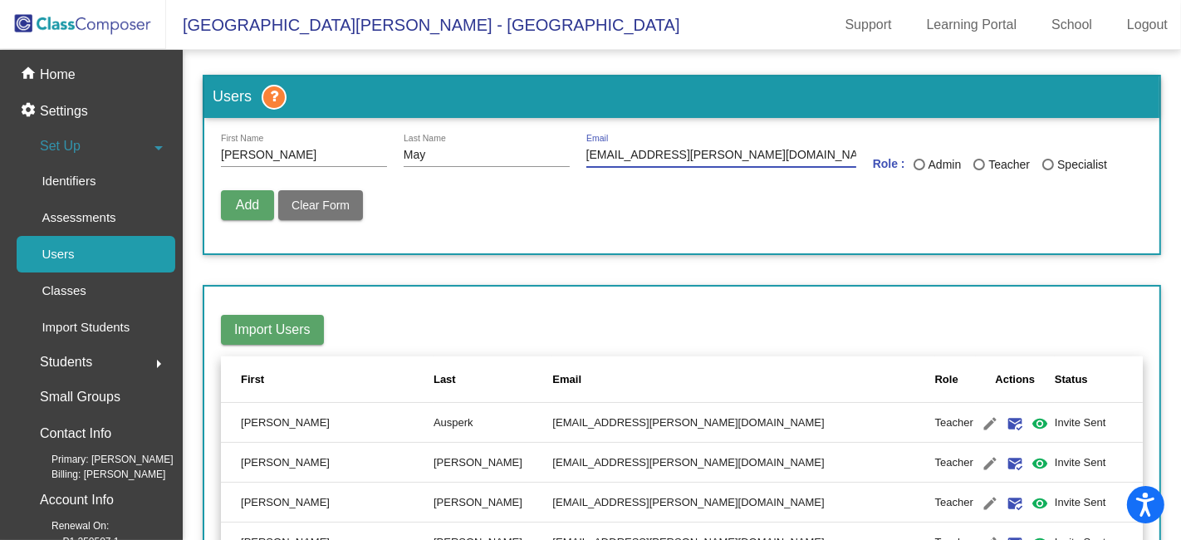
type input "maym@hudson.k12.oh.us"
click at [975, 167] on div "Last Name" at bounding box center [979, 165] width 12 height 12
click at [978, 170] on input "Teacher" at bounding box center [978, 170] width 1 height 1
radio input "true"
click at [240, 203] on span "Add" at bounding box center [247, 205] width 23 height 14
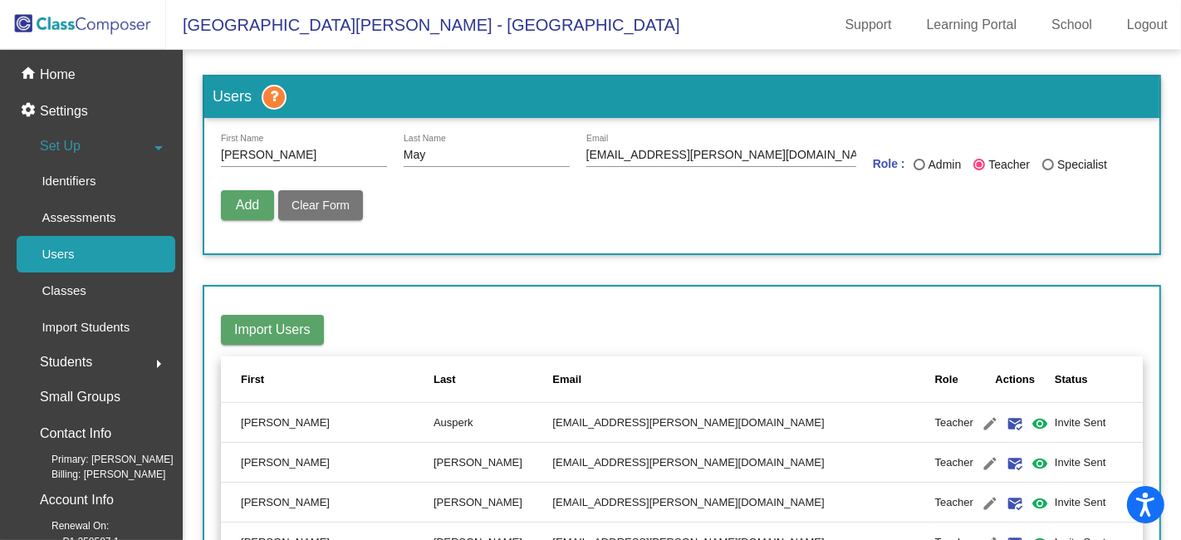
radio input "false"
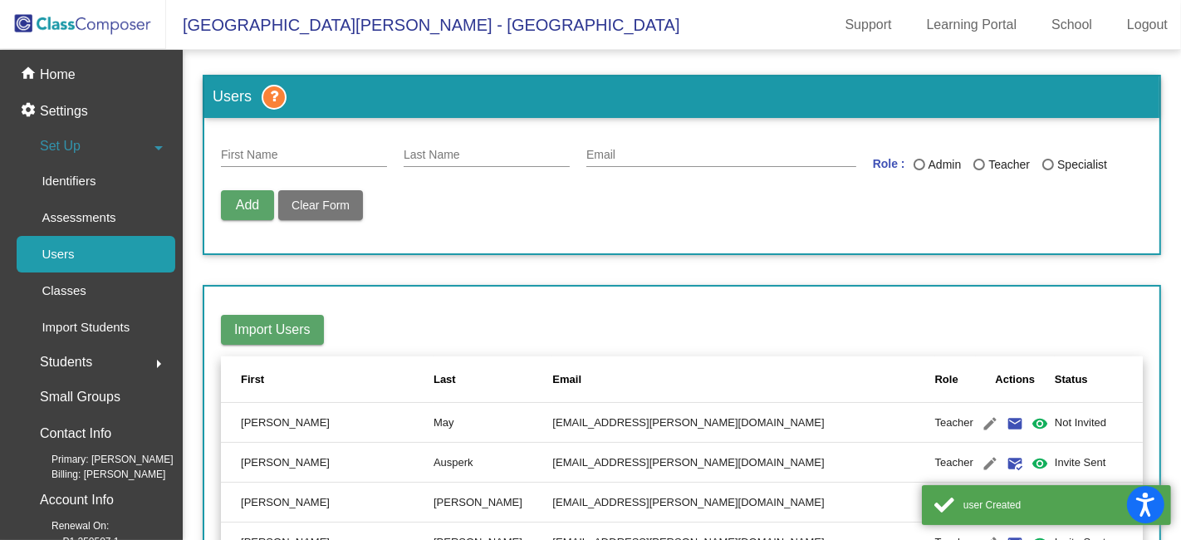
click at [280, 150] on input "First Name" at bounding box center [304, 155] width 166 height 13
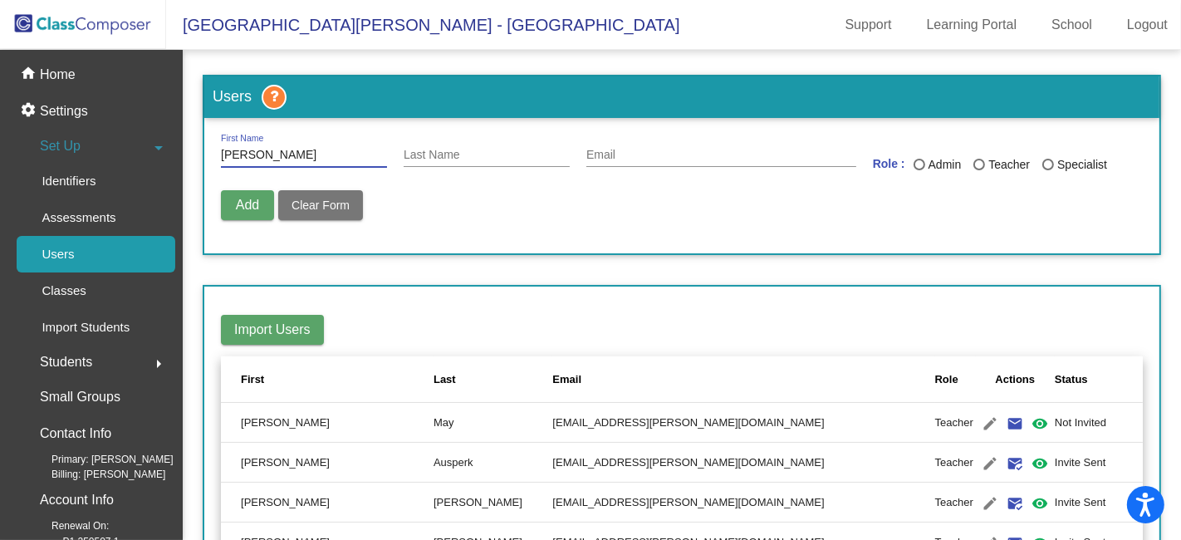
type input "Becky"
type input "Telehany"
drag, startPoint x: 262, startPoint y: 155, endPoint x: 220, endPoint y: 158, distance: 41.6
click at [221, 158] on input "Becky" at bounding box center [304, 155] width 166 height 13
type input "[PERSON_NAME]"
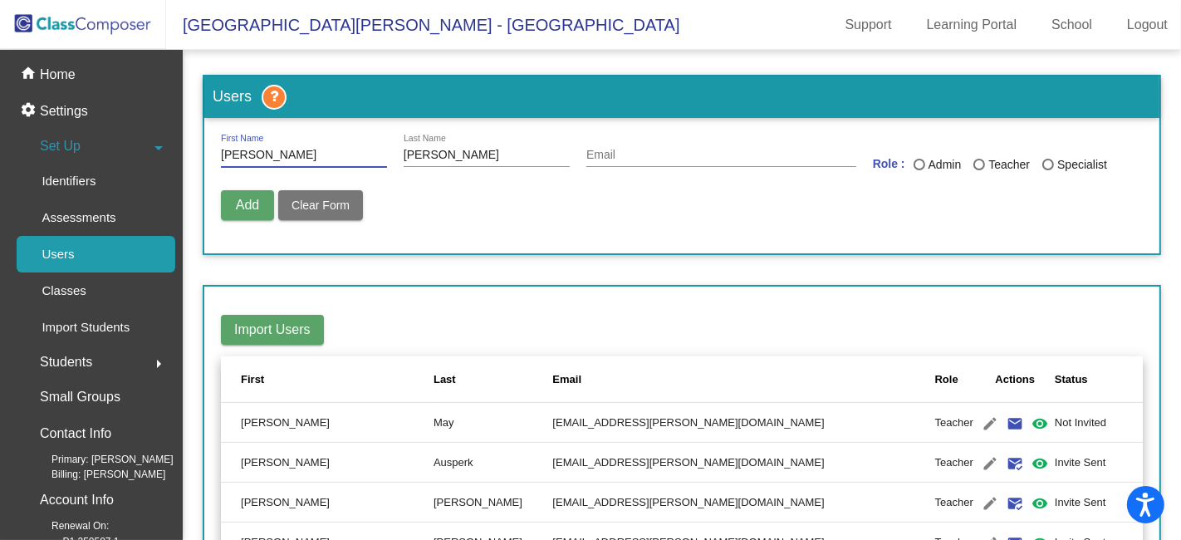
click at [618, 151] on input "Email" at bounding box center [721, 155] width 270 height 13
type input "telehanr@hudson.k12.oh.us"
click at [974, 162] on div "Last Name" at bounding box center [979, 165] width 12 height 12
click at [978, 170] on input "Teacher" at bounding box center [978, 170] width 1 height 1
radio input "true"
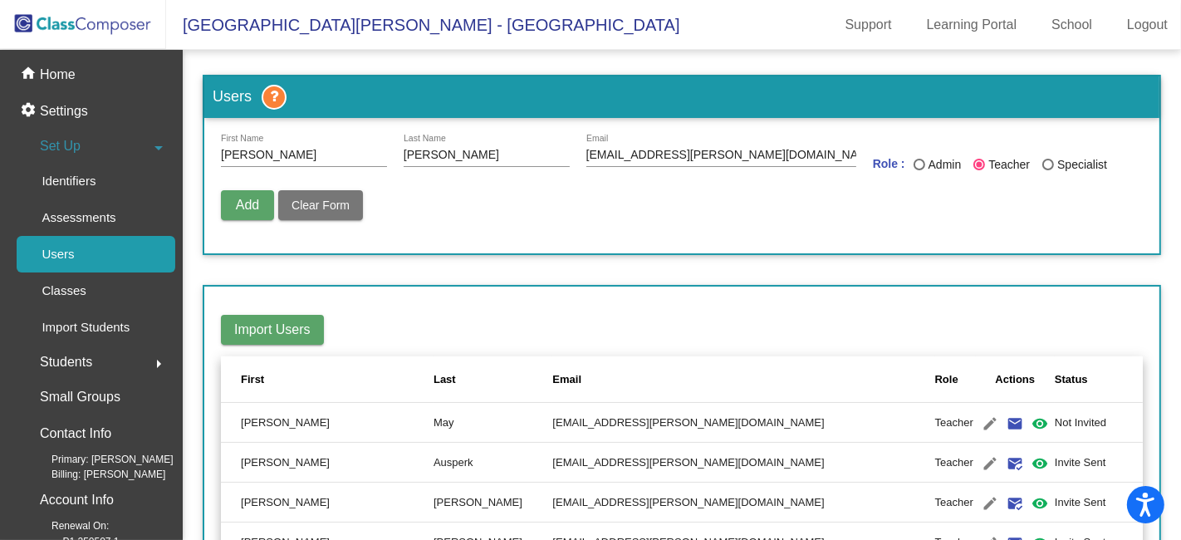
click at [246, 203] on span "Add" at bounding box center [247, 205] width 23 height 14
radio input "false"
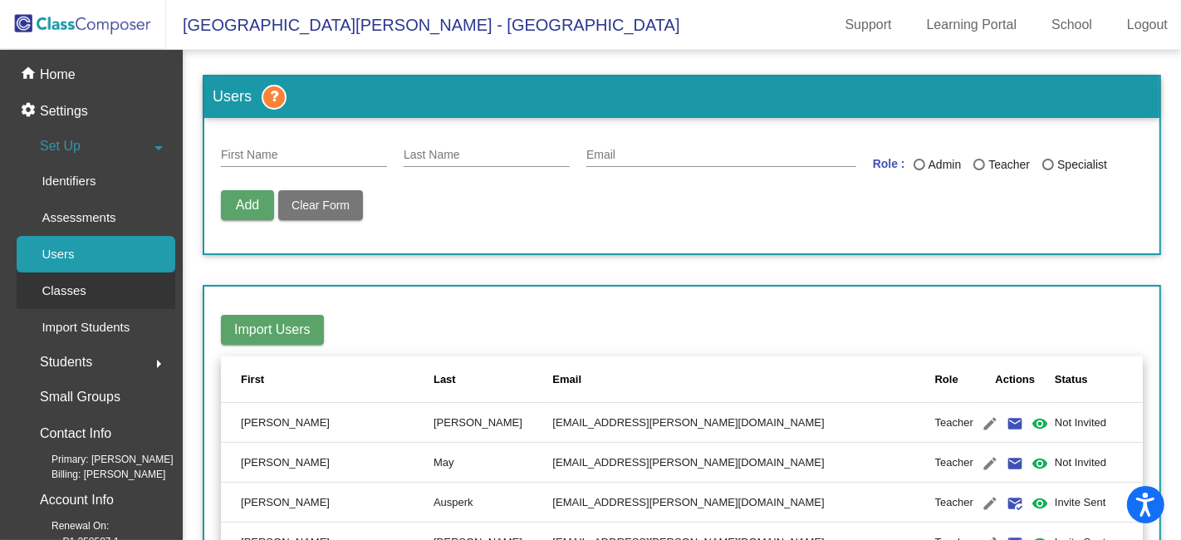
click at [66, 292] on p "Classes" at bounding box center [64, 291] width 44 height 20
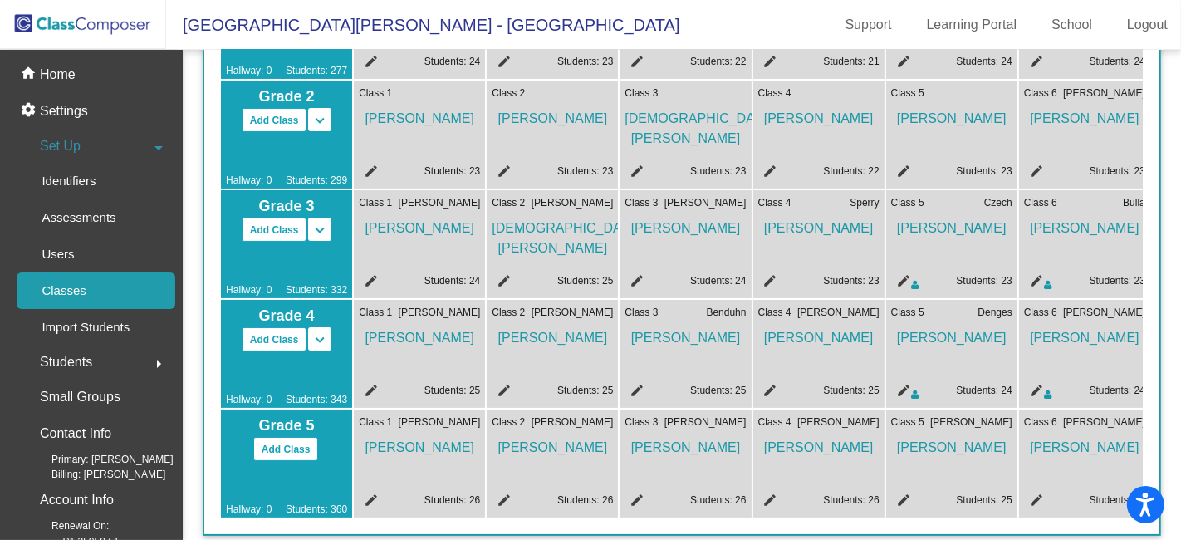
scroll to position [369, 0]
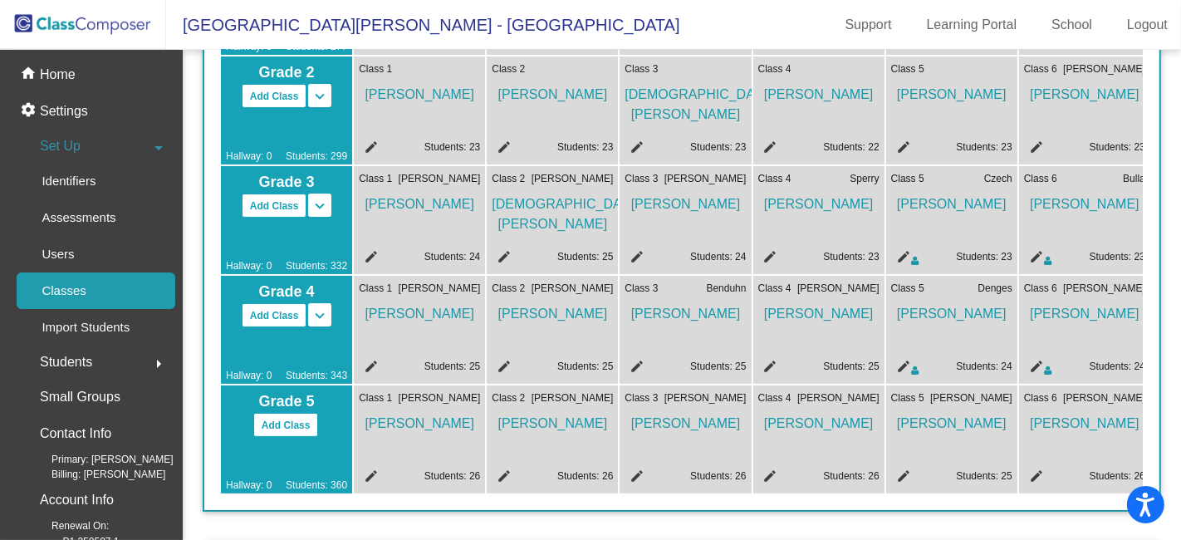
click at [635, 473] on mat-icon "edit" at bounding box center [634, 478] width 20 height 20
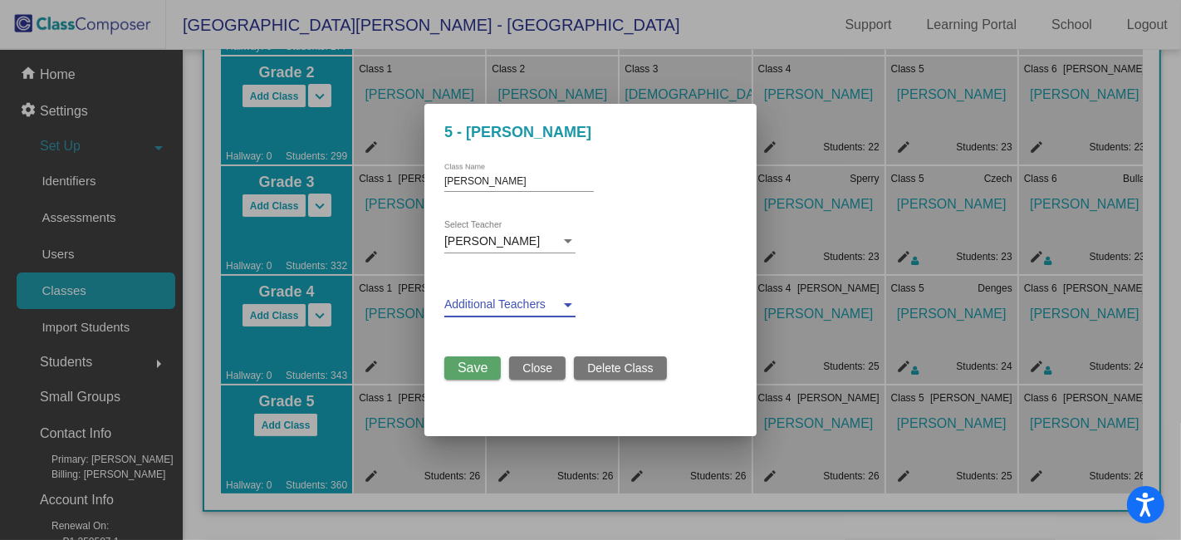
click at [570, 306] on div at bounding box center [567, 304] width 15 height 13
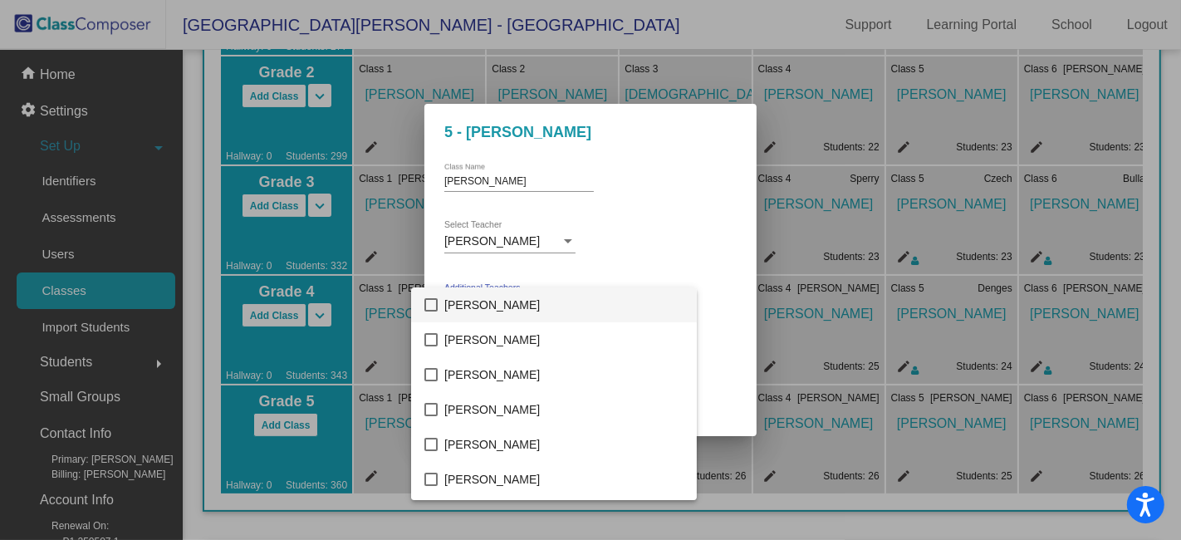
scroll to position [3100, 0]
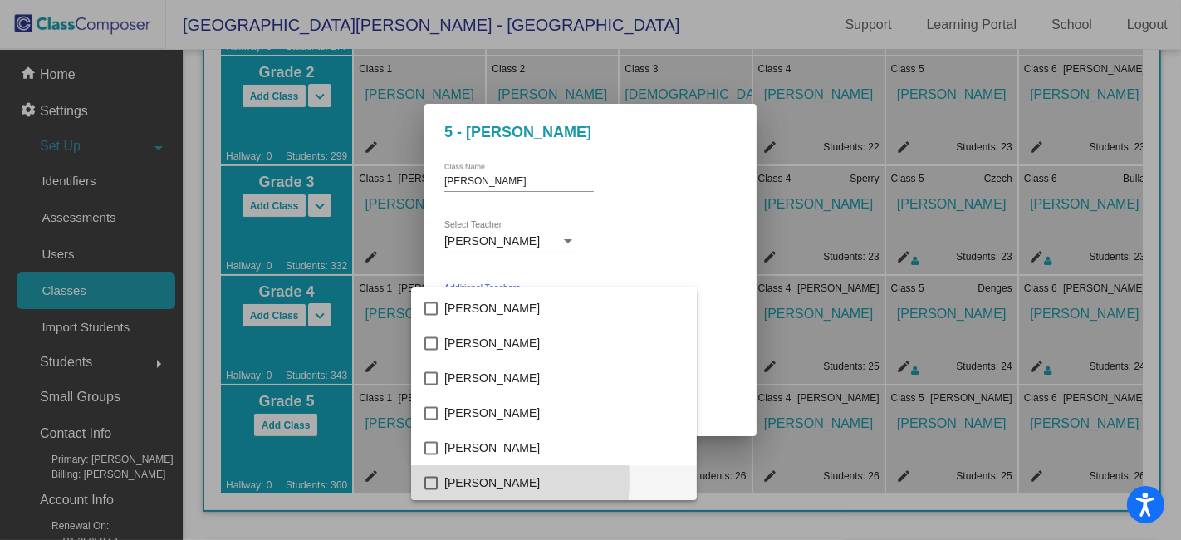
click at [433, 478] on mat-pseudo-checkbox at bounding box center [430, 482] width 13 height 13
click at [700, 268] on div at bounding box center [590, 270] width 1181 height 540
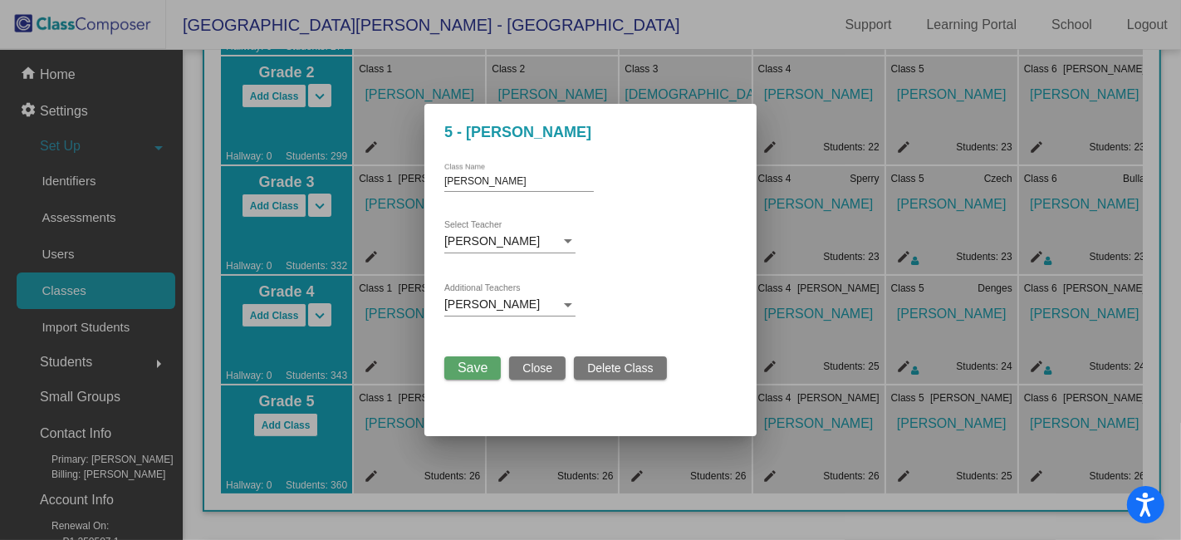
click at [484, 367] on span "Save" at bounding box center [472, 367] width 30 height 14
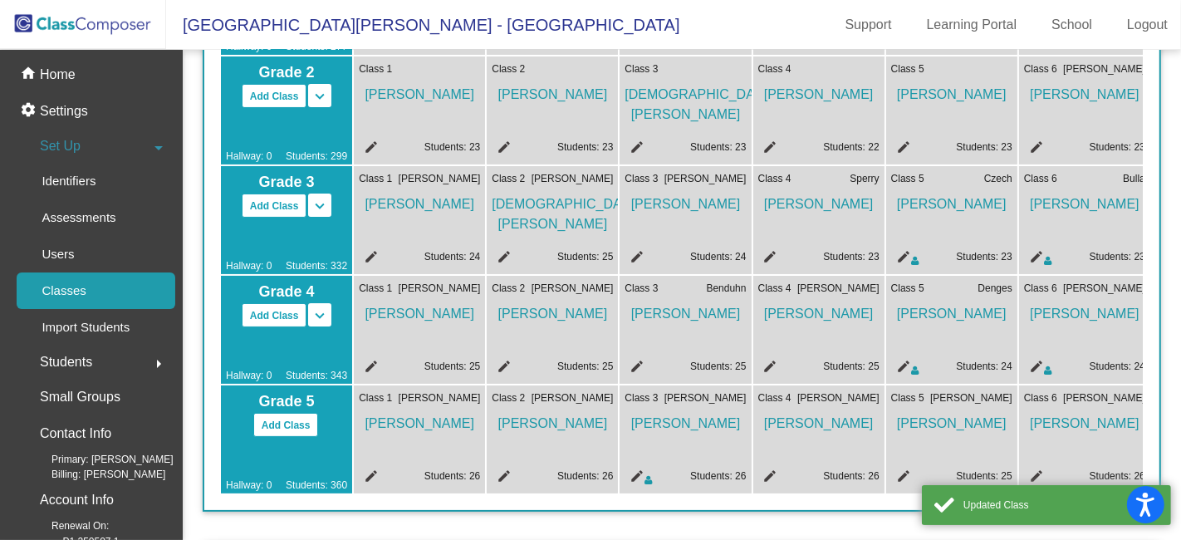
click at [768, 475] on mat-icon "edit" at bounding box center [768, 478] width 20 height 20
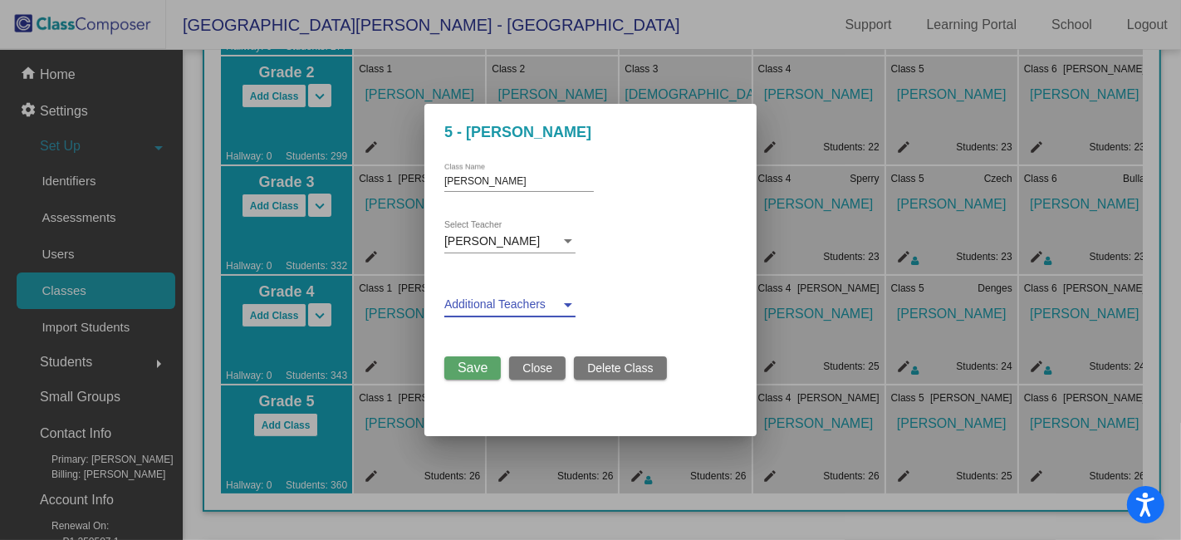
click at [570, 305] on div at bounding box center [568, 305] width 8 height 4
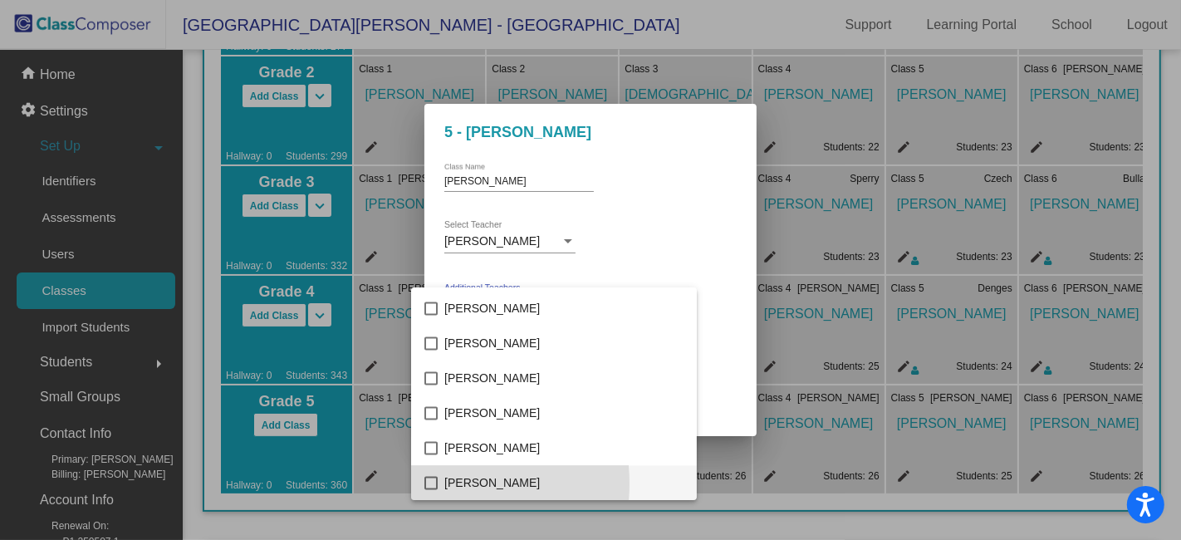
click at [428, 482] on mat-pseudo-checkbox at bounding box center [430, 482] width 13 height 13
click at [693, 288] on div at bounding box center [590, 270] width 1181 height 540
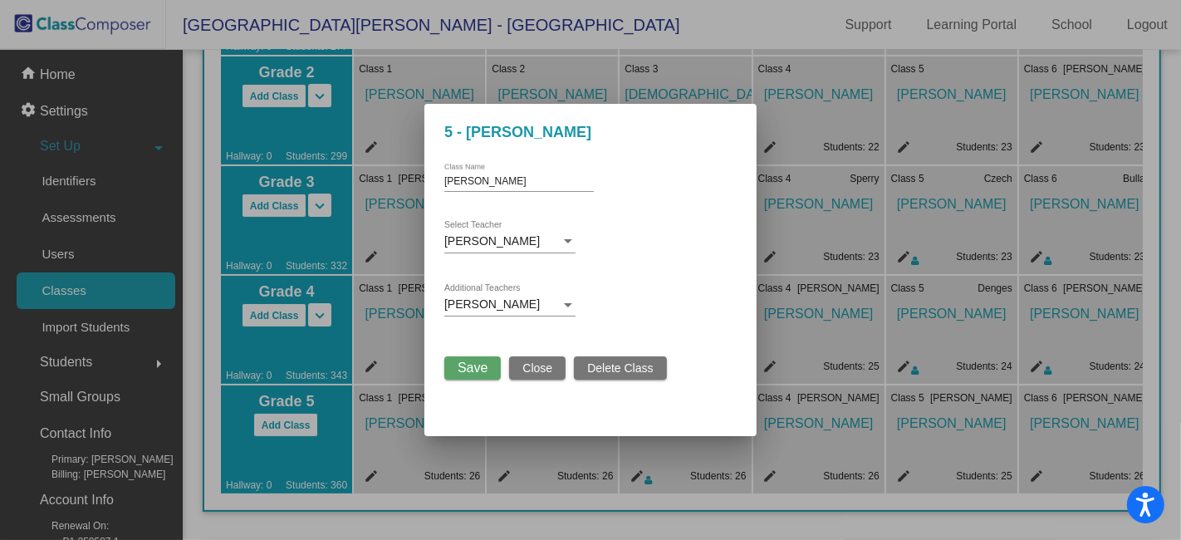
click at [479, 368] on span "Save" at bounding box center [472, 367] width 30 height 14
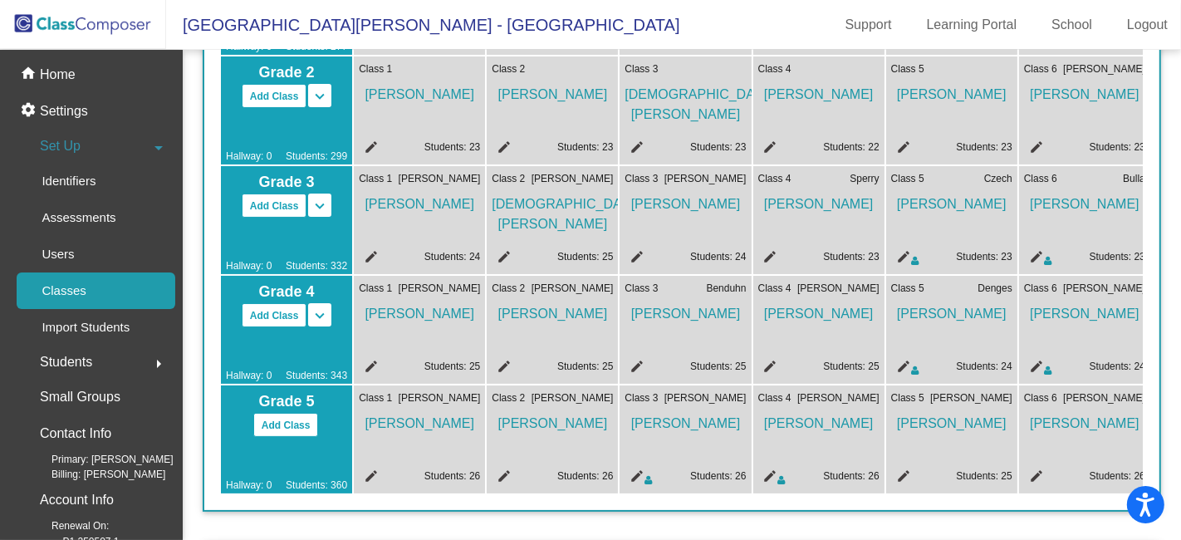
click at [370, 361] on mat-icon "edit" at bounding box center [369, 369] width 20 height 20
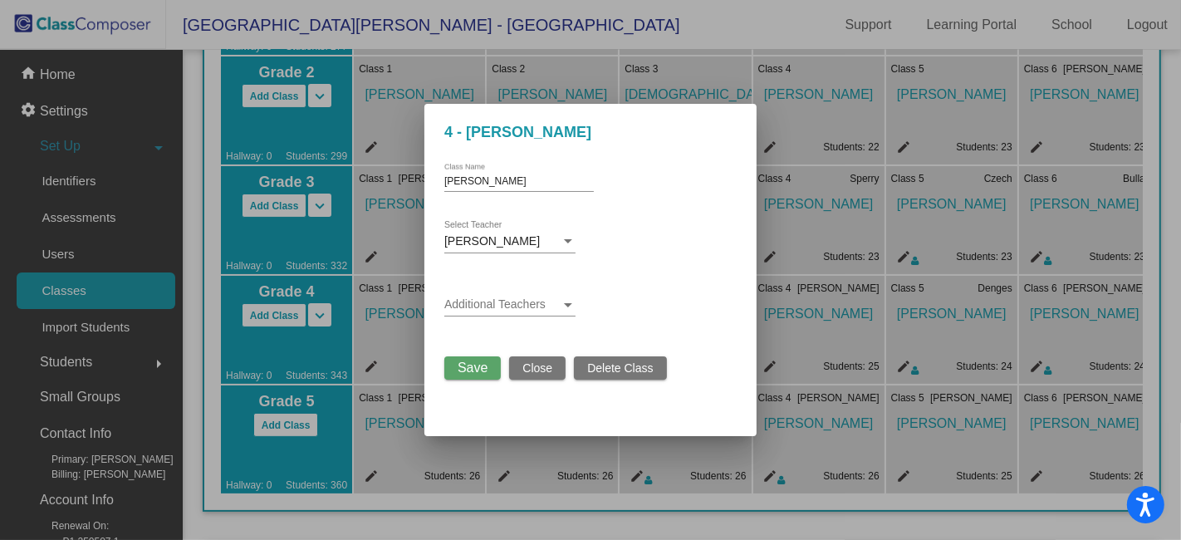
click at [569, 303] on div at bounding box center [568, 305] width 8 height 4
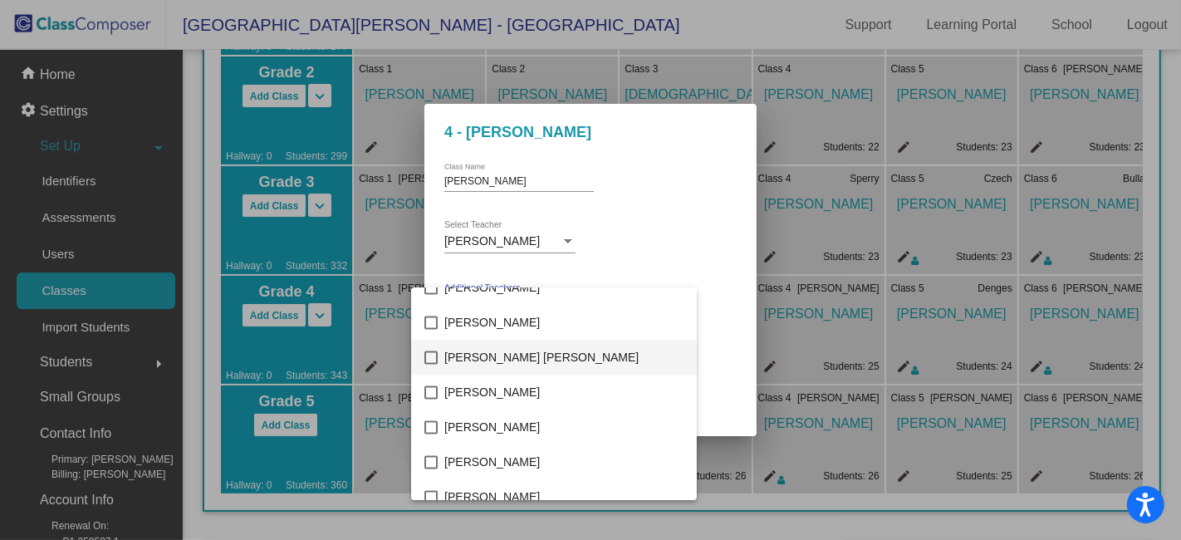
scroll to position [2794, 0]
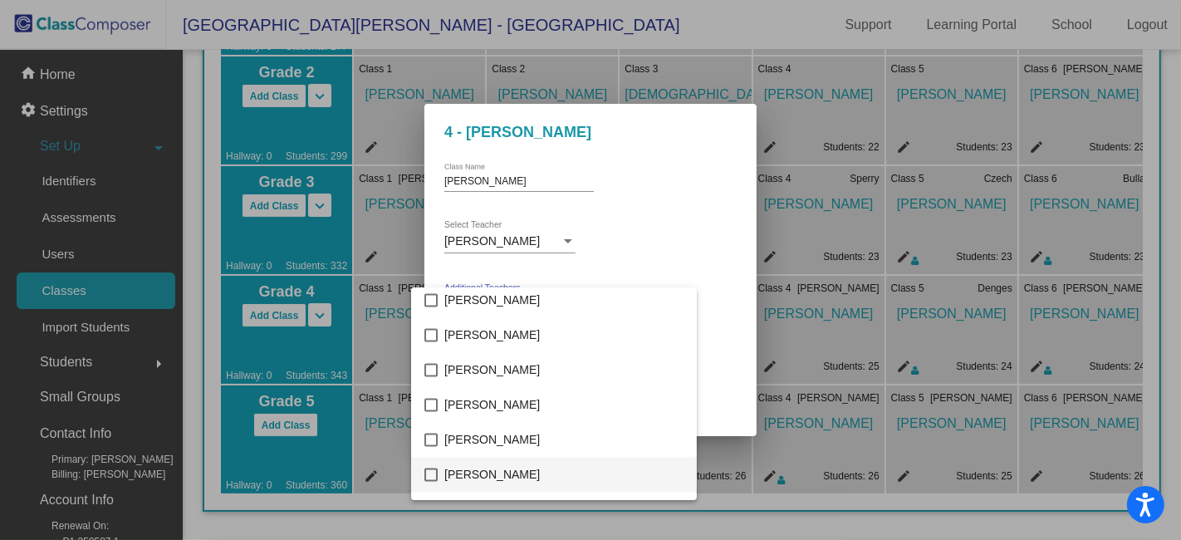
click at [433, 475] on mat-pseudo-checkbox at bounding box center [430, 474] width 13 height 13
click at [755, 241] on div at bounding box center [590, 270] width 1181 height 540
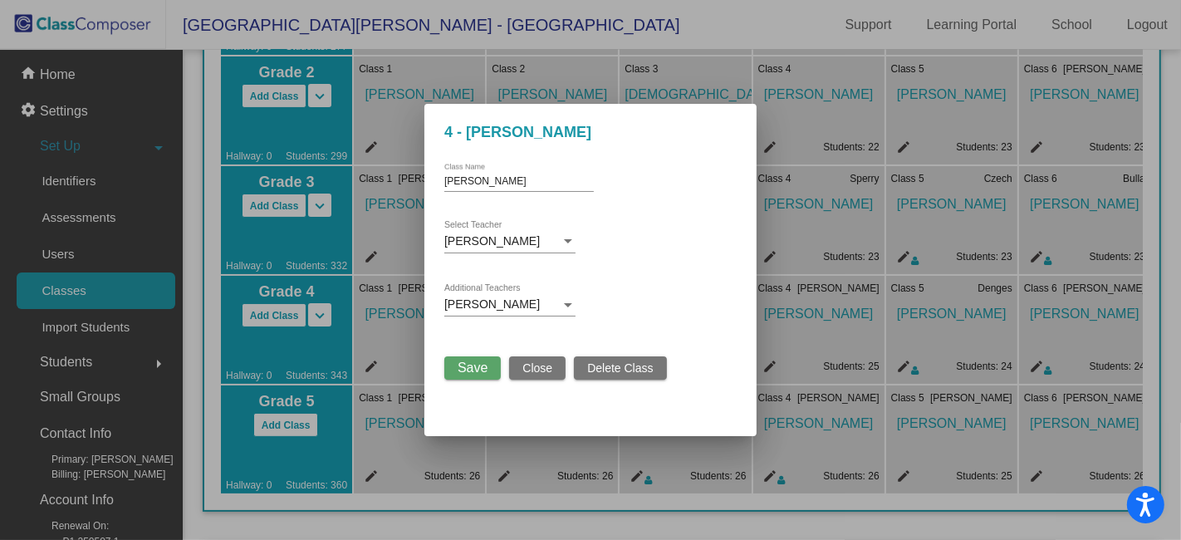
click at [465, 369] on span "Save" at bounding box center [472, 367] width 30 height 14
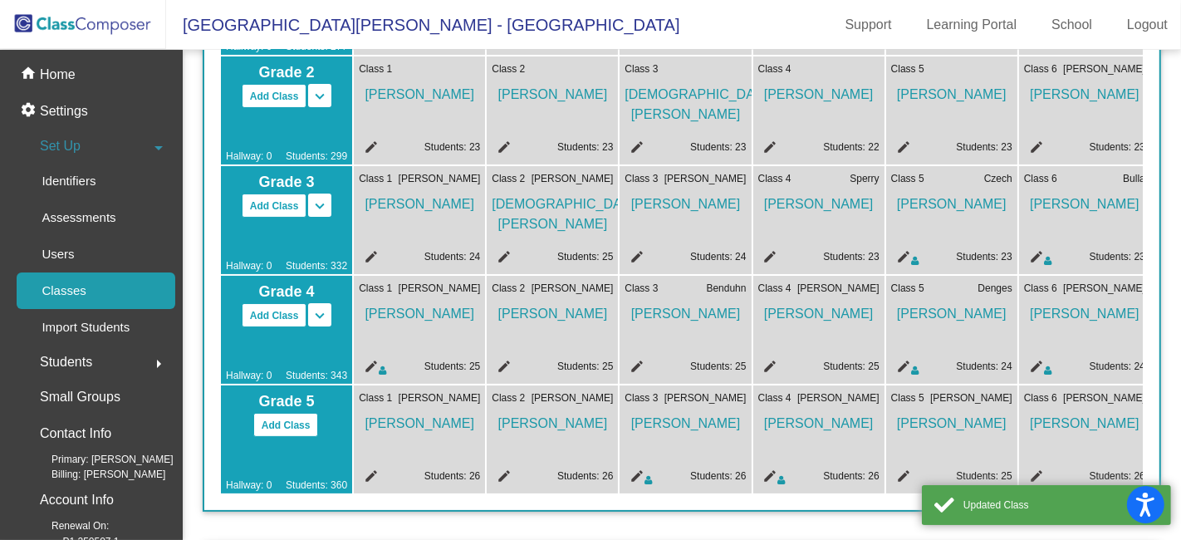
click at [503, 362] on mat-icon "edit" at bounding box center [501, 369] width 20 height 20
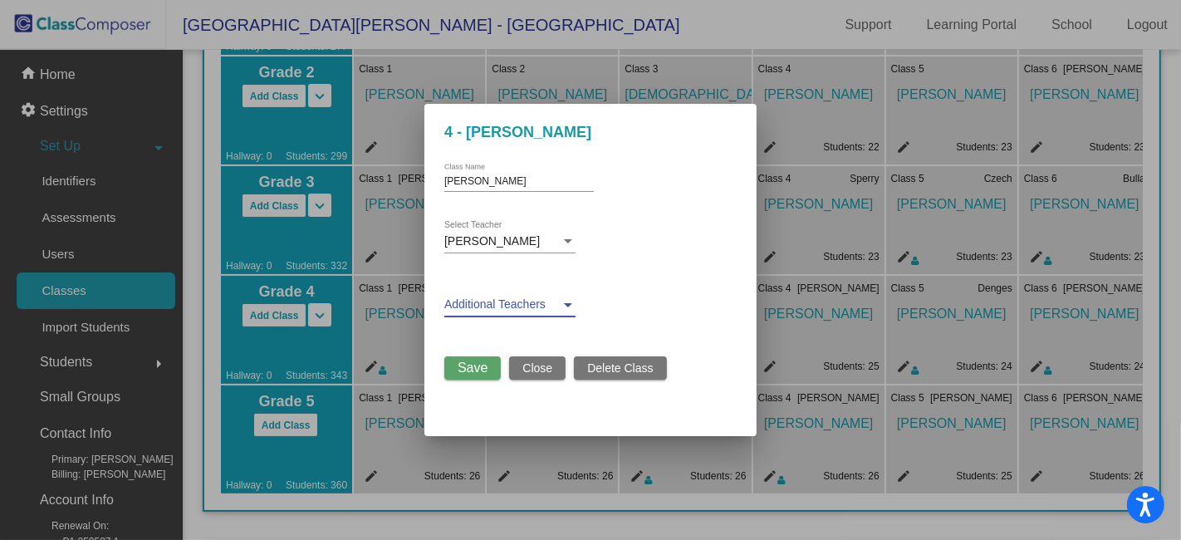
click at [574, 300] on div at bounding box center [567, 304] width 15 height 13
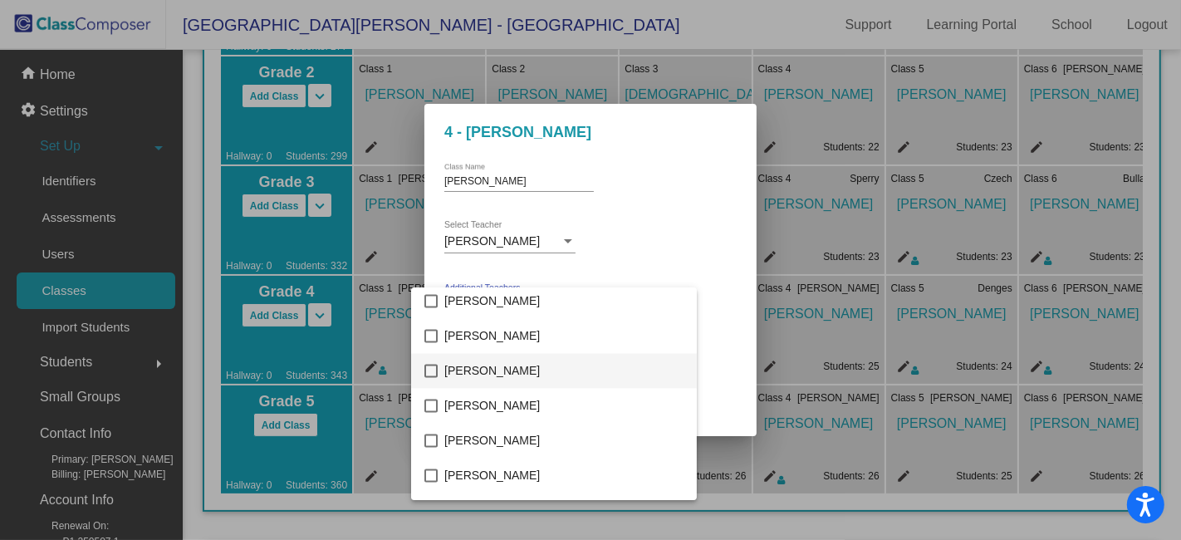
scroll to position [2886, 0]
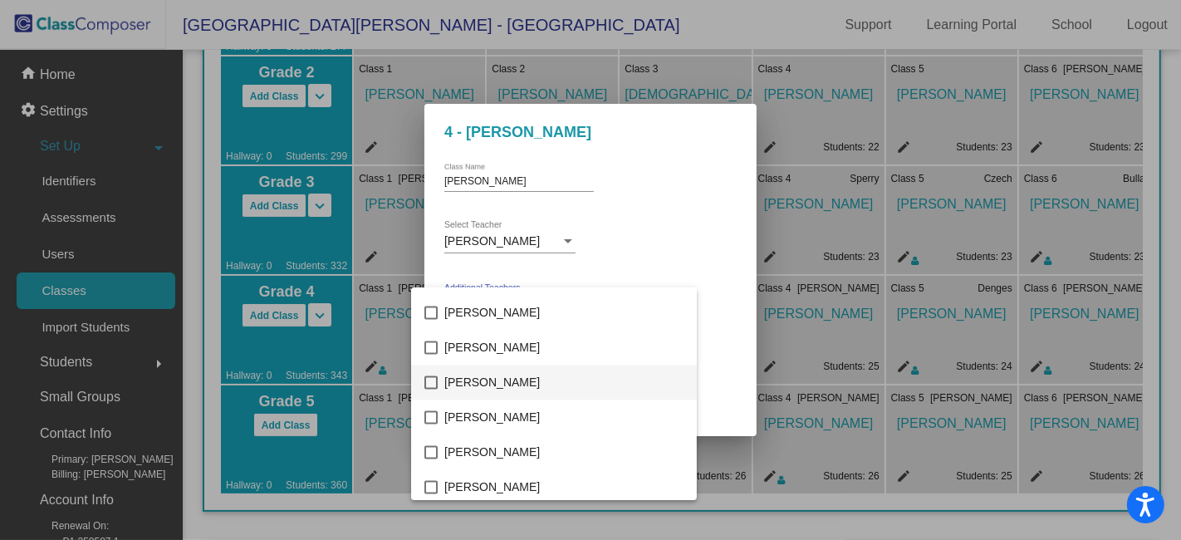
click at [430, 384] on mat-pseudo-checkbox at bounding box center [430, 382] width 13 height 13
click at [677, 274] on div at bounding box center [590, 270] width 1181 height 540
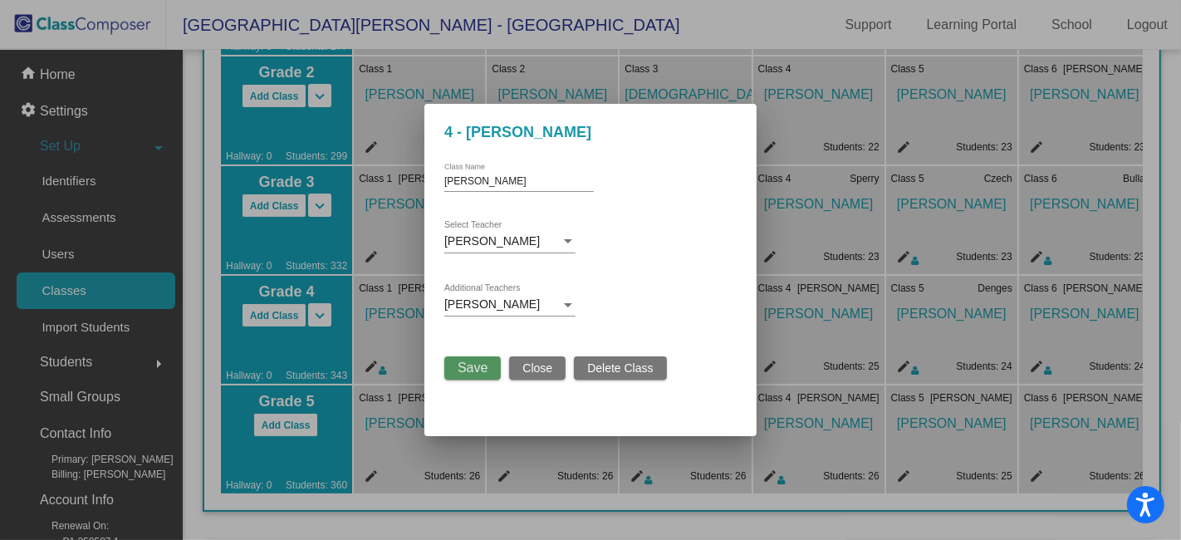
click at [480, 364] on span "Save" at bounding box center [472, 367] width 30 height 14
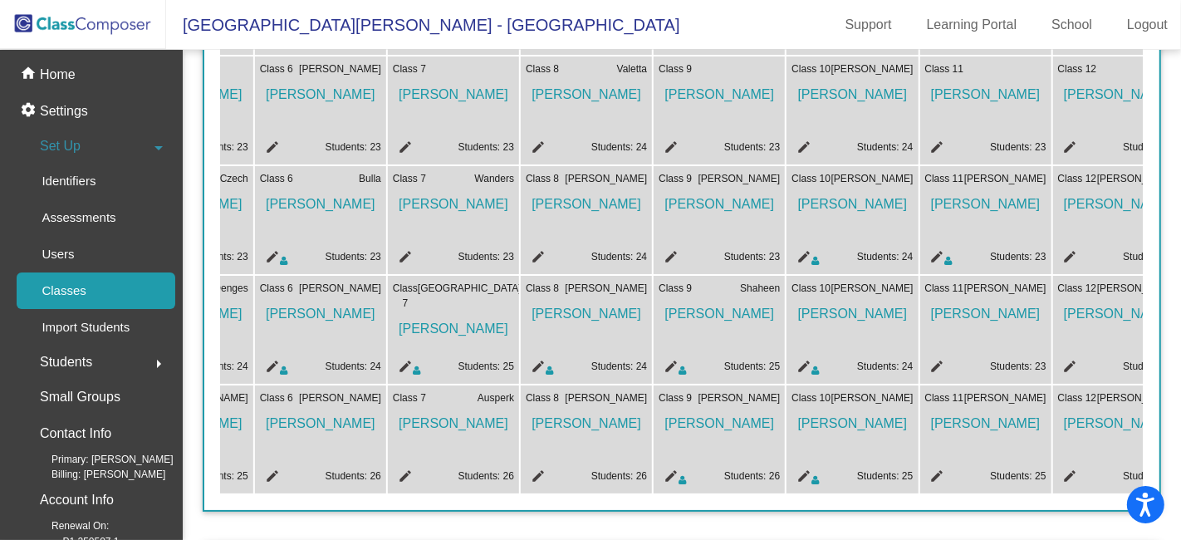
scroll to position [0, 765]
click at [405, 252] on mat-icon "edit" at bounding box center [401, 259] width 20 height 20
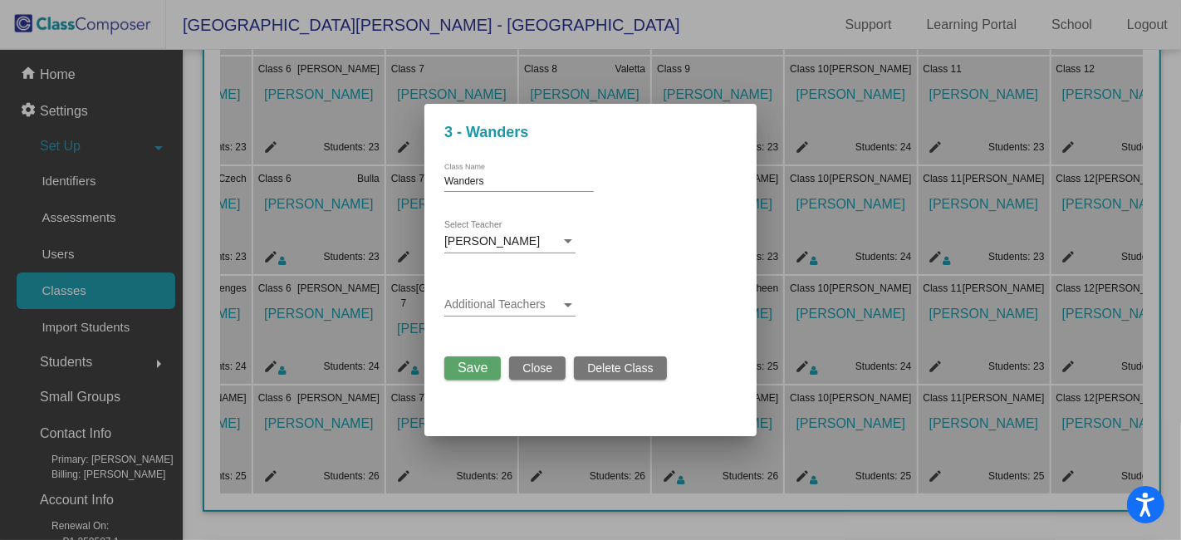
click at [570, 303] on div at bounding box center [568, 305] width 8 height 4
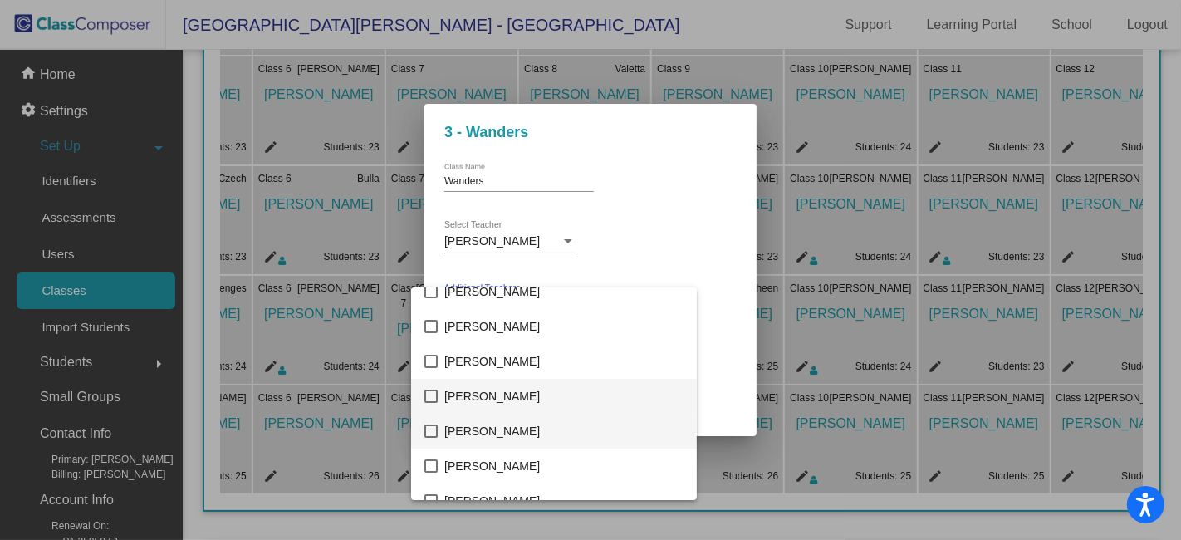
scroll to position [263, 0]
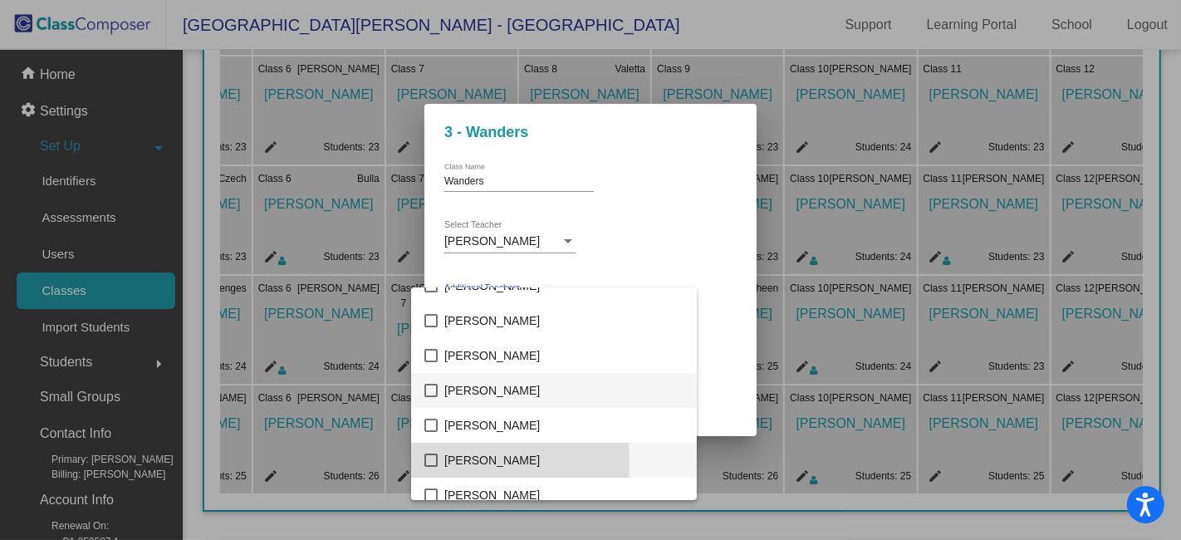
click at [431, 462] on mat-pseudo-checkbox at bounding box center [430, 459] width 13 height 13
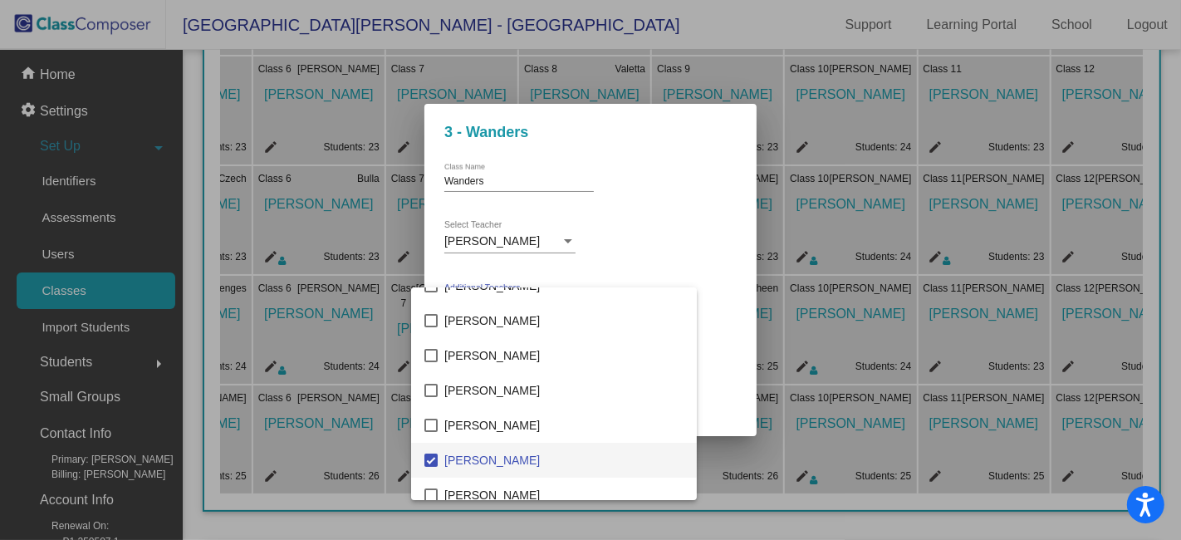
click at [695, 296] on div at bounding box center [590, 270] width 1181 height 540
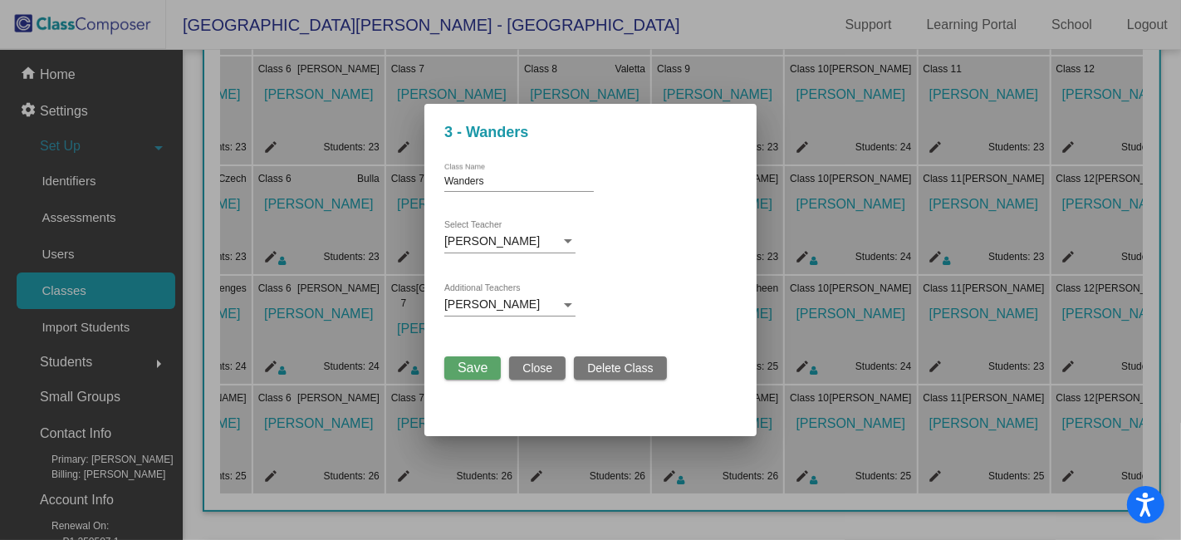
click at [483, 366] on span "Save" at bounding box center [472, 367] width 30 height 14
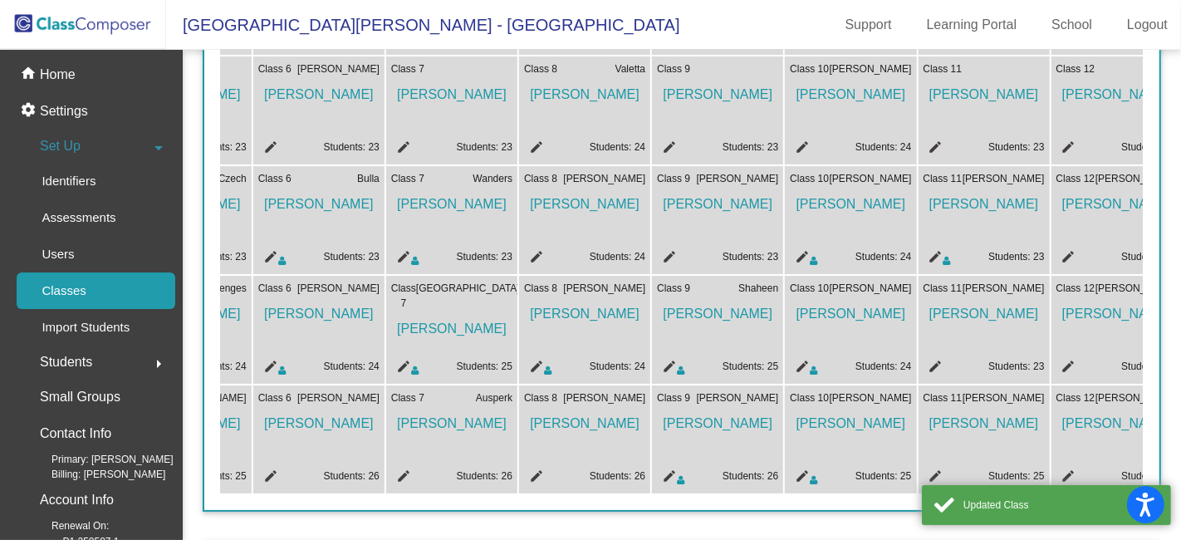
click at [535, 254] on mat-icon "edit" at bounding box center [534, 259] width 20 height 20
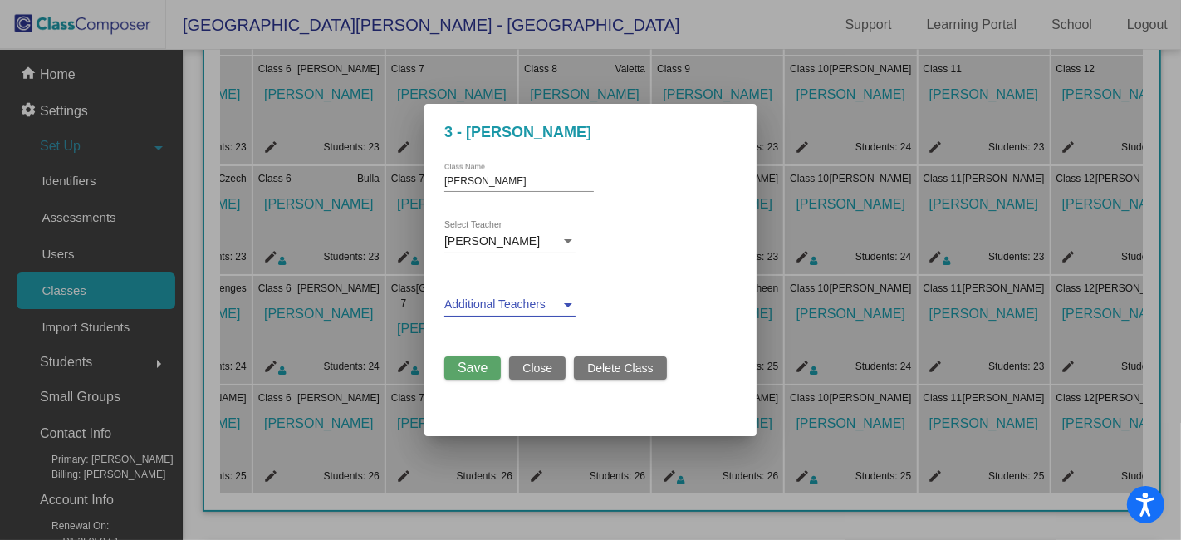
click at [573, 305] on div at bounding box center [567, 304] width 15 height 13
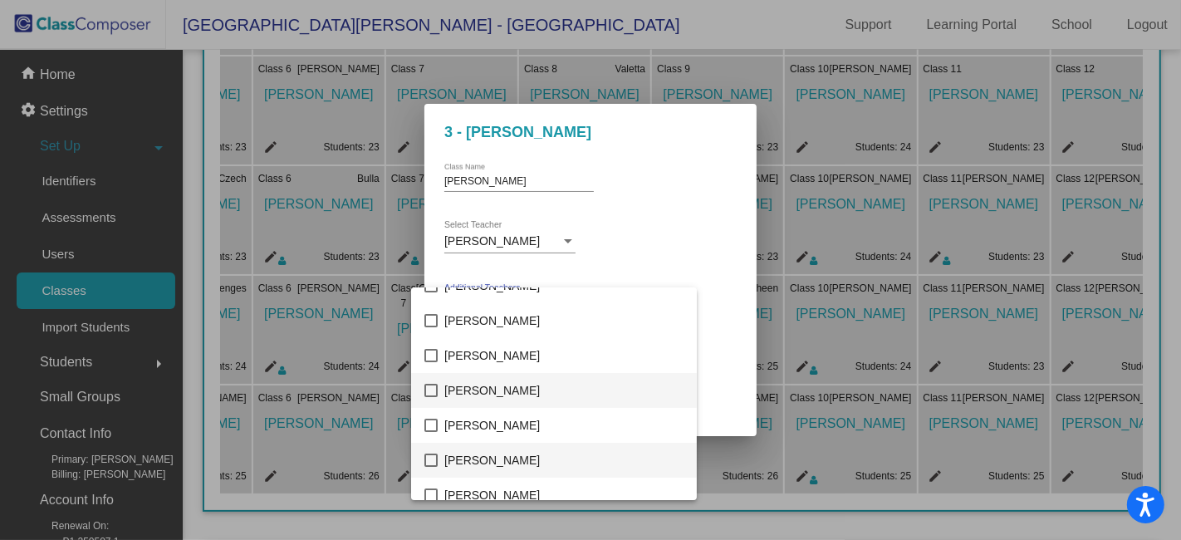
click at [429, 462] on mat-pseudo-checkbox at bounding box center [430, 459] width 13 height 13
click at [698, 241] on div at bounding box center [590, 270] width 1181 height 540
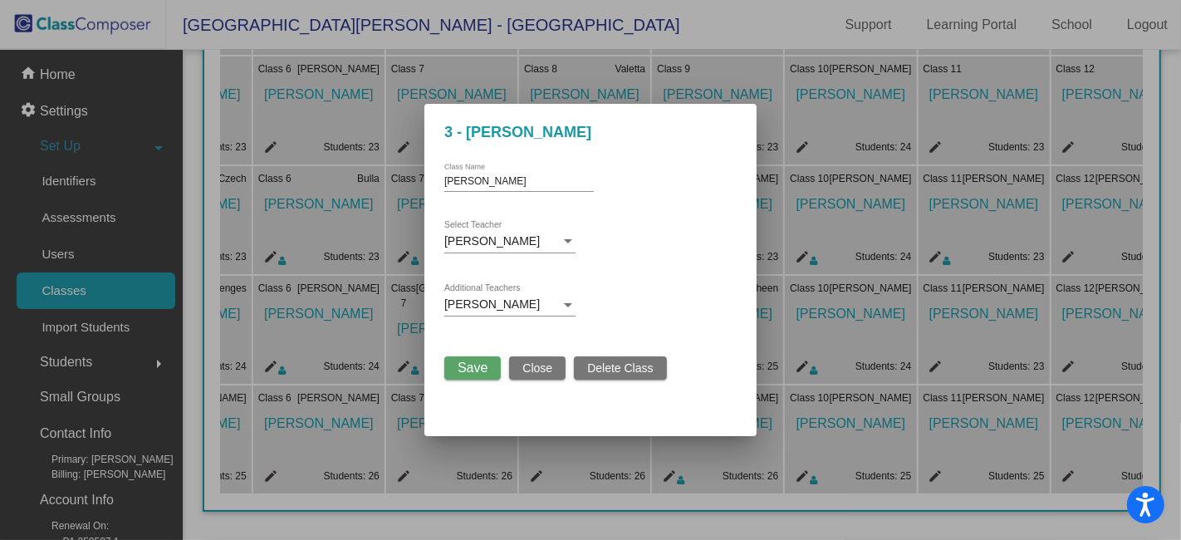
click at [474, 369] on span "Save" at bounding box center [472, 367] width 30 height 14
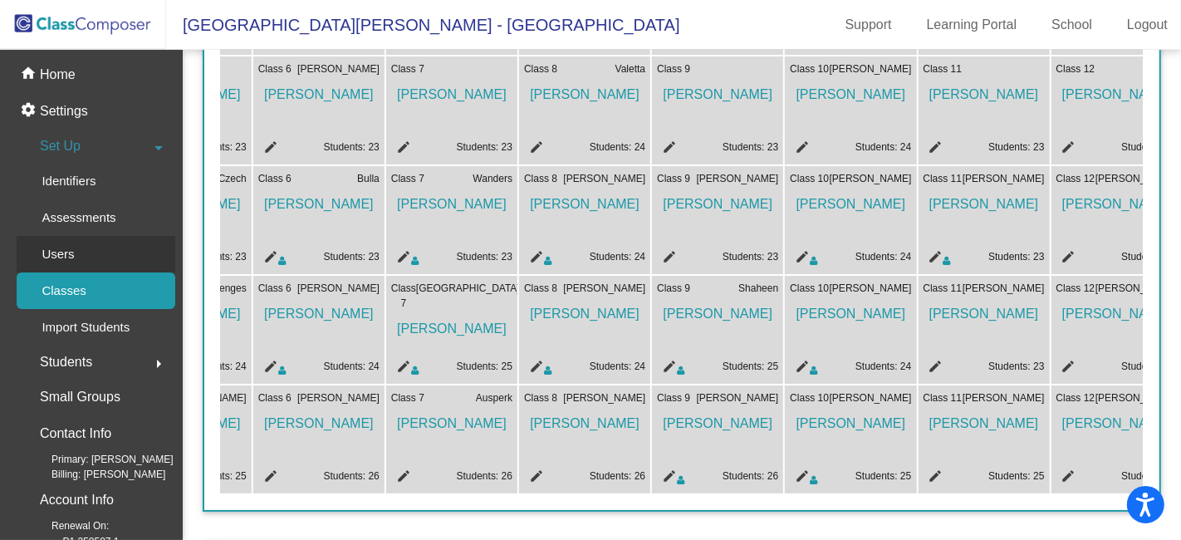
click at [54, 254] on p "Users" at bounding box center [58, 254] width 32 height 20
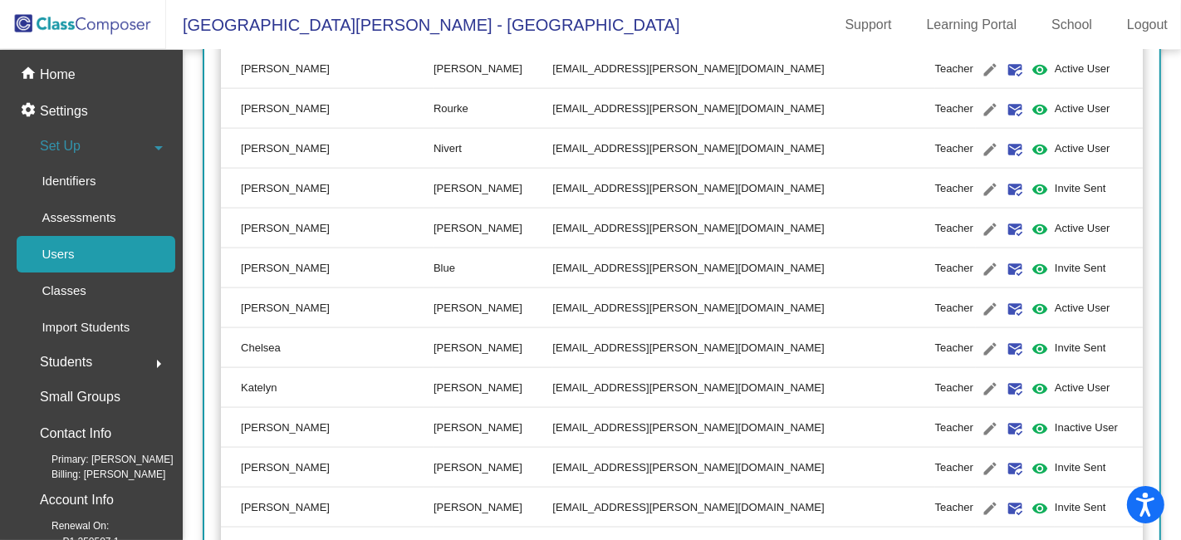
scroll to position [1937, 0]
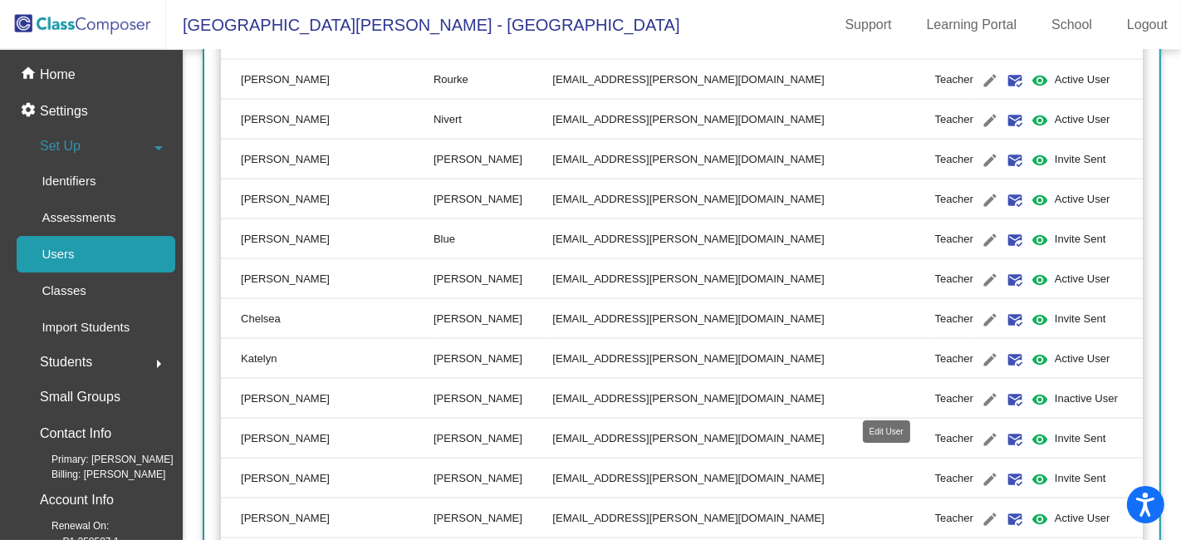
click at [980, 393] on mat-icon "edit" at bounding box center [990, 399] width 20 height 20
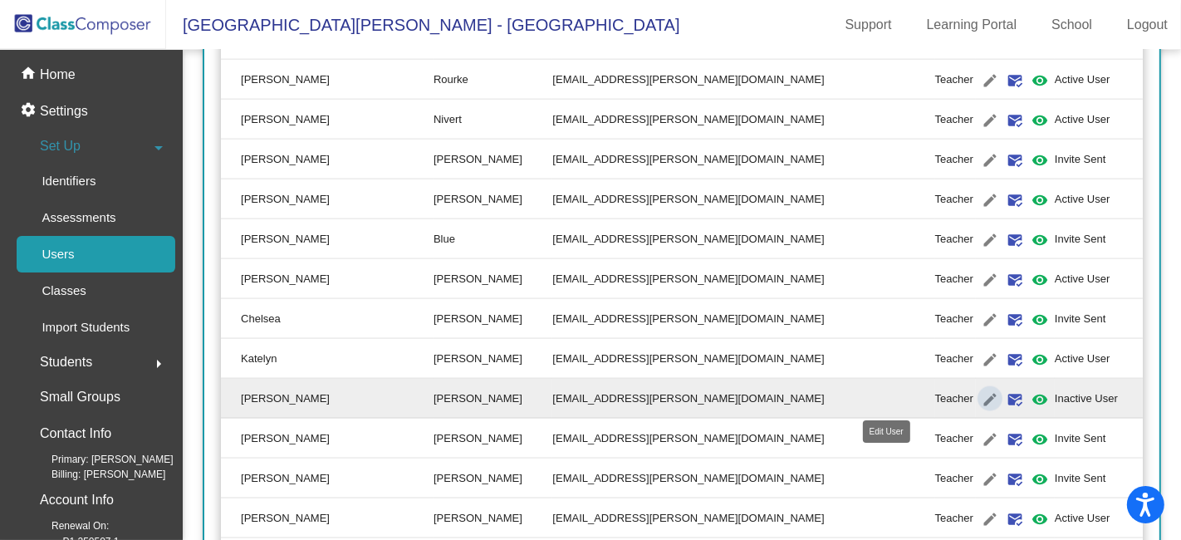
type input "[PERSON_NAME]"
type input "[EMAIL_ADDRESS][PERSON_NAME][DOMAIN_NAME]"
radio input "true"
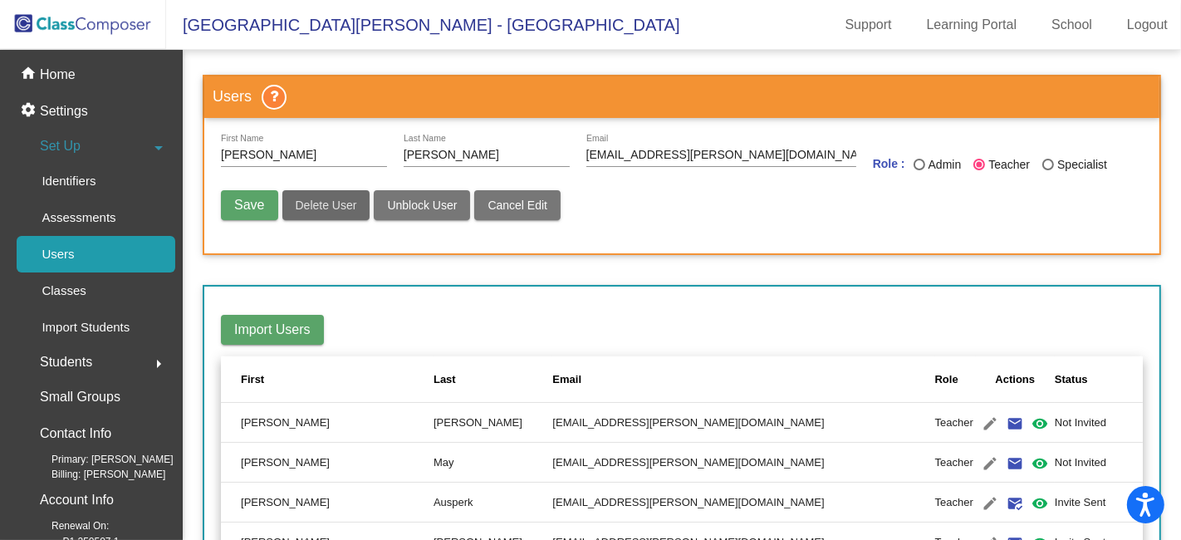
click at [344, 205] on span "Delete User" at bounding box center [326, 204] width 61 height 13
radio input "false"
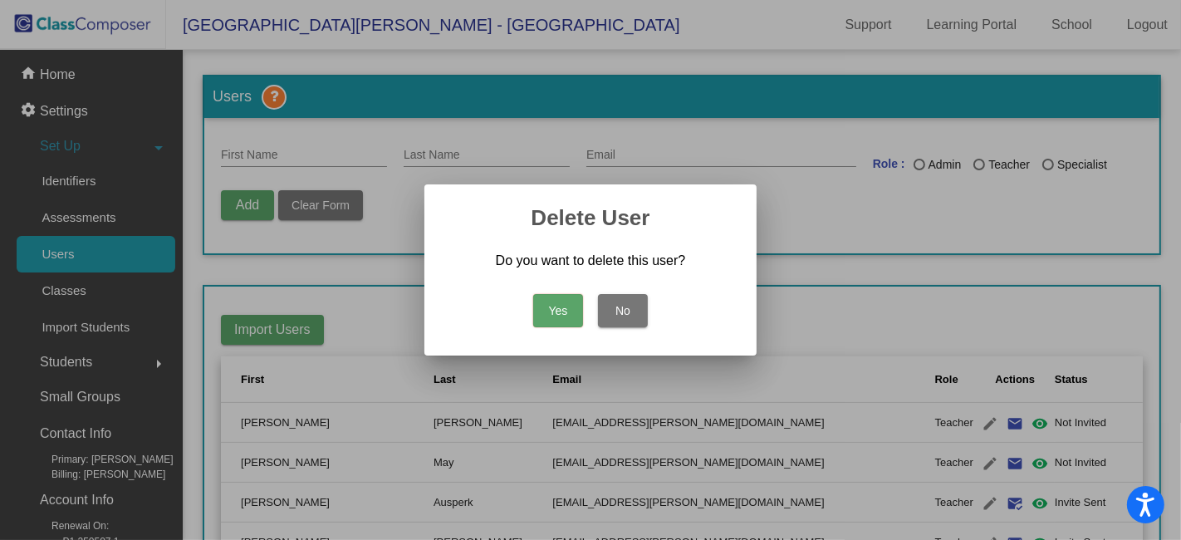
click at [550, 315] on button "Yes" at bounding box center [558, 310] width 50 height 33
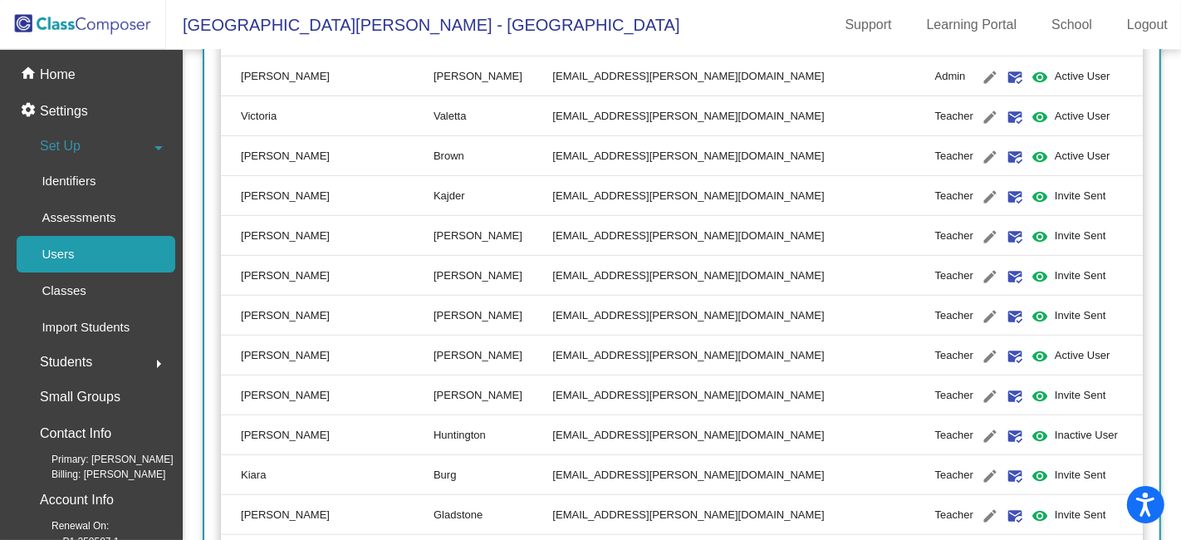
scroll to position [1014, 0]
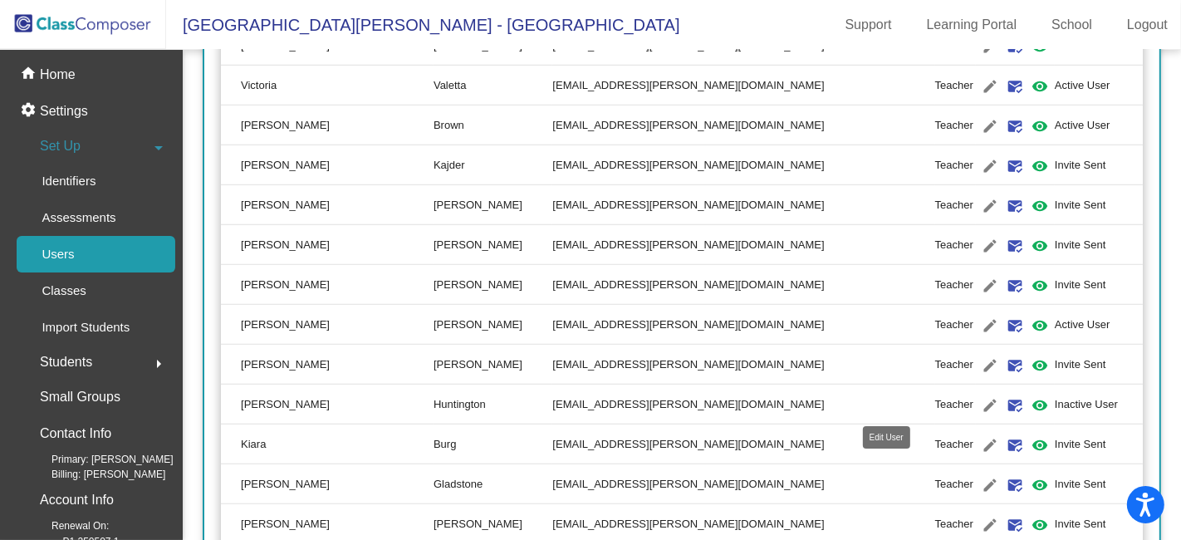
click at [980, 402] on mat-icon "edit" at bounding box center [990, 405] width 20 height 20
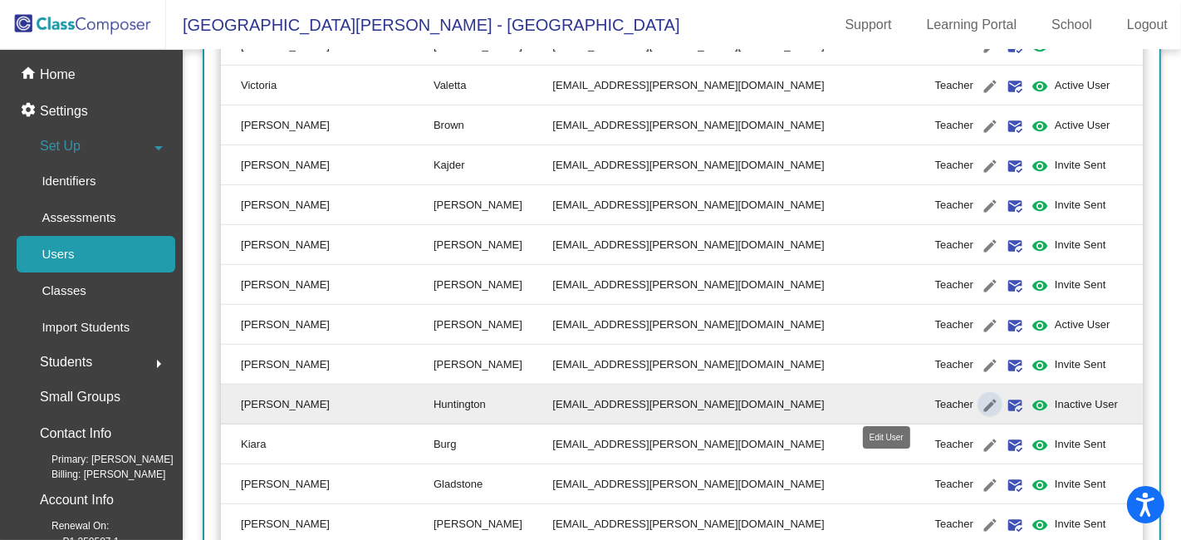
type input "[PERSON_NAME]"
type input "Huntington"
type input "[EMAIL_ADDRESS][PERSON_NAME][DOMAIN_NAME]"
radio input "true"
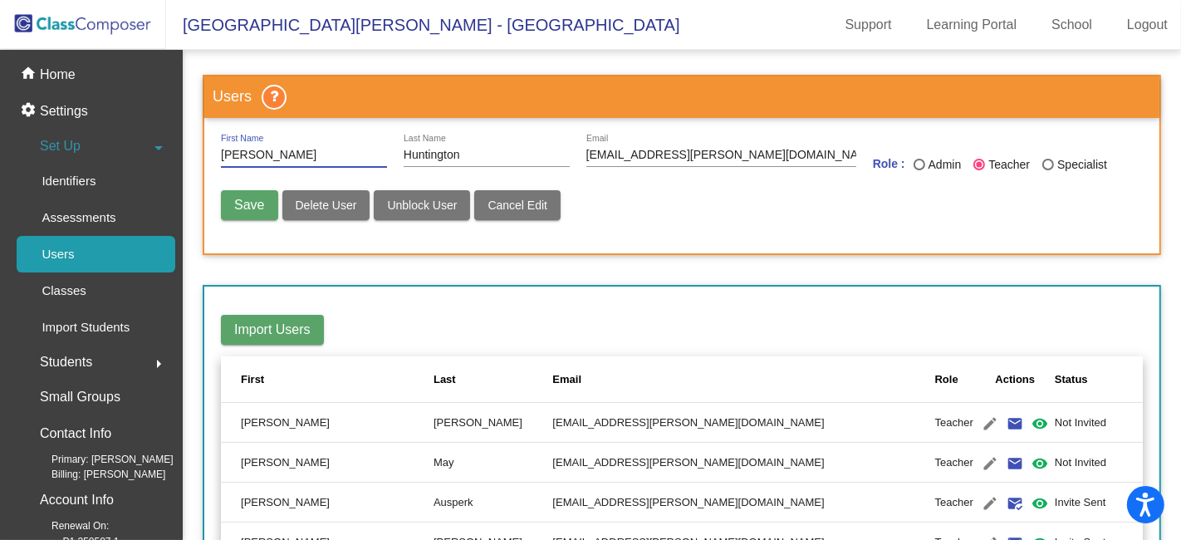
click at [339, 203] on span "Delete User" at bounding box center [326, 204] width 61 height 13
radio input "false"
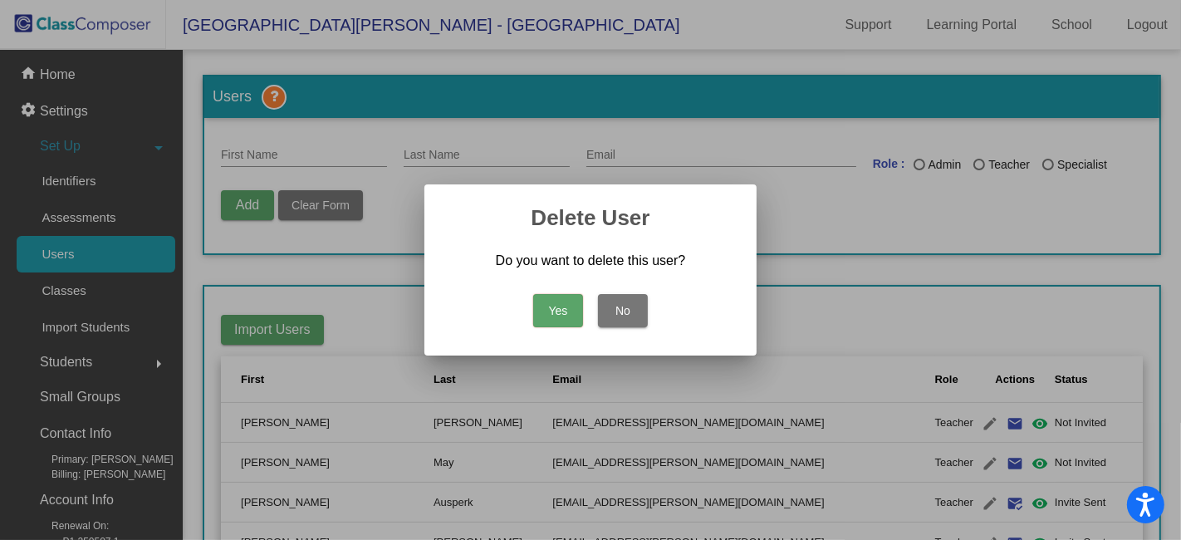
click at [550, 307] on button "Yes" at bounding box center [558, 310] width 50 height 33
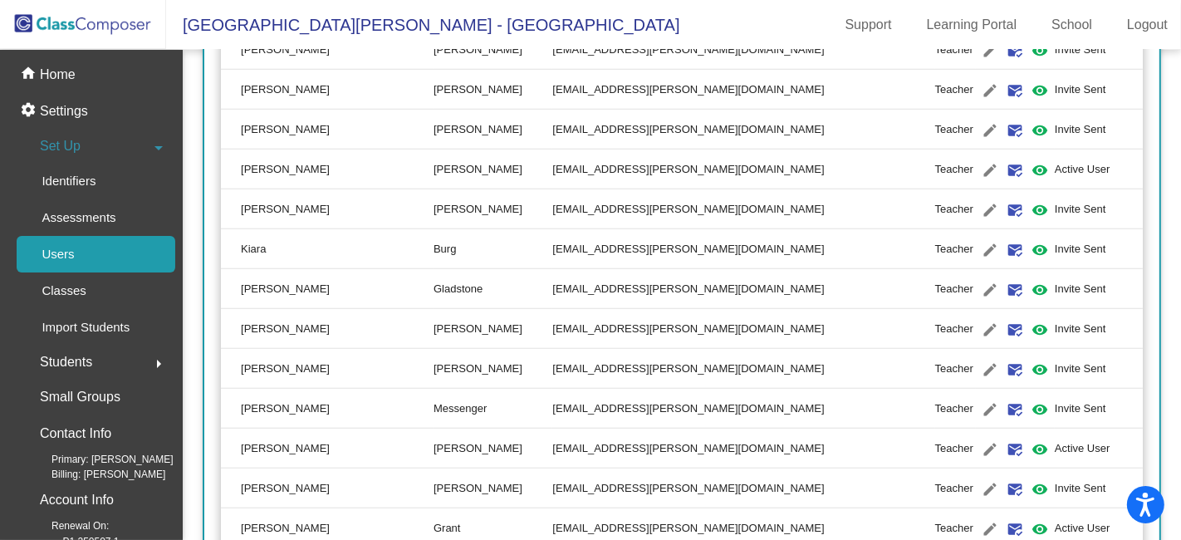
scroll to position [1199, 0]
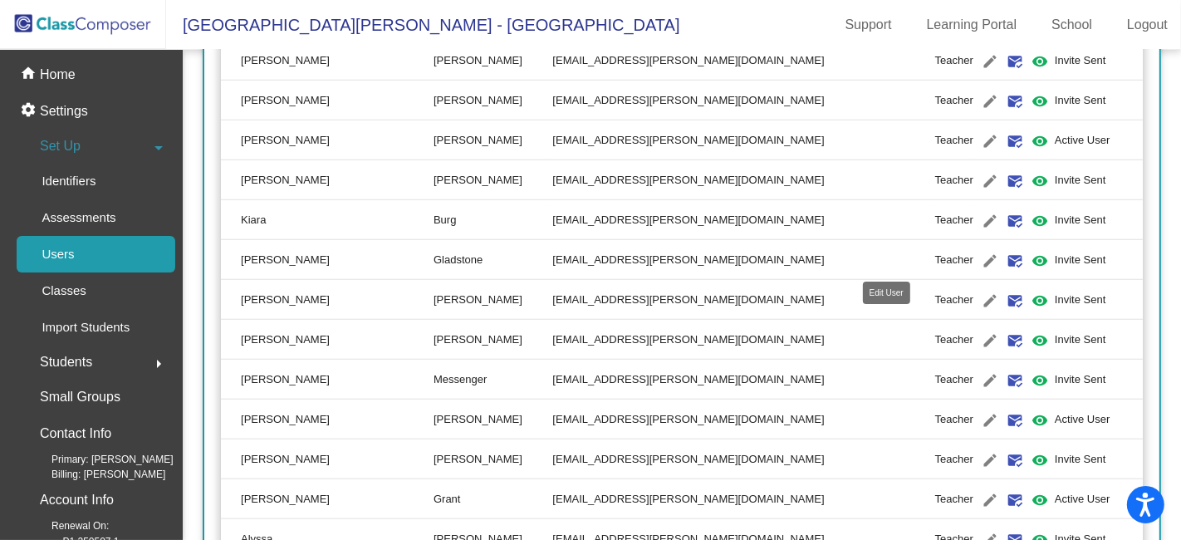
click at [980, 255] on mat-icon "edit" at bounding box center [990, 261] width 20 height 20
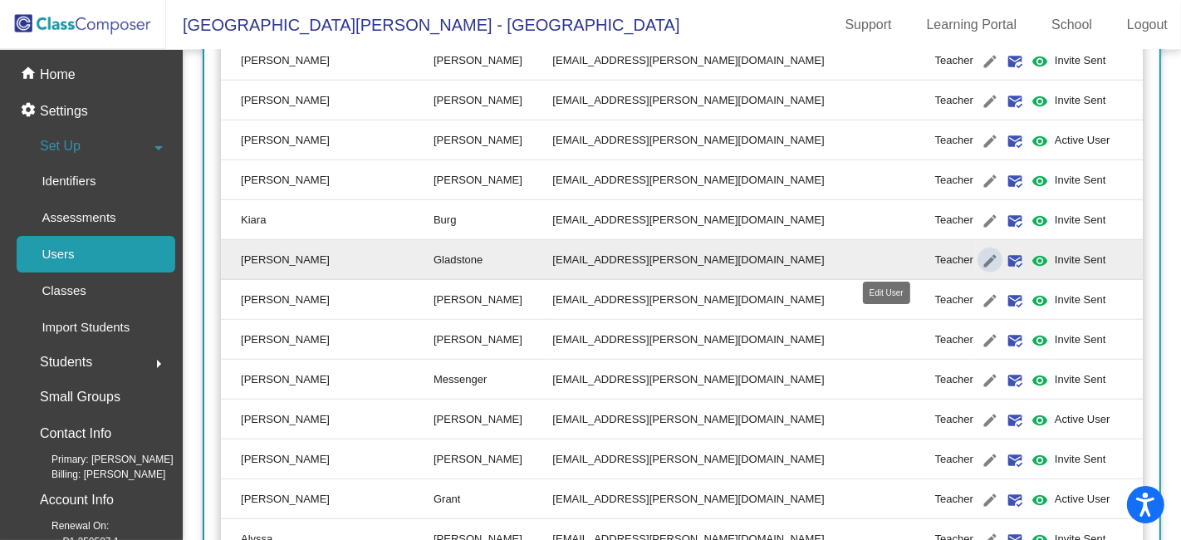
type input "[PERSON_NAME]"
type input "Gladstone"
type input "[EMAIL_ADDRESS][PERSON_NAME][DOMAIN_NAME]"
radio input "true"
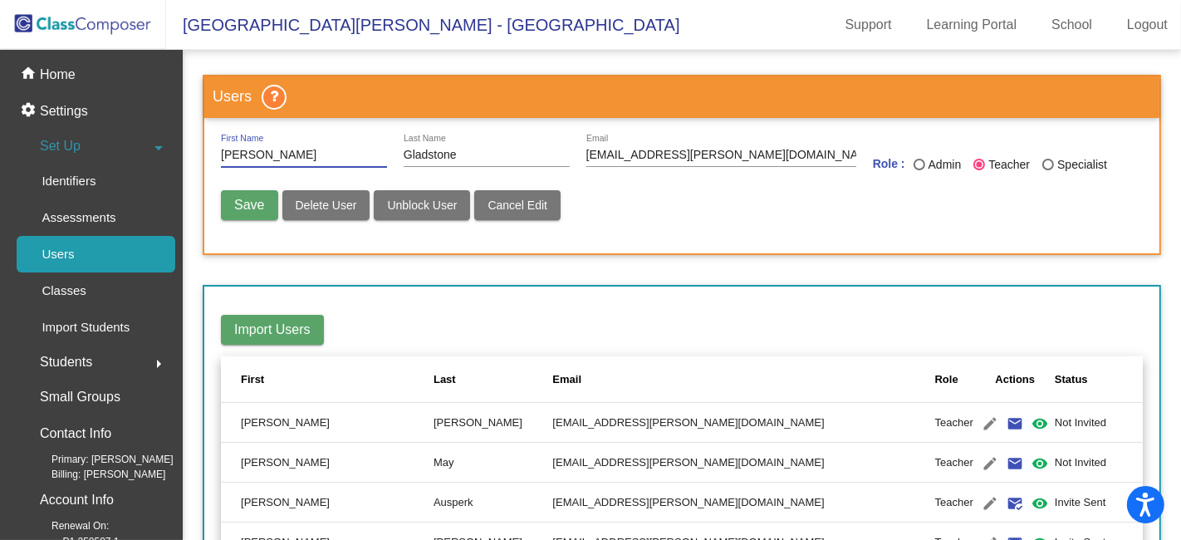
click at [333, 203] on span "Delete User" at bounding box center [326, 204] width 61 height 13
radio input "false"
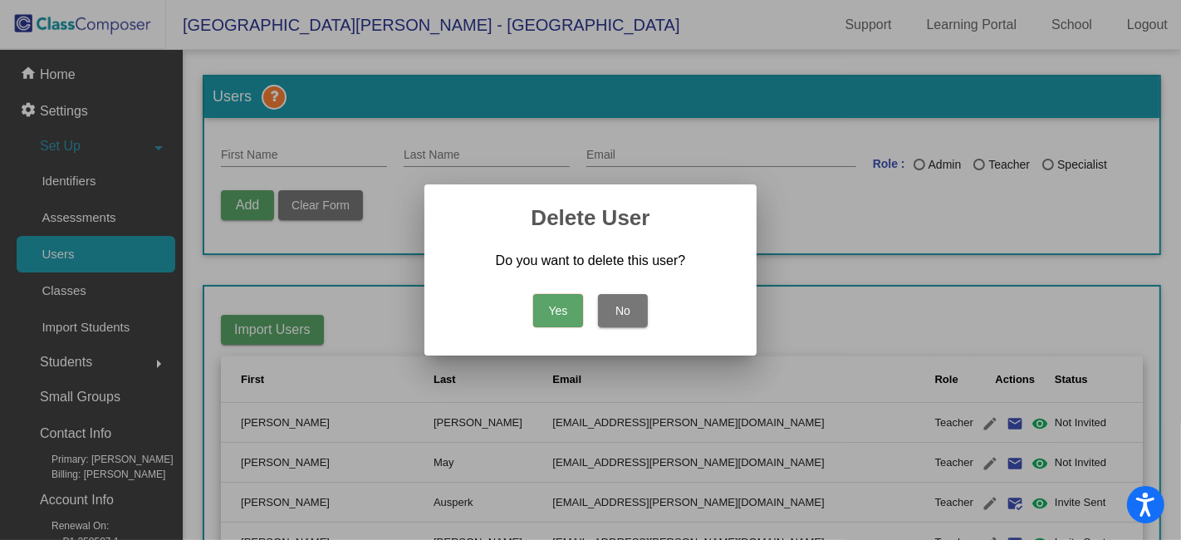
click at [540, 311] on button "Yes" at bounding box center [558, 310] width 50 height 33
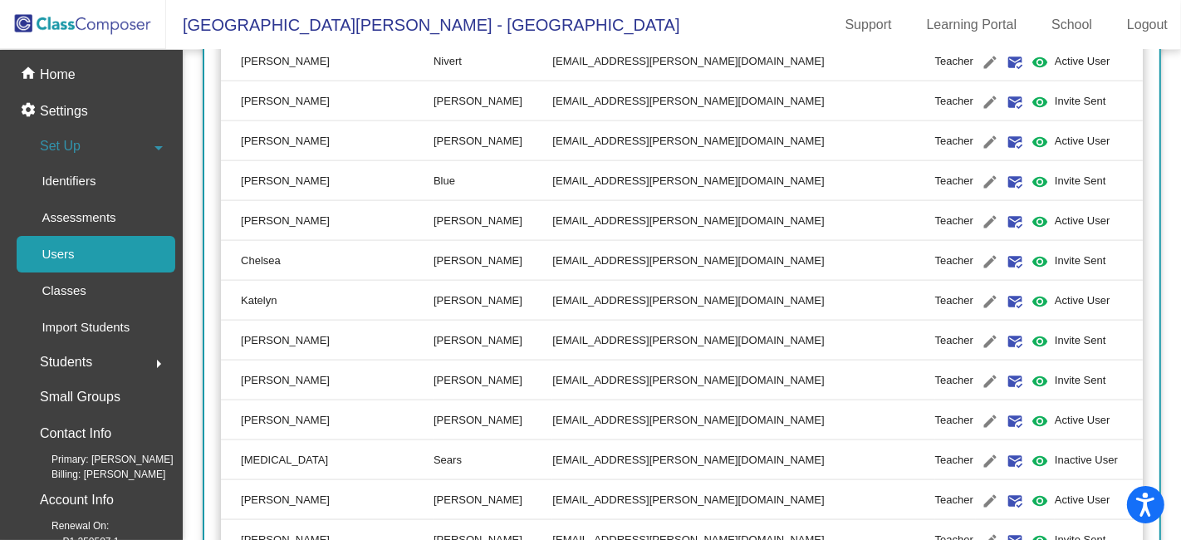
scroll to position [1937, 0]
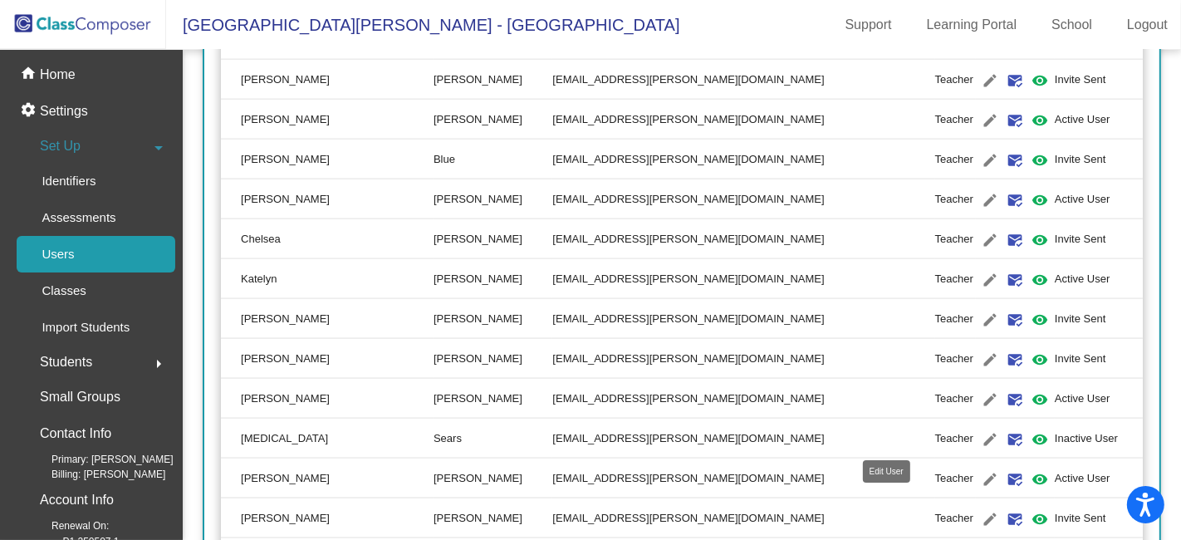
click at [980, 437] on mat-icon "edit" at bounding box center [990, 439] width 20 height 20
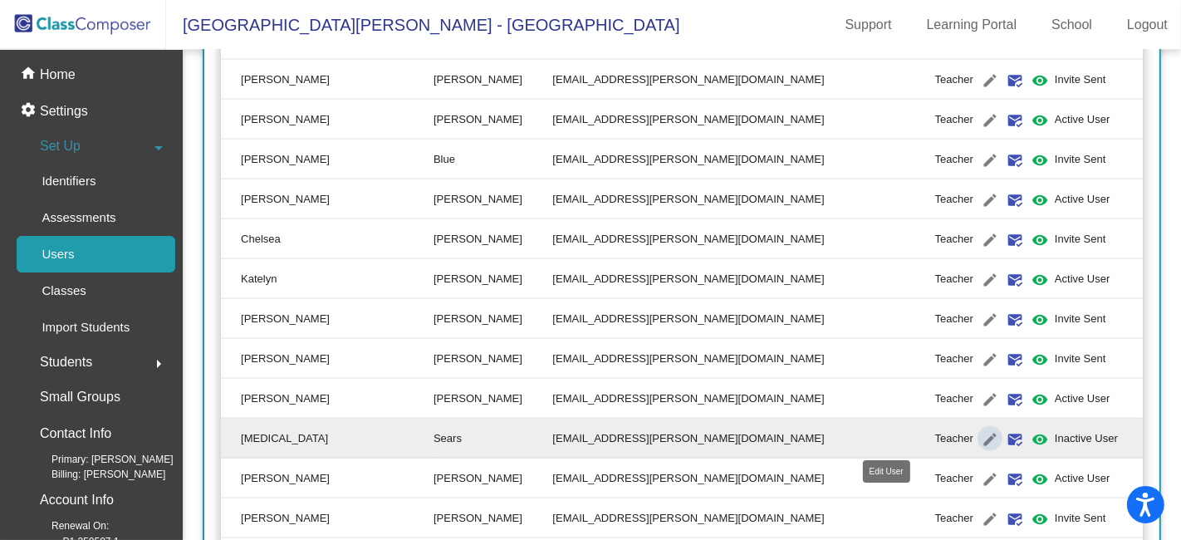
type input "[MEDICAL_DATA]"
type input "Sears"
type input "[EMAIL_ADDRESS][PERSON_NAME][DOMAIN_NAME]"
radio input "true"
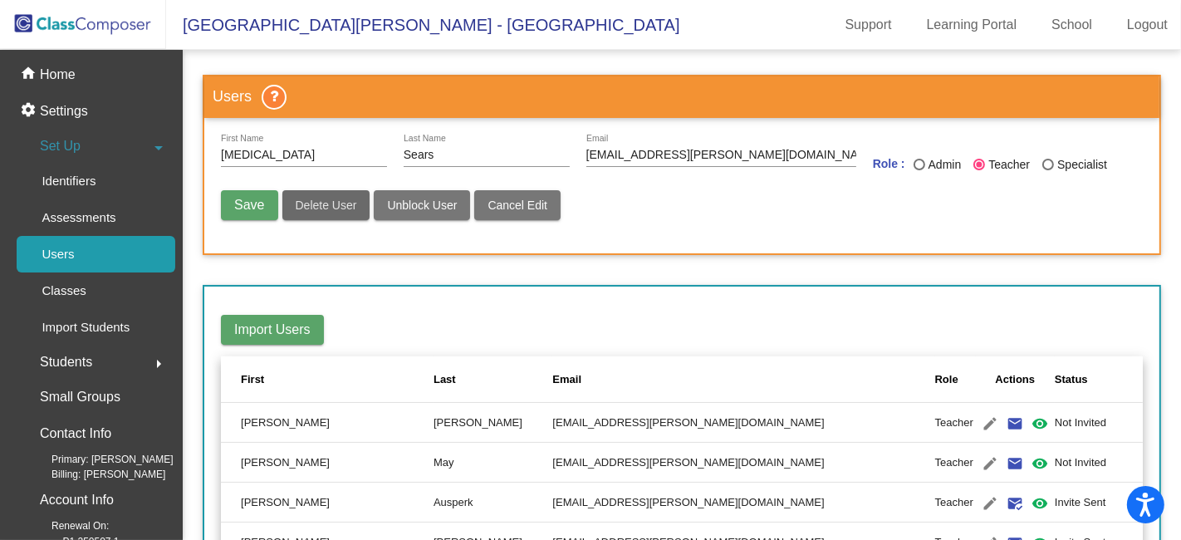
click at [334, 203] on span "Delete User" at bounding box center [326, 204] width 61 height 13
radio input "false"
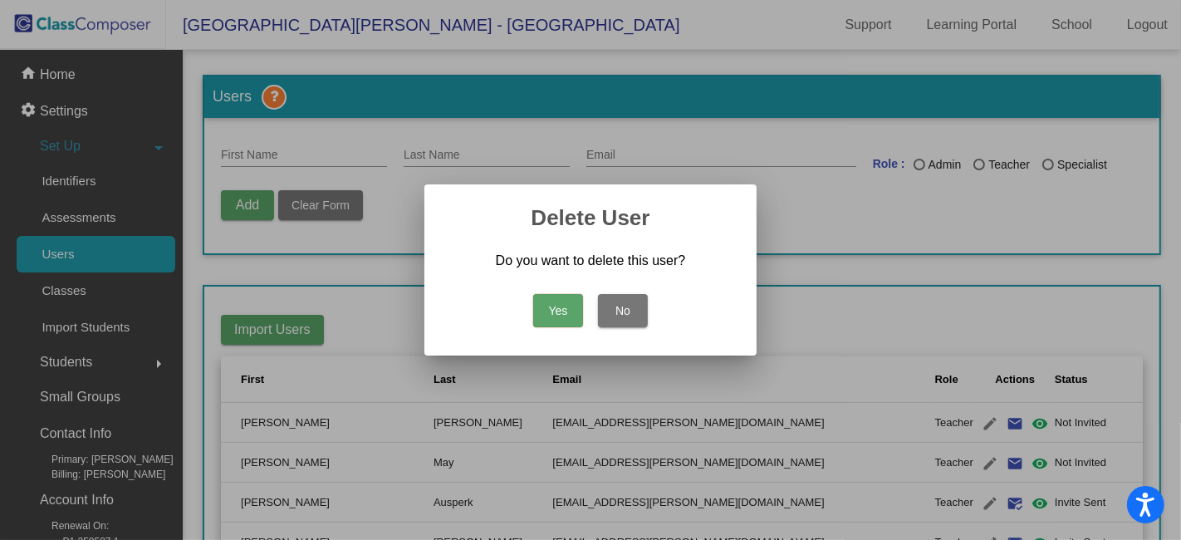
click at [550, 320] on button "Yes" at bounding box center [558, 310] width 50 height 33
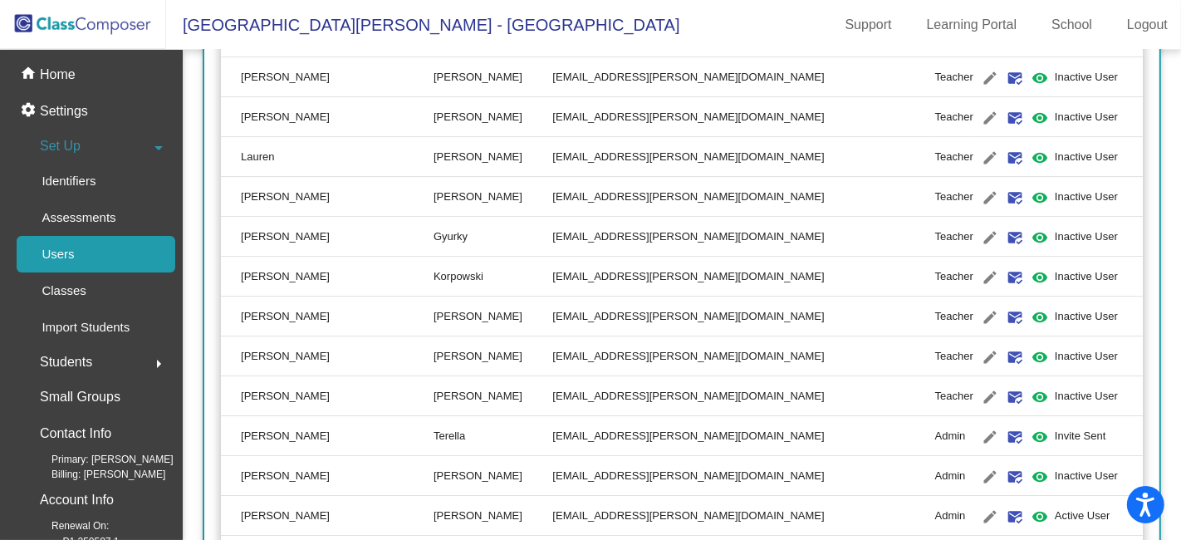
scroll to position [4796, 0]
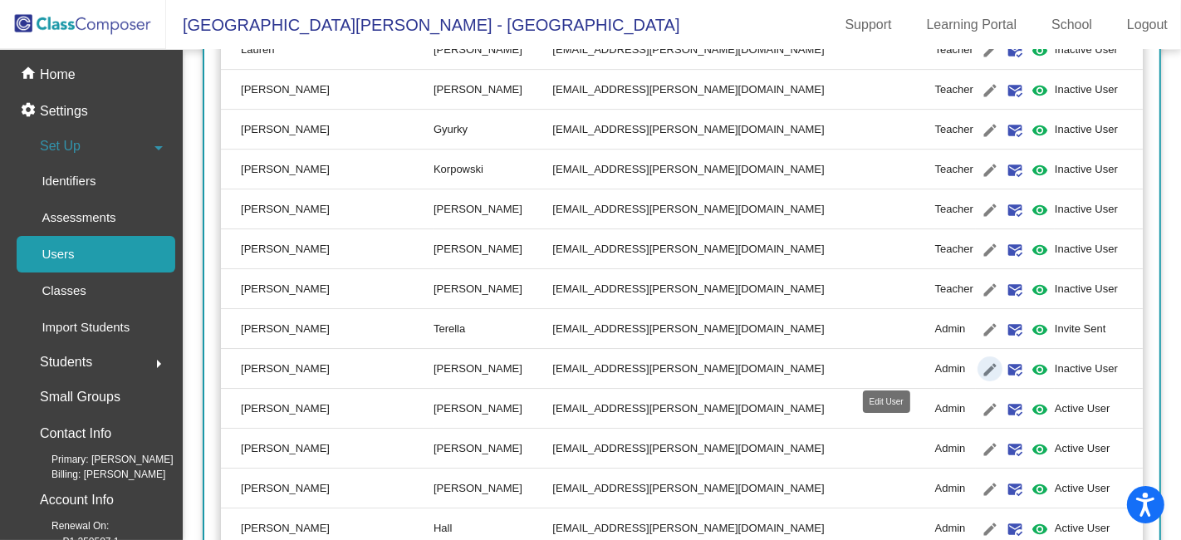
click at [980, 362] on mat-icon "edit" at bounding box center [990, 369] width 20 height 20
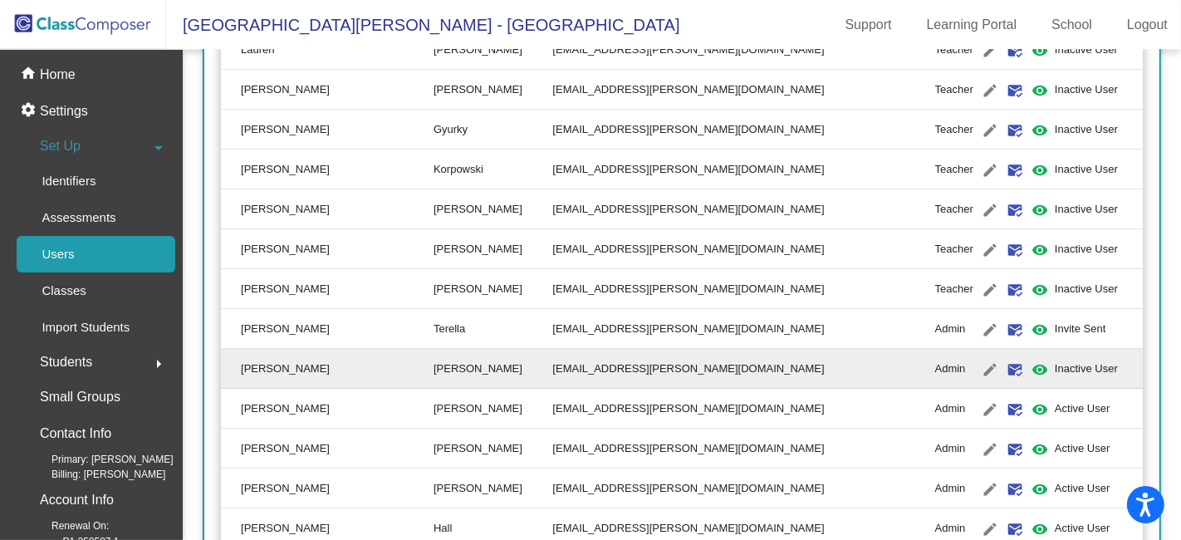
type input "[PERSON_NAME]"
type input "[EMAIL_ADDRESS][PERSON_NAME][DOMAIN_NAME]"
radio input "true"
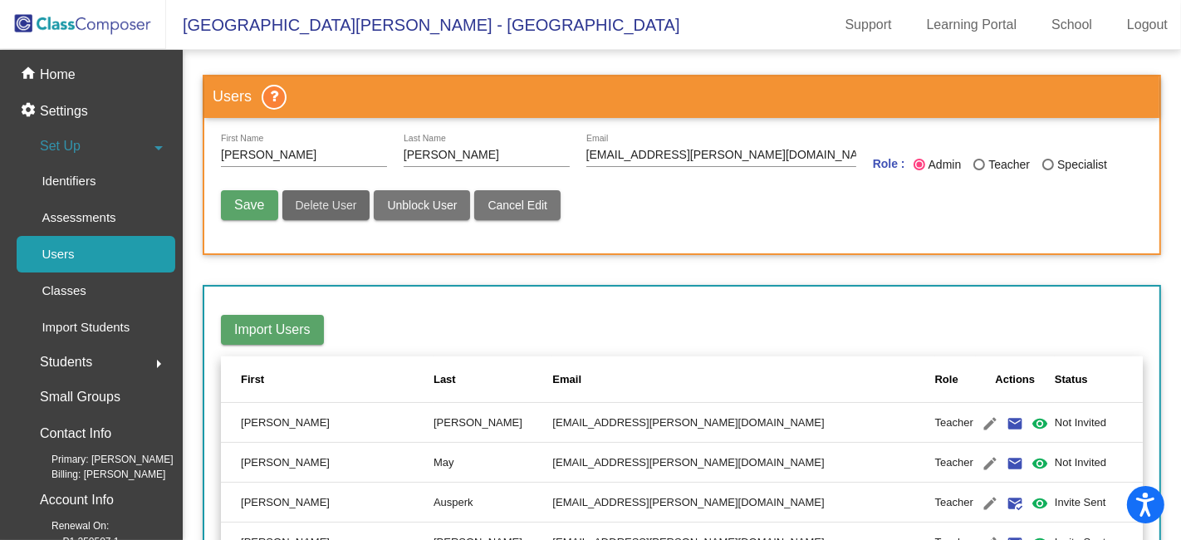
click at [325, 201] on span "Delete User" at bounding box center [326, 204] width 61 height 13
radio input "false"
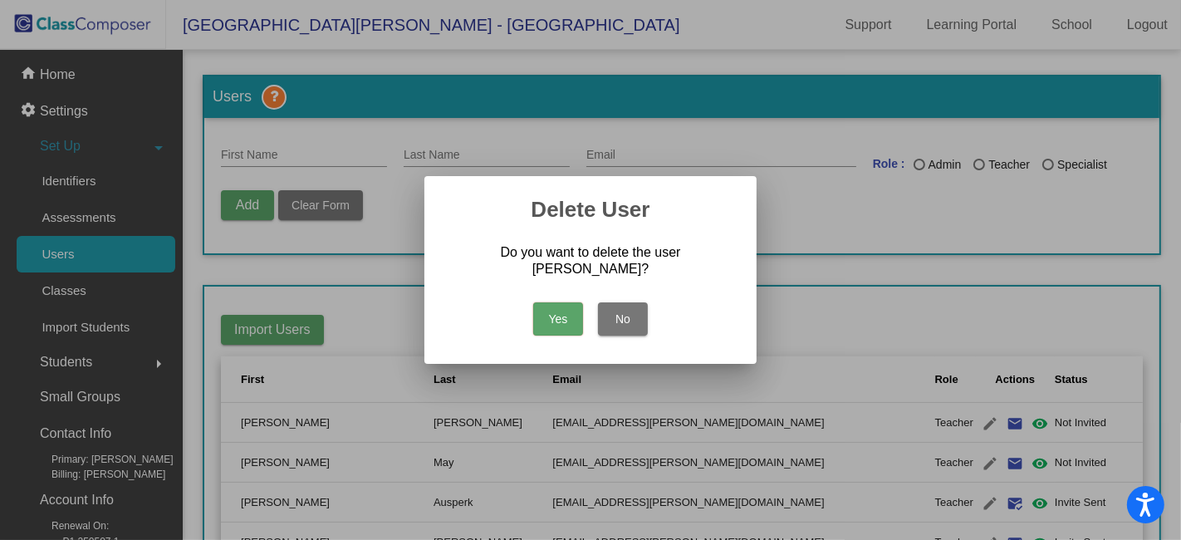
click at [556, 320] on button "Yes" at bounding box center [558, 318] width 50 height 33
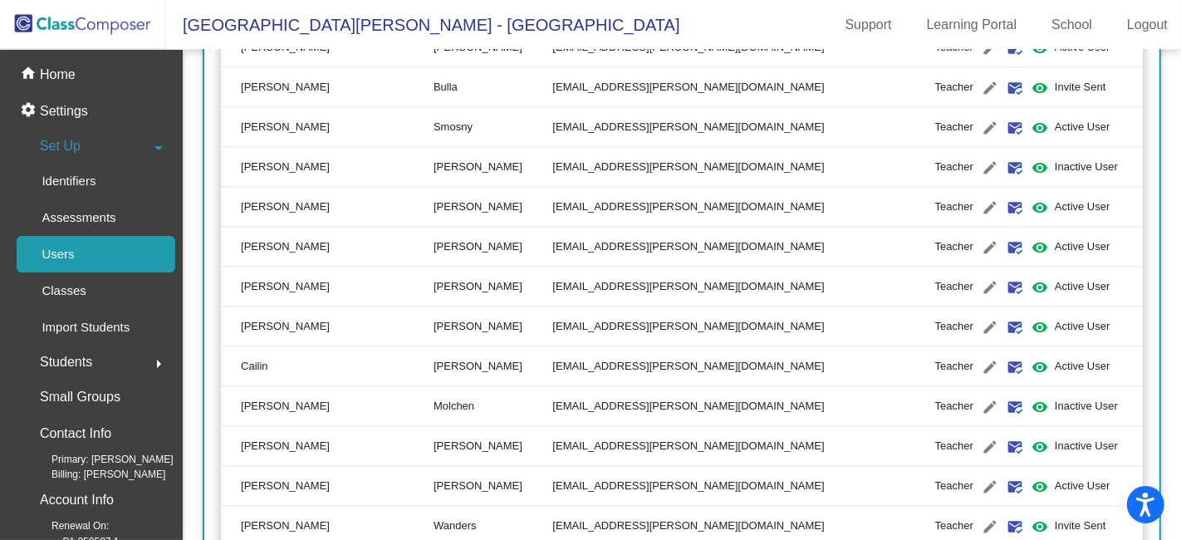
scroll to position [2951, 0]
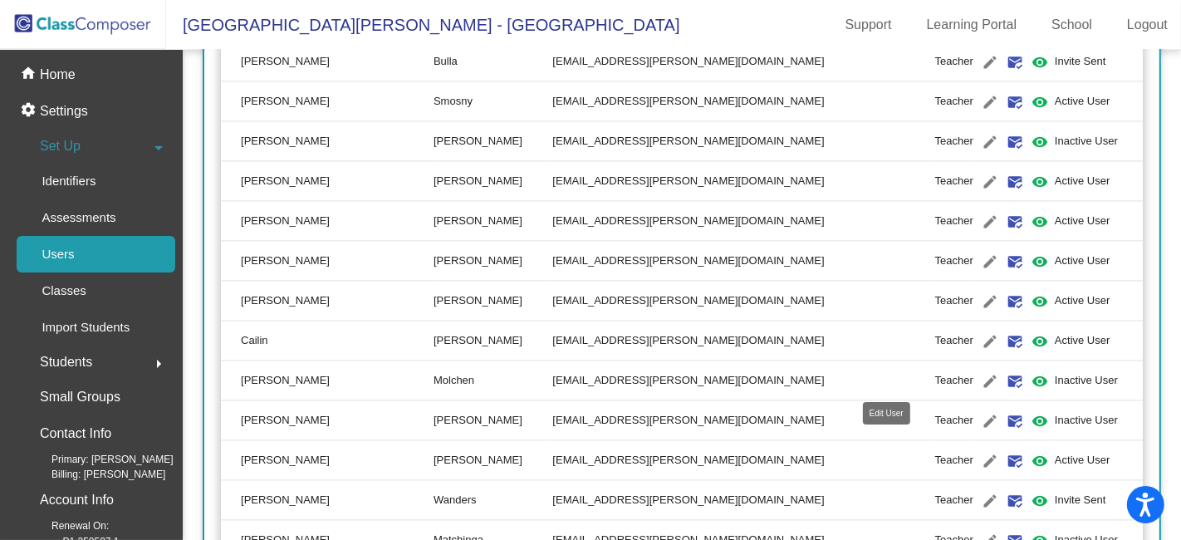
click at [980, 378] on mat-icon "edit" at bounding box center [990, 381] width 20 height 20
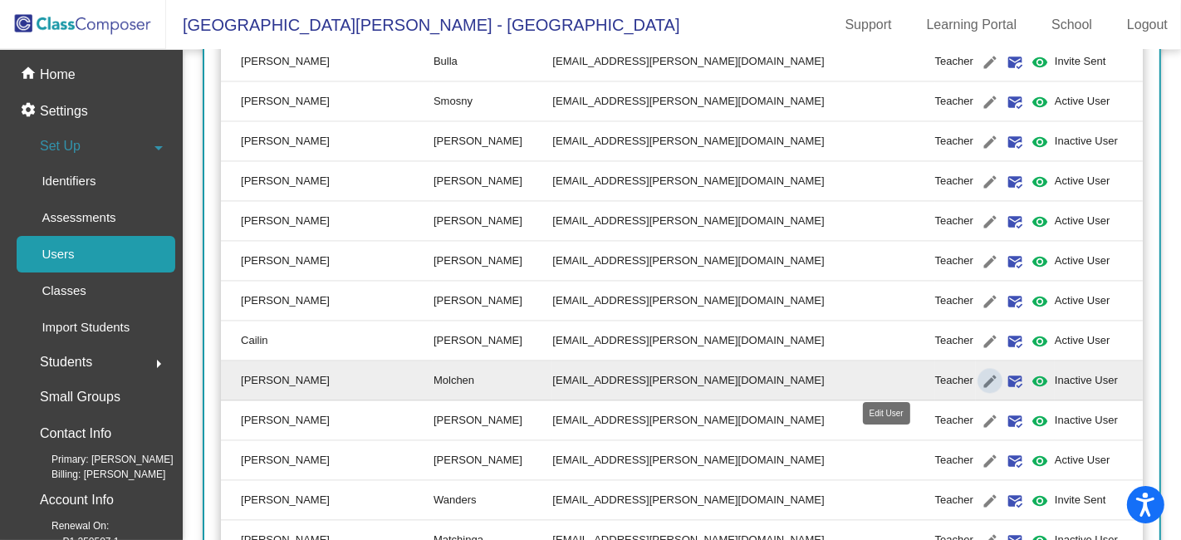
type input "[PERSON_NAME]"
type input "Molchen"
type input "[EMAIL_ADDRESS][PERSON_NAME][DOMAIN_NAME]"
radio input "true"
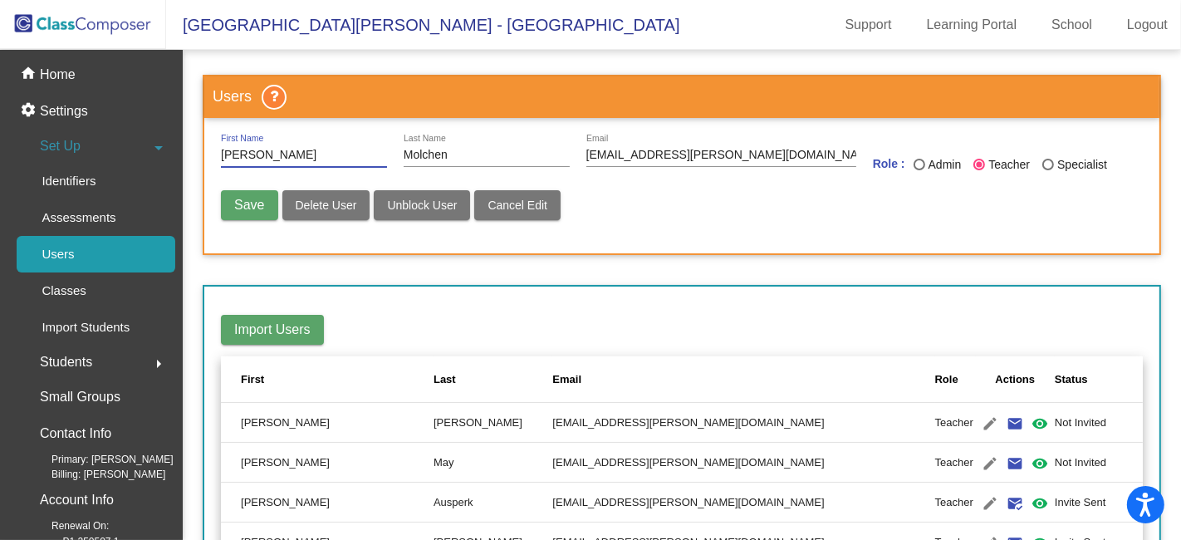
click at [335, 203] on span "Delete User" at bounding box center [326, 204] width 61 height 13
radio input "false"
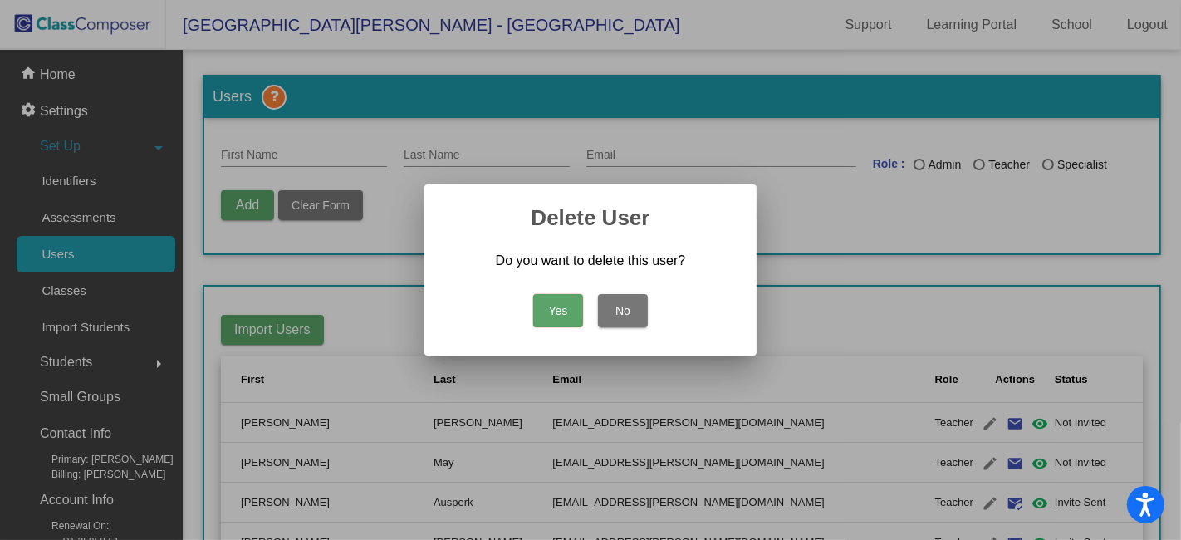
click at [555, 312] on button "Yes" at bounding box center [558, 310] width 50 height 33
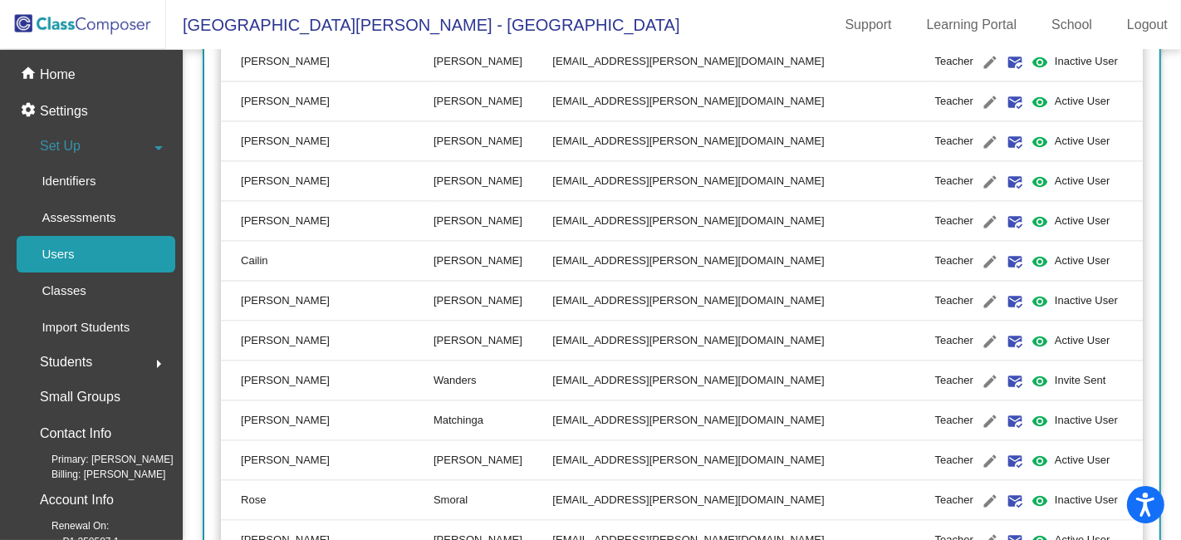
scroll to position [3136, 0]
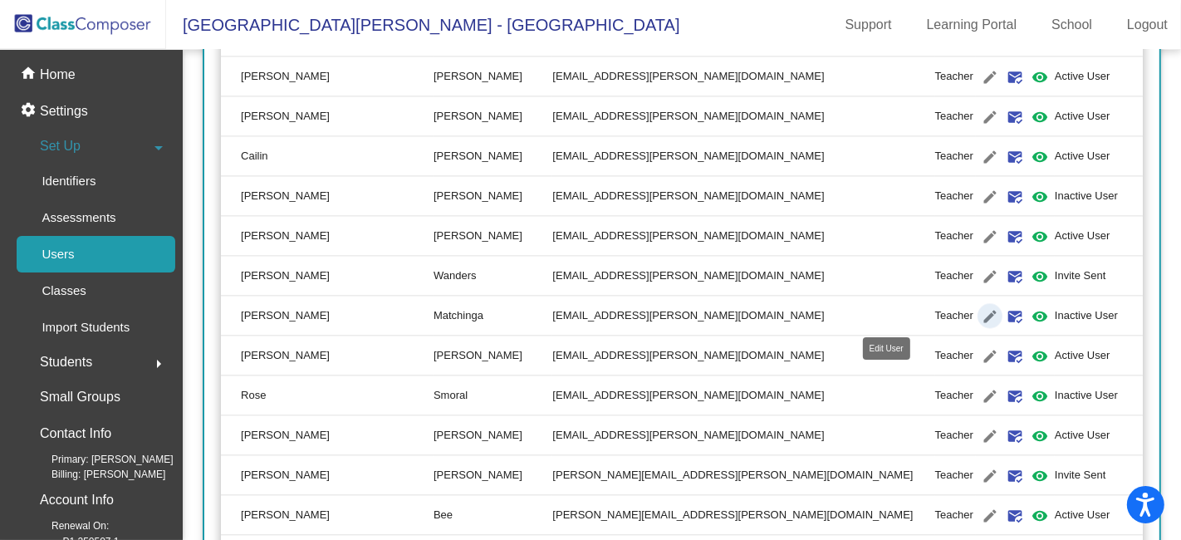
click at [980, 314] on mat-icon "edit" at bounding box center [990, 316] width 20 height 20
type input "[PERSON_NAME]"
type input "Matchinga"
type input "[EMAIL_ADDRESS][PERSON_NAME][DOMAIN_NAME]"
radio input "true"
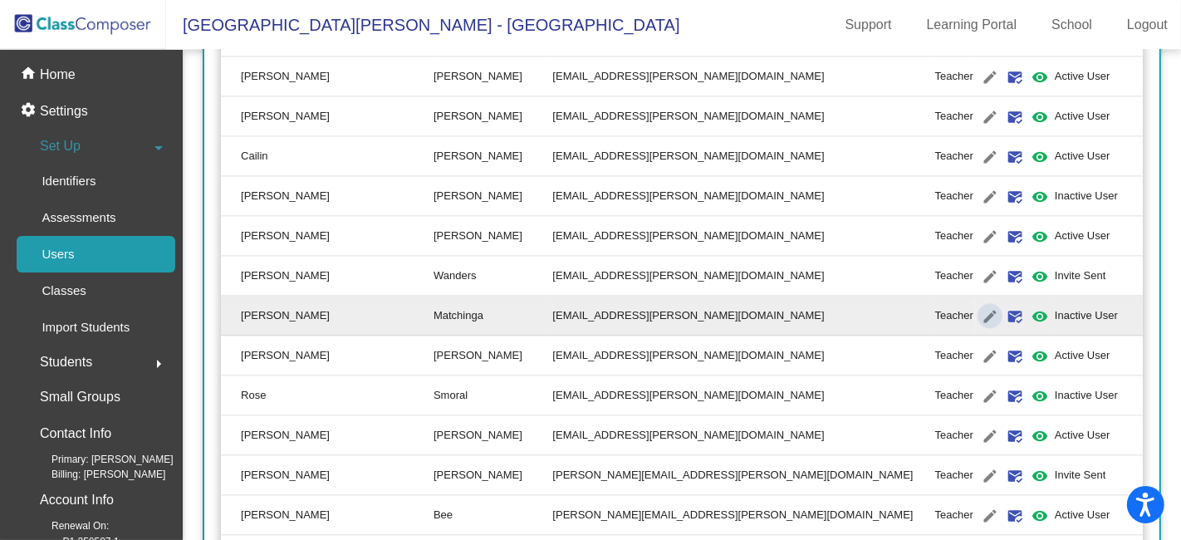
scroll to position [0, 0]
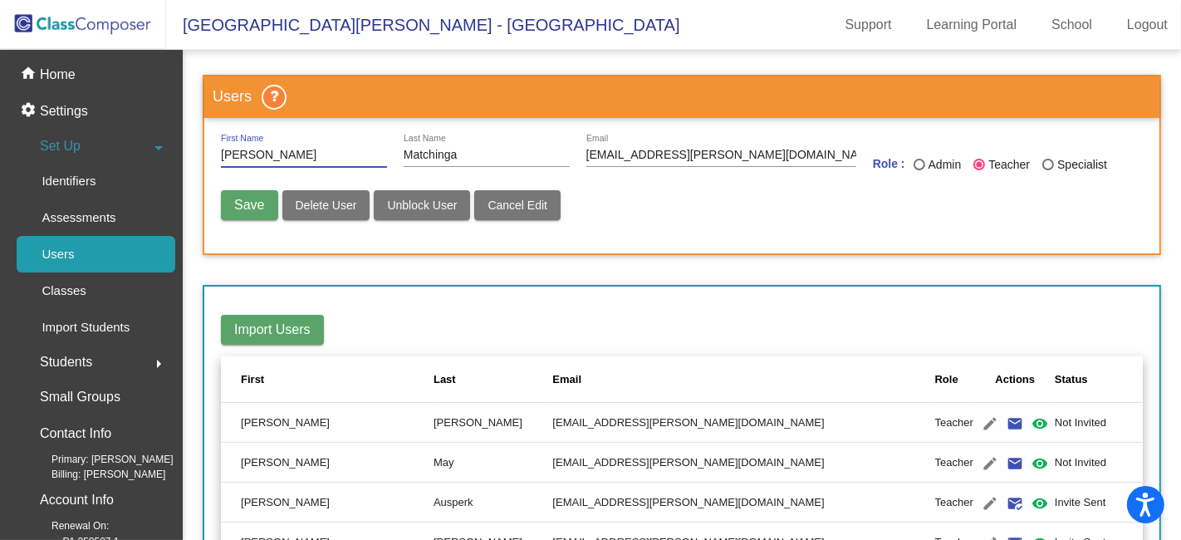
click at [340, 205] on span "Delete User" at bounding box center [326, 204] width 61 height 13
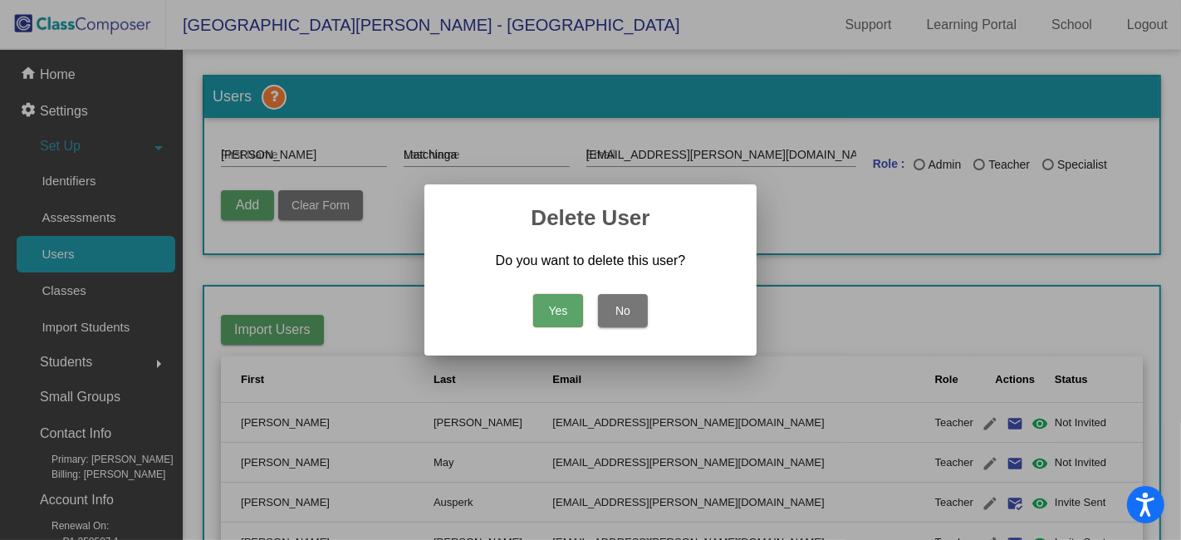
radio input "false"
click at [557, 310] on button "Yes" at bounding box center [558, 310] width 50 height 33
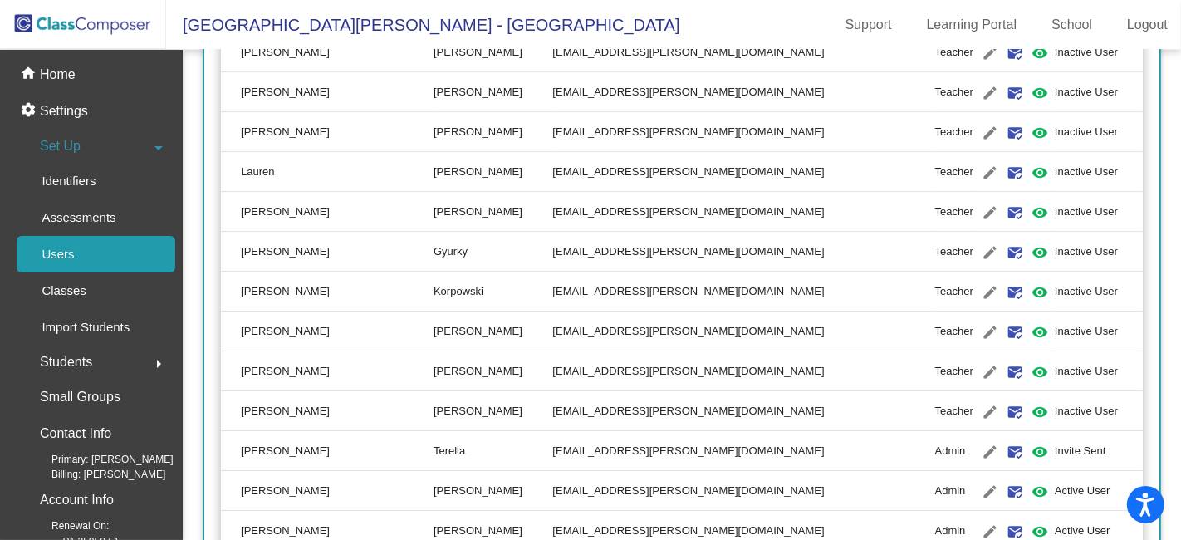
scroll to position [5009, 0]
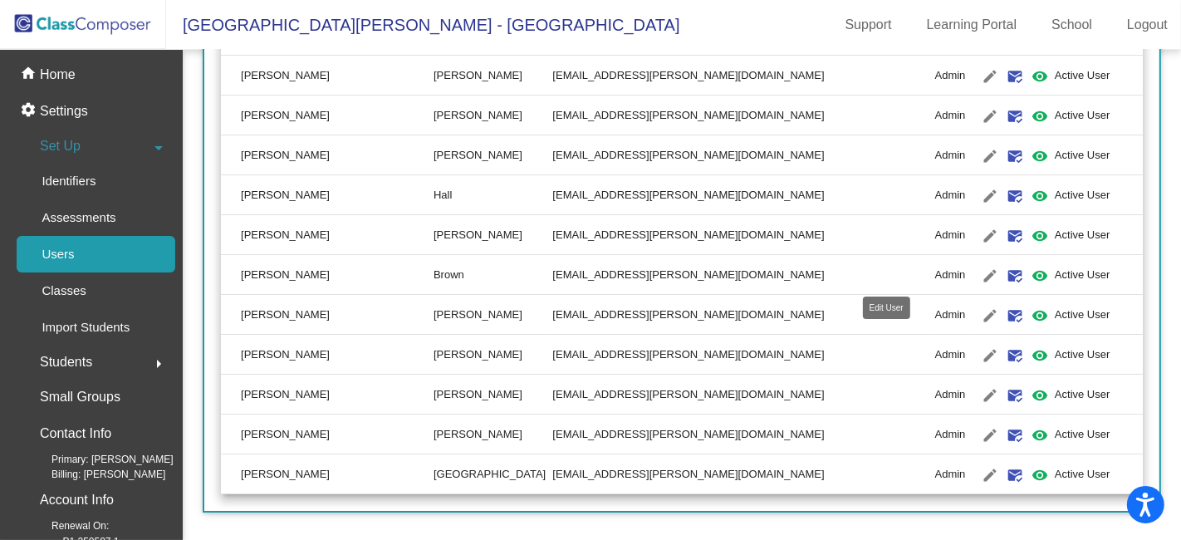
click at [980, 269] on mat-icon "edit" at bounding box center [990, 276] width 20 height 20
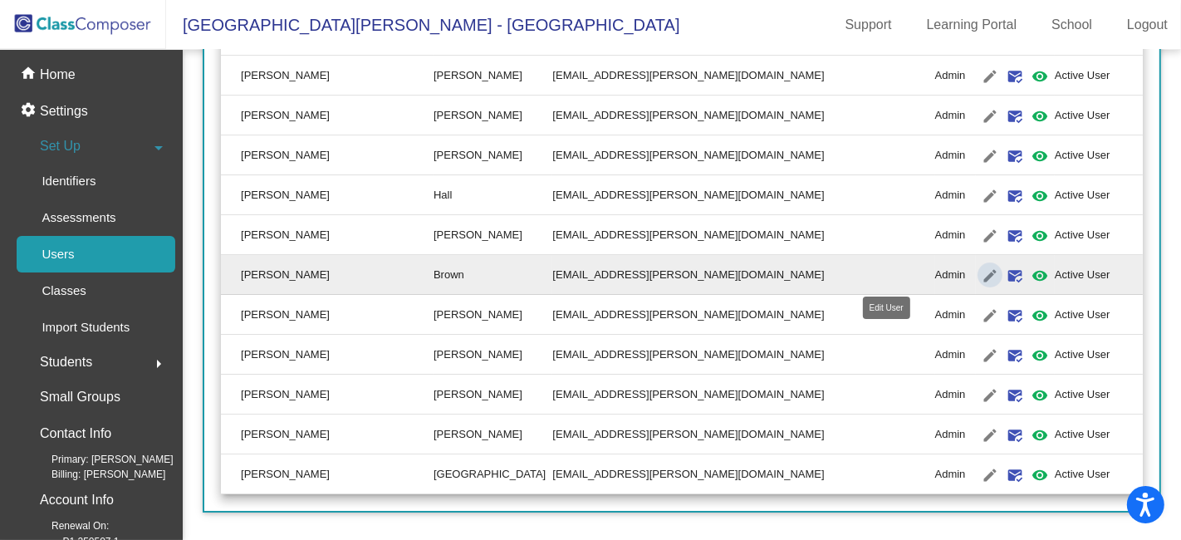
type input "[PERSON_NAME]"
type input "Brown"
type input "[EMAIL_ADDRESS][PERSON_NAME][DOMAIN_NAME]"
radio input "true"
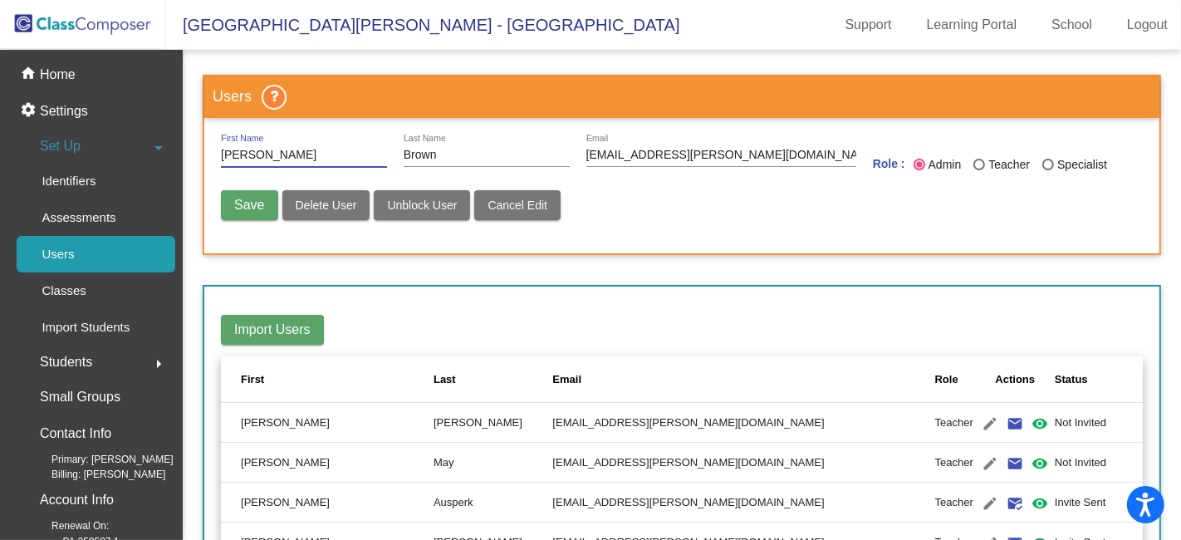
click at [344, 203] on span "Delete User" at bounding box center [326, 204] width 61 height 13
radio input "false"
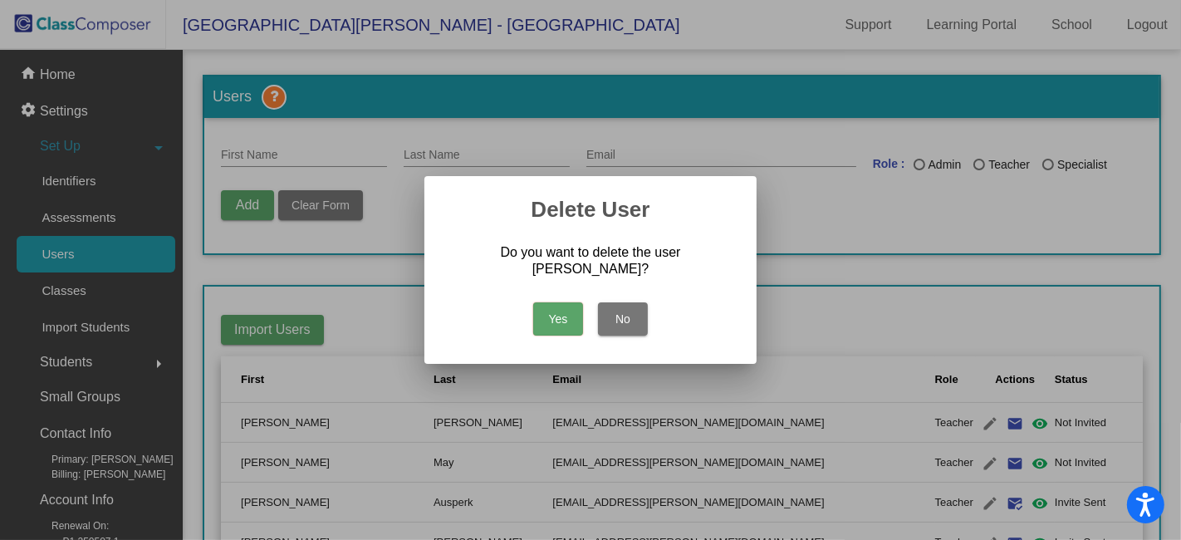
click at [552, 311] on button "Yes" at bounding box center [558, 318] width 50 height 33
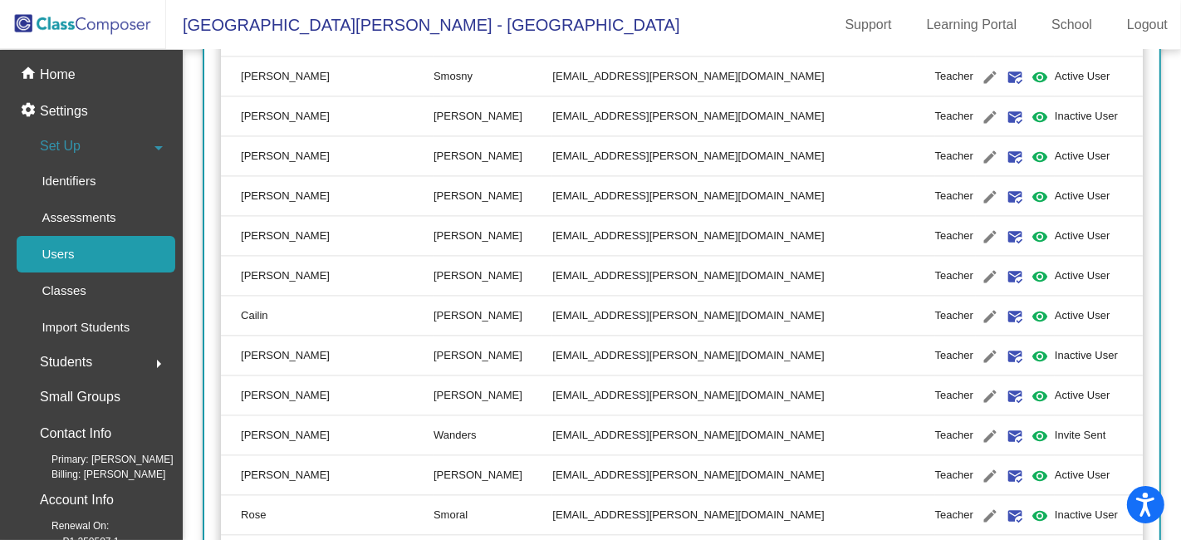
scroll to position [2940, 0]
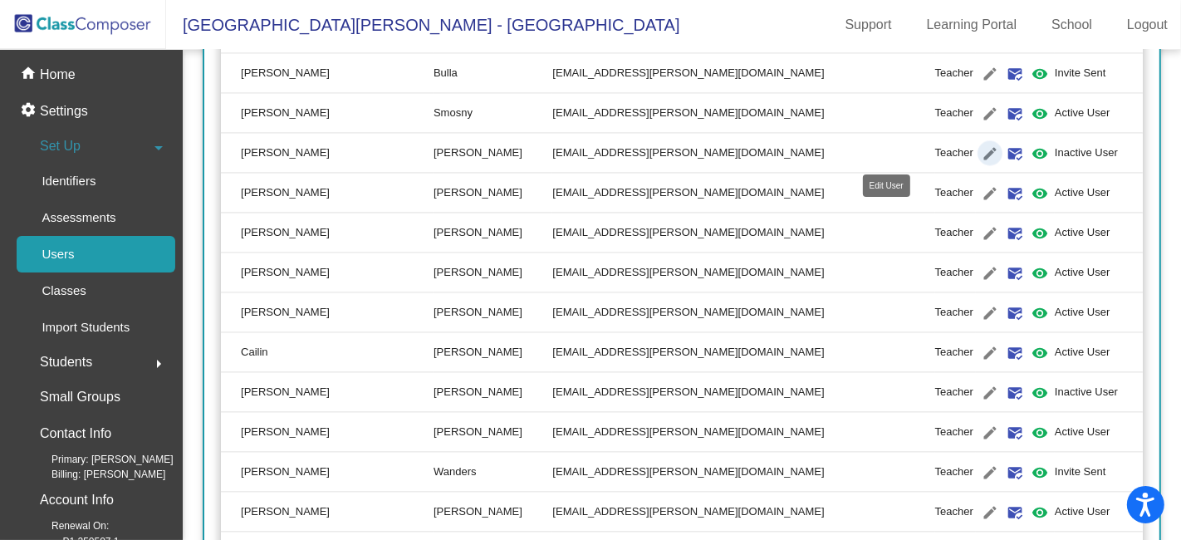
click at [980, 148] on mat-icon "edit" at bounding box center [990, 154] width 20 height 20
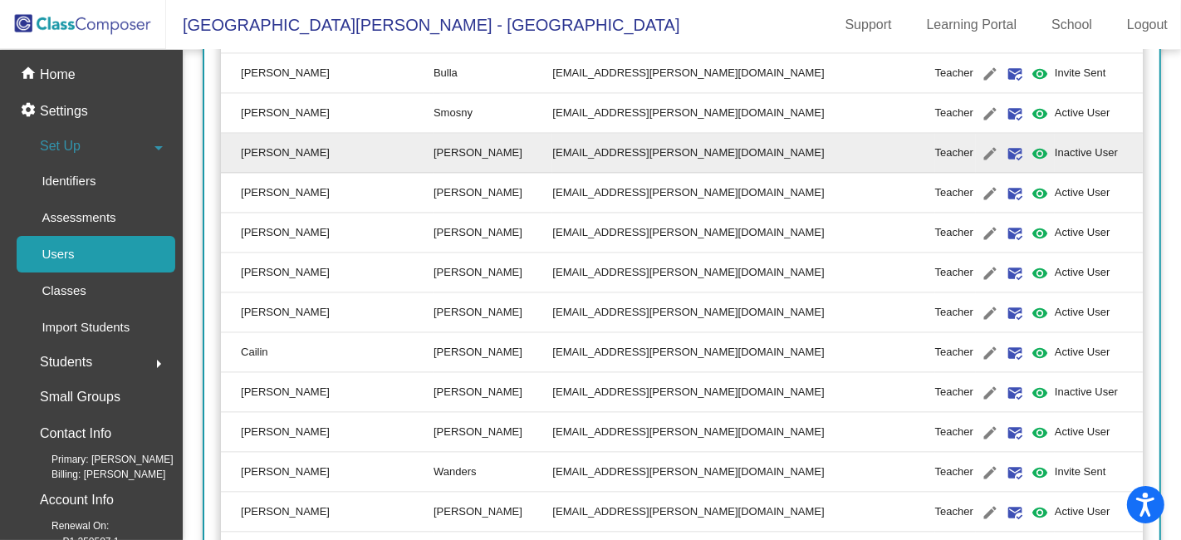
type input "[PERSON_NAME]"
type input "[EMAIL_ADDRESS][PERSON_NAME][DOMAIN_NAME]"
radio input "true"
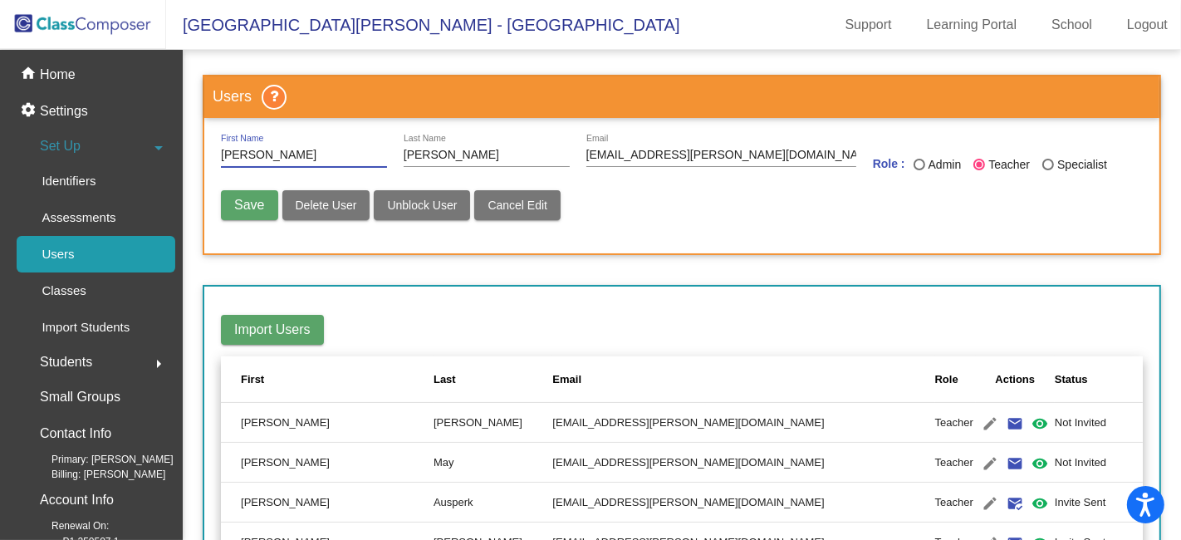
click at [334, 203] on span "Delete User" at bounding box center [326, 204] width 61 height 13
radio input "false"
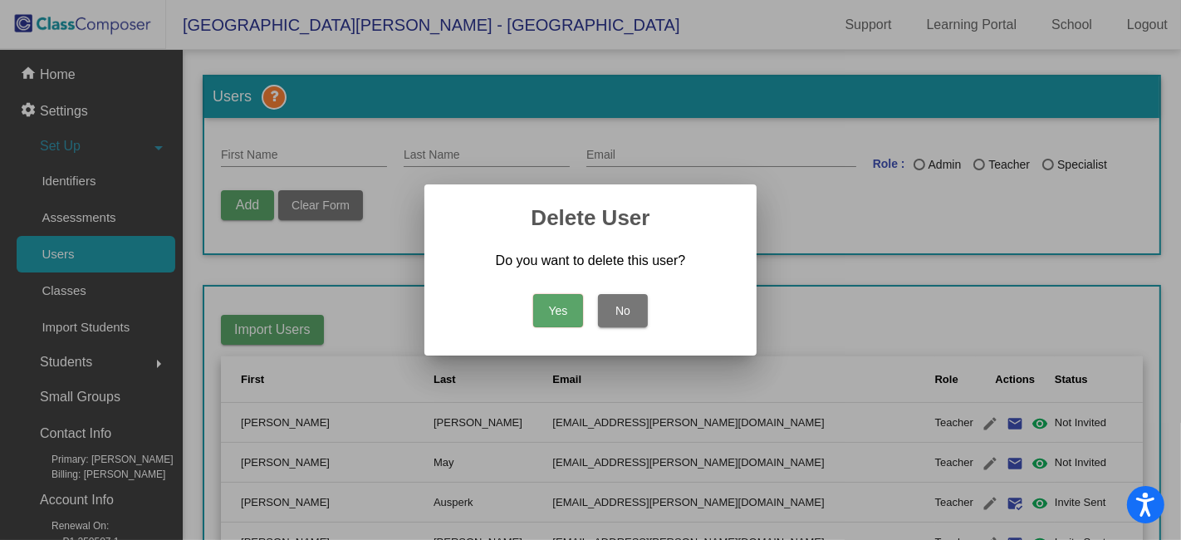
click at [560, 316] on button "Yes" at bounding box center [558, 310] width 50 height 33
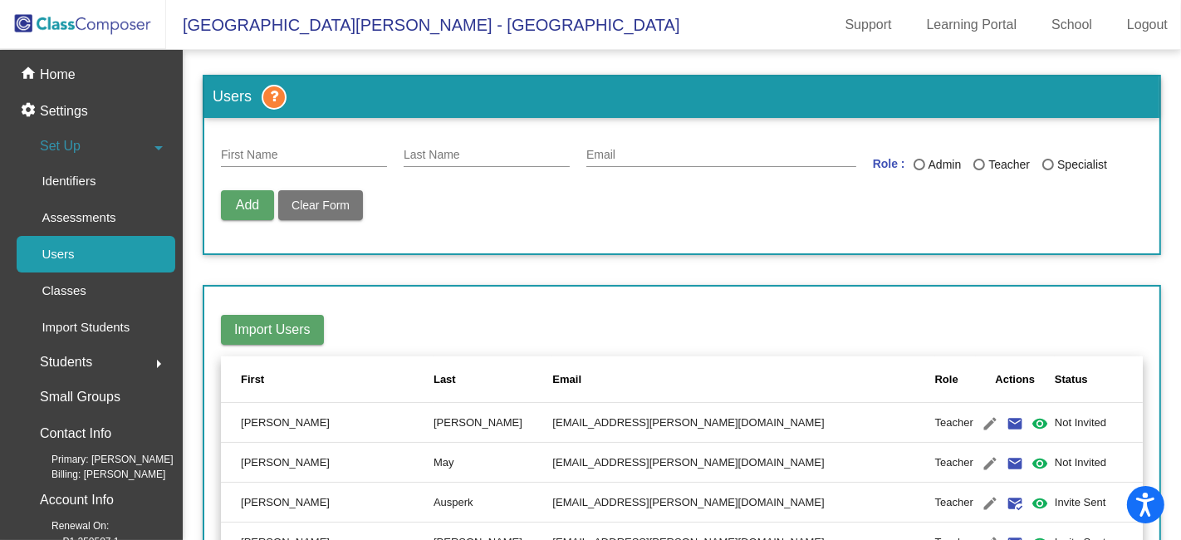
click at [293, 153] on input "First Name" at bounding box center [304, 155] width 166 height 13
type input "Jenni-Ann"
type input "[PERSON_NAME]"
click at [609, 154] on input "Email" at bounding box center [721, 155] width 270 height 13
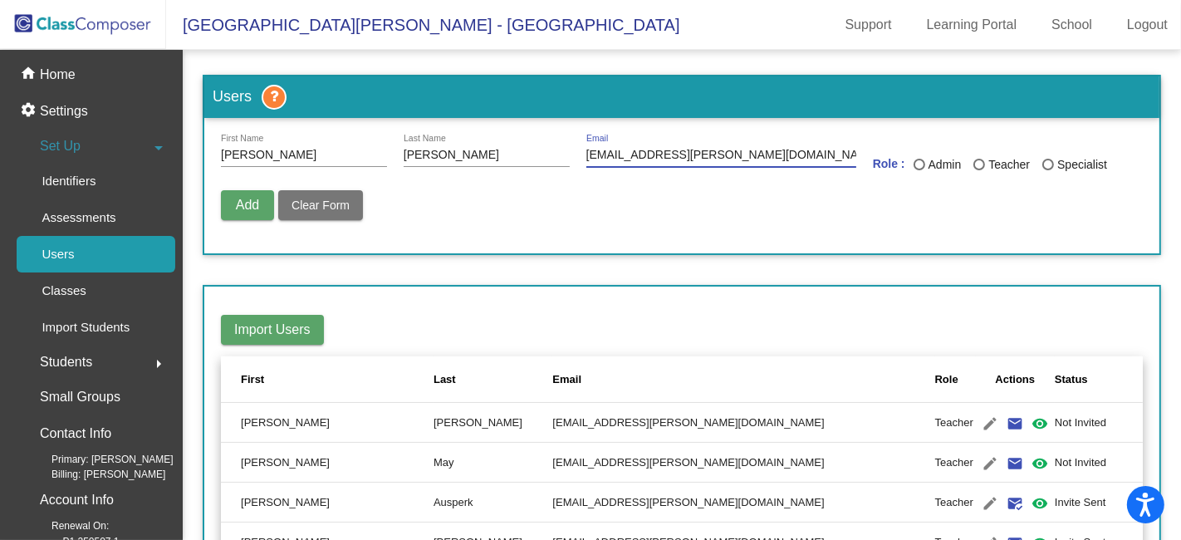
type input "[EMAIL_ADDRESS][PERSON_NAME][DOMAIN_NAME]"
click at [975, 163] on div "Last Name" at bounding box center [979, 165] width 12 height 12
click at [978, 170] on input "Teacher" at bounding box center [978, 170] width 1 height 1
radio input "true"
click at [253, 204] on span "Add" at bounding box center [247, 205] width 23 height 14
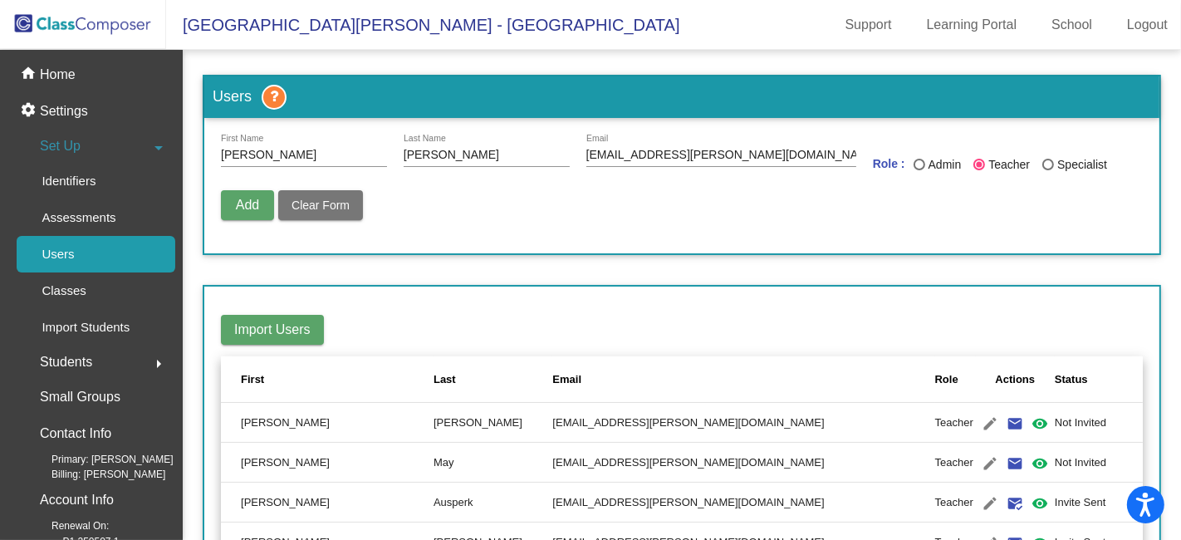
click at [337, 206] on span "Clear Form" at bounding box center [320, 204] width 58 height 13
radio input "false"
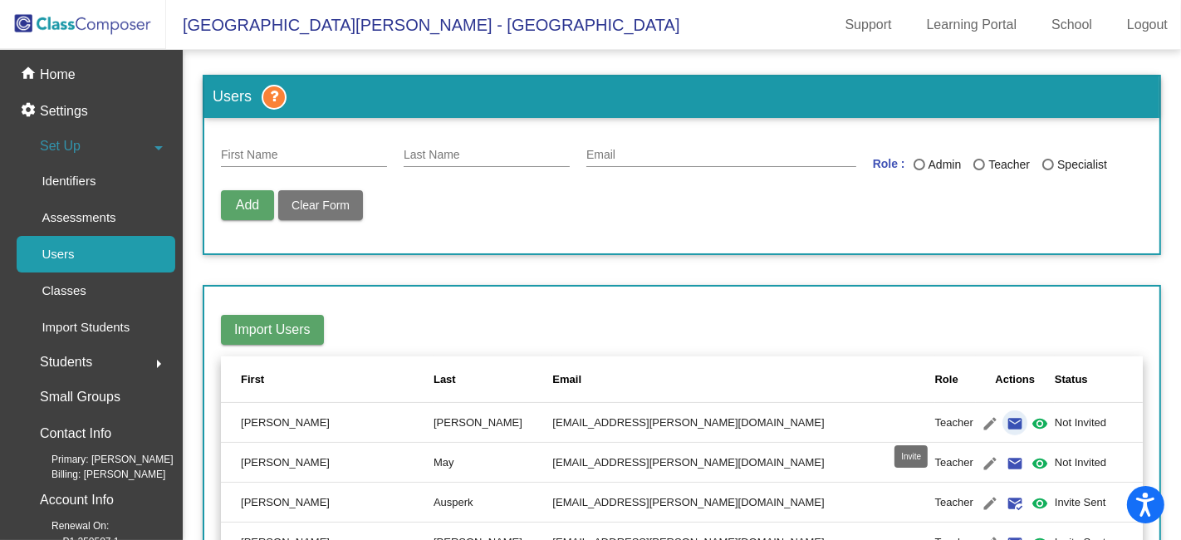
click at [1005, 421] on mat-icon "email" at bounding box center [1015, 423] width 20 height 20
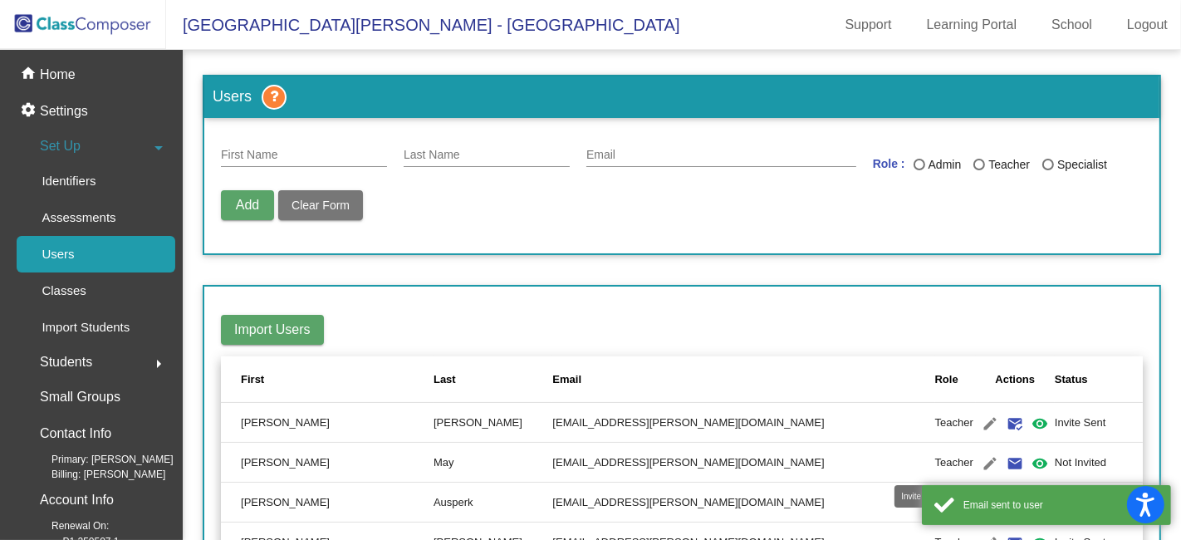
click at [1005, 461] on mat-icon "email" at bounding box center [1015, 463] width 20 height 20
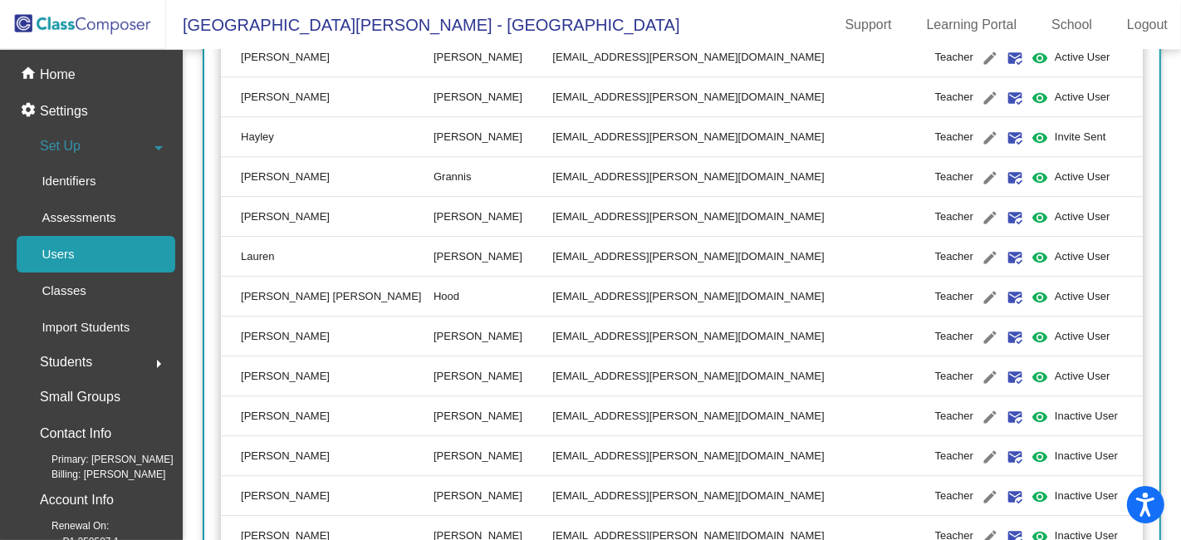
scroll to position [4243, 0]
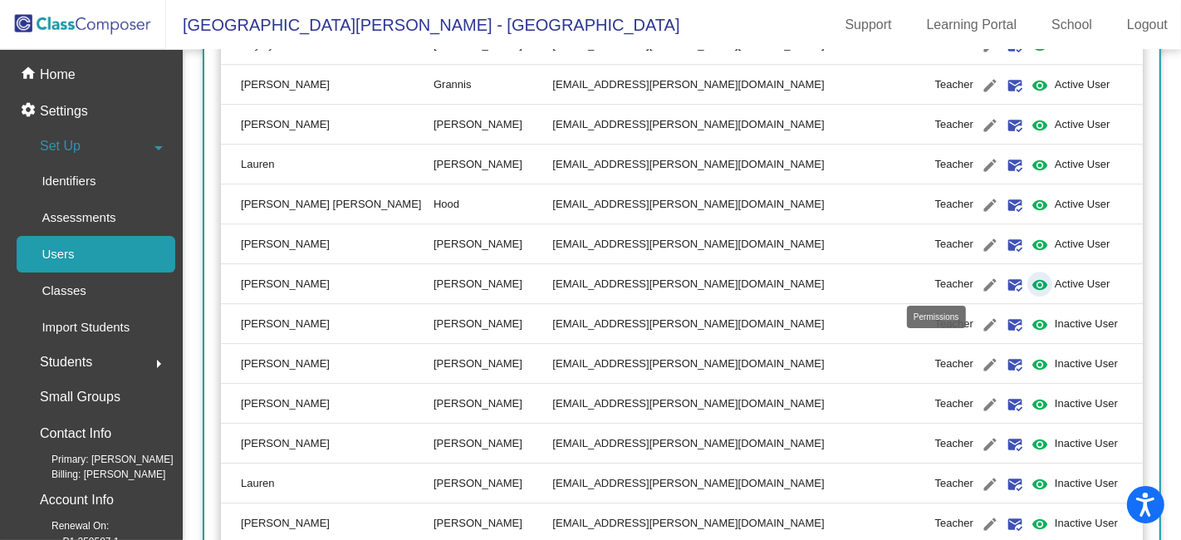
click at [1029, 281] on mat-icon "visibility" at bounding box center [1039, 285] width 20 height 20
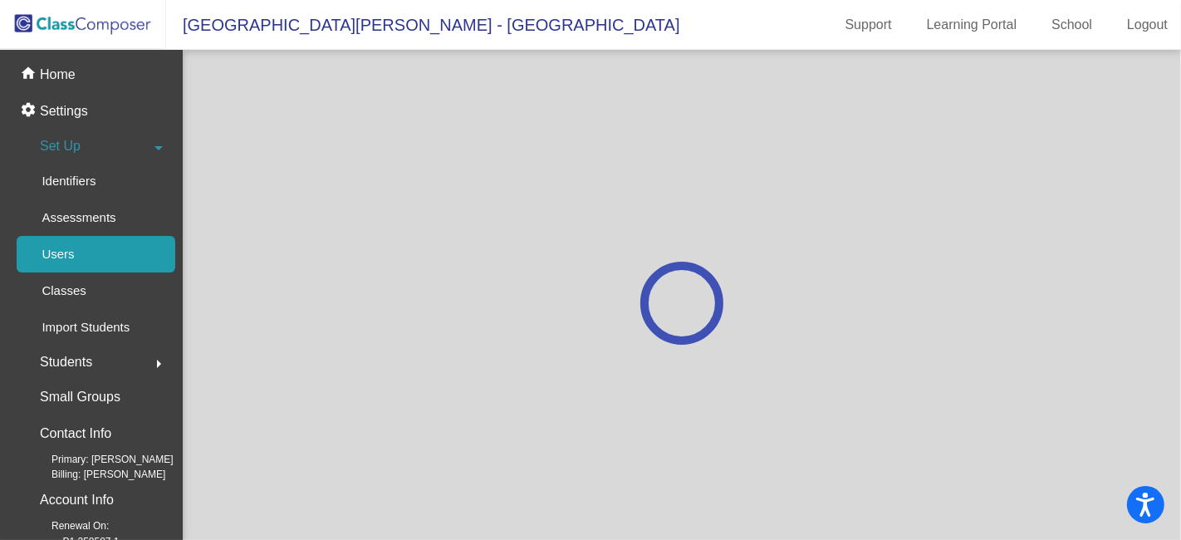
scroll to position [0, 0]
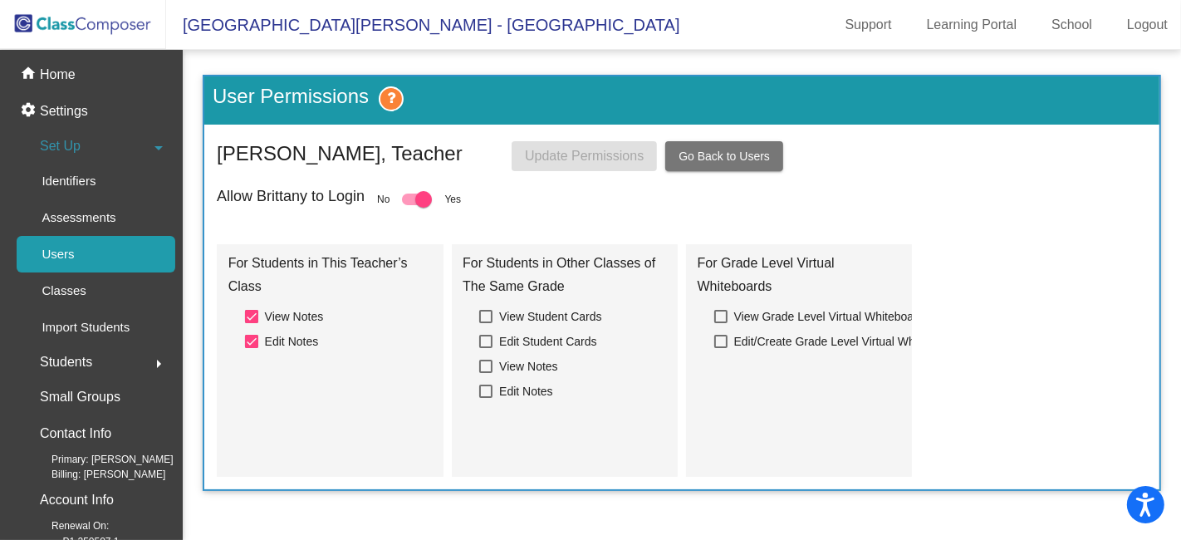
click at [744, 154] on span "Go Back to Users" at bounding box center [723, 155] width 91 height 13
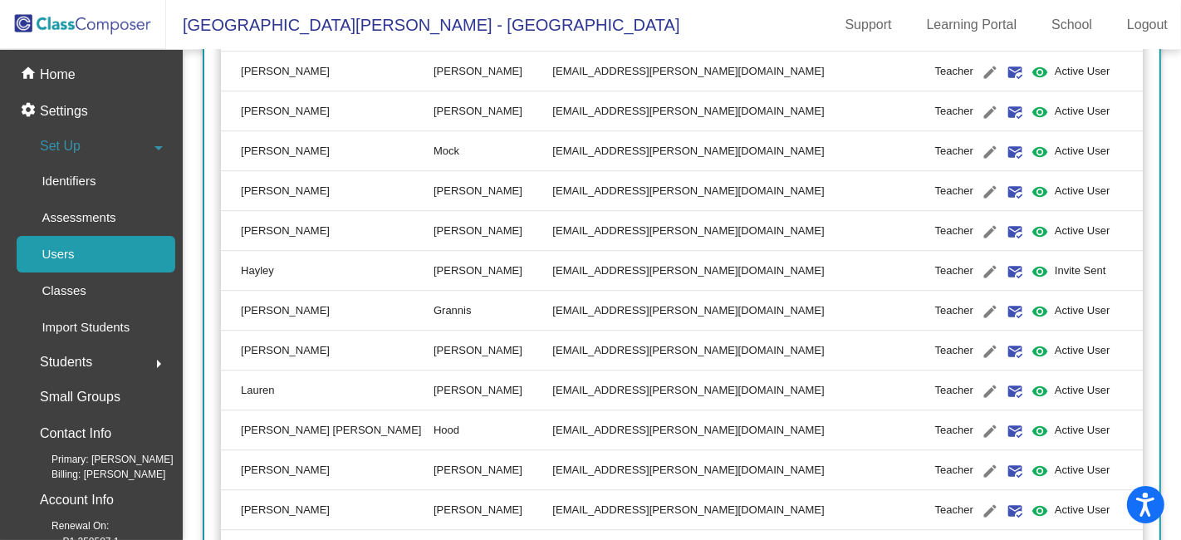
scroll to position [4058, 0]
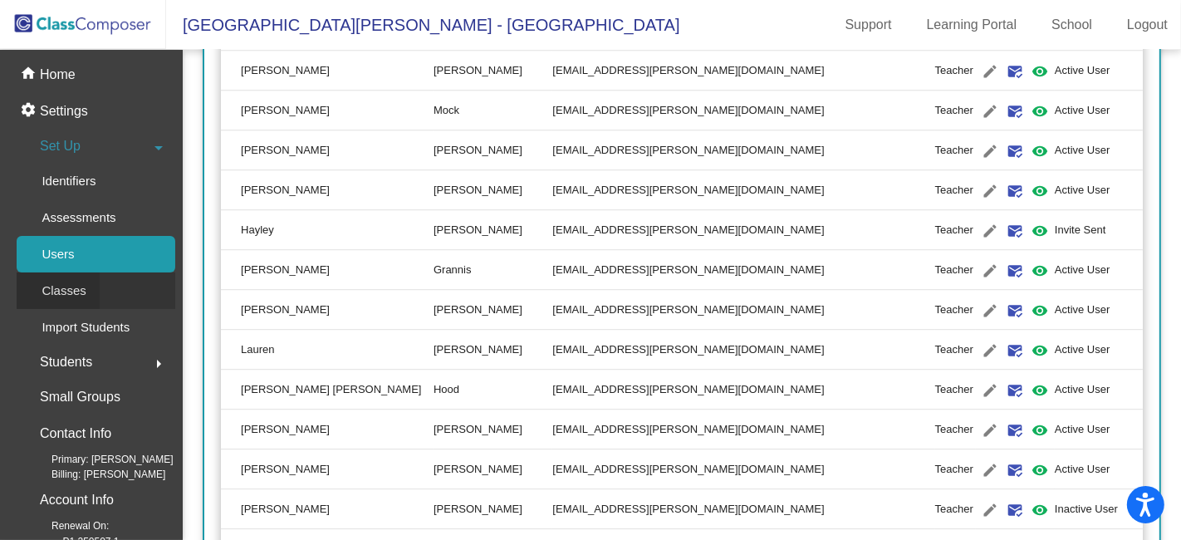
click at [73, 289] on p "Classes" at bounding box center [64, 291] width 44 height 20
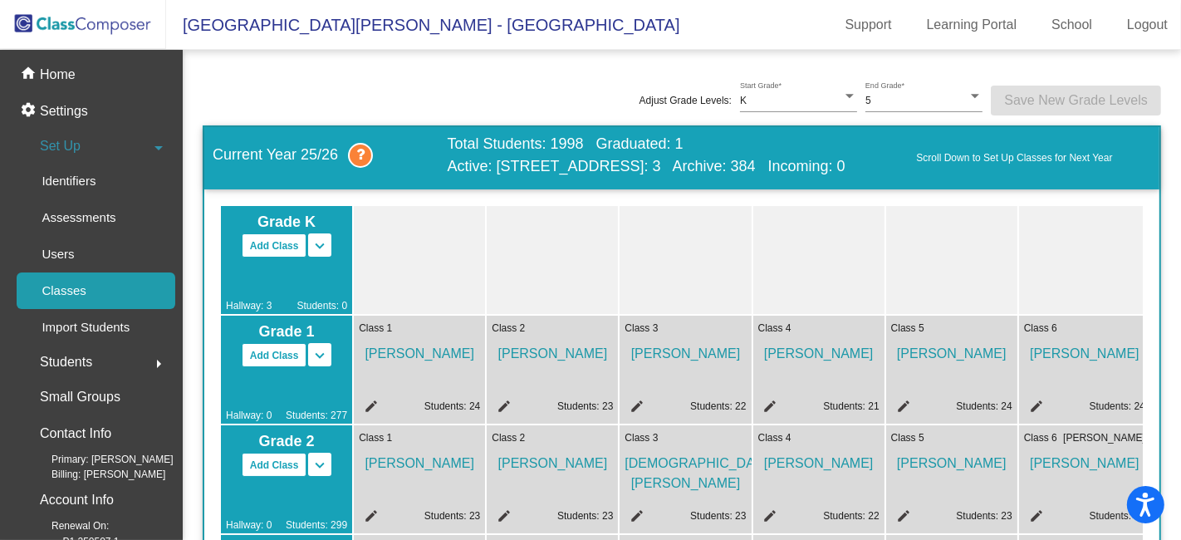
scroll to position [92, 0]
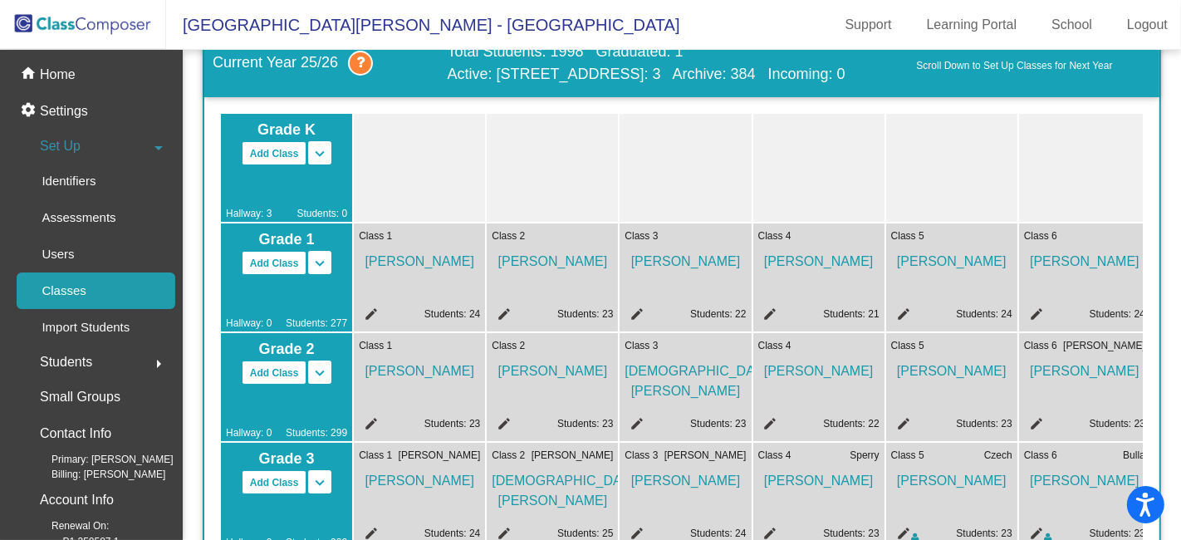
click at [369, 309] on mat-icon "edit" at bounding box center [369, 316] width 20 height 20
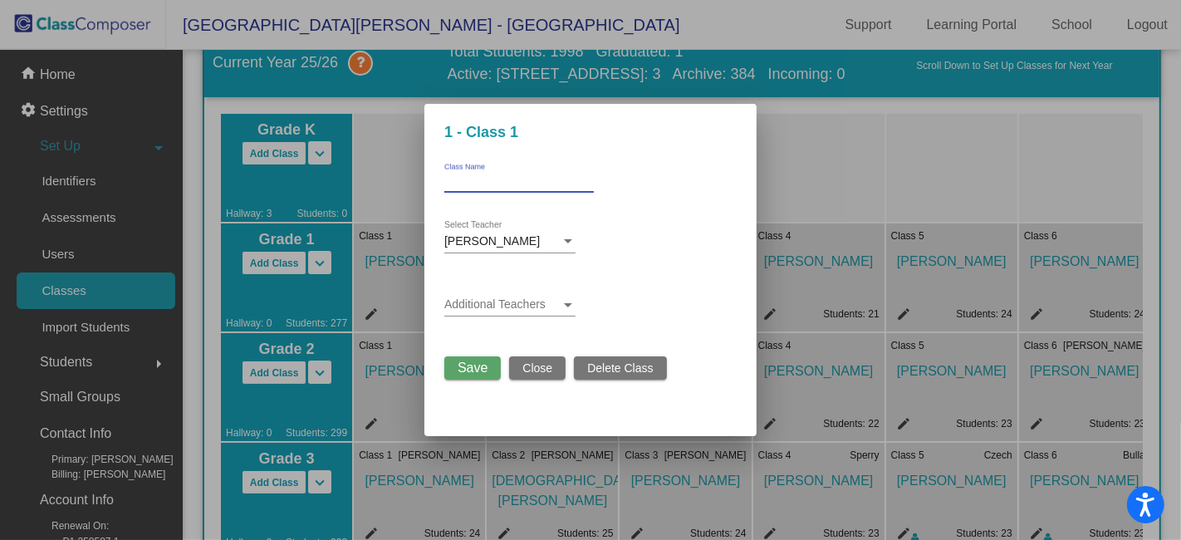
click at [491, 181] on input "Class Name" at bounding box center [518, 182] width 149 height 12
type input "[PERSON_NAME]"
click at [481, 367] on span "Save" at bounding box center [472, 367] width 30 height 14
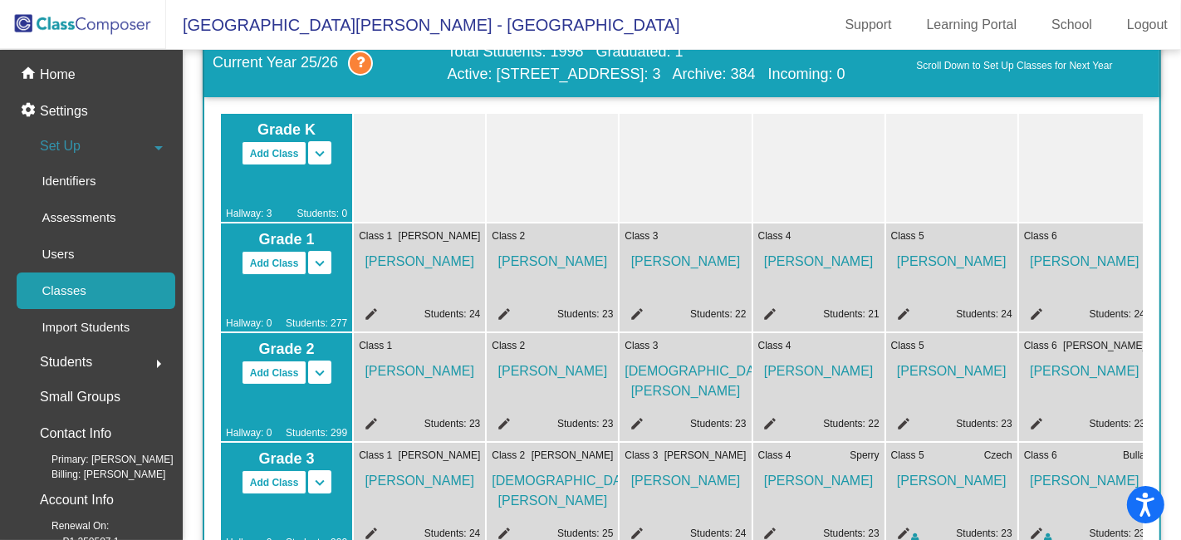
click at [372, 308] on mat-icon "edit" at bounding box center [369, 316] width 20 height 20
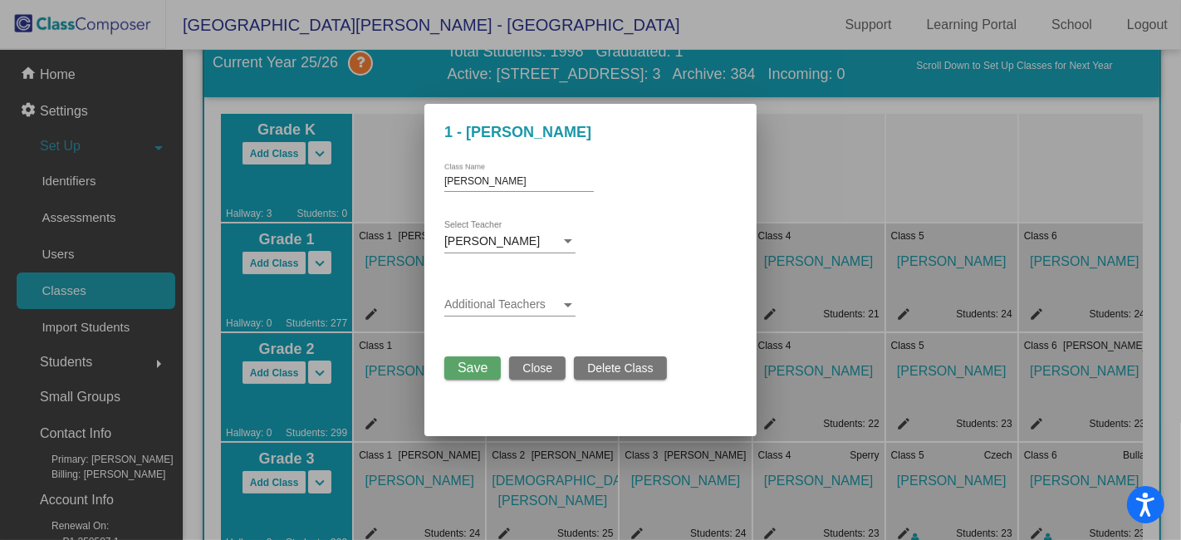
click at [463, 367] on span "Save" at bounding box center [472, 367] width 30 height 14
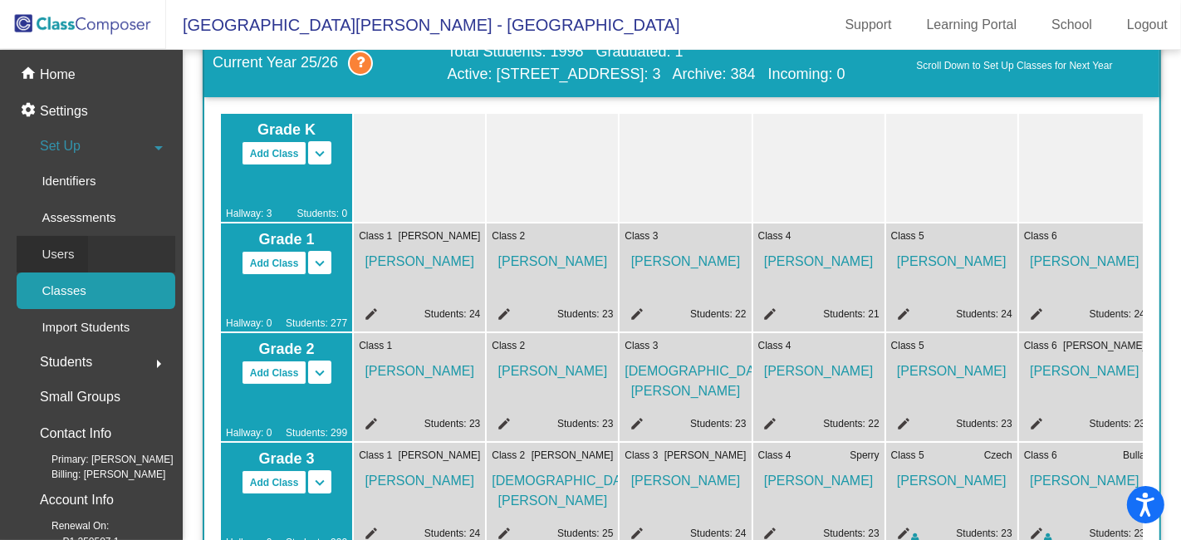
click at [69, 255] on p "Users" at bounding box center [58, 254] width 32 height 20
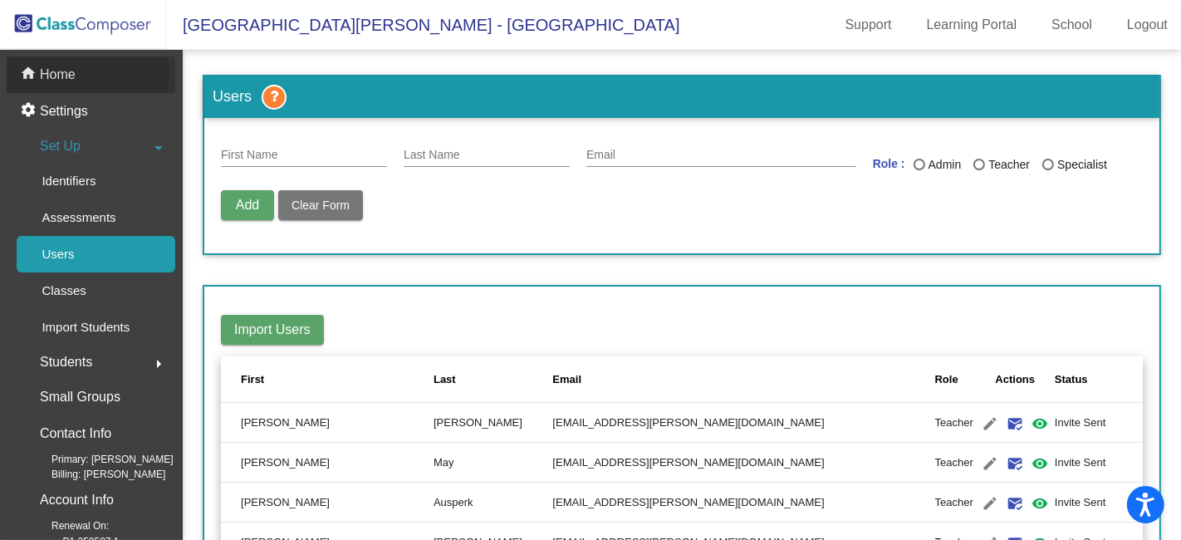
click at [74, 74] on p "Home" at bounding box center [58, 75] width 36 height 20
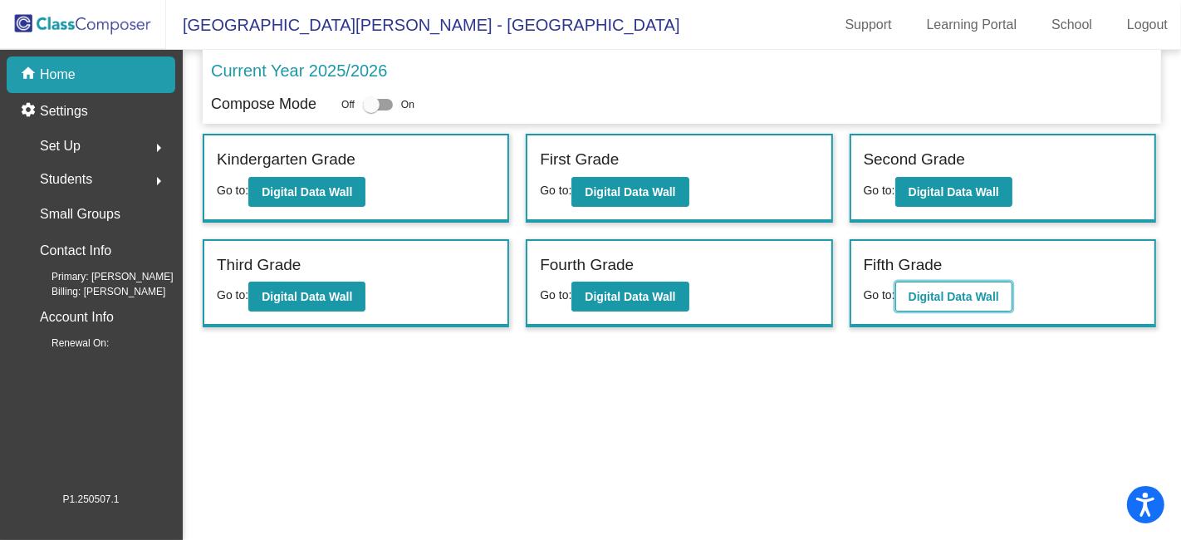
click at [945, 295] on b "Digital Data Wall" at bounding box center [953, 296] width 90 height 13
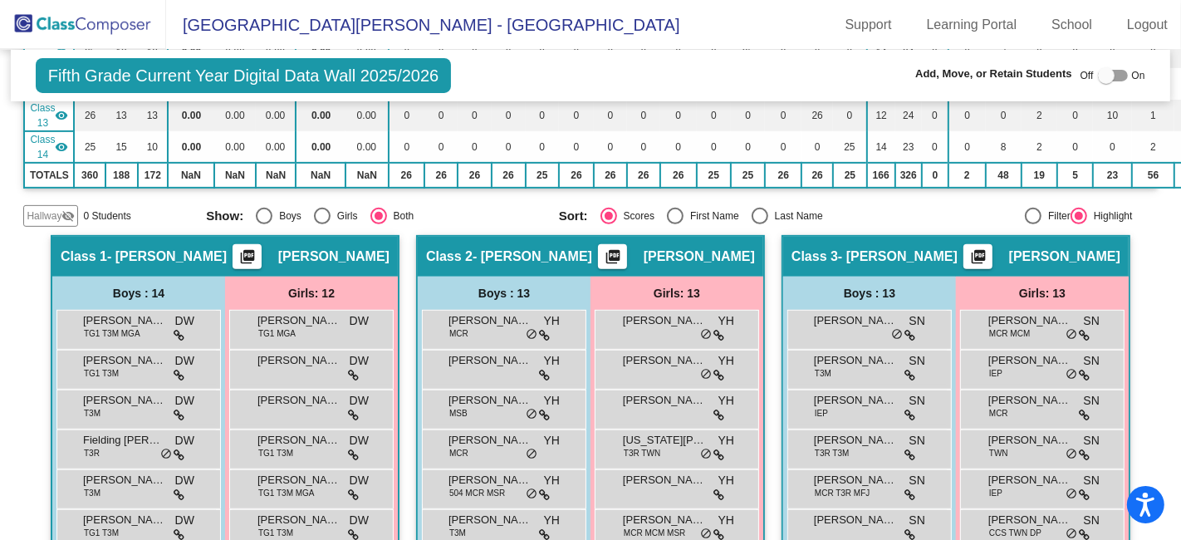
scroll to position [553, 0]
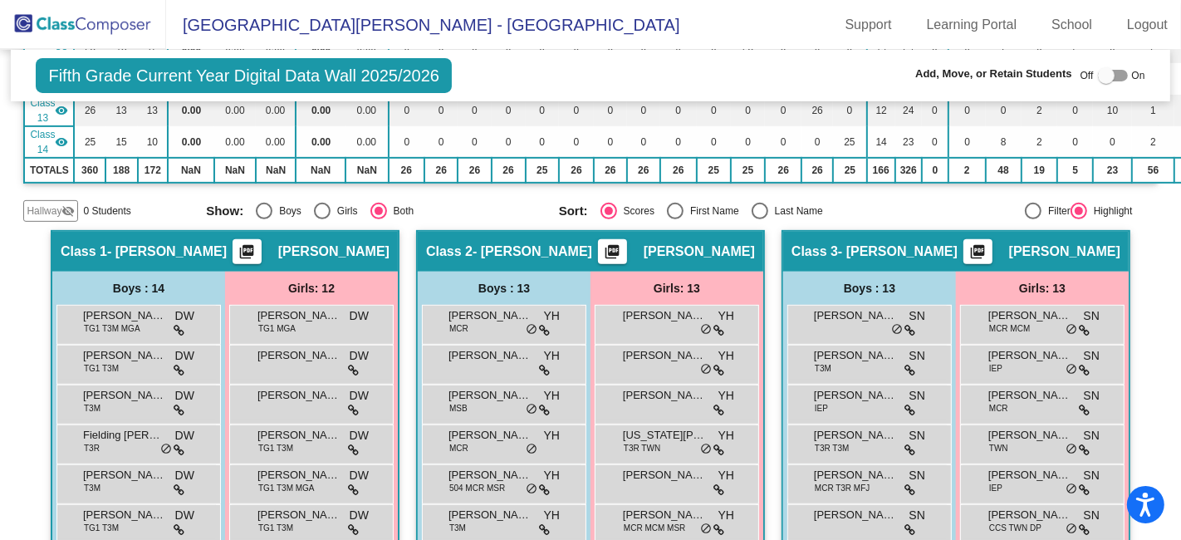
click at [89, 17] on img at bounding box center [83, 24] width 166 height 49
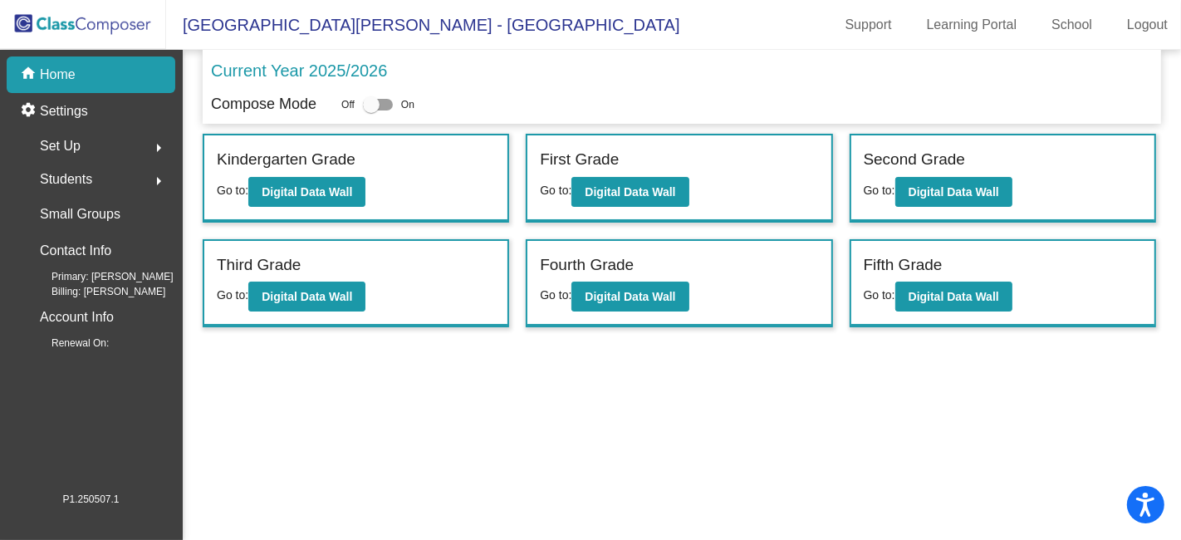
click at [75, 141] on span "Set Up" at bounding box center [60, 145] width 41 height 23
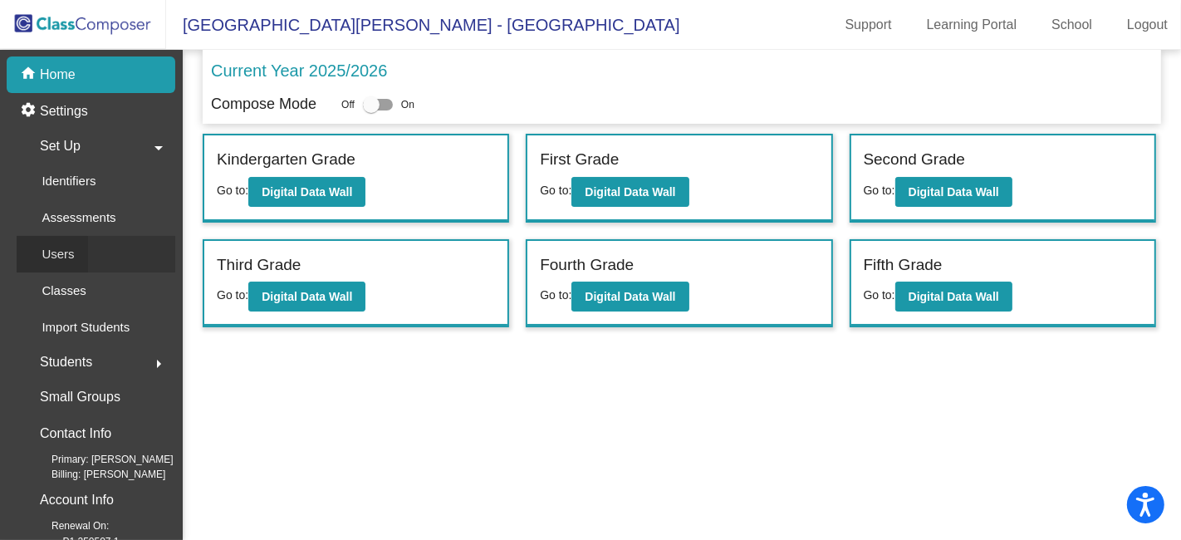
click at [70, 257] on p "Users" at bounding box center [58, 254] width 32 height 20
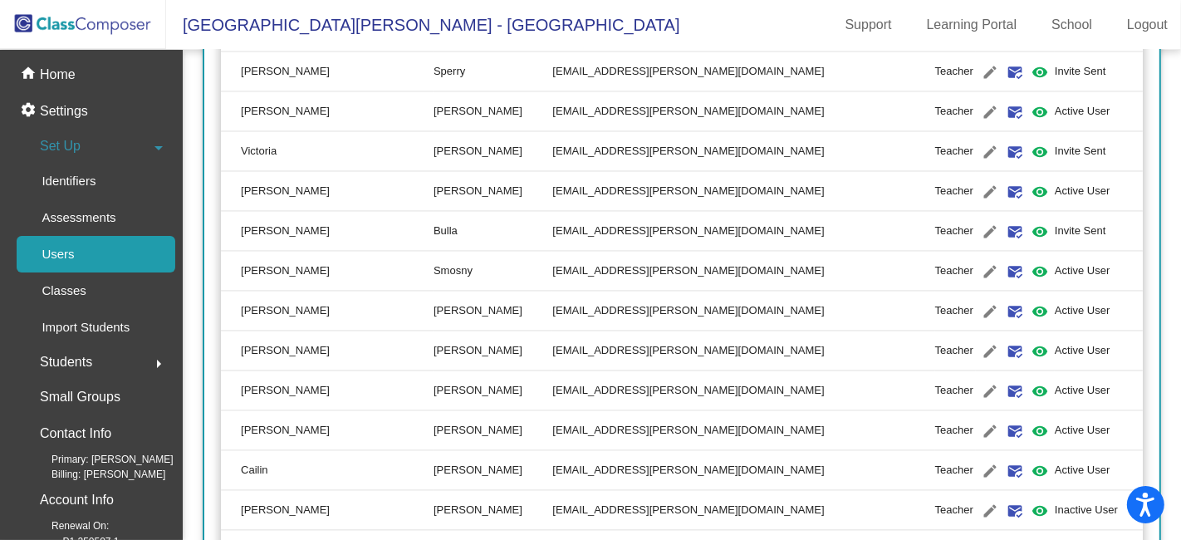
scroll to position [2530, 0]
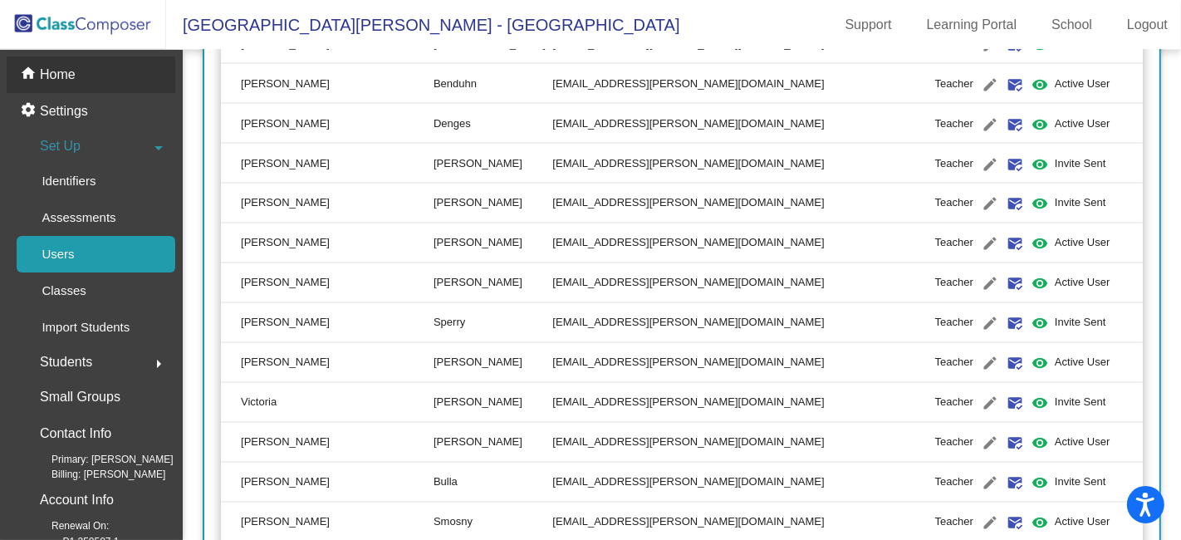
click at [62, 72] on p "Home" at bounding box center [58, 75] width 36 height 20
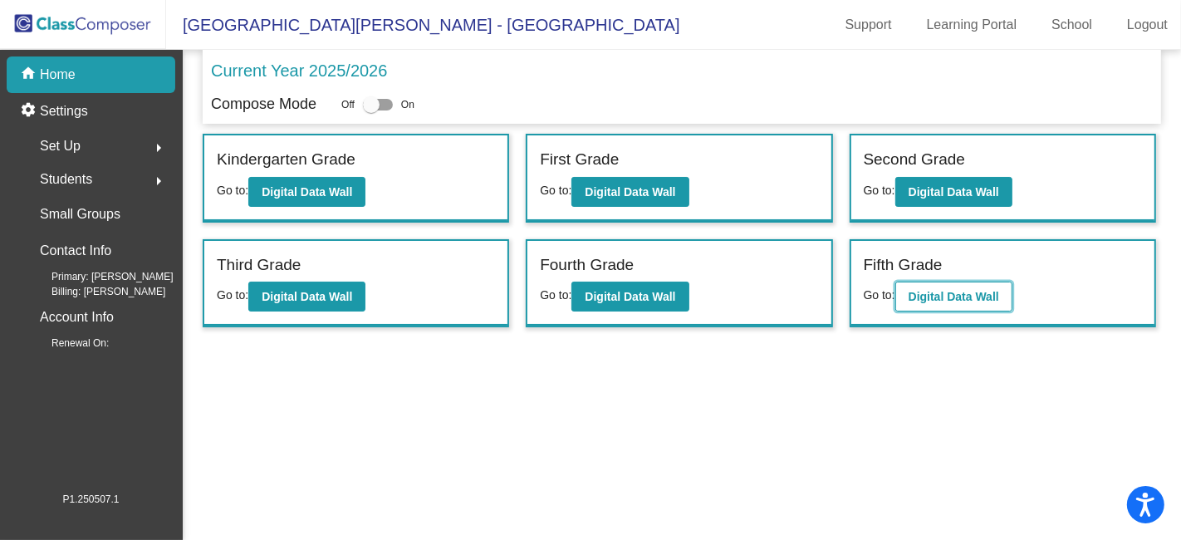
click at [937, 292] on b "Digital Data Wall" at bounding box center [953, 296] width 90 height 13
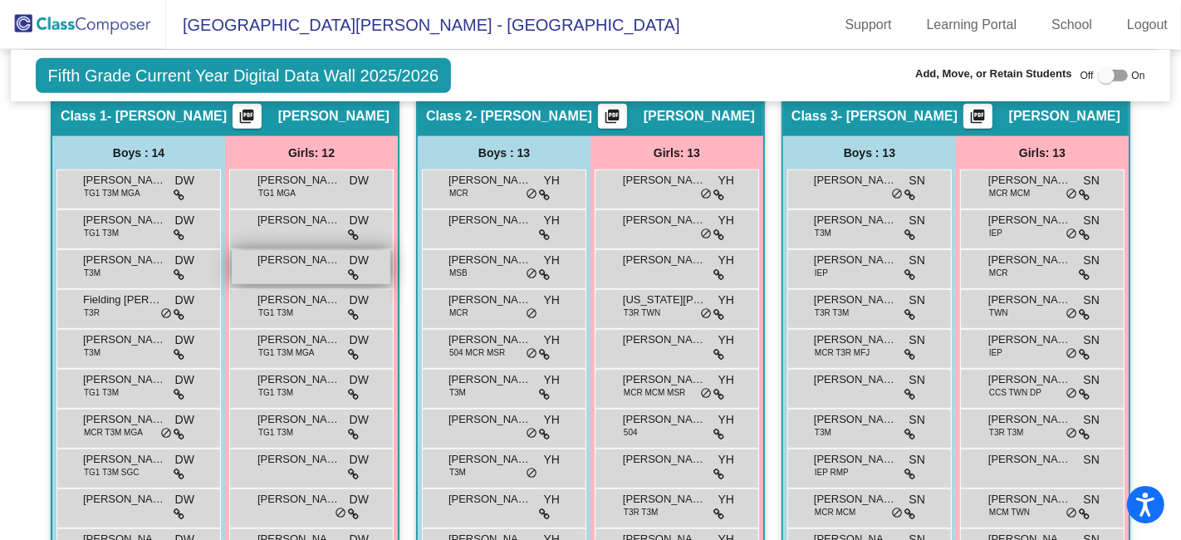
scroll to position [737, 0]
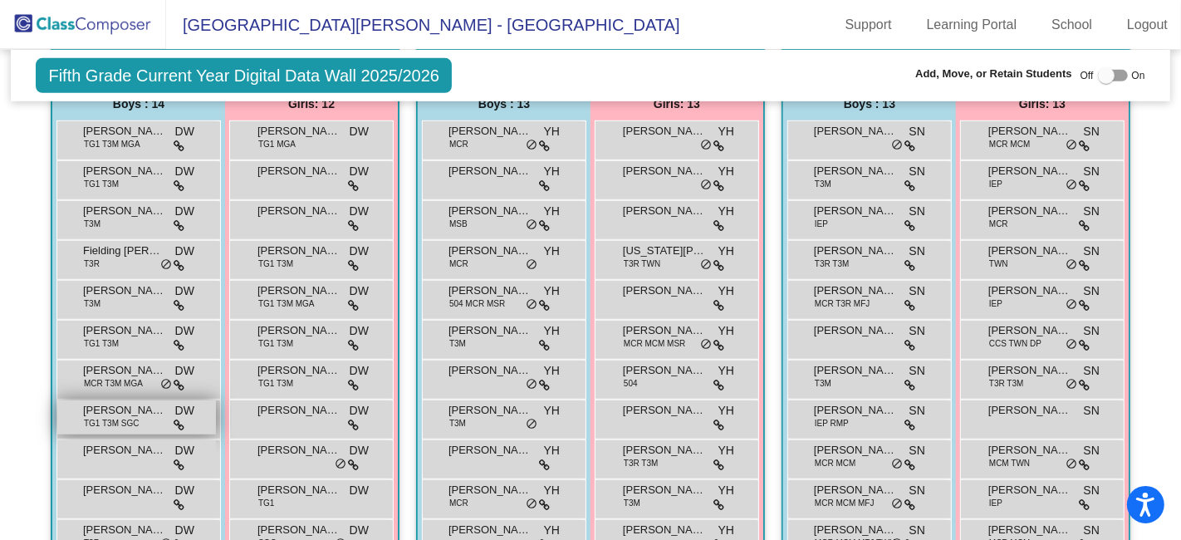
click at [139, 413] on div "Kyler Bedzyk TG1 T3M SGC DW lock do_not_disturb_alt" at bounding box center [136, 417] width 159 height 34
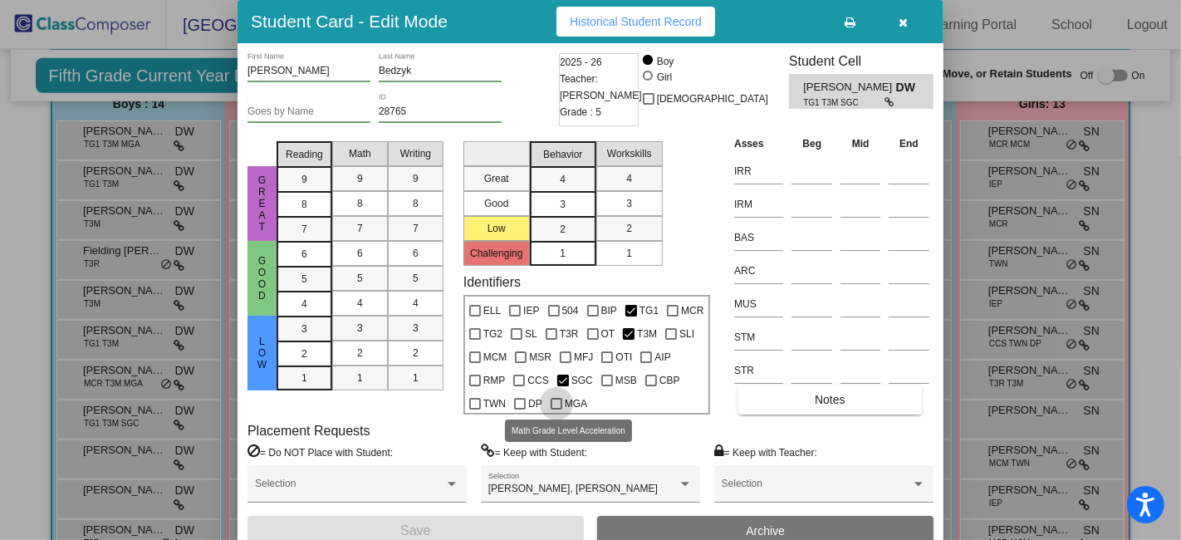
click at [558, 402] on div at bounding box center [556, 404] width 12 height 12
click at [556, 409] on input "MGA" at bounding box center [555, 409] width 1 height 1
checkbox input "true"
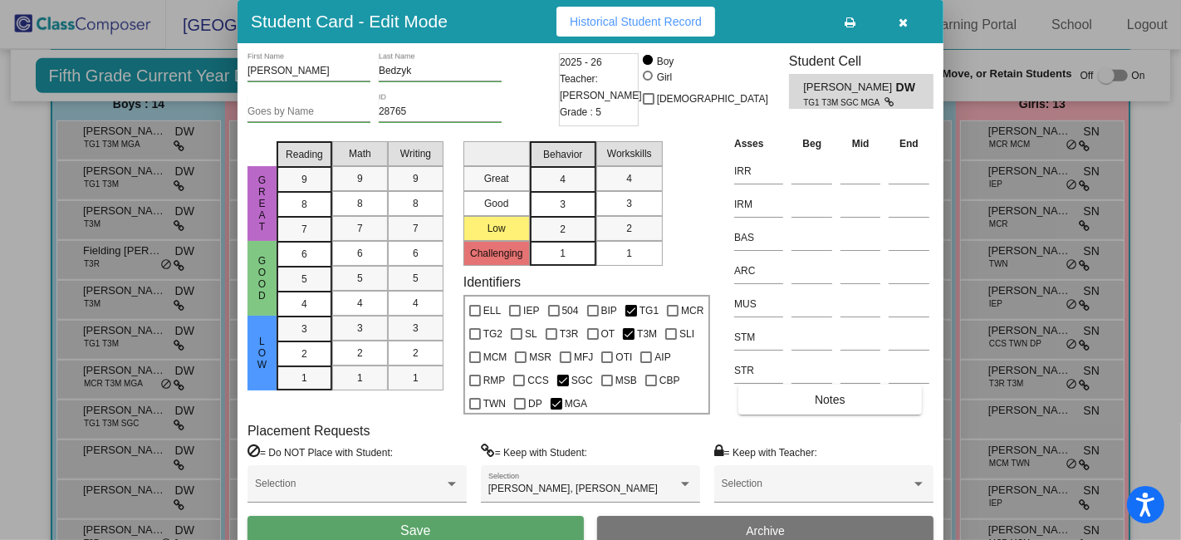
click at [501, 522] on button "Save" at bounding box center [415, 531] width 336 height 30
